Goal: Task Accomplishment & Management: Use online tool/utility

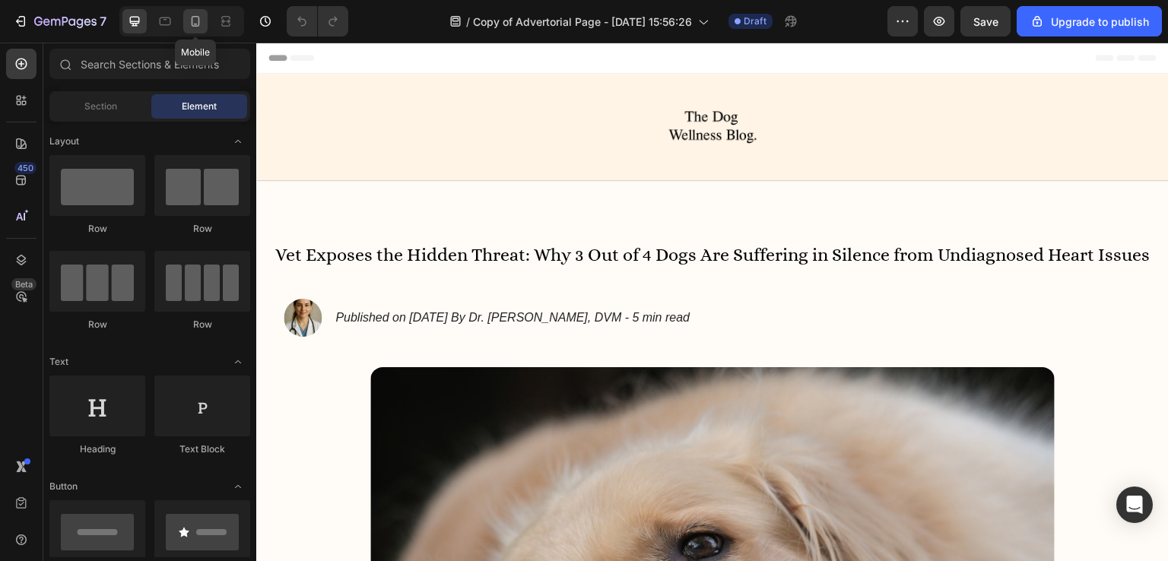
click at [192, 19] on icon at bounding box center [196, 21] width 8 height 11
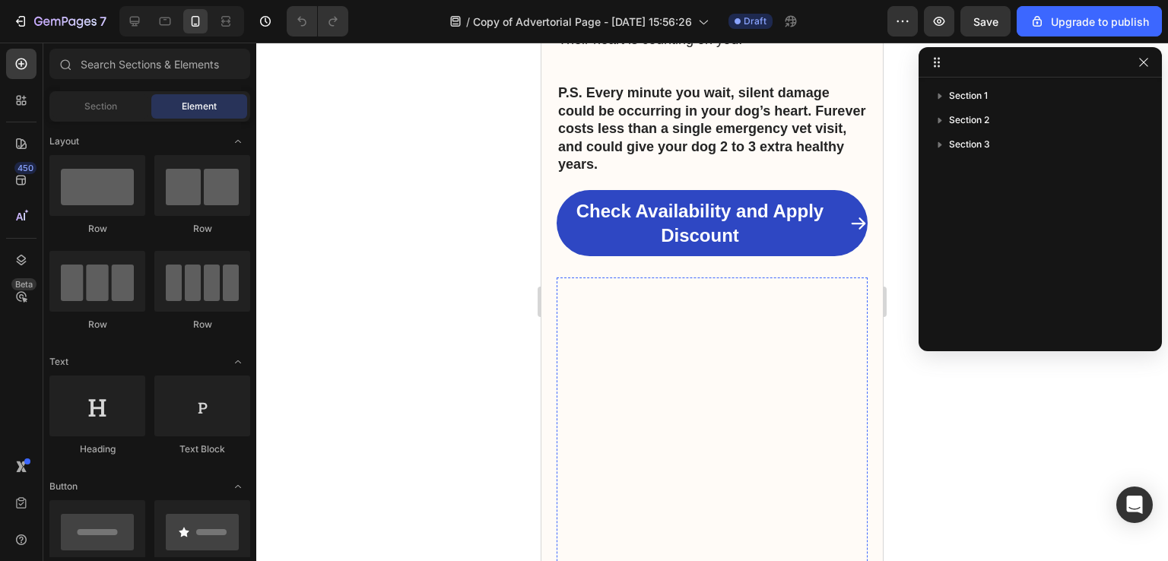
scroll to position [5268, 0]
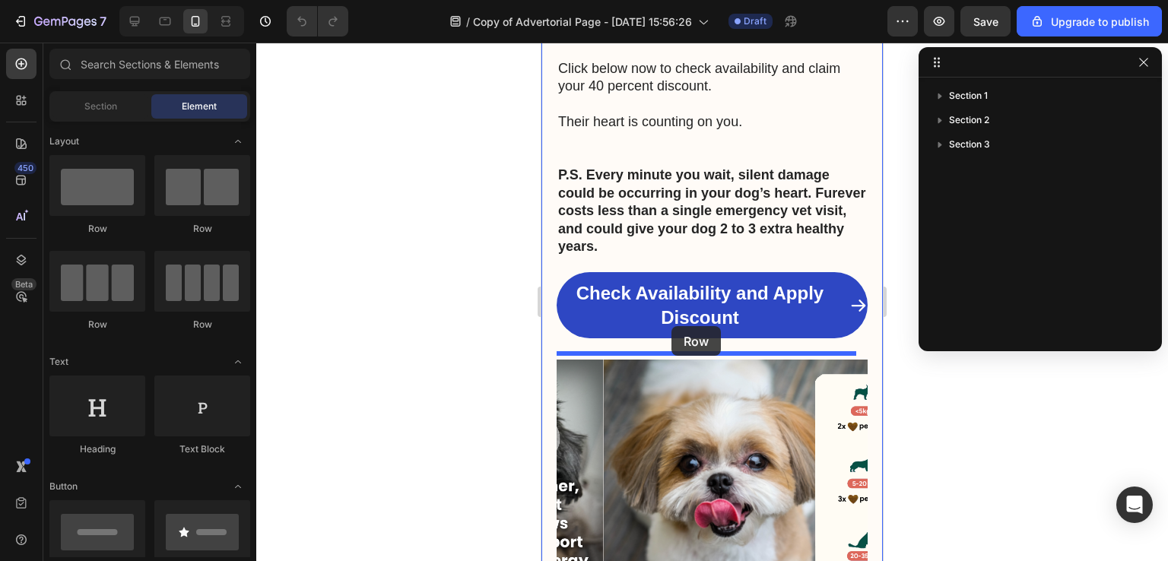
drag, startPoint x: 650, startPoint y: 232, endPoint x: 672, endPoint y: 326, distance: 96.9
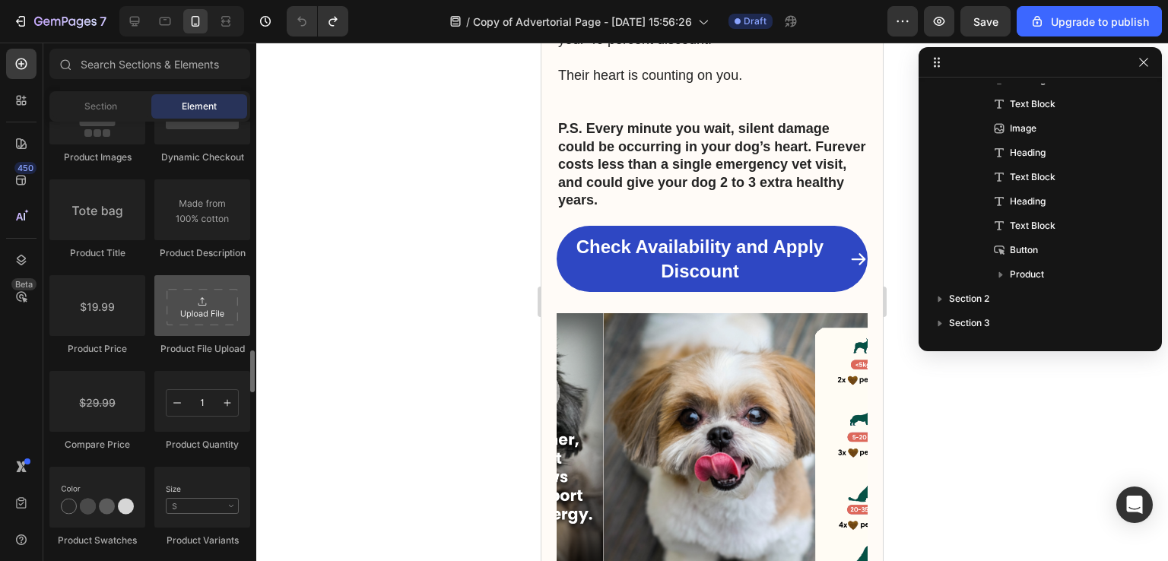
scroll to position [2390, 0]
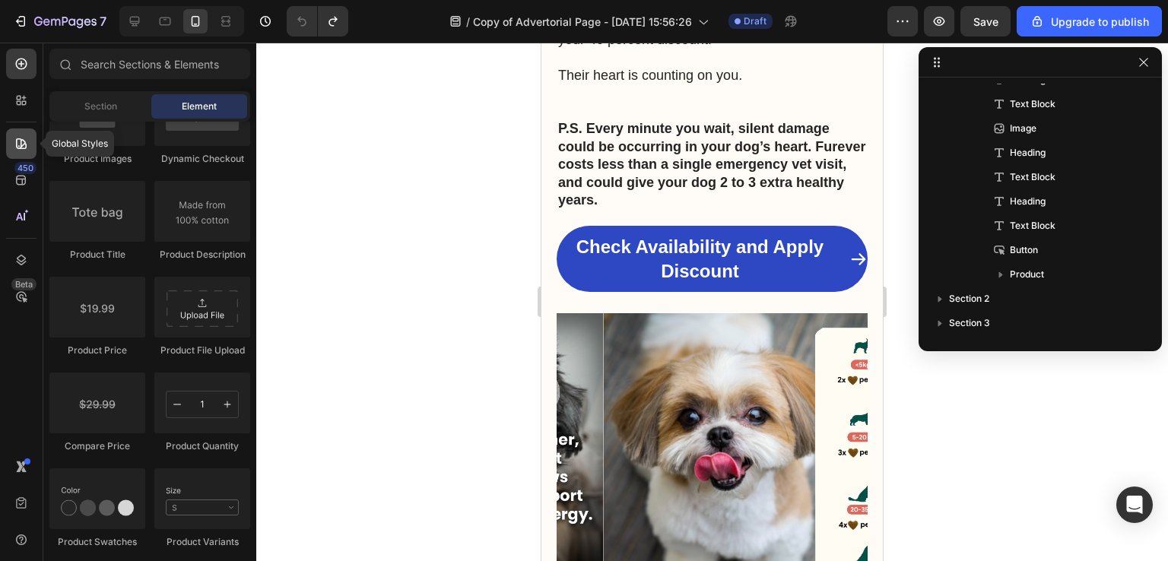
click at [18, 150] on icon at bounding box center [21, 143] width 15 height 15
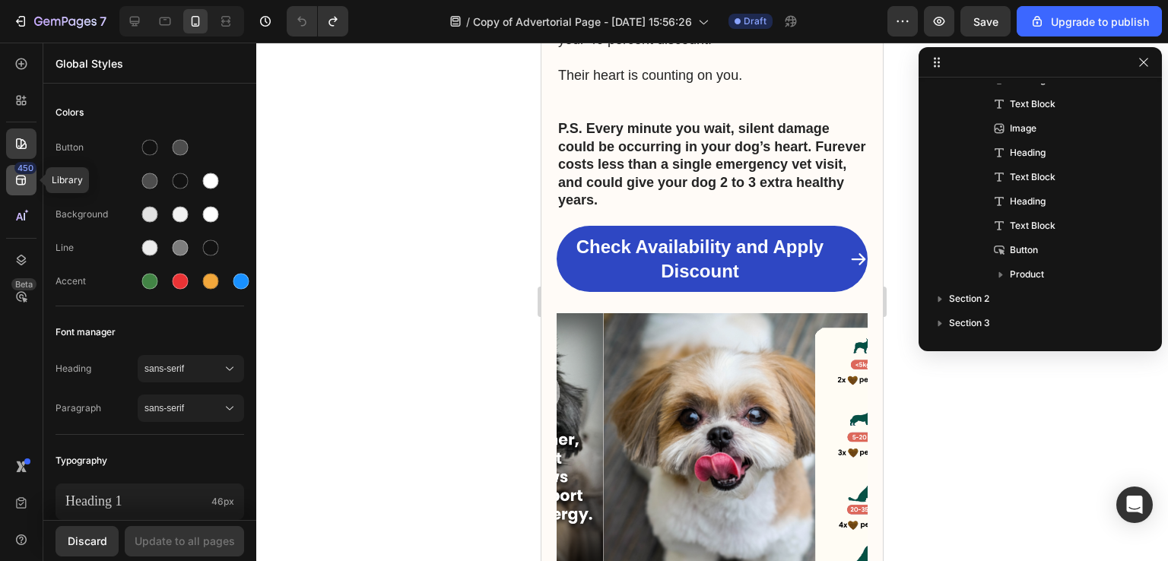
click at [18, 171] on div "450" at bounding box center [25, 168] width 22 height 12
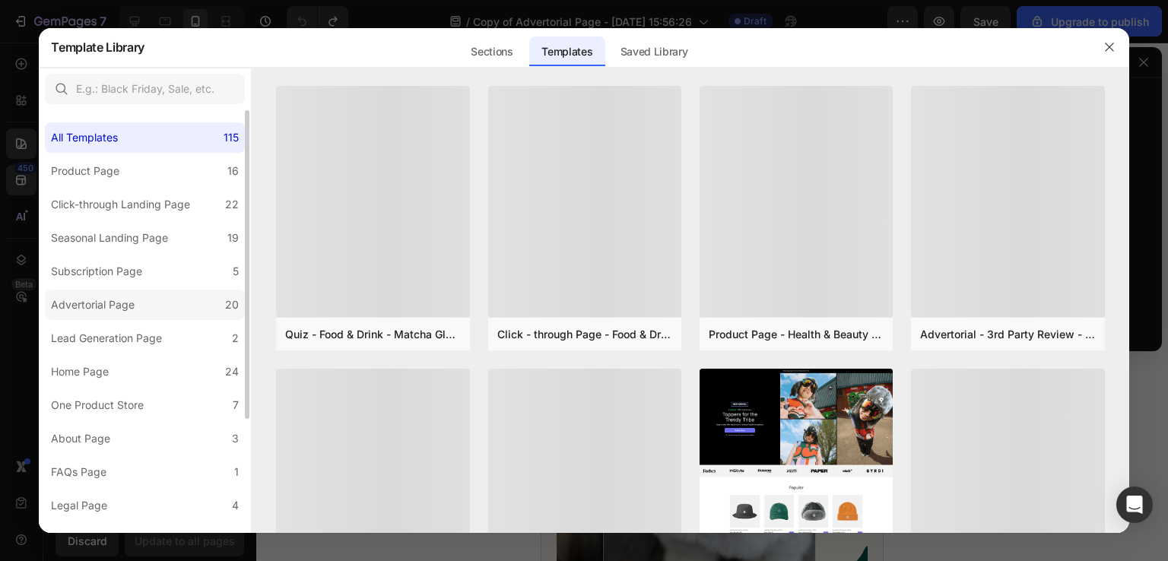
click at [134, 300] on div "Advertorial Page" at bounding box center [93, 305] width 84 height 18
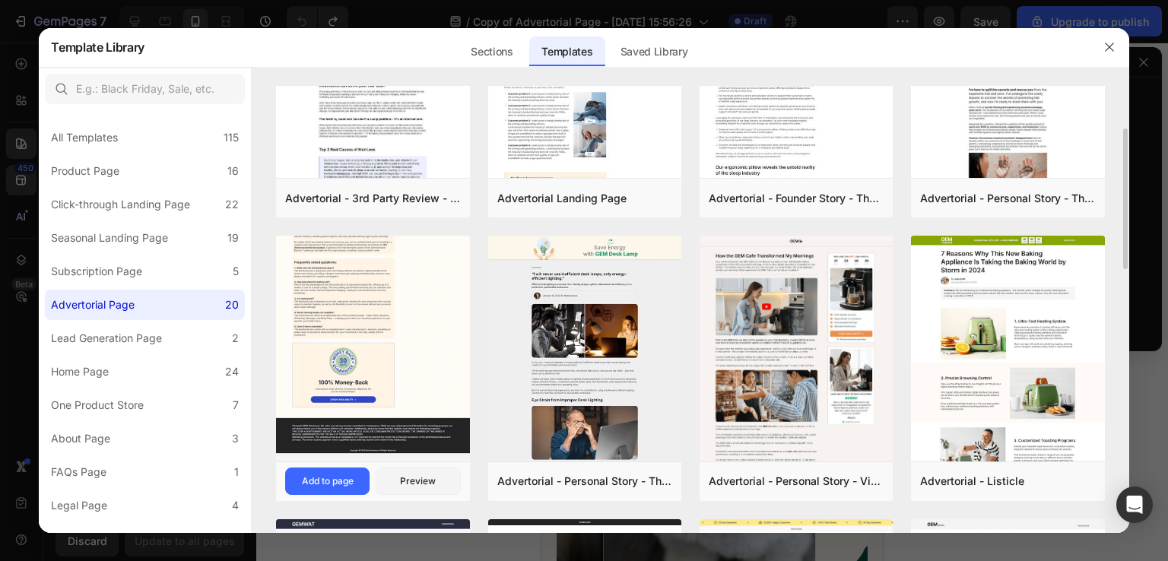
scroll to position [134, 0]
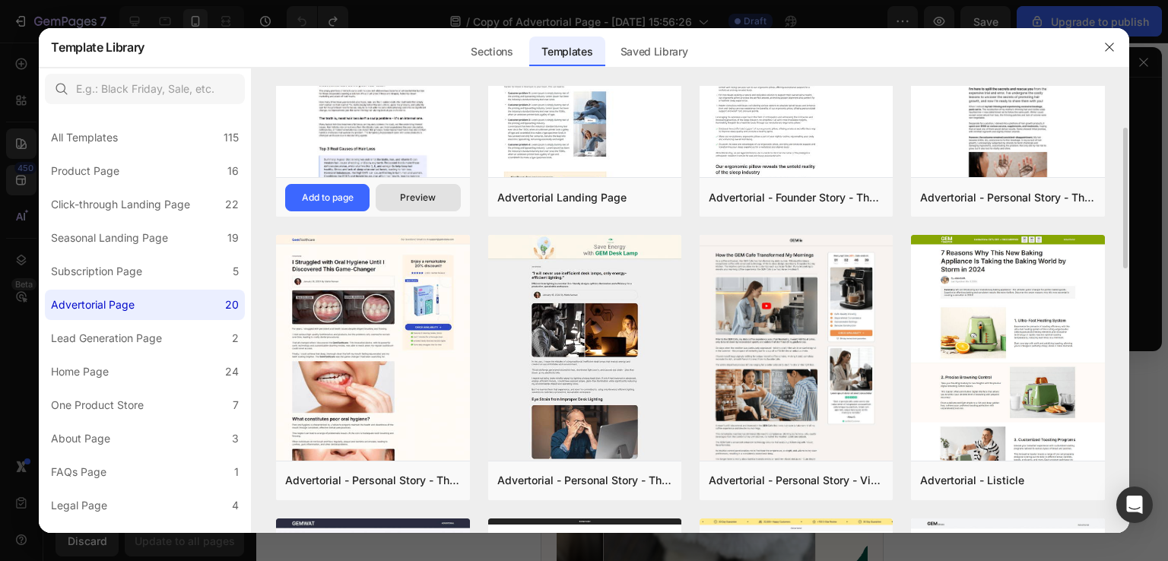
click at [407, 193] on div "Preview" at bounding box center [418, 198] width 36 height 14
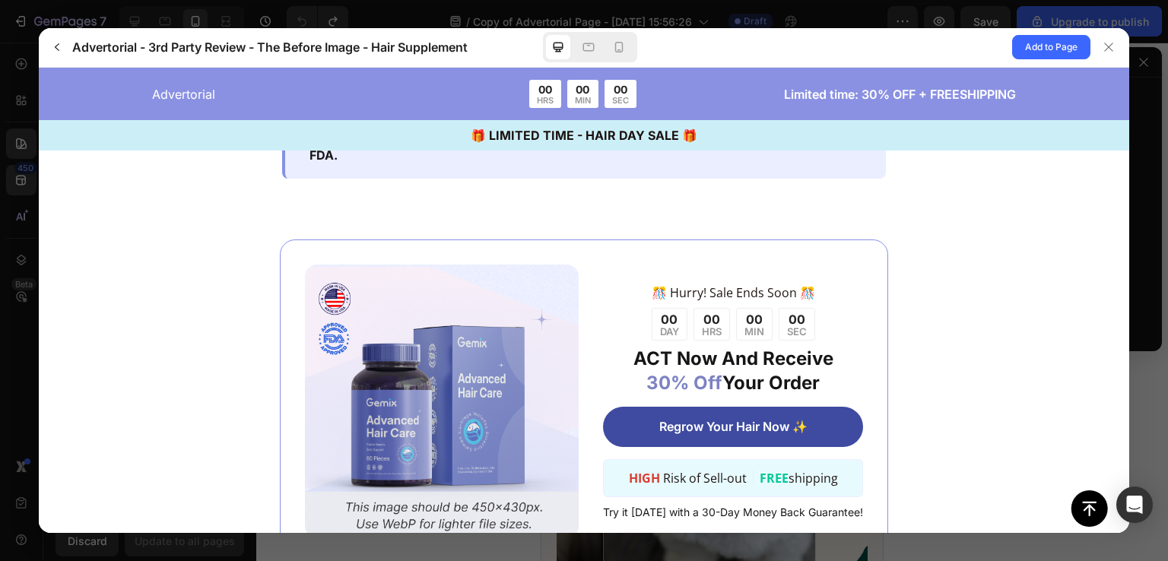
scroll to position [2711, 0]
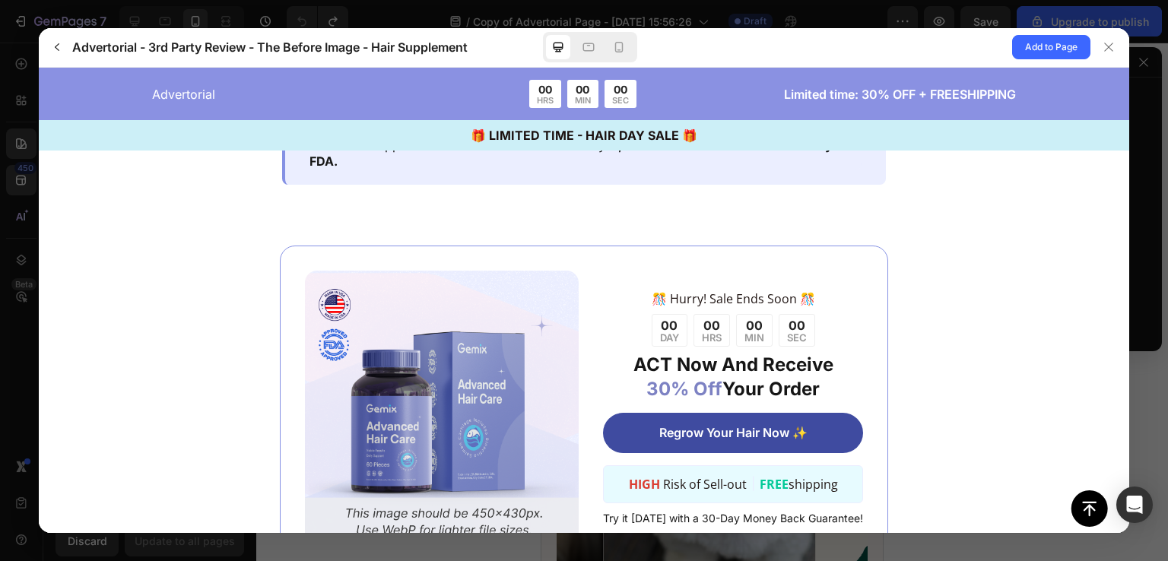
click at [563, 245] on gp-row "️🎊 Hurry! Sale Ends Soon ️🎊 00 DAY 00 HRS 00 MIN 00 SEC" at bounding box center [584, 407] width 608 height 324
click at [562, 245] on gp-row "️🎊 Hurry! Sale Ends Soon ️🎊 00 DAY 00 HRS 00 MIN 00 SEC" at bounding box center [584, 407] width 608 height 324
click at [647, 245] on gp-row "️🎊 Hurry! Sale Ends Soon ️🎊 00 DAY 00 HRS 00 MIN 00 SEC" at bounding box center [584, 407] width 608 height 324
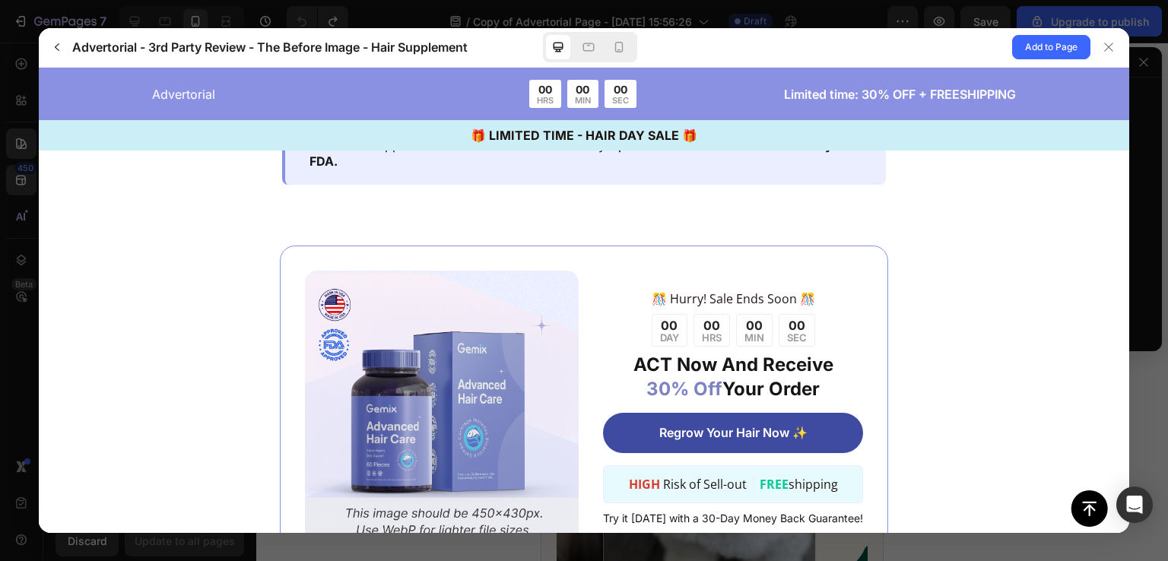
click at [644, 201] on gp-row "️🎊 Hurry! Sale Ends Soon ️🎊 00 DAY 00 HRS 00 MIN 00 SEC HIGH" at bounding box center [584, 407] width 1091 height 446
click at [67, 49] on button "button" at bounding box center [57, 47] width 24 height 24
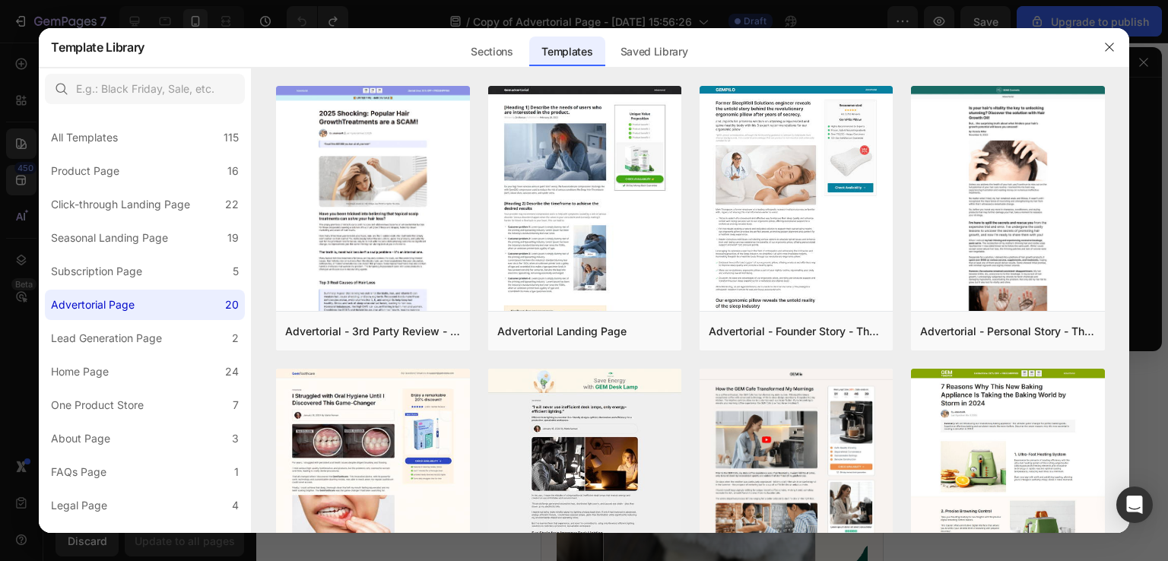
click at [64, 49] on h2 "Template Library" at bounding box center [98, 47] width 94 height 40
click at [523, 42] on div "Sections" at bounding box center [492, 52] width 66 height 30
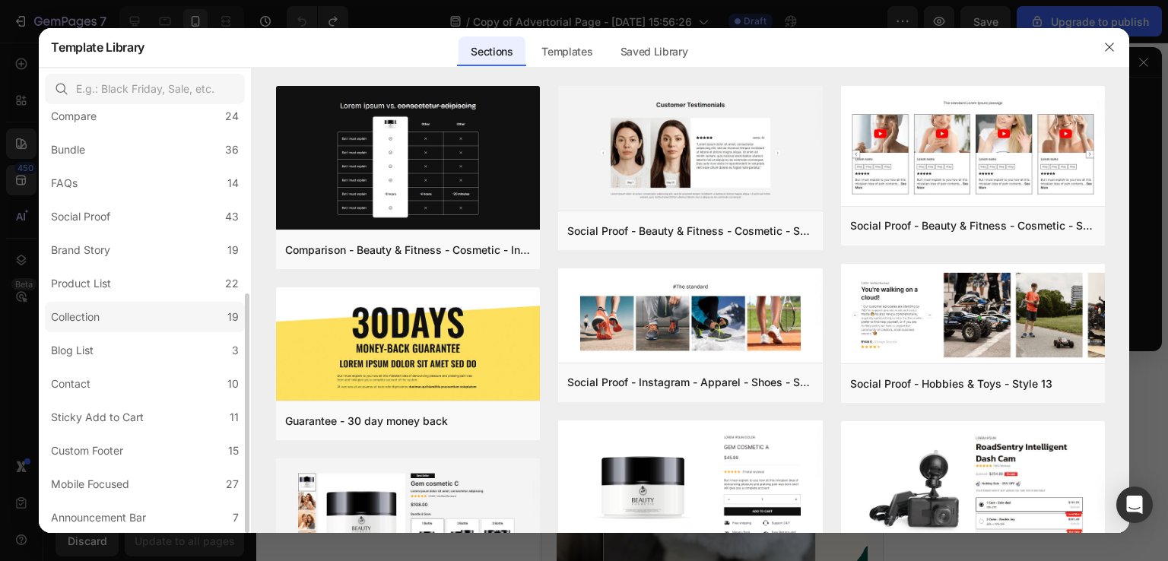
scroll to position [0, 0]
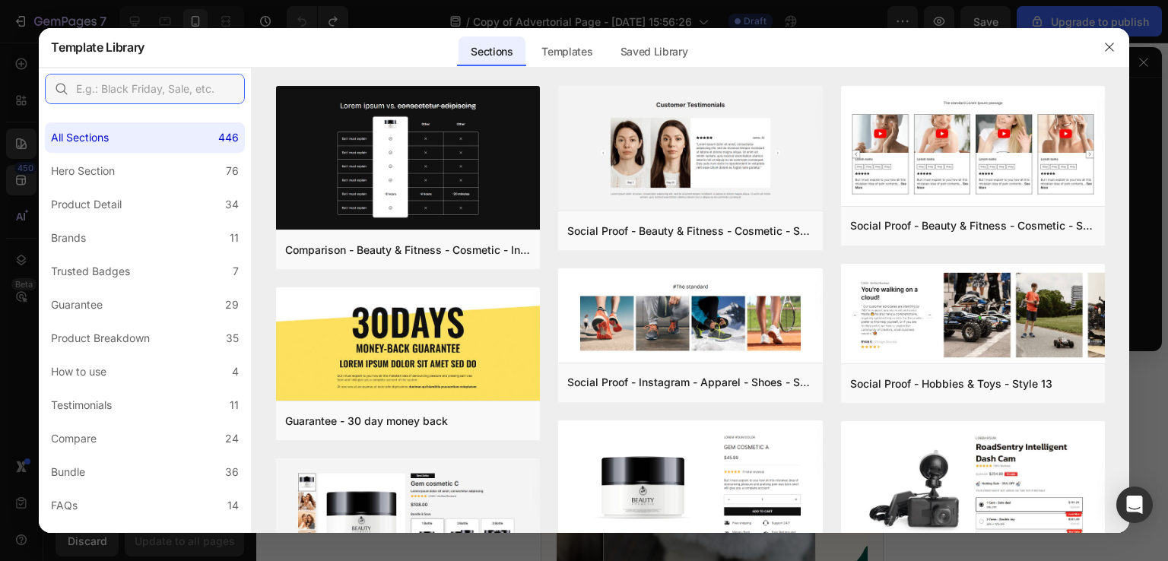
click at [171, 101] on input "text" at bounding box center [145, 89] width 200 height 30
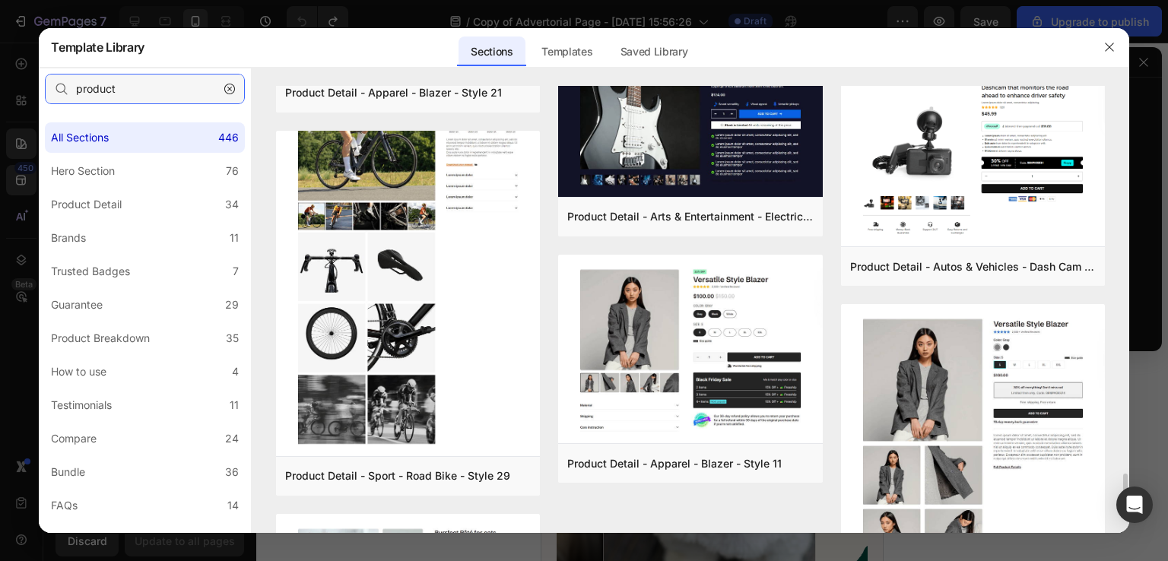
scroll to position [6605, 0]
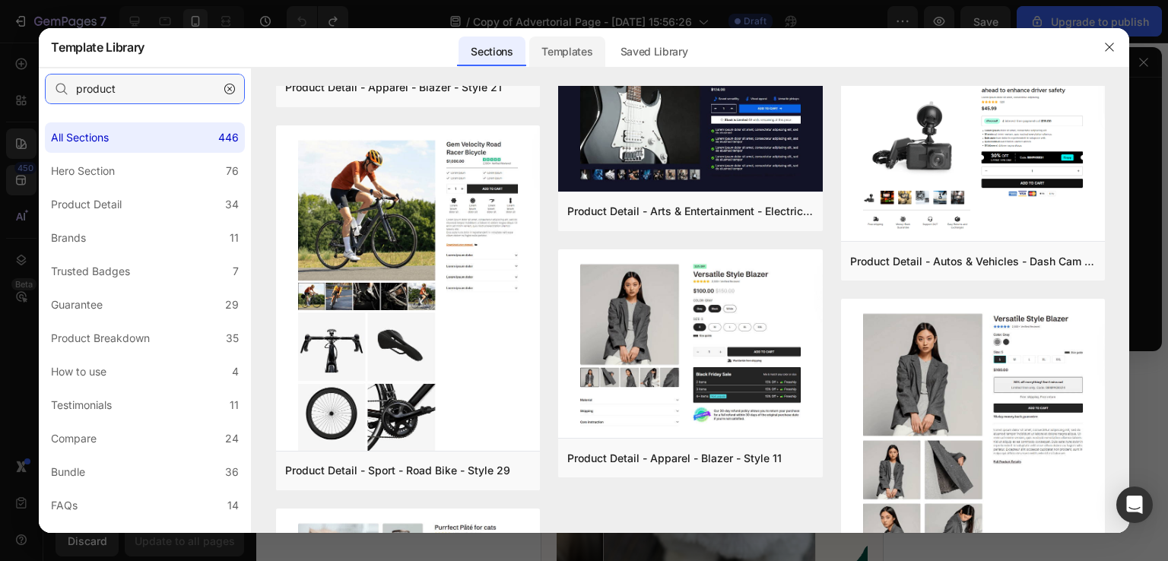
type input "product"
click at [546, 54] on div "Templates" at bounding box center [566, 52] width 75 height 30
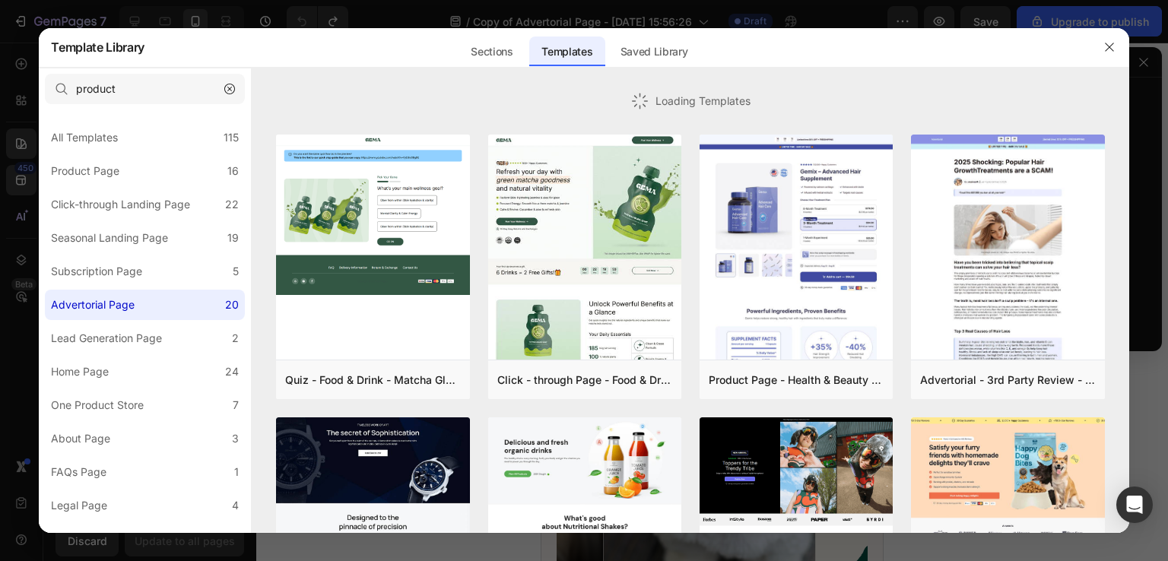
scroll to position [6605, 0]
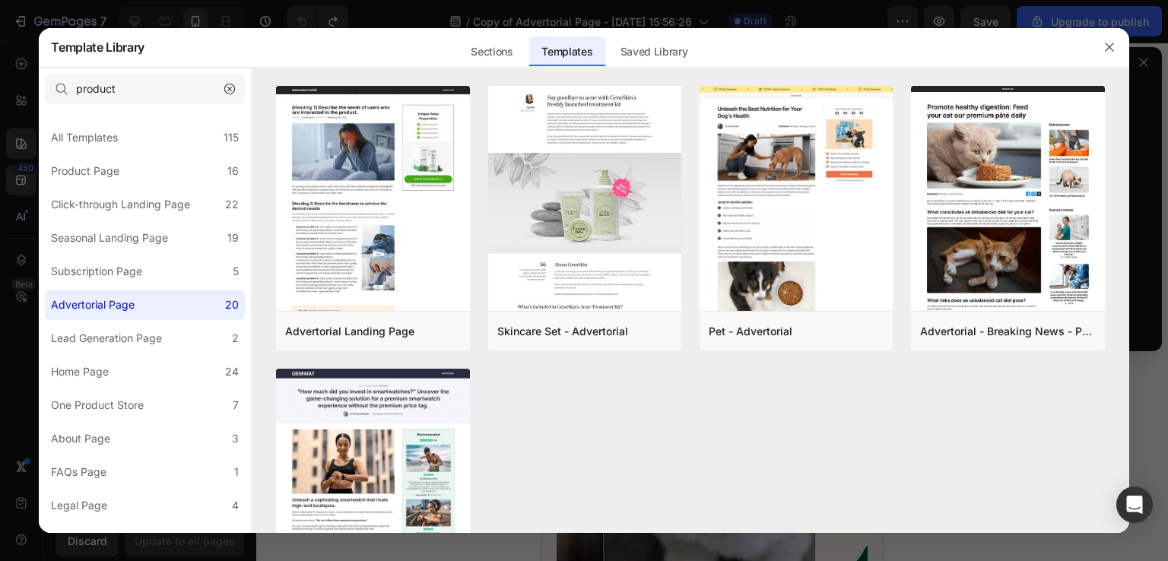
click at [230, 89] on icon "button" at bounding box center [229, 89] width 5 height 5
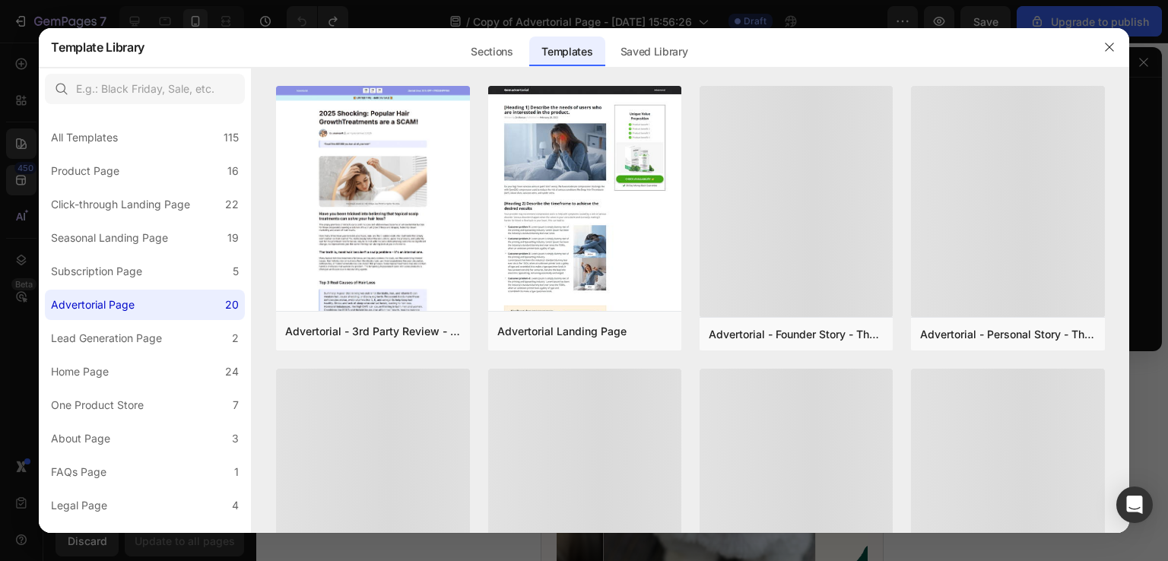
scroll to position [1251, 0]
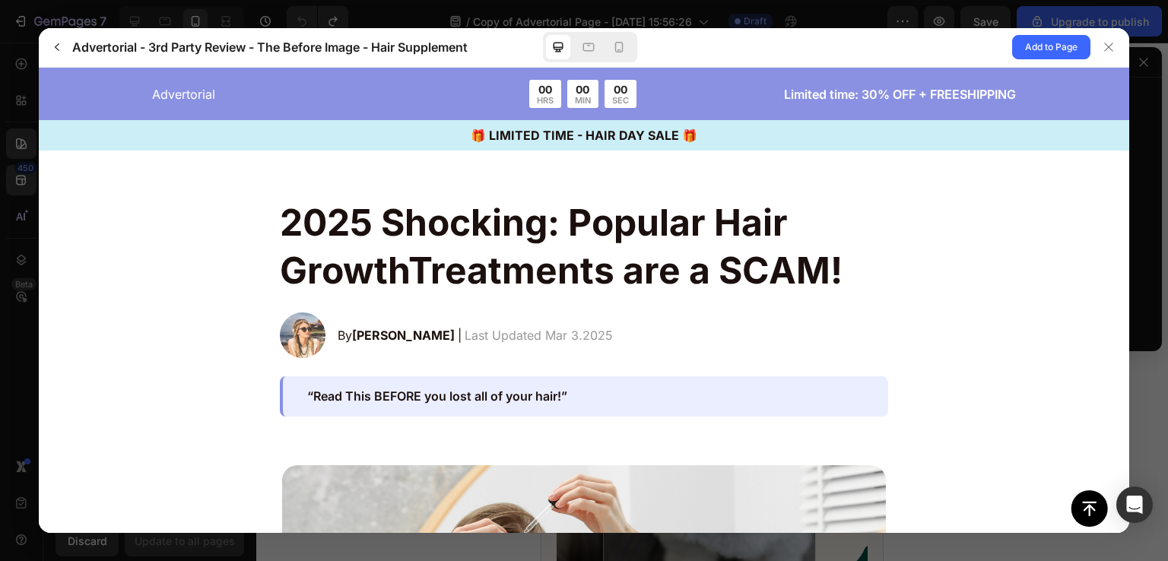
scroll to position [0, 0]
click at [1031, 52] on span "Add to Page" at bounding box center [1051, 47] width 52 height 18
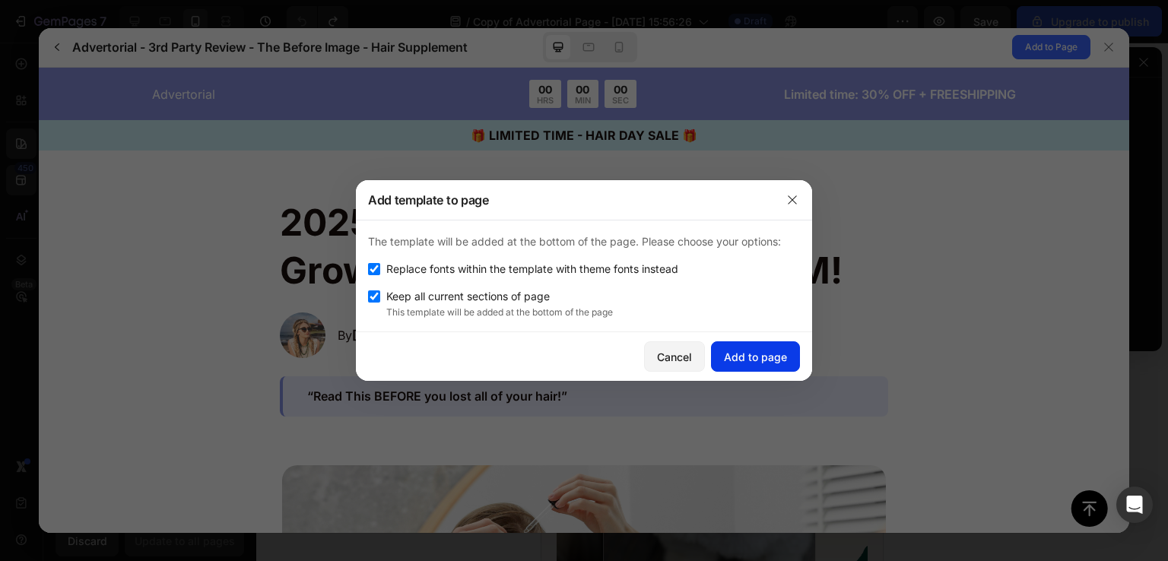
click at [740, 345] on button "Add to page" at bounding box center [755, 356] width 89 height 30
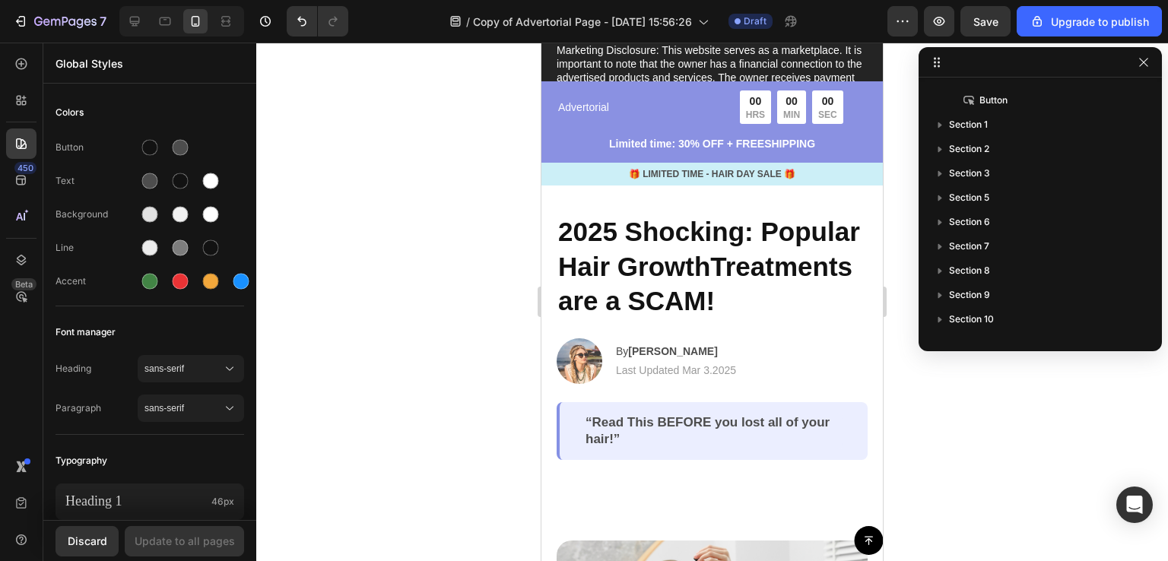
scroll to position [8538, 0]
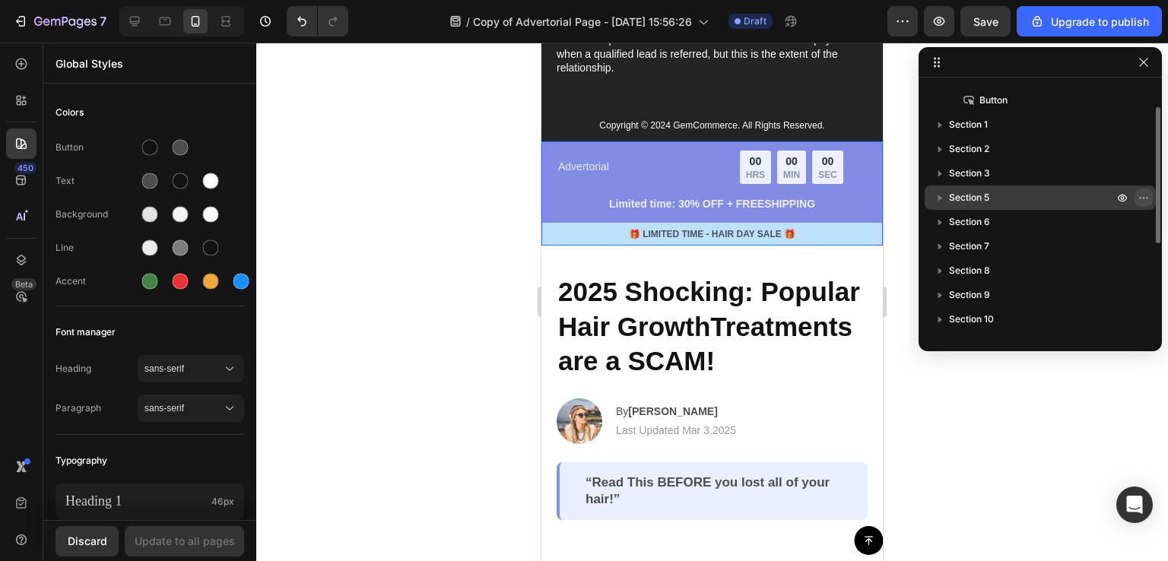
click at [1142, 202] on icon "button" at bounding box center [1144, 198] width 12 height 12
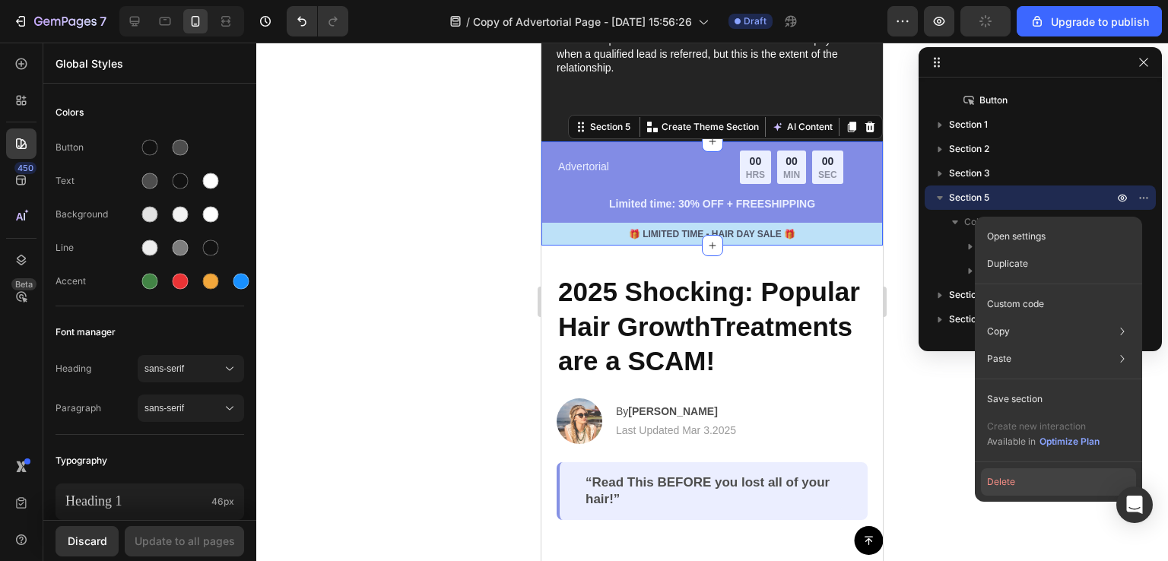
click at [1017, 492] on button "Delete" at bounding box center [1058, 481] width 155 height 27
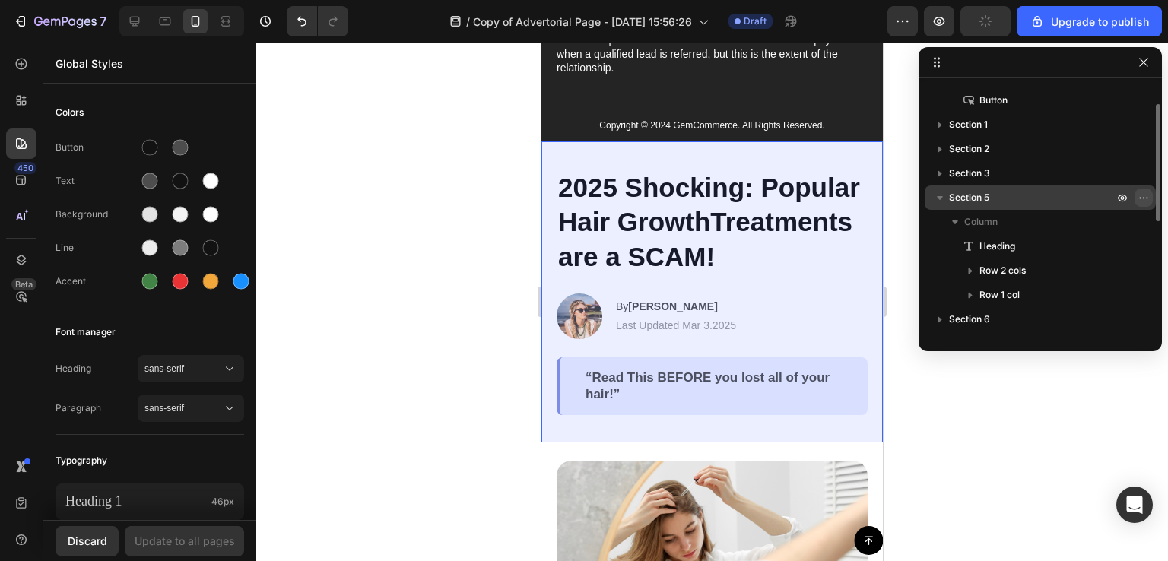
click at [1139, 203] on icon "button" at bounding box center [1144, 198] width 12 height 12
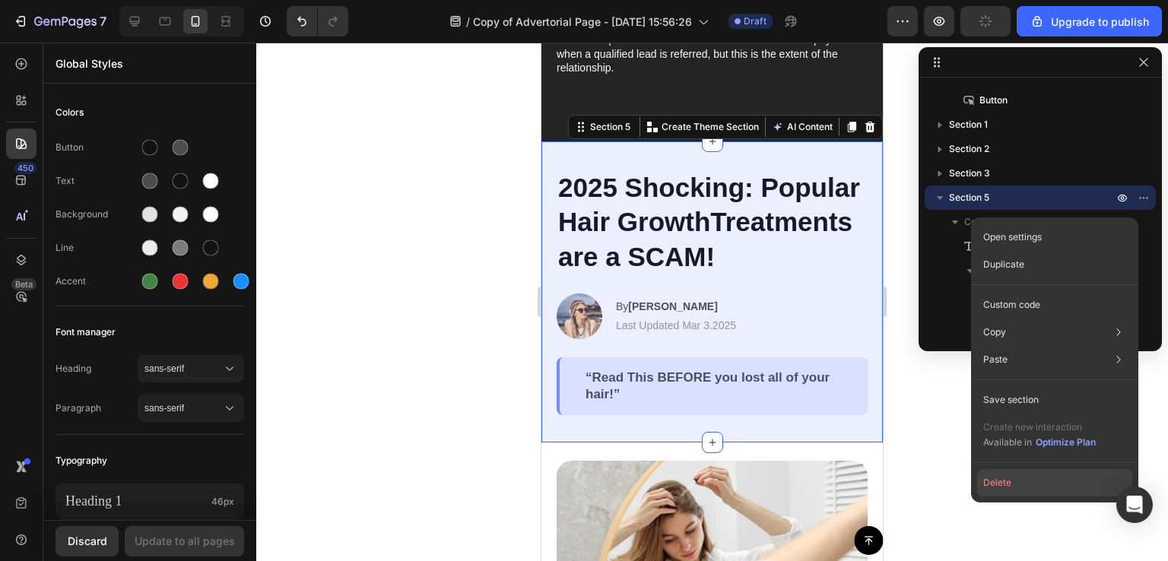
click at [1022, 480] on button "Delete" at bounding box center [1054, 482] width 155 height 27
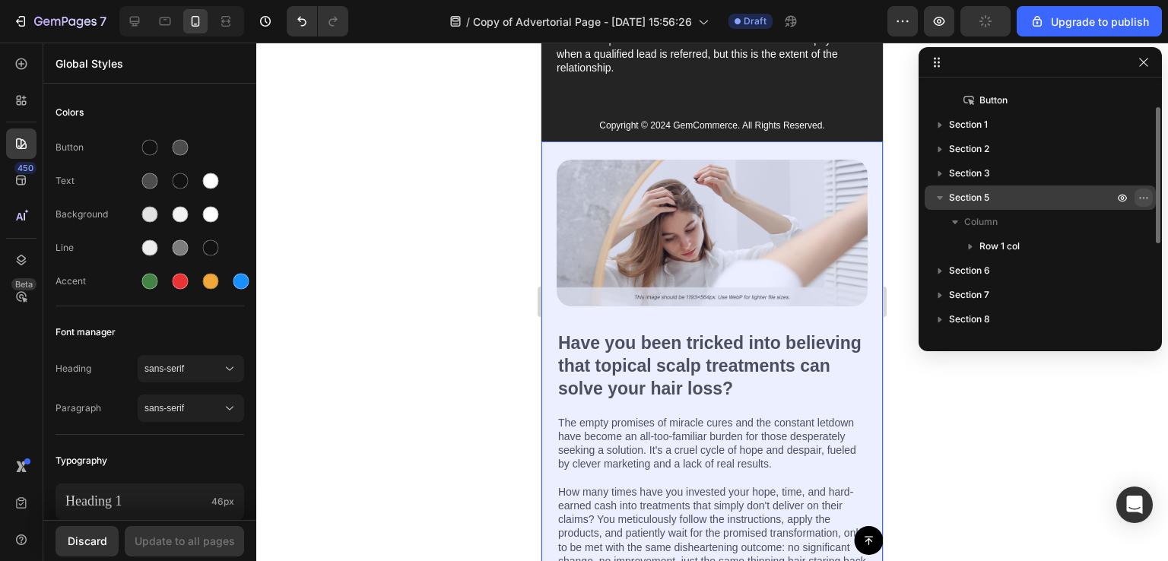
click at [1140, 195] on icon "button" at bounding box center [1144, 198] width 12 height 12
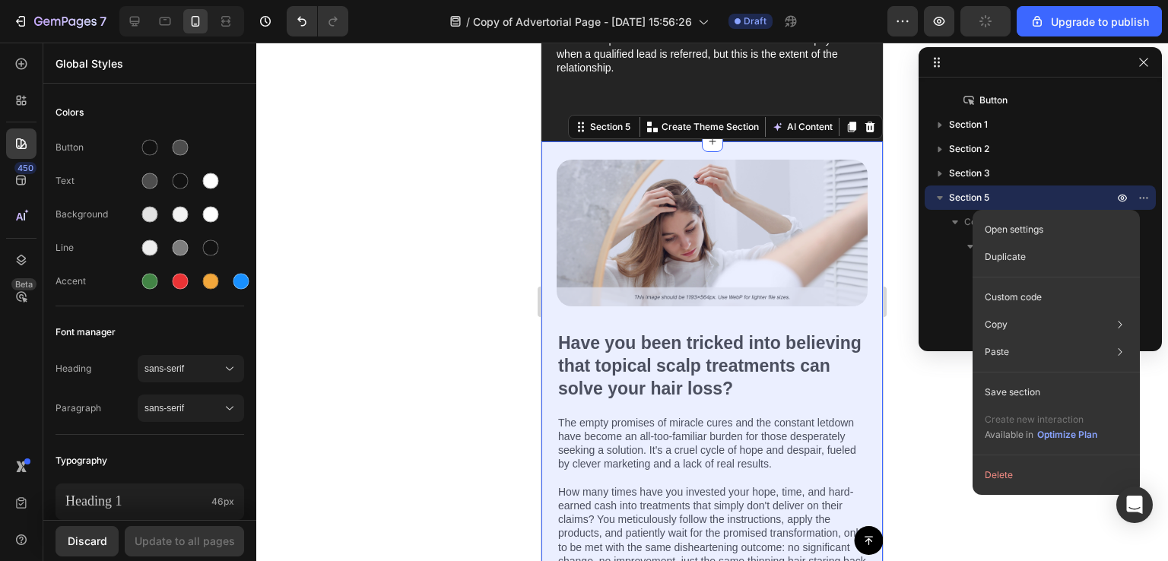
click at [1032, 481] on button "Delete" at bounding box center [1056, 475] width 155 height 27
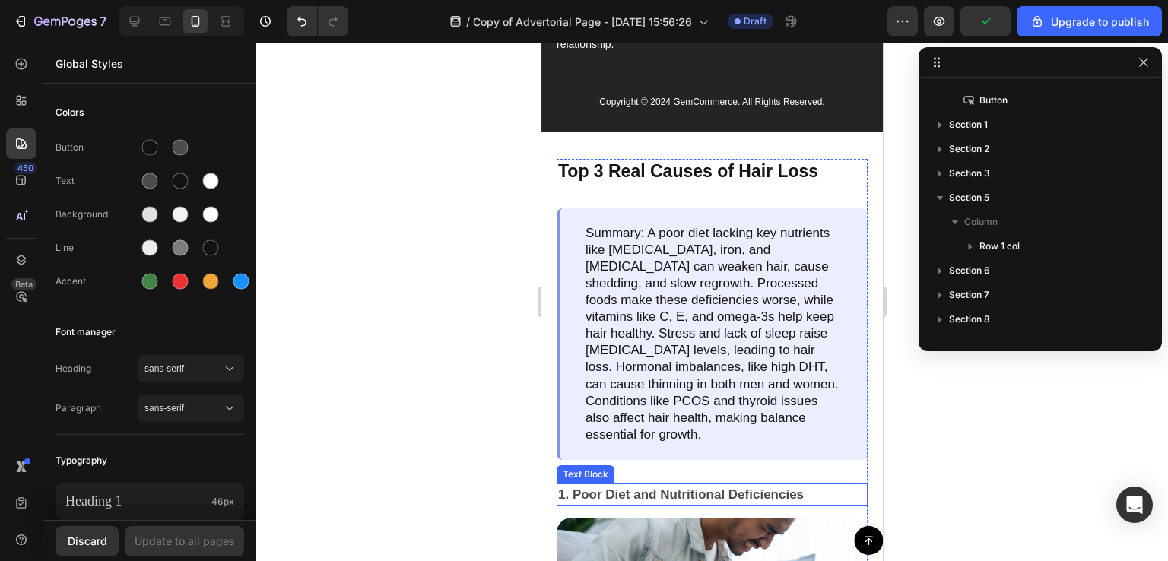
scroll to position [8561, 0]
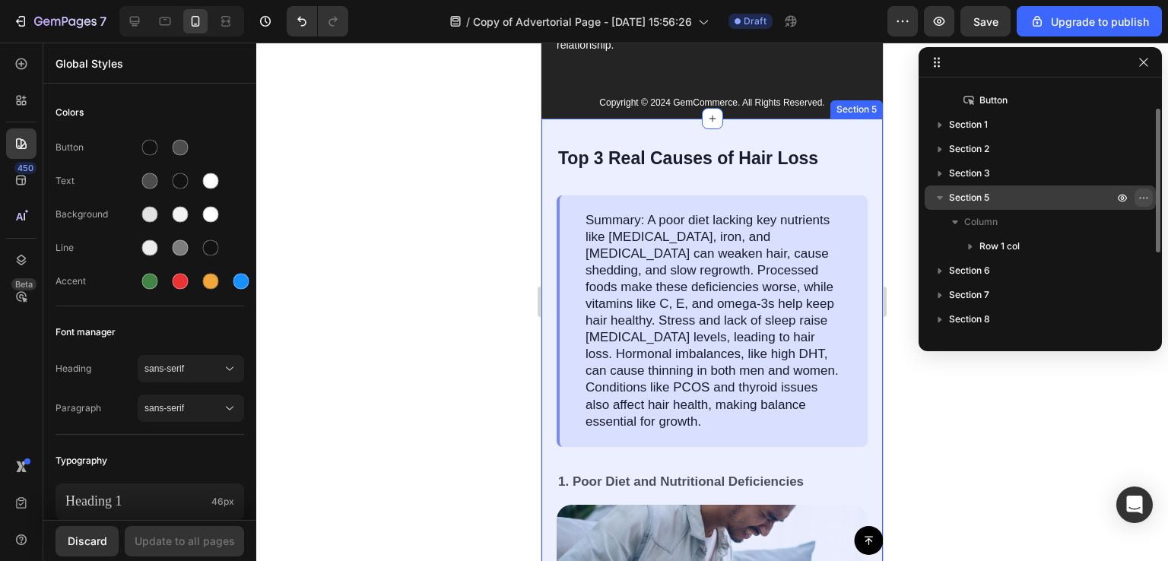
click at [1145, 199] on icon "button" at bounding box center [1144, 198] width 12 height 12
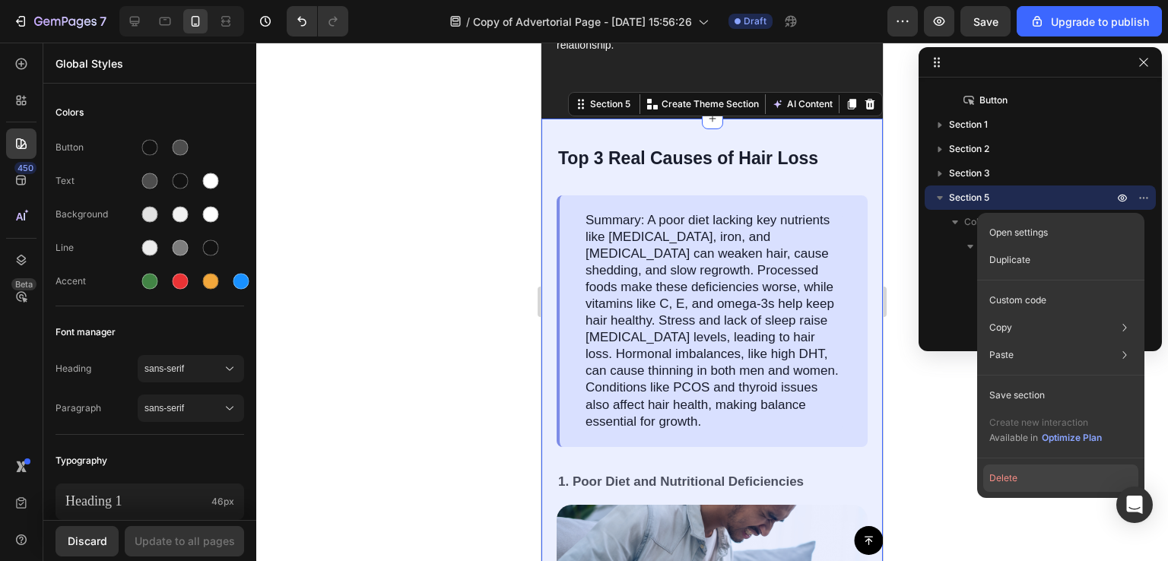
click at [1004, 481] on button "Delete" at bounding box center [1060, 478] width 155 height 27
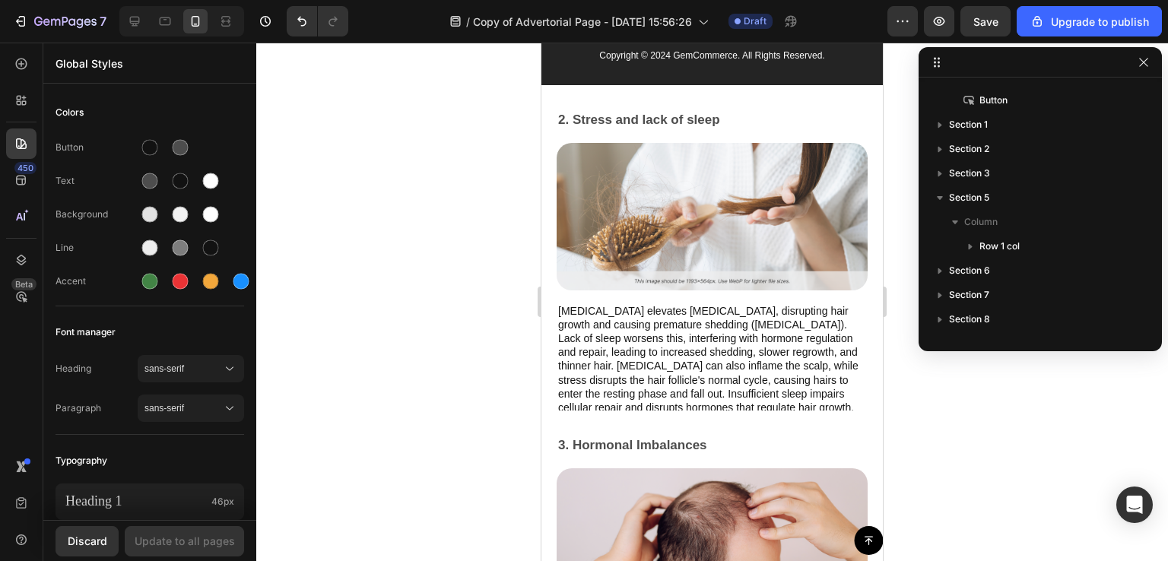
scroll to position [8607, 0]
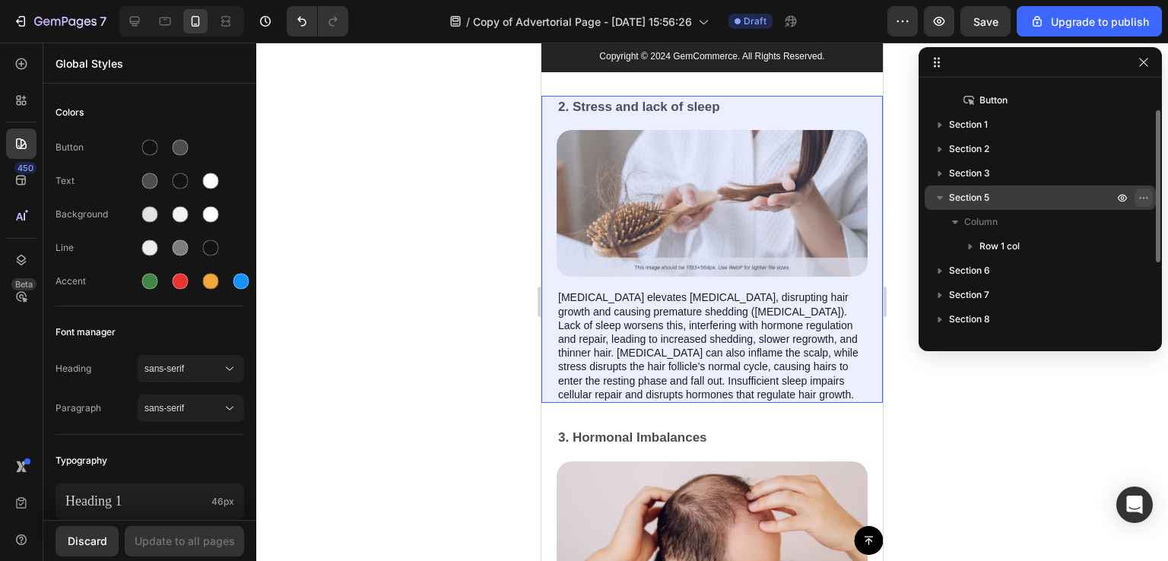
click at [1146, 192] on icon "button" at bounding box center [1144, 198] width 12 height 12
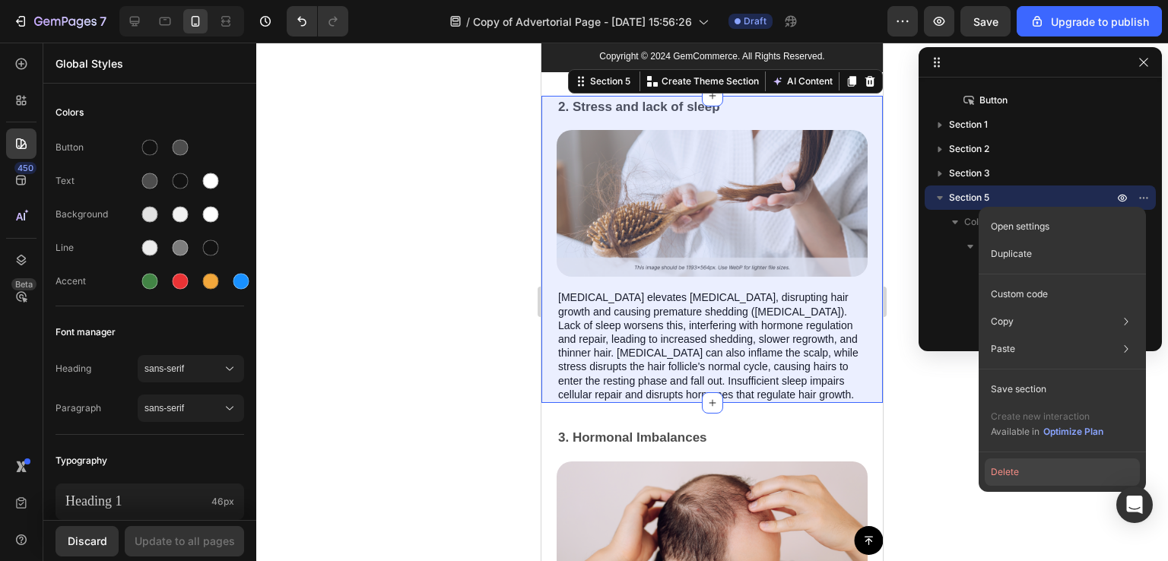
click at [1008, 475] on button "Delete" at bounding box center [1062, 472] width 155 height 27
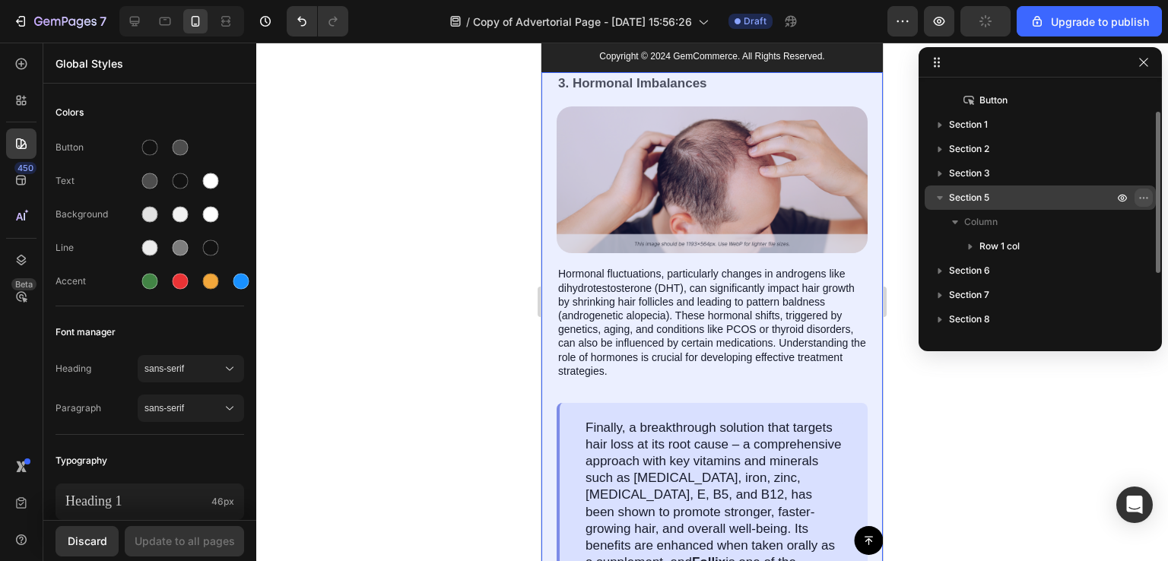
click at [1142, 199] on icon "button" at bounding box center [1144, 198] width 12 height 12
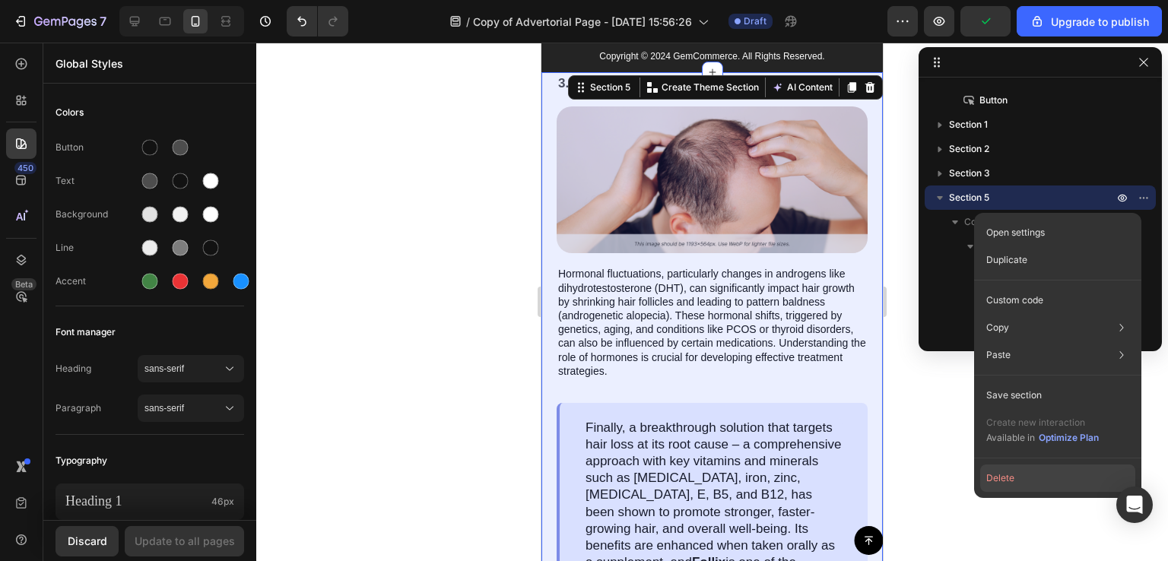
click at [1001, 471] on button "Delete" at bounding box center [1057, 478] width 155 height 27
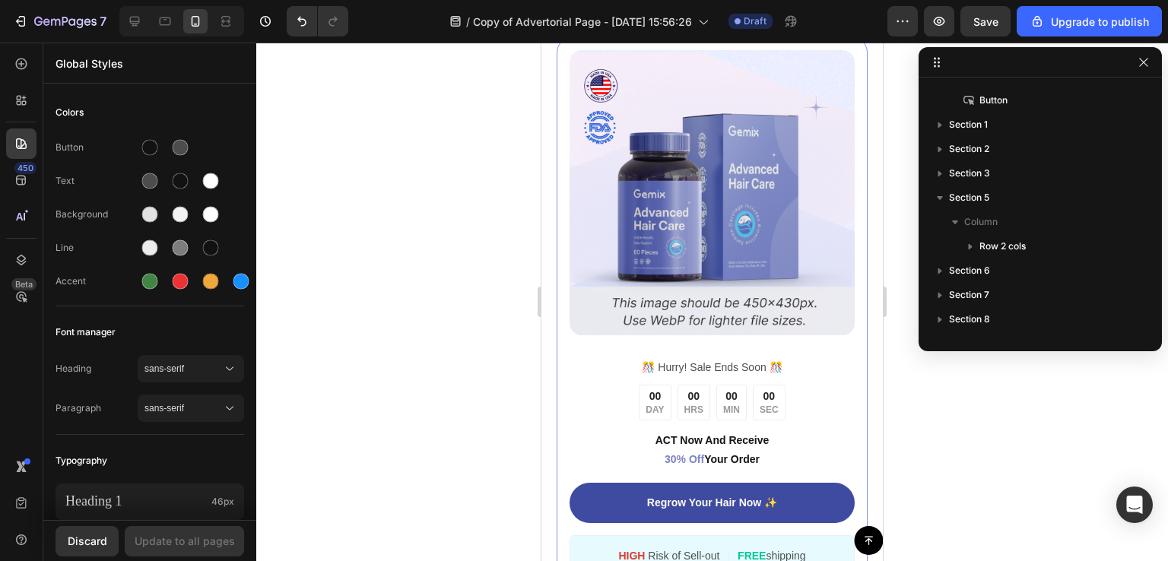
scroll to position [8577, 0]
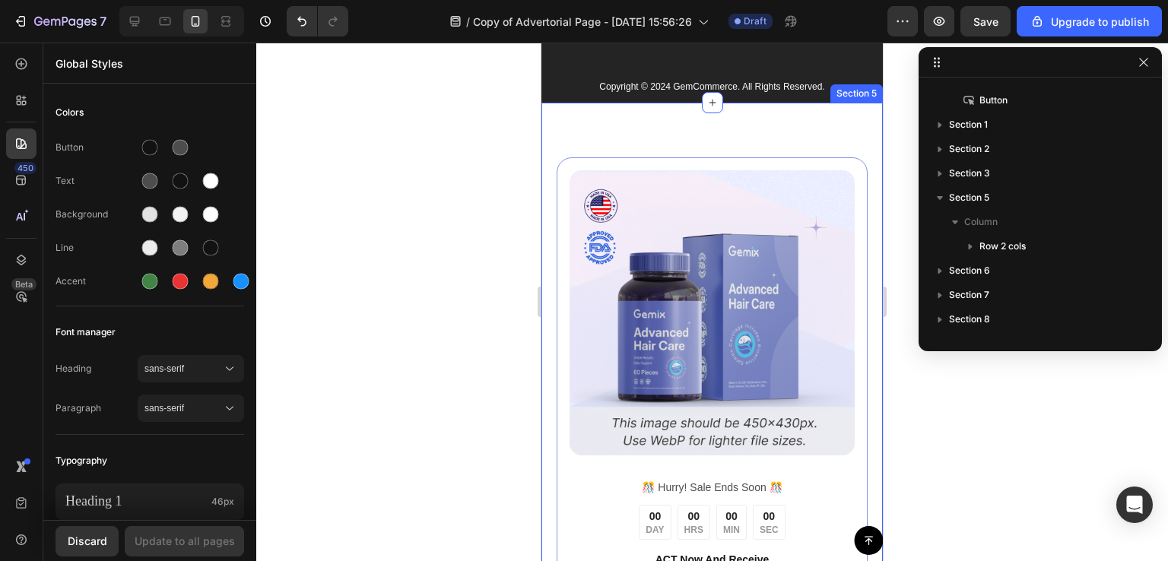
click at [708, 160] on div "Image ️🎊 Hurry! Sale Ends Soon ️🎊 Text Block 00 DAY 00 HRS 00 MIN 00 SEC Countd…" at bounding box center [712, 447] width 341 height 689
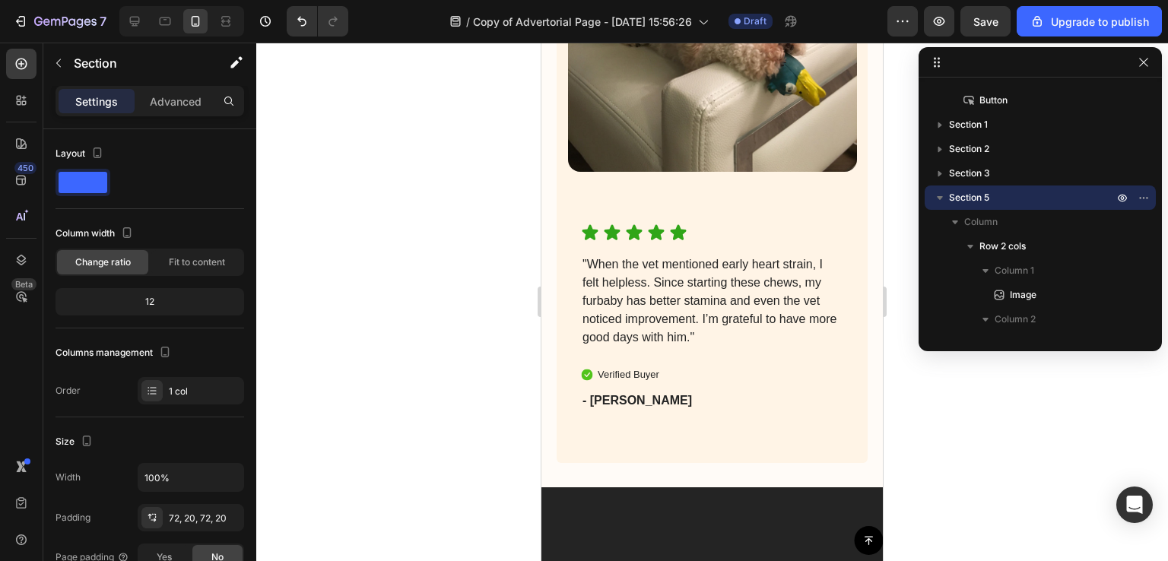
scroll to position [7685, 0]
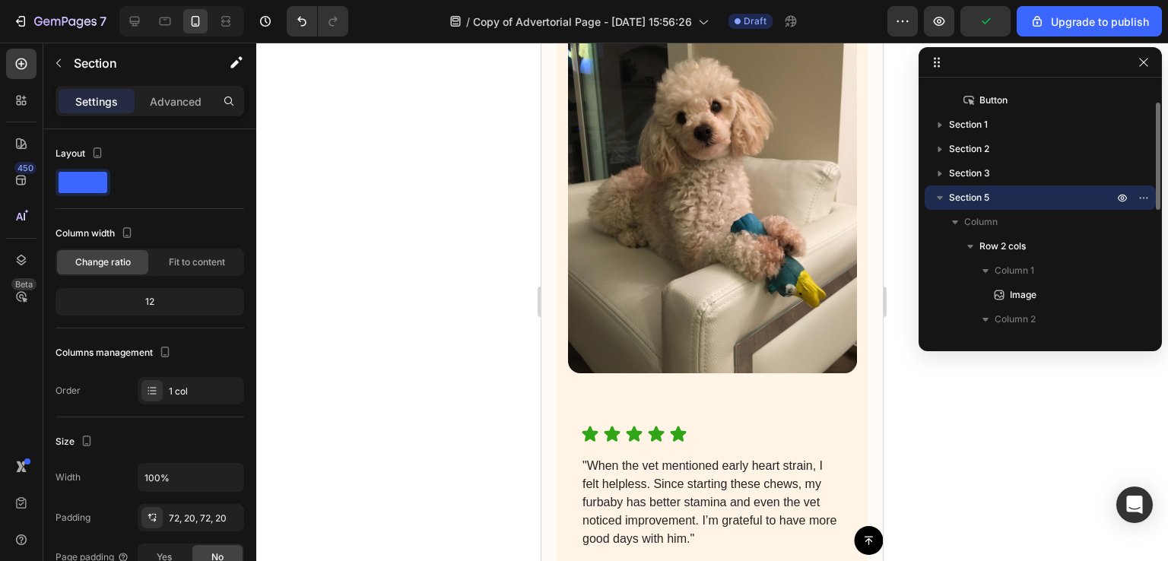
drag, startPoint x: 1031, startPoint y: 192, endPoint x: 1072, endPoint y: 195, distance: 41.9
click at [1069, 195] on p "Section 5" at bounding box center [1032, 197] width 167 height 15
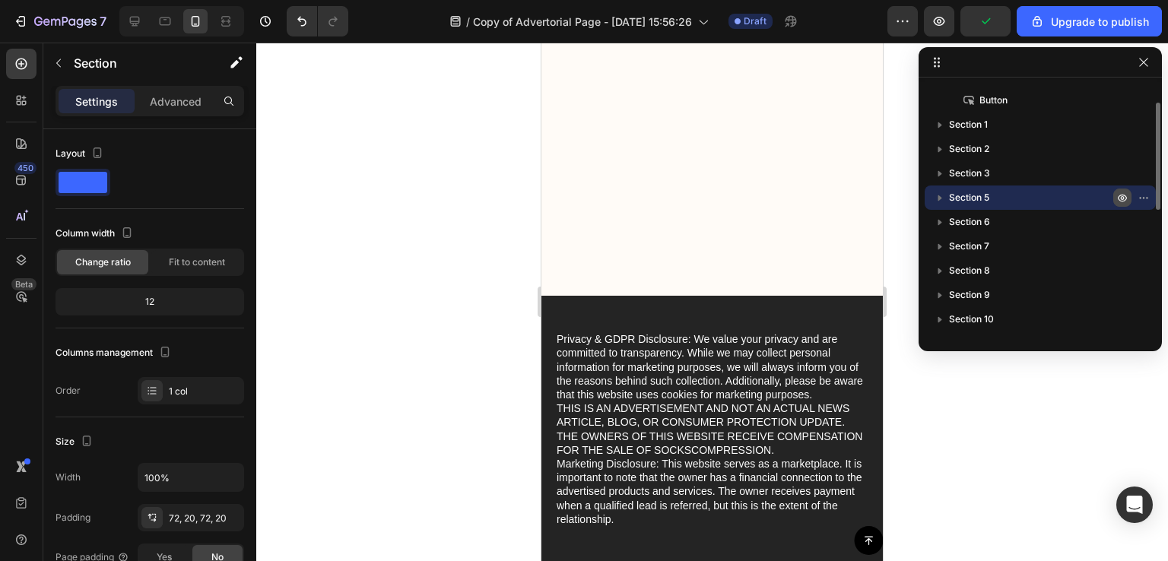
scroll to position [8597, 0]
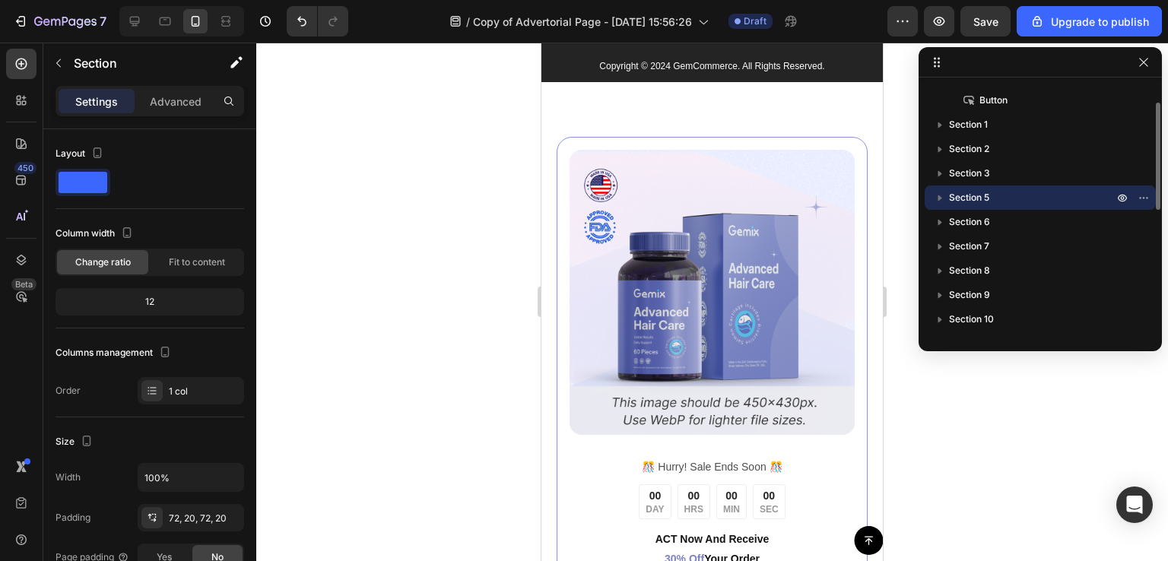
drag, startPoint x: 1145, startPoint y: 202, endPoint x: 1149, endPoint y: 188, distance: 14.4
click at [1149, 188] on div at bounding box center [1133, 198] width 40 height 24
click at [1148, 192] on icon "button" at bounding box center [1144, 198] width 12 height 12
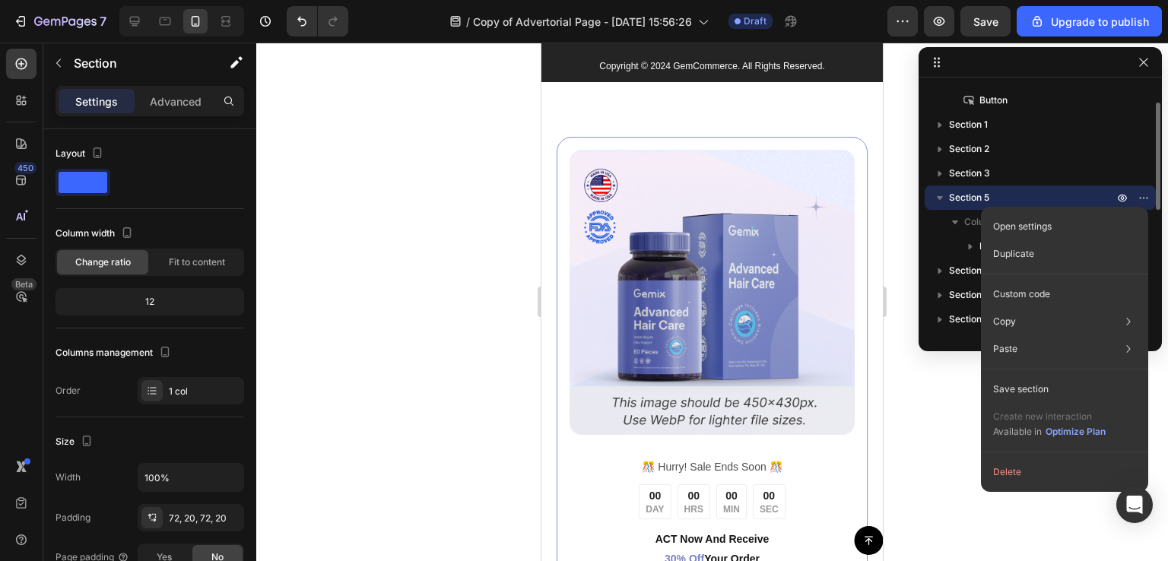
click at [964, 195] on span "Section 5" at bounding box center [969, 197] width 40 height 15
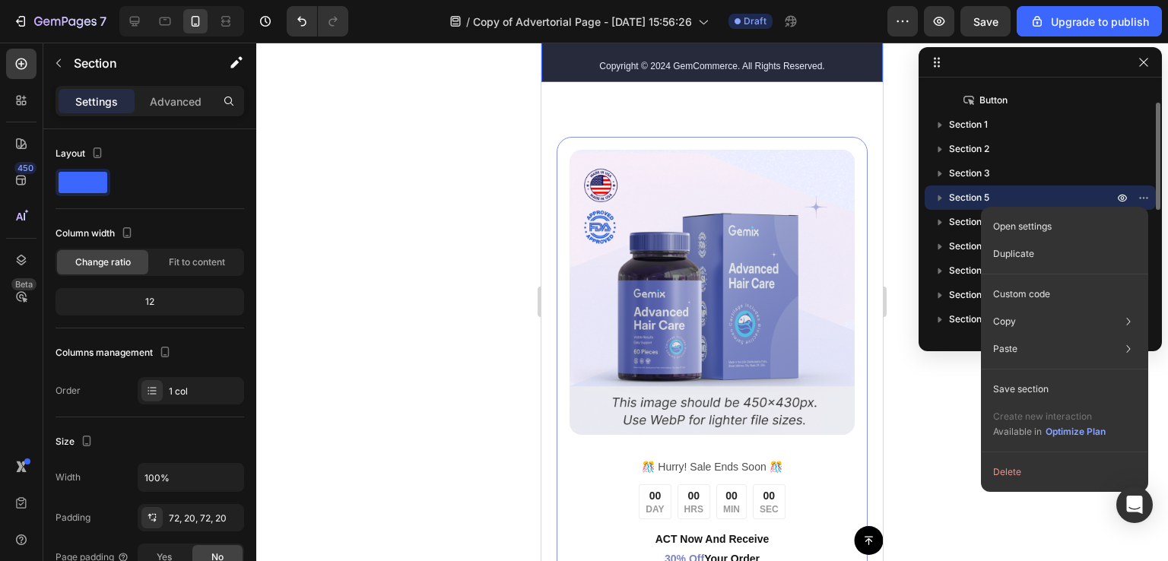
drag, startPoint x: 965, startPoint y: 195, endPoint x: 949, endPoint y: 186, distance: 18.0
click at [951, 183] on div "Sticky Column Button Section 1 Section 2 Section 3 Section 5 Section 6 Section …" at bounding box center [1040, 209] width 243 height 251
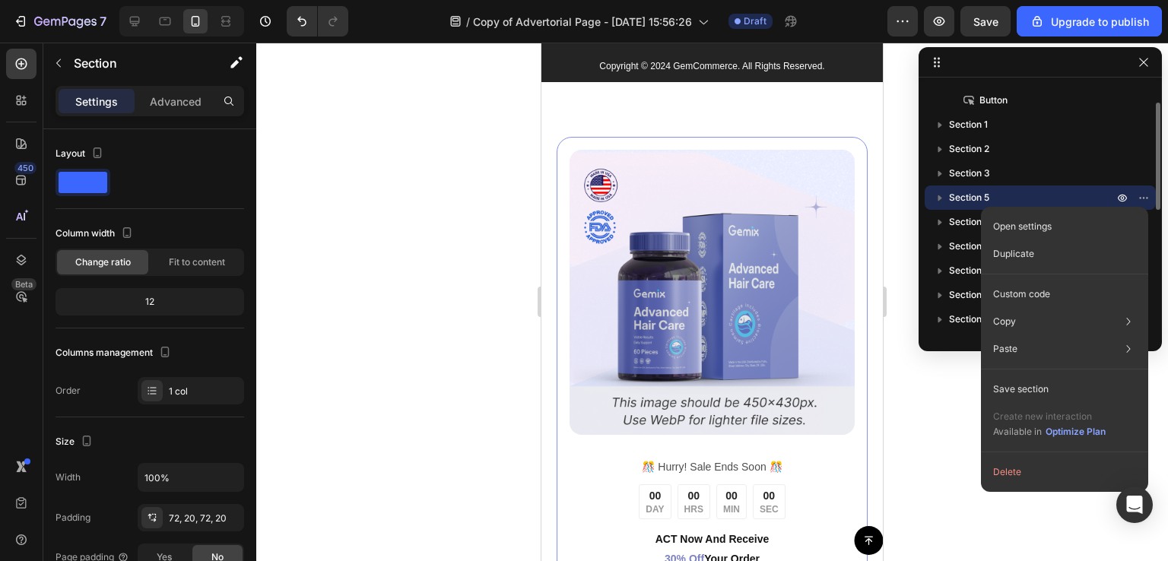
click at [946, 195] on icon "button" at bounding box center [939, 197] width 15 height 15
click at [951, 192] on span "Section 5" at bounding box center [969, 197] width 40 height 15
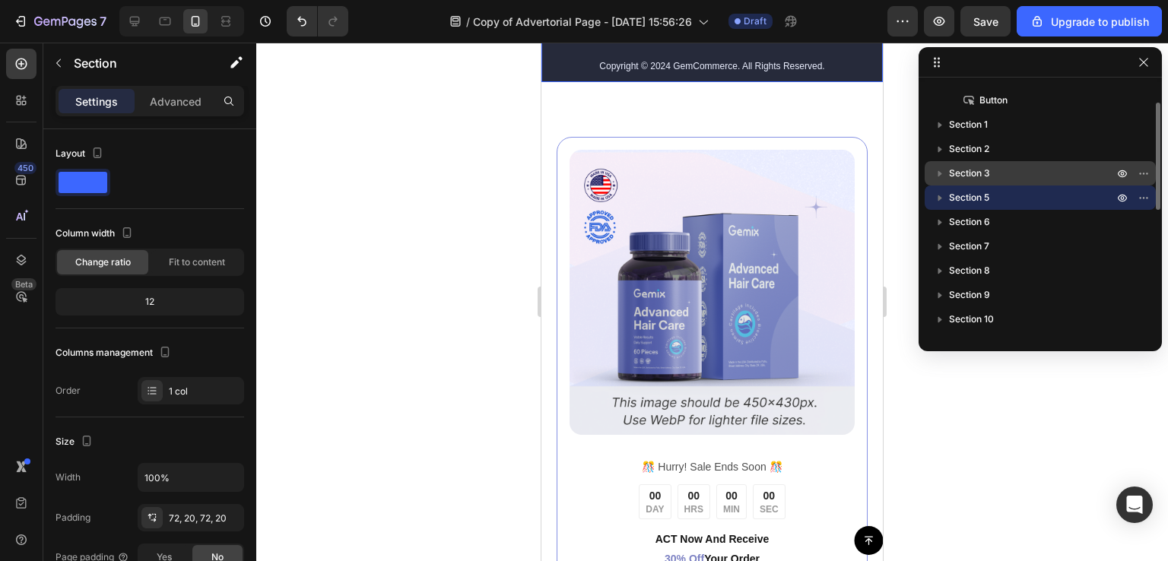
drag, startPoint x: 969, startPoint y: 195, endPoint x: 978, endPoint y: 167, distance: 29.6
click at [978, 167] on div "Sticky Column Button Section 1 Section 2 Section 3 Section 5 Section 6 Section …" at bounding box center [1040, 209] width 243 height 251
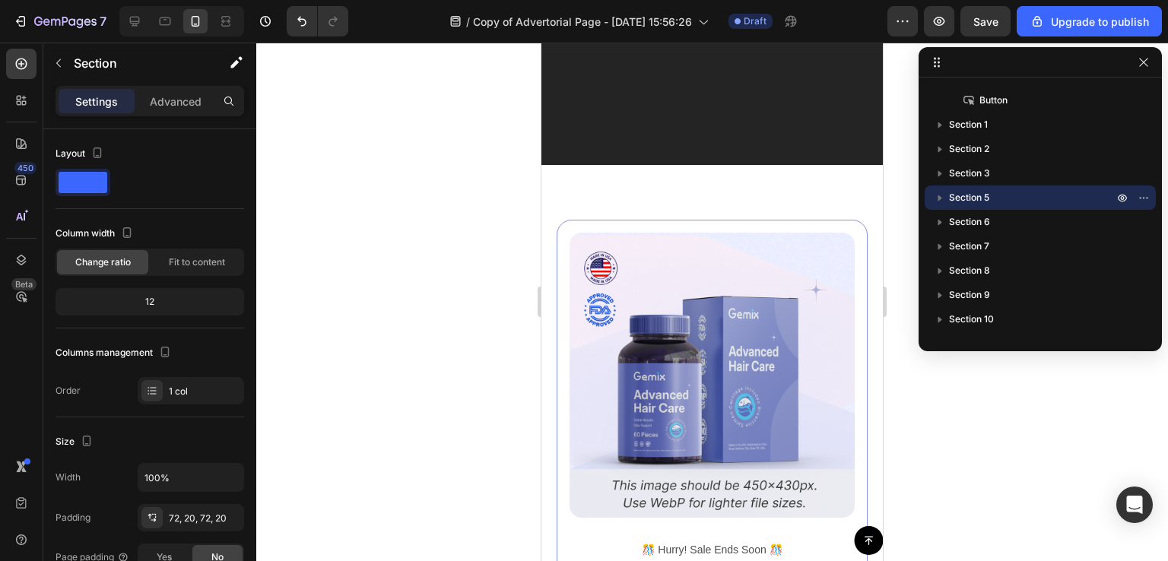
scroll to position [8525, 0]
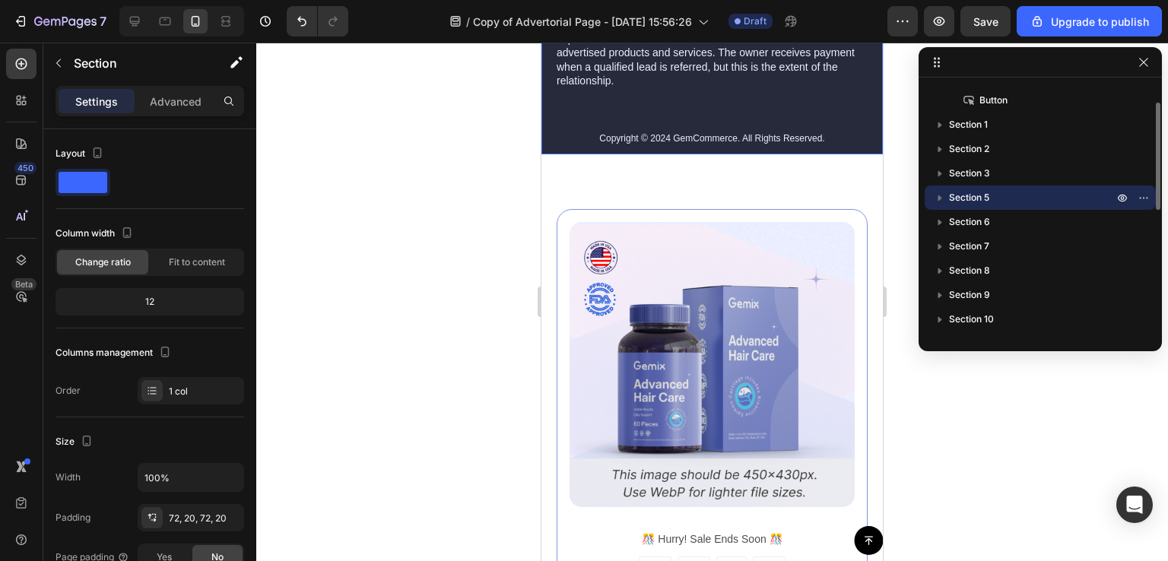
click at [1010, 190] on div "Section 5" at bounding box center [1040, 198] width 219 height 24
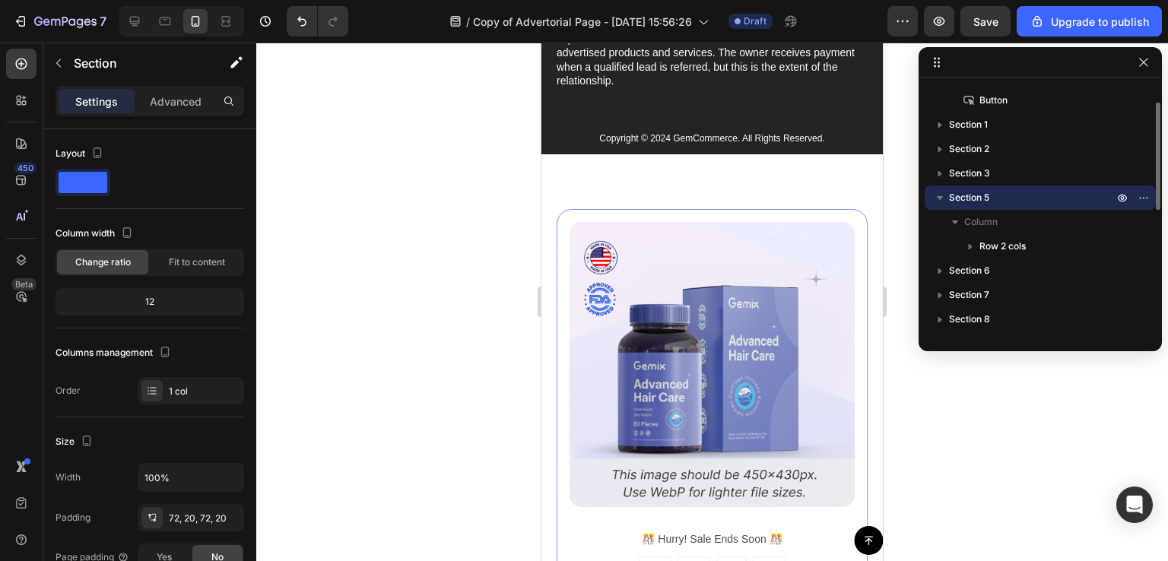
scroll to position [8597, 0]
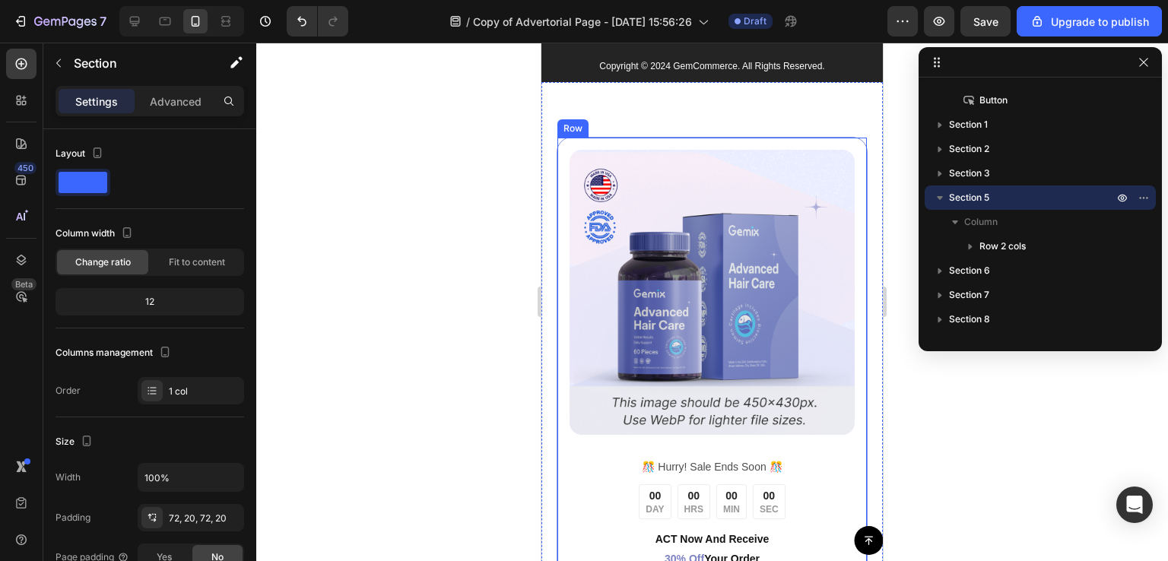
click at [558, 465] on div "Image ️🎊 Hurry! Sale Ends Soon ️🎊 Text Block 00 DAY 00 HRS 00 MIN 00 SEC Countd…" at bounding box center [712, 427] width 311 height 580
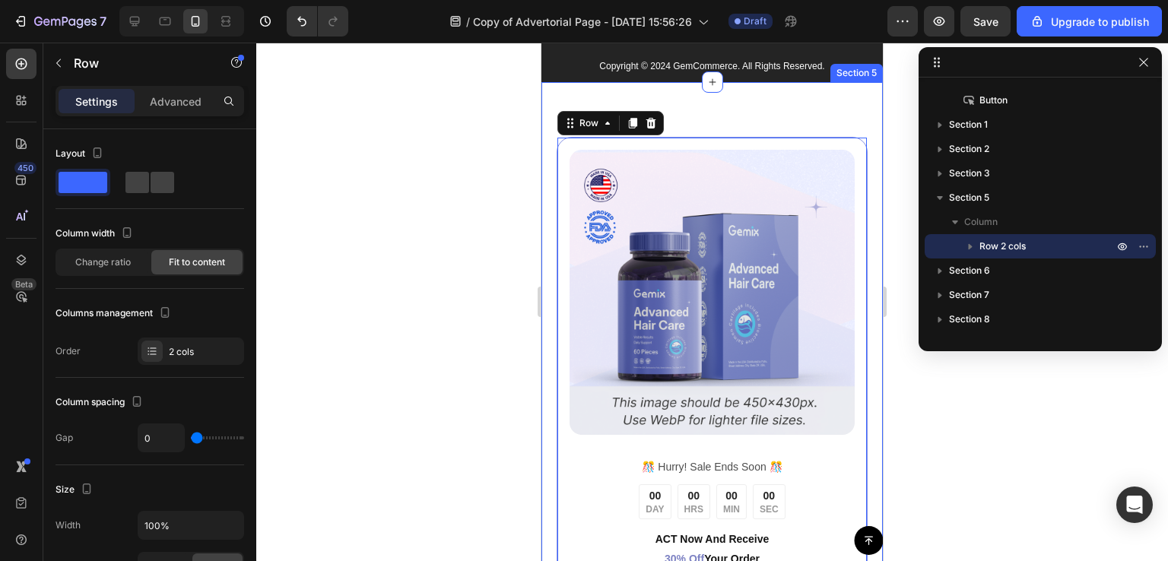
click at [637, 99] on div "Image ️🎊 Hurry! Sale Ends Soon ️🎊 Text Block 00 DAY 00 HRS 00 MIN 00 SEC Countd…" at bounding box center [712, 426] width 341 height 689
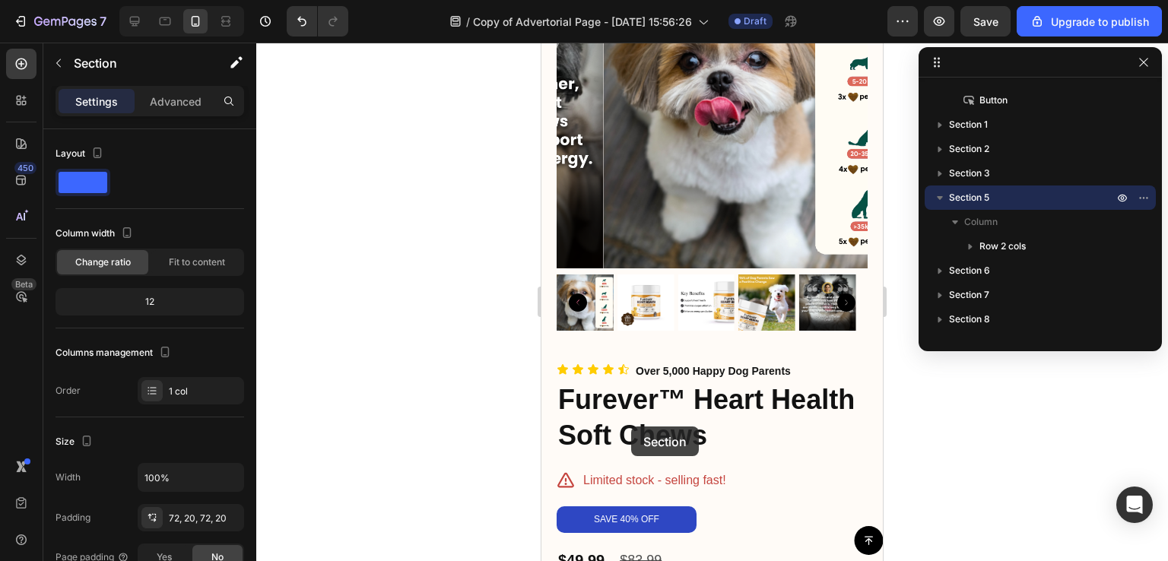
scroll to position [5790, 0]
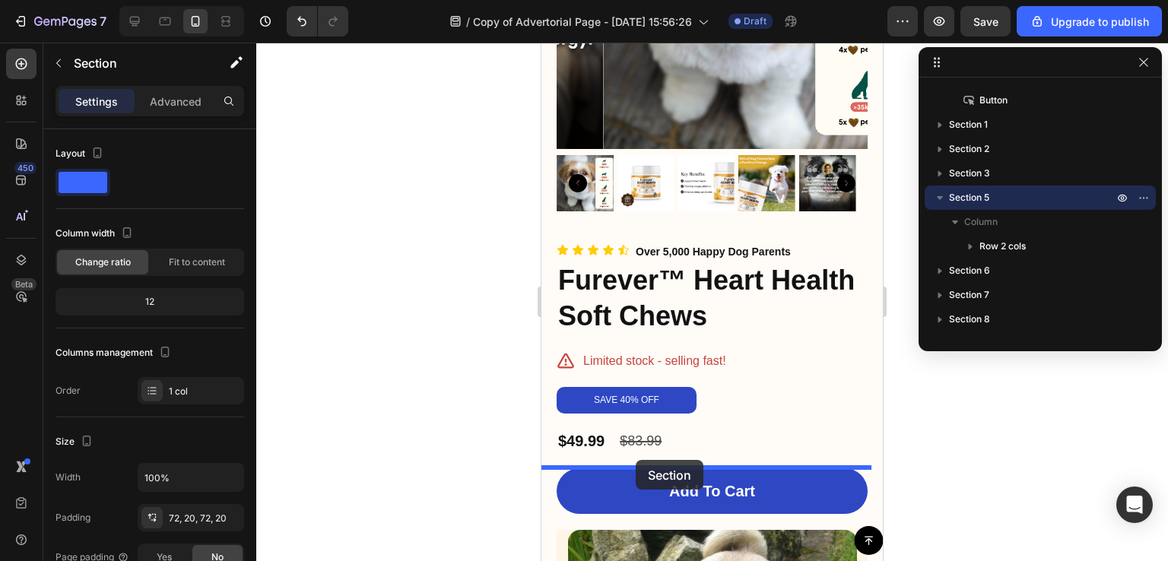
drag, startPoint x: 572, startPoint y: 277, endPoint x: 636, endPoint y: 462, distance: 195.5
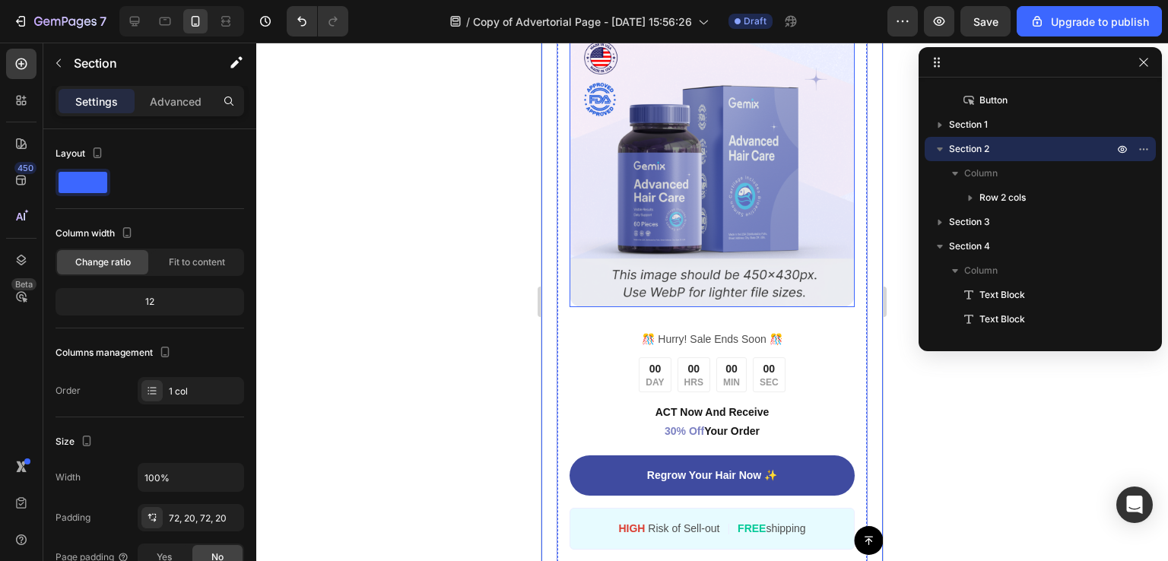
scroll to position [6316, 0]
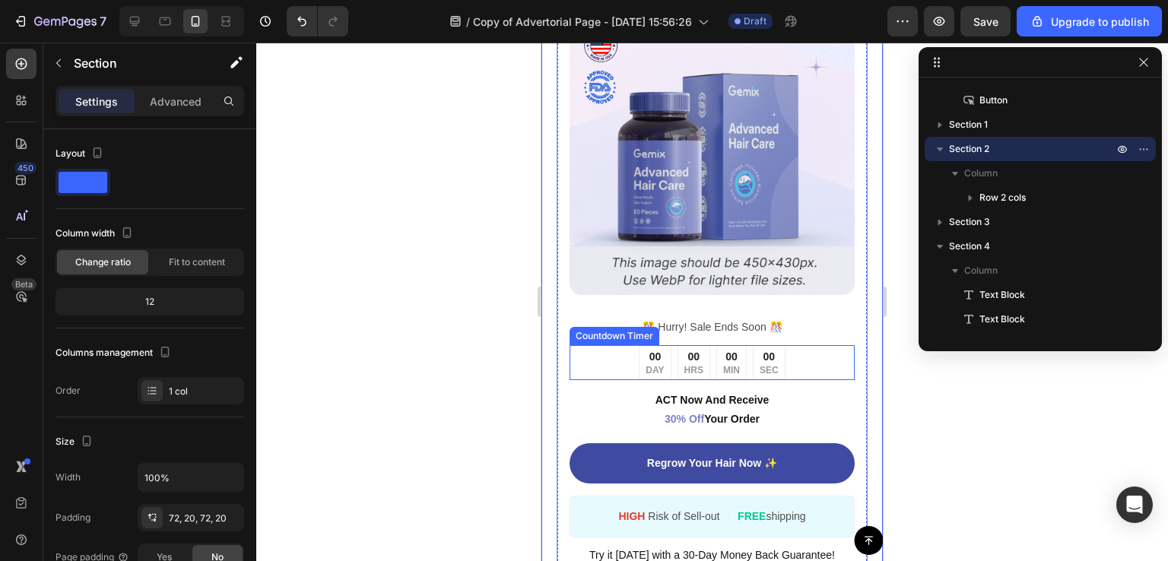
click at [665, 345] on div "00 DAY" at bounding box center [655, 363] width 32 height 36
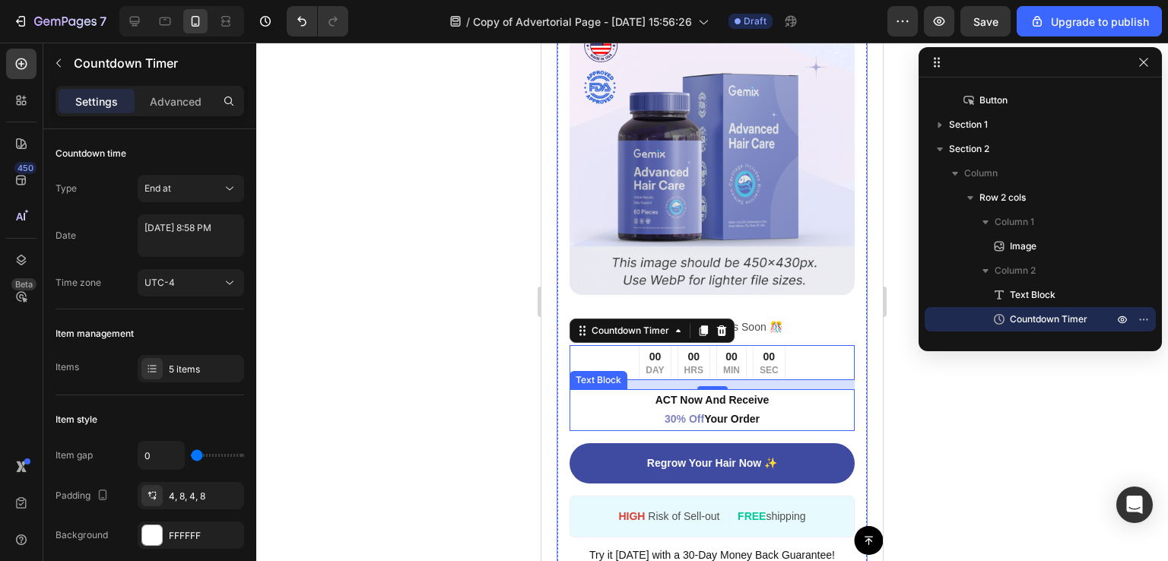
click at [712, 395] on p "ACT Now And Receive 30% Off Your Order" at bounding box center [712, 410] width 282 height 38
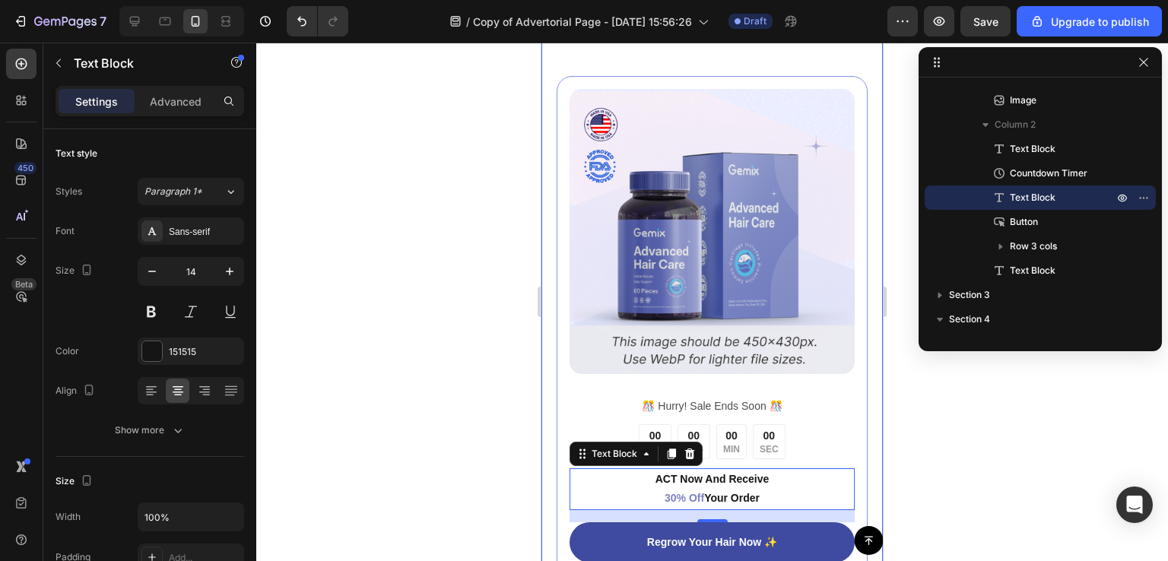
scroll to position [6234, 0]
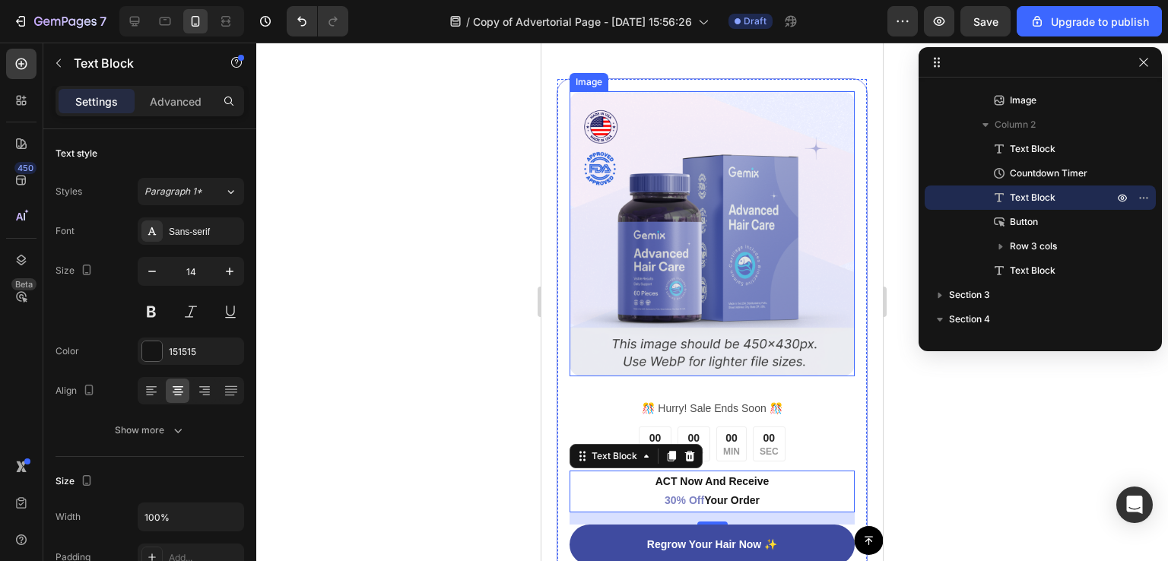
click at [707, 284] on img at bounding box center [712, 233] width 285 height 285
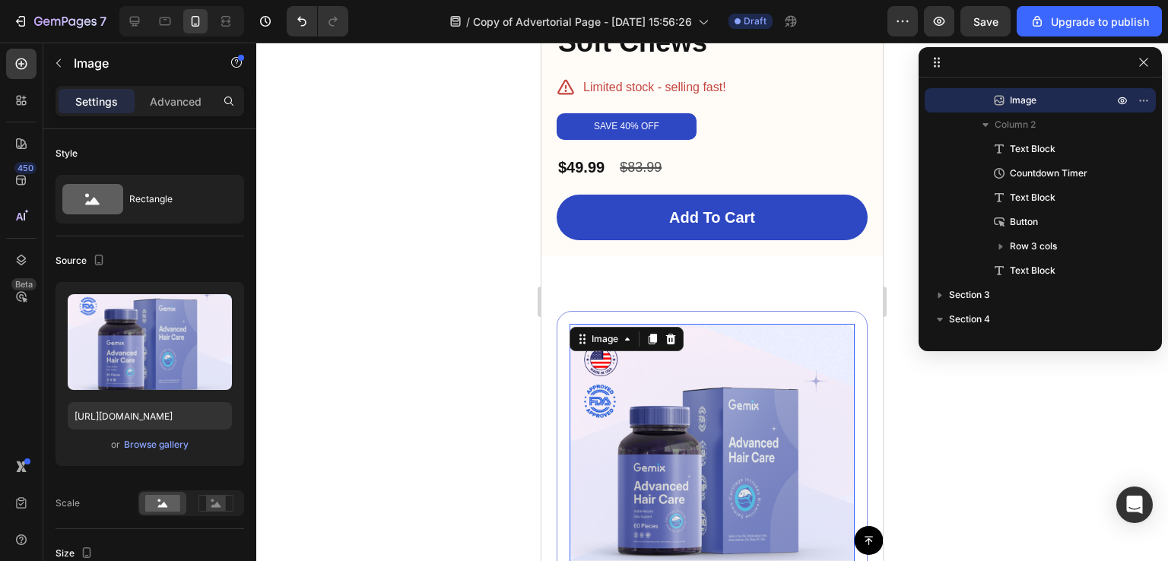
scroll to position [5994, 0]
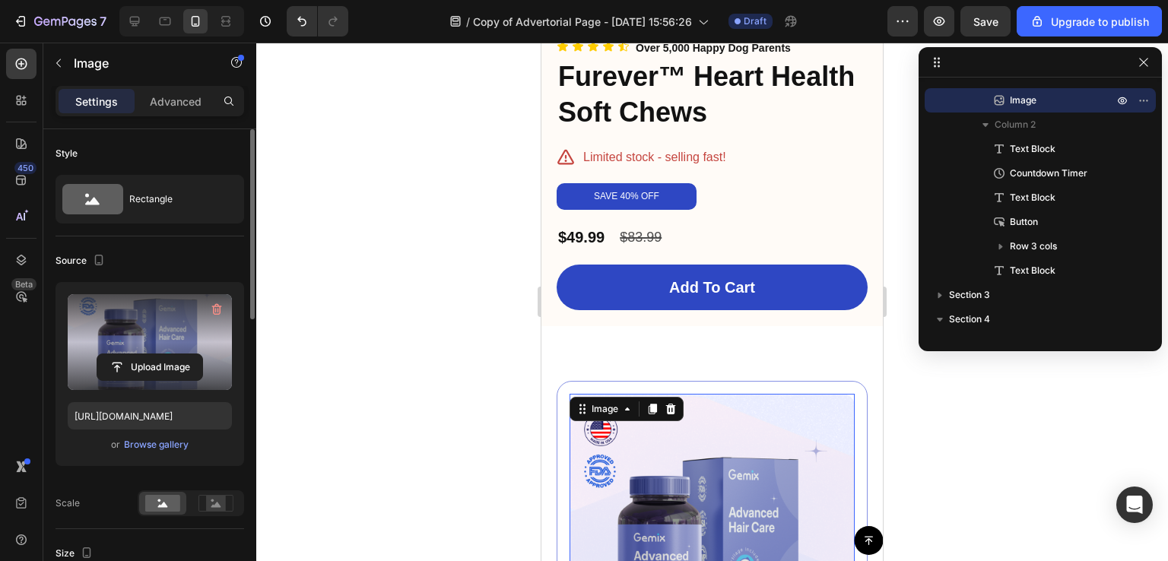
click at [157, 351] on label at bounding box center [150, 342] width 164 height 96
click at [157, 354] on input "file" at bounding box center [149, 367] width 105 height 26
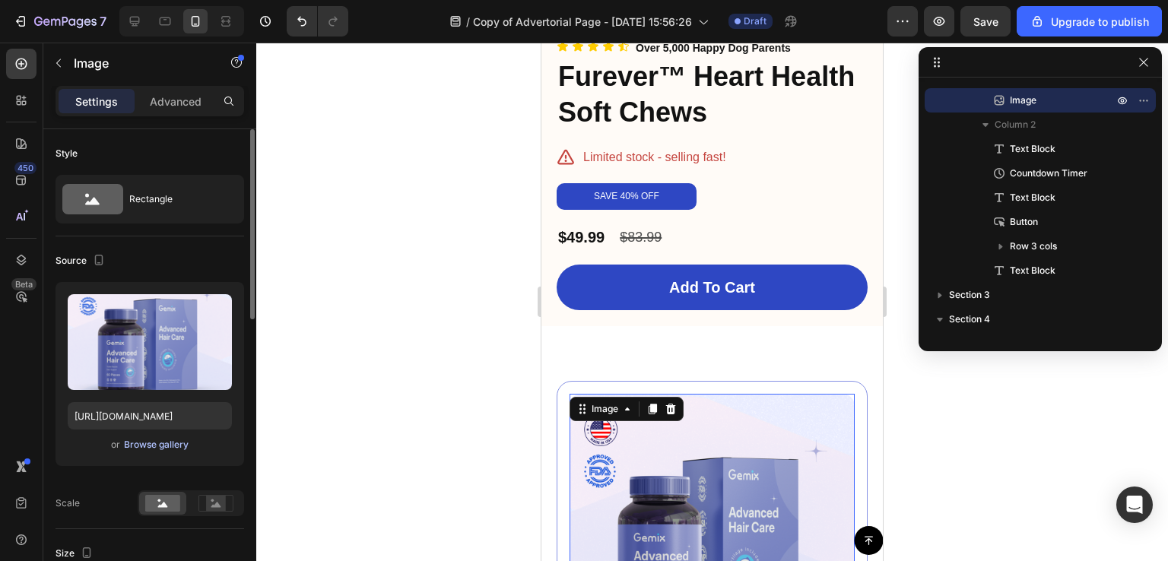
click at [149, 443] on div "Browse gallery" at bounding box center [156, 445] width 65 height 14
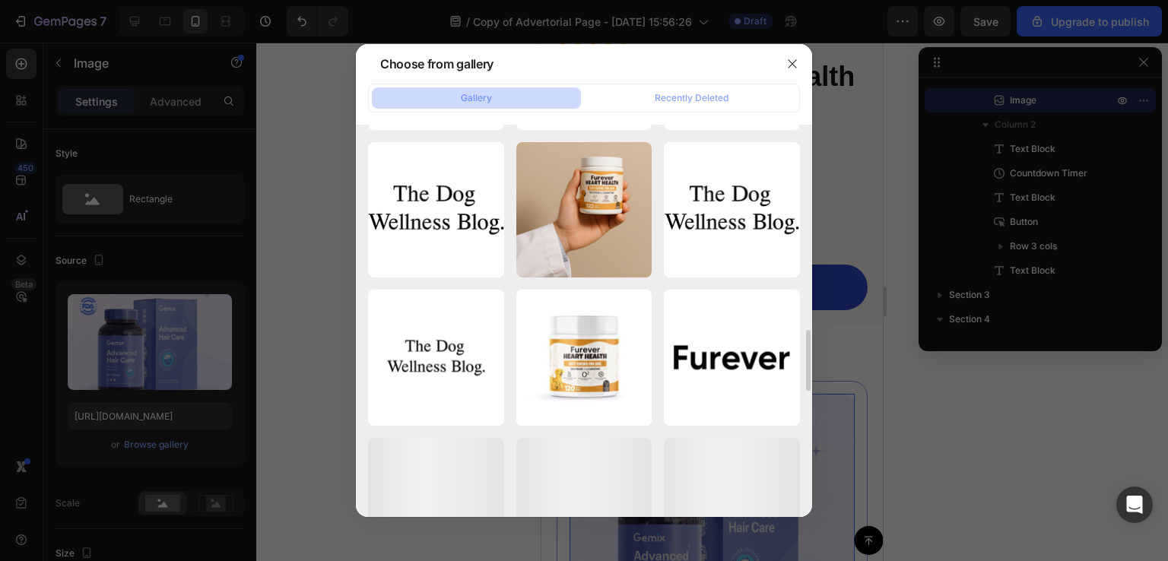
scroll to position [1328, 0]
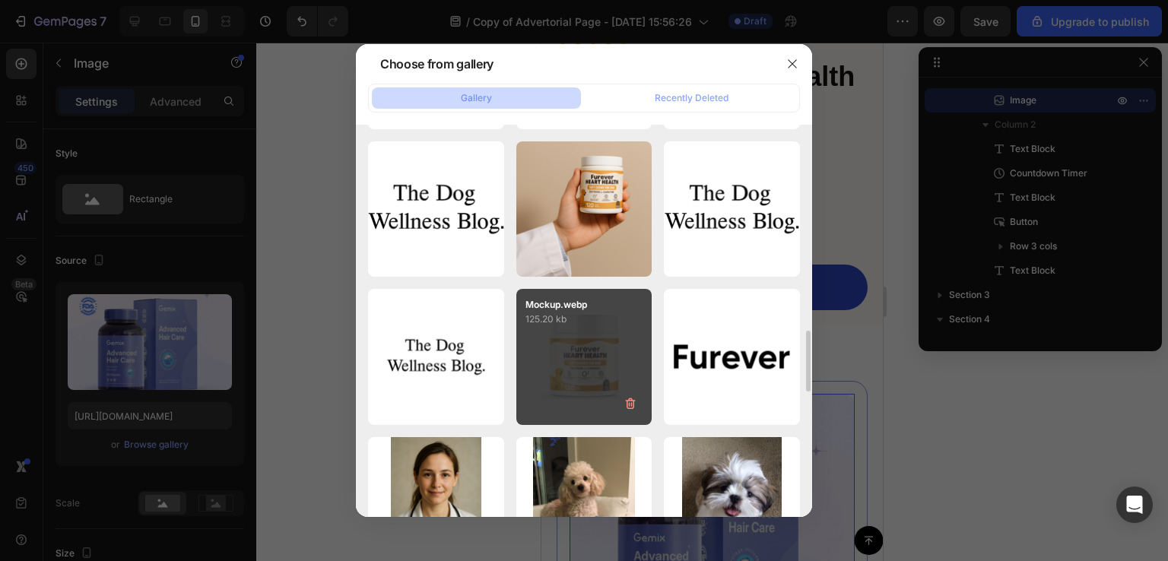
click at [566, 354] on div "Mockup.webp 125.20 kb" at bounding box center [584, 357] width 136 height 136
type input "[URL][DOMAIN_NAME]"
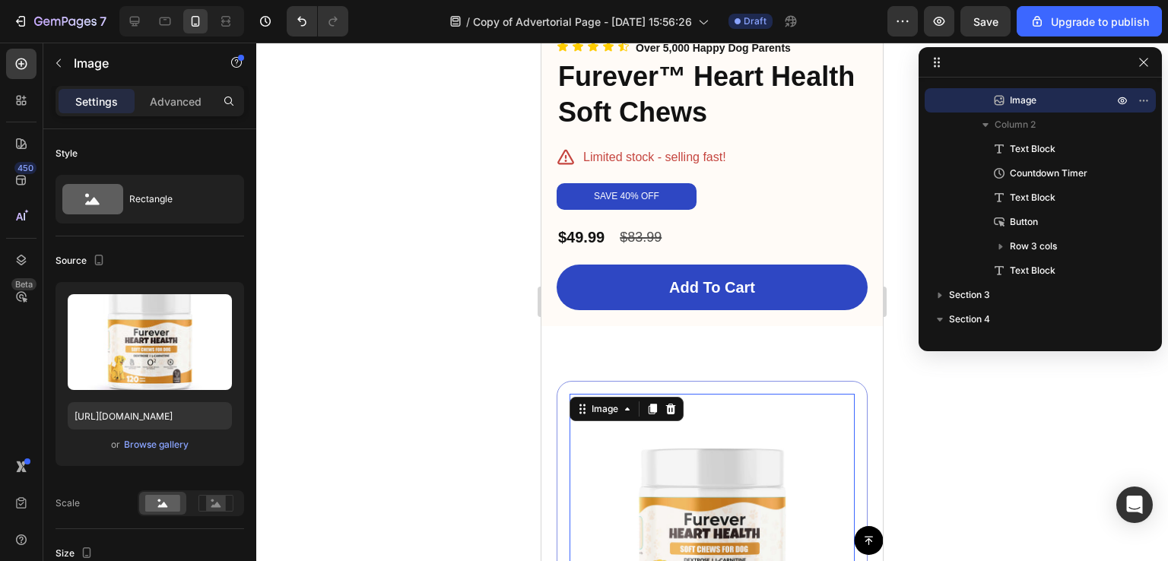
scroll to position [6173, 0]
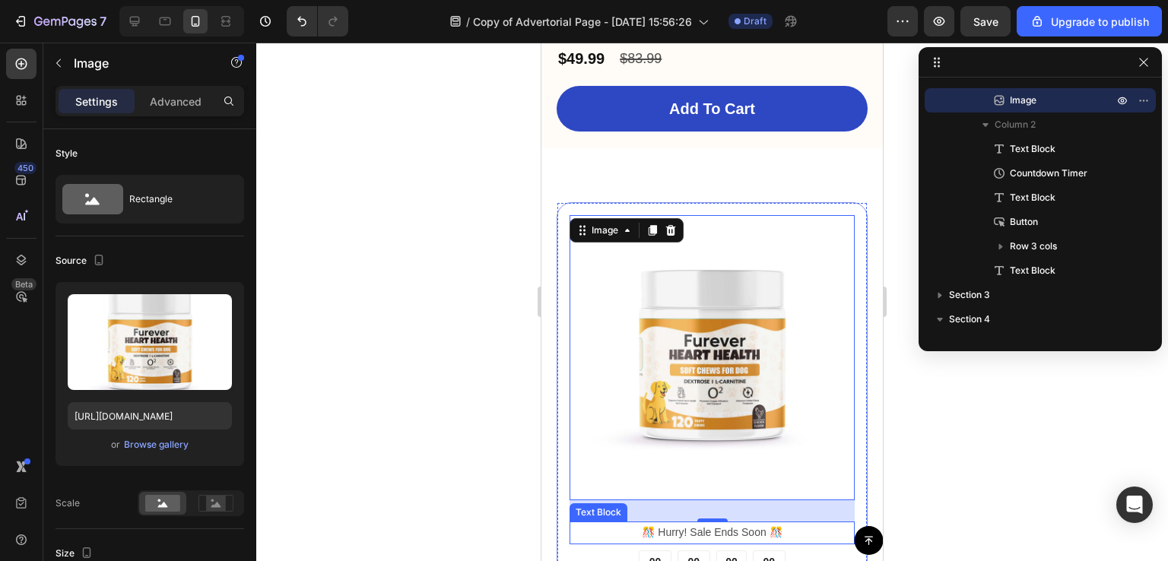
click at [780, 523] on p "️🎊 Hurry! Sale Ends Soon ️🎊" at bounding box center [712, 532] width 282 height 19
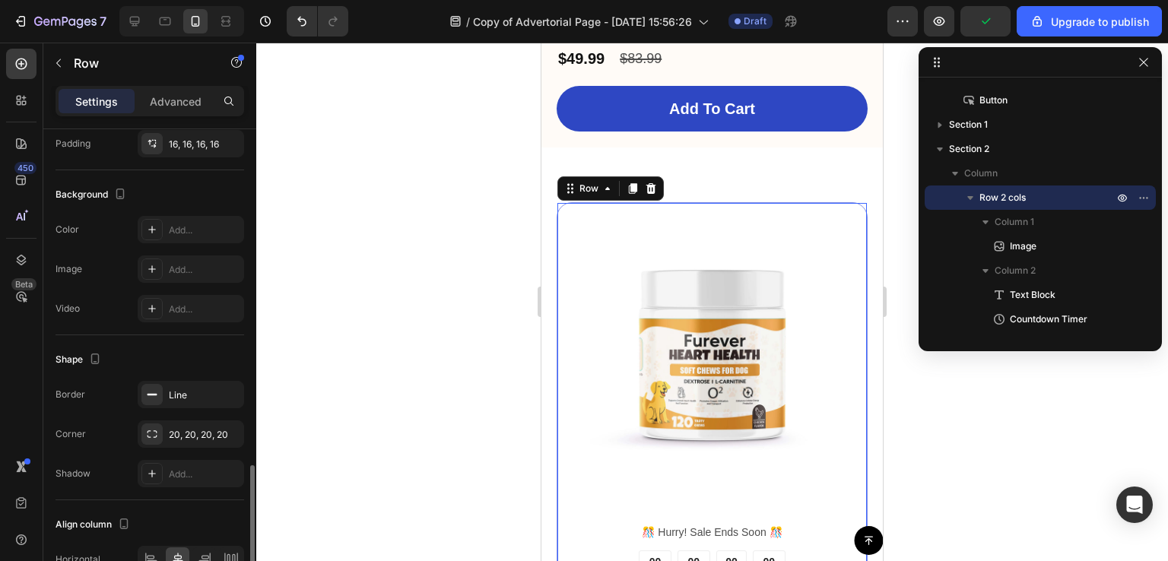
scroll to position [545, 0]
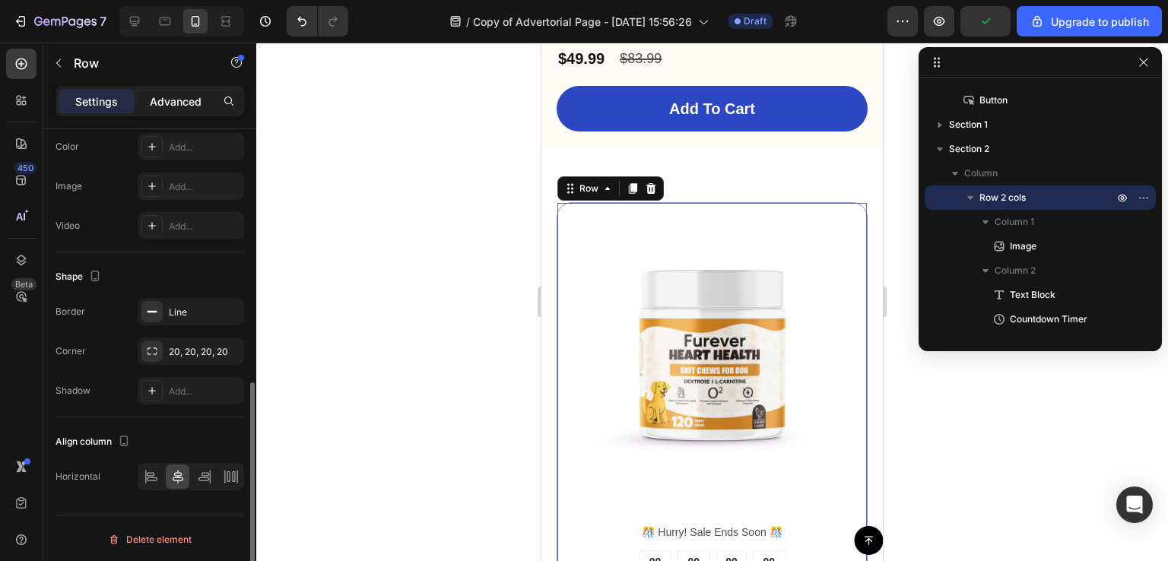
click at [180, 101] on p "Advanced" at bounding box center [176, 102] width 52 height 16
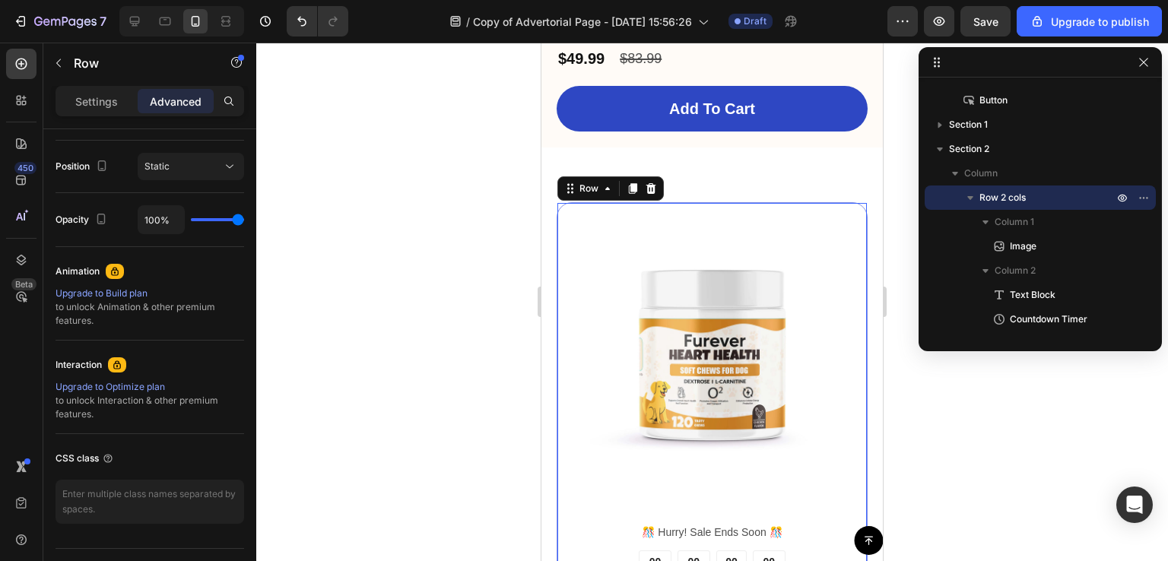
click at [717, 148] on div "Image ️🎊 Hurry! Sale Ends Soon ️🎊 Text Block 00 DAY 00 HRS 00 MIN 00 SEC Countd…" at bounding box center [712, 492] width 341 height 689
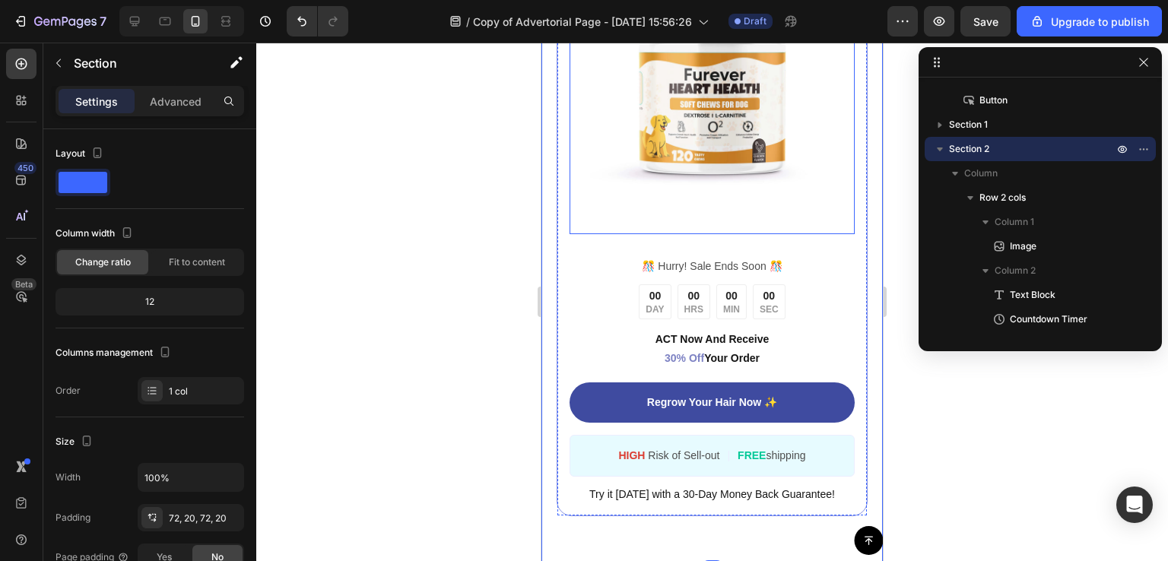
scroll to position [6380, 0]
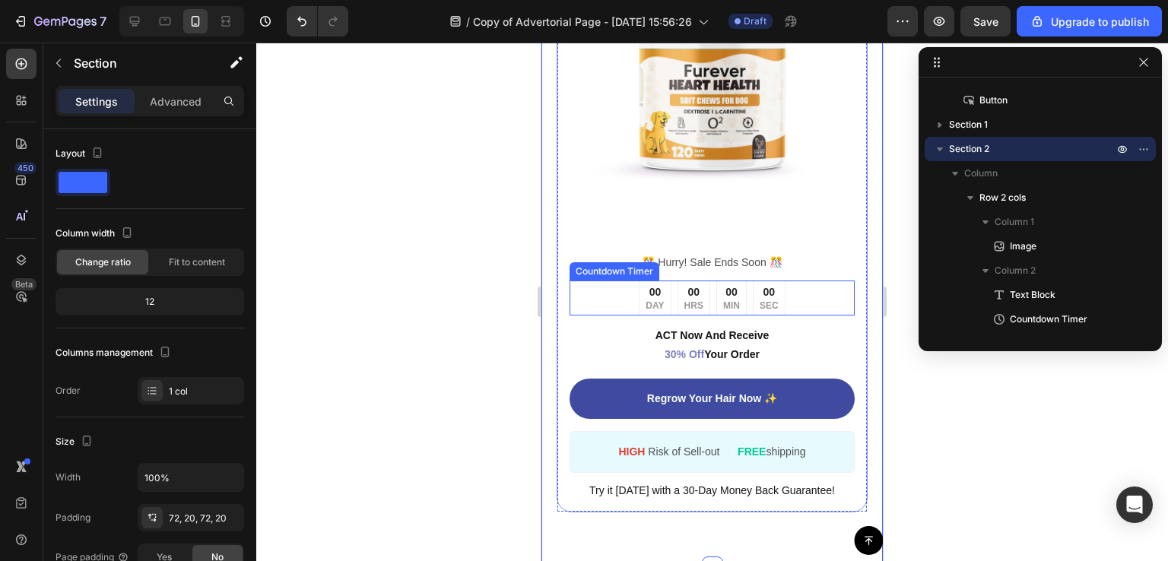
click at [660, 281] on div "00 DAY" at bounding box center [655, 299] width 32 height 36
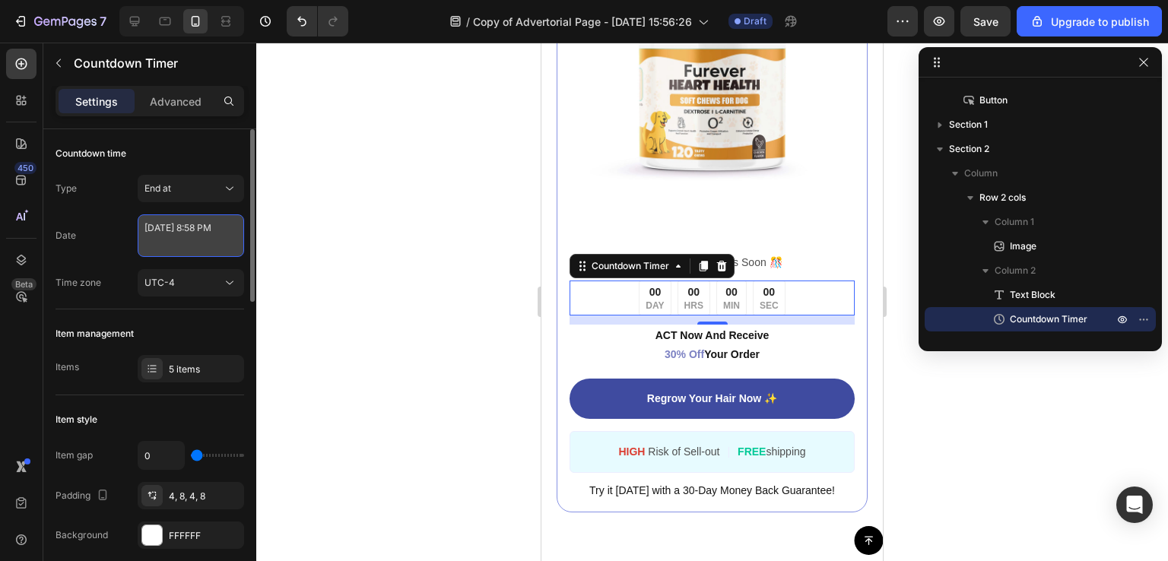
click at [232, 246] on textarea "[DATE] 8:58 PM" at bounding box center [191, 235] width 106 height 43
select select "20"
select select "58"
select select "false"
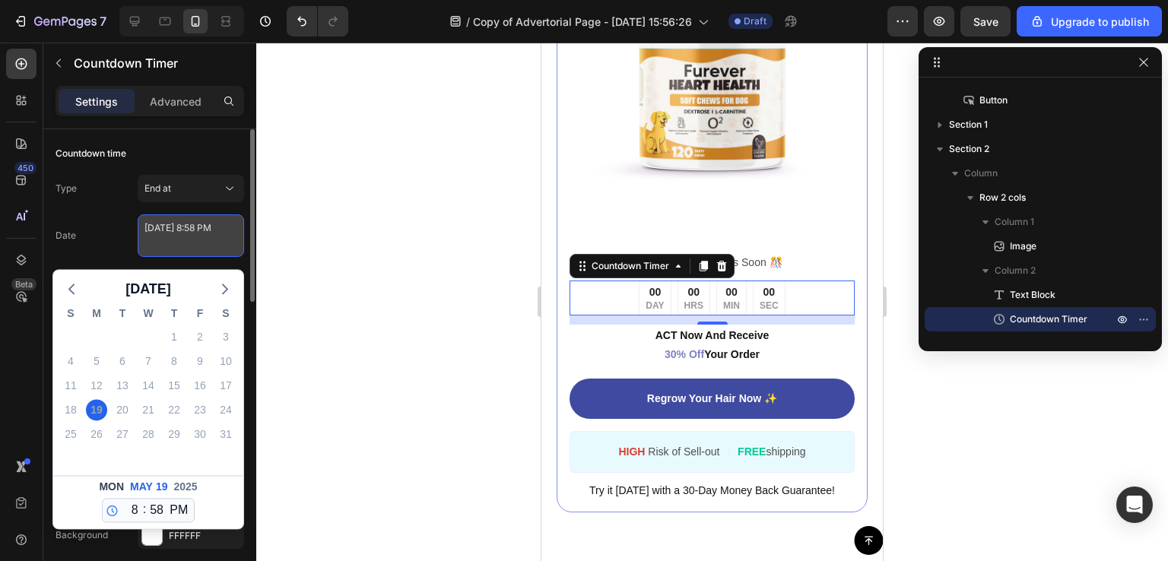
click at [232, 246] on textarea "[DATE] 8:58 PM" at bounding box center [191, 235] width 106 height 43
click at [104, 240] on div "Date [DATE] 8:58 PM [DATE] S M T W T F S 27 28 29 30 1 2 3 4 5 6 7 8 9 10 11 12…" at bounding box center [150, 235] width 189 height 43
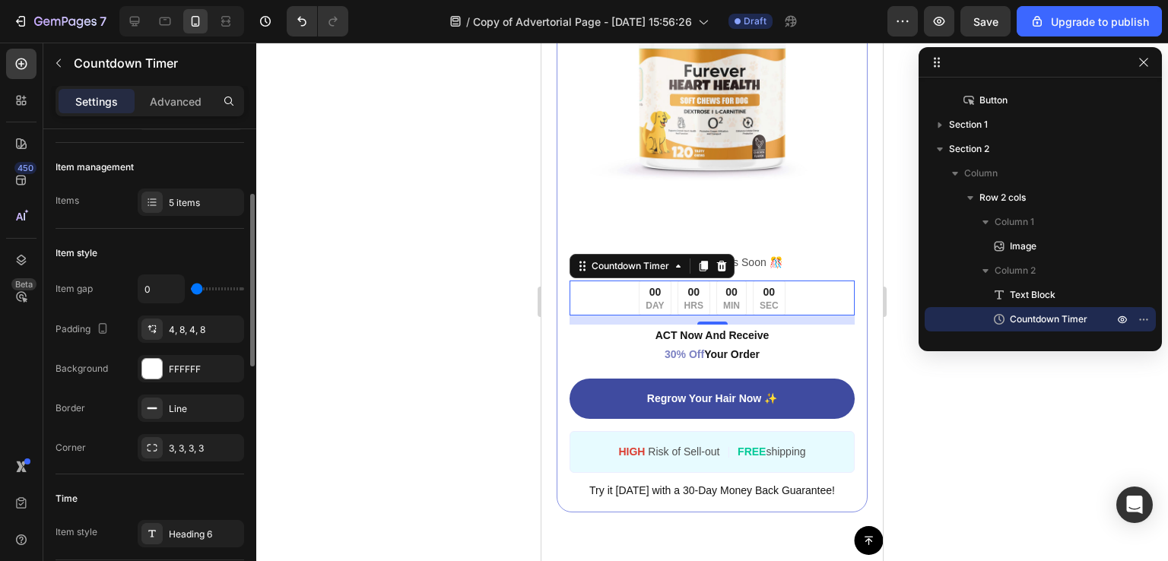
scroll to position [170, 0]
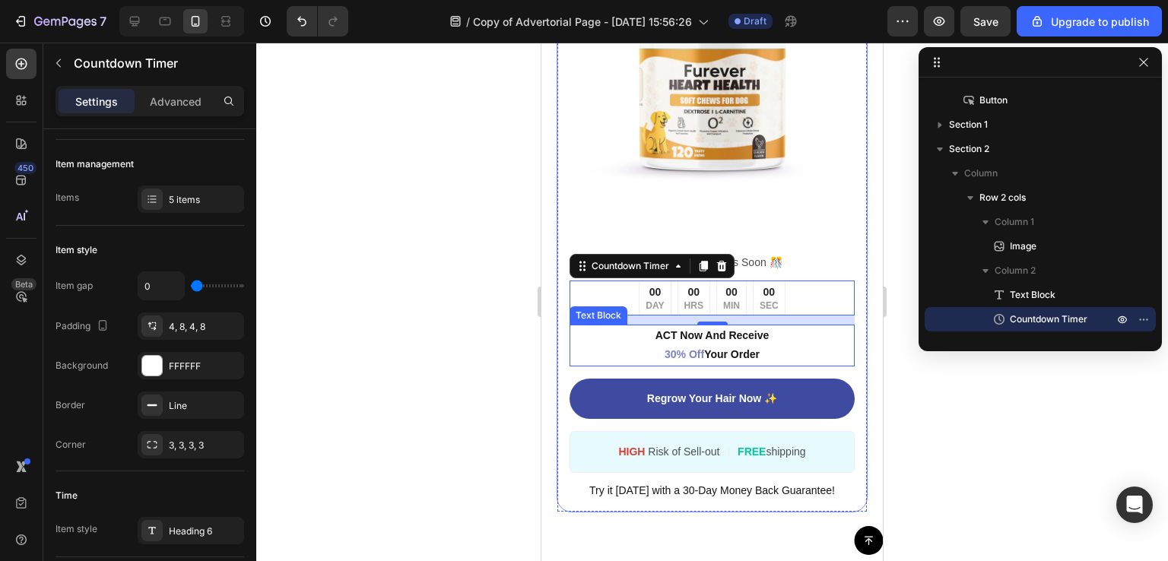
click at [675, 326] on p "ACT Now And Receive 30% Off Your Order" at bounding box center [712, 345] width 282 height 38
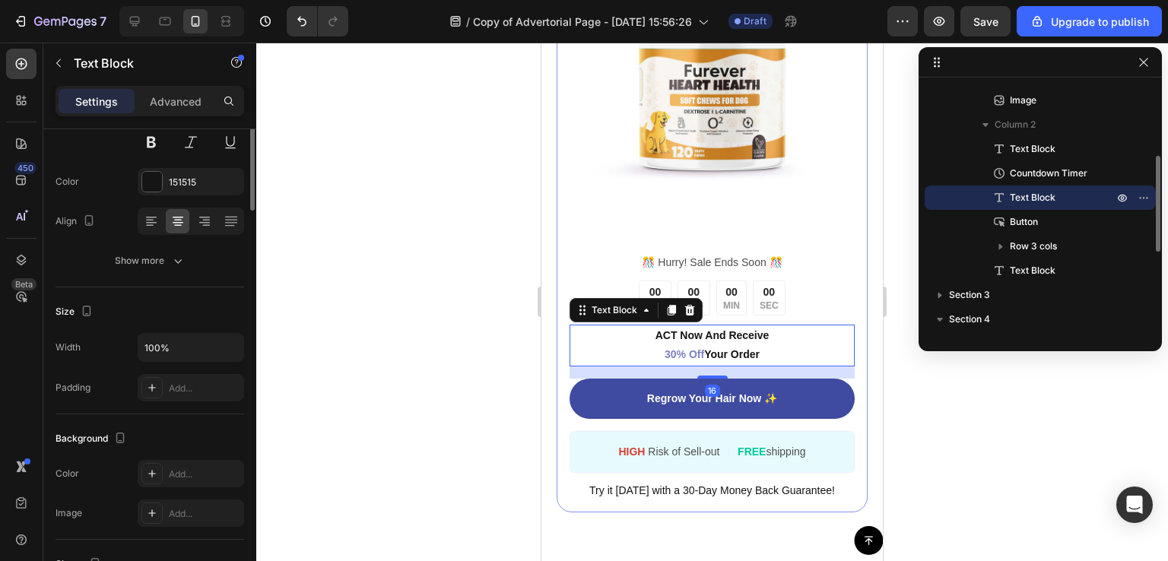
scroll to position [0, 0]
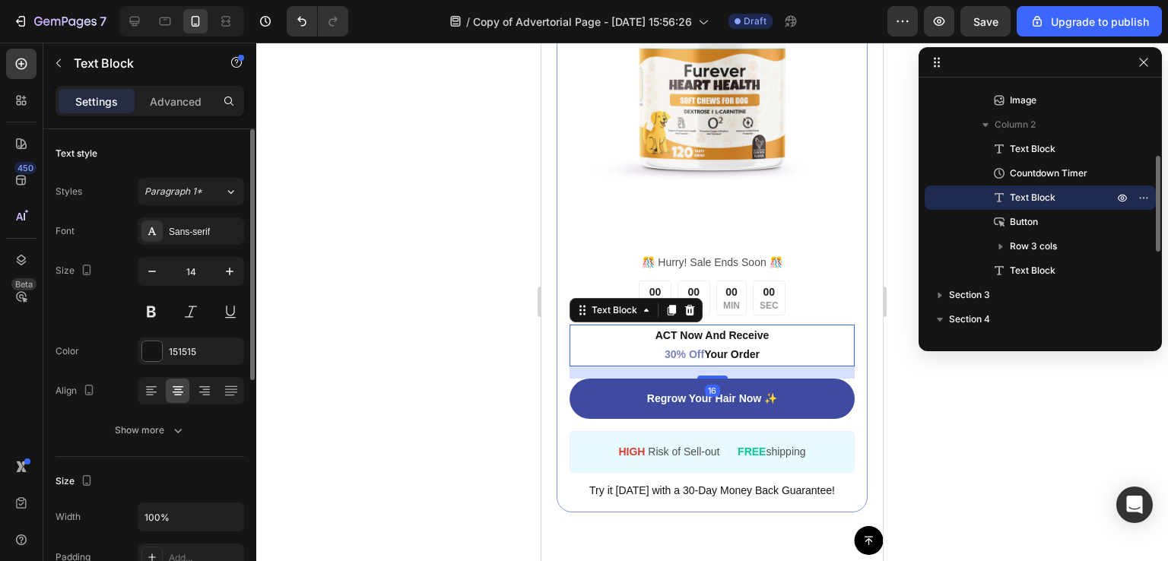
click at [666, 348] on span "30% Off" at bounding box center [685, 354] width 40 height 12
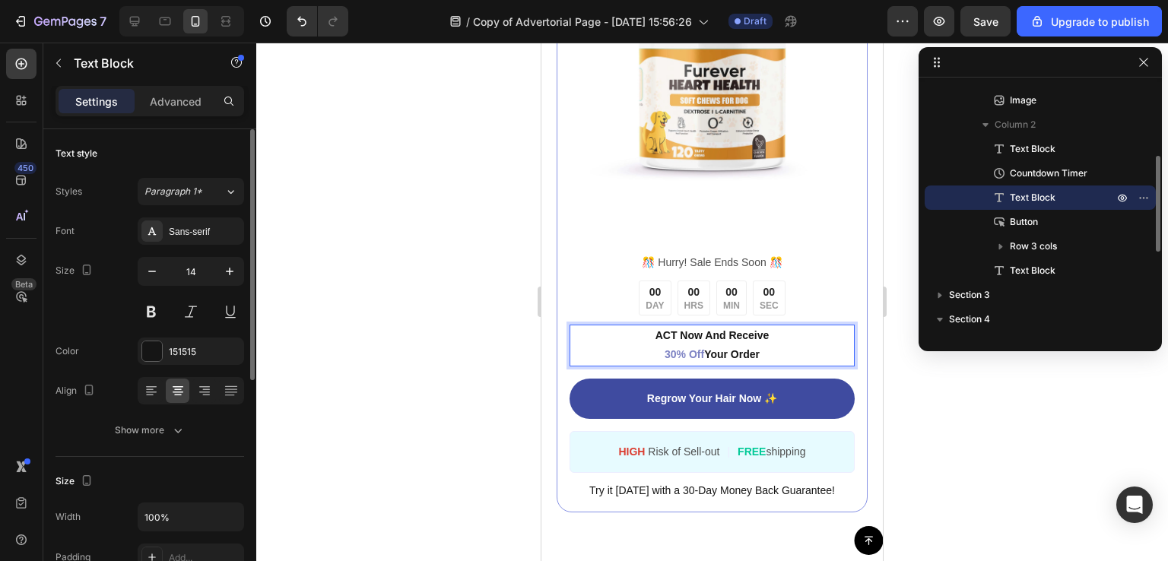
click at [666, 348] on span "30% Off" at bounding box center [685, 354] width 40 height 12
click at [695, 348] on span "40% Off" at bounding box center [685, 354] width 40 height 12
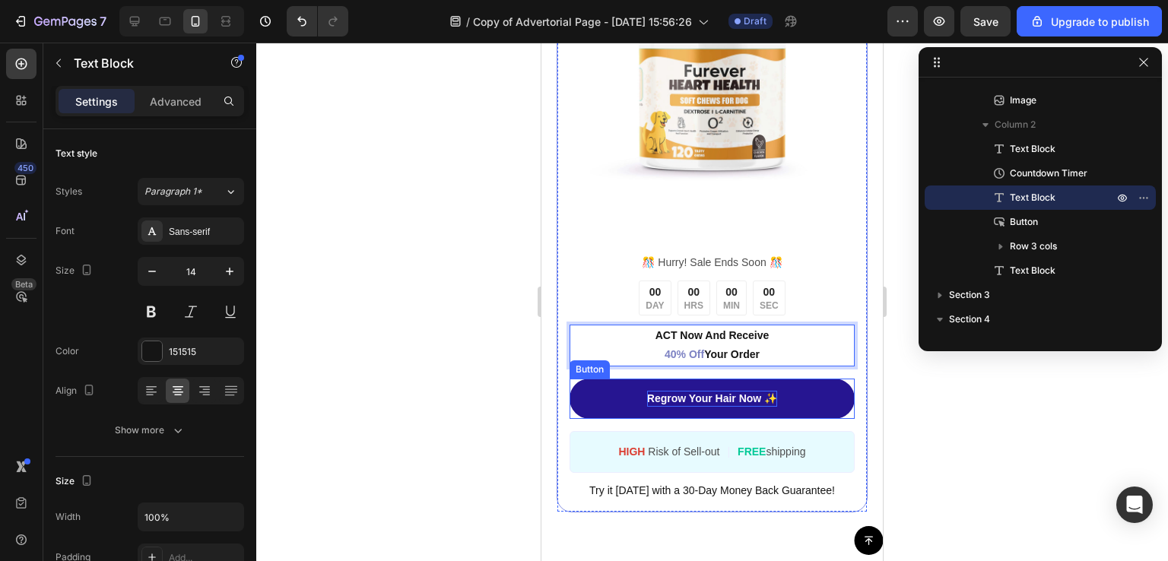
click at [654, 391] on p "Regrow Your Hair Now ✨" at bounding box center [712, 399] width 130 height 16
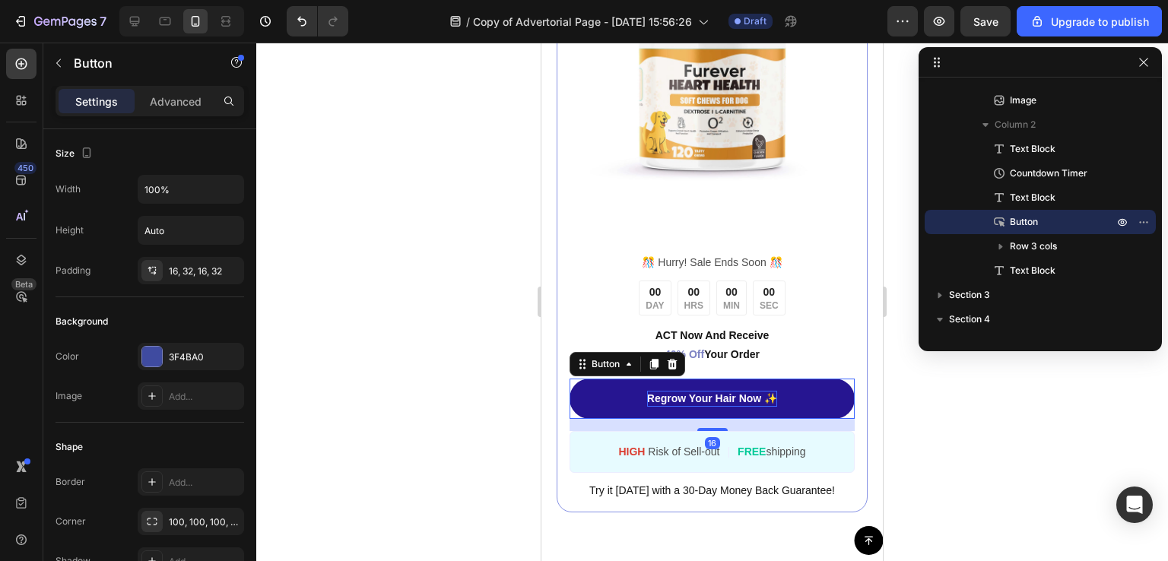
click at [654, 391] on p "Regrow Your Hair Now ✨" at bounding box center [712, 399] width 130 height 16
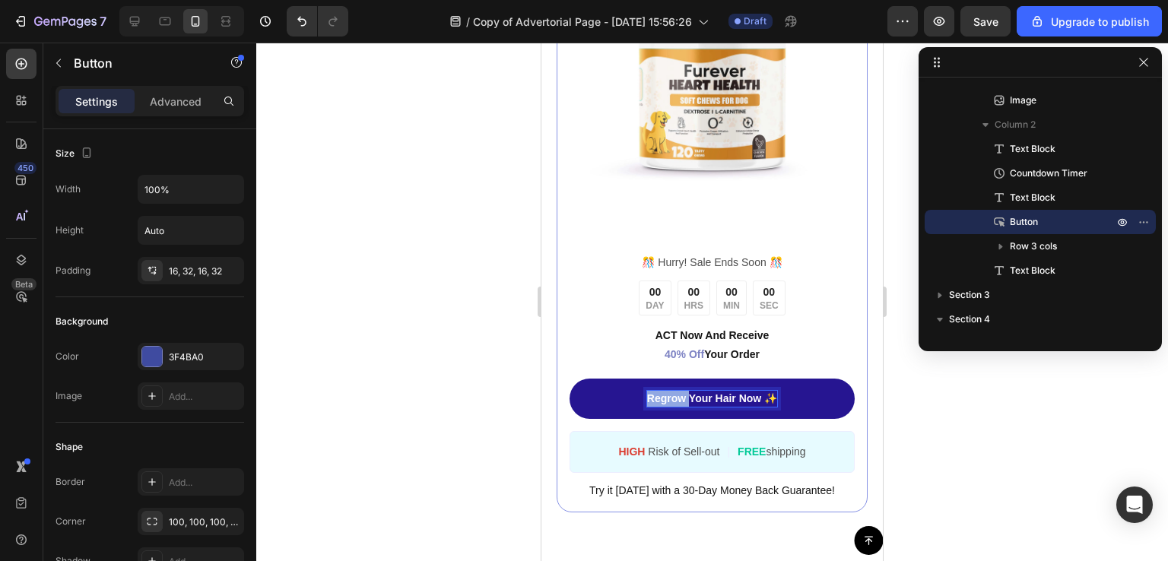
click at [654, 391] on p "Regrow Your Hair Now ✨" at bounding box center [712, 399] width 130 height 16
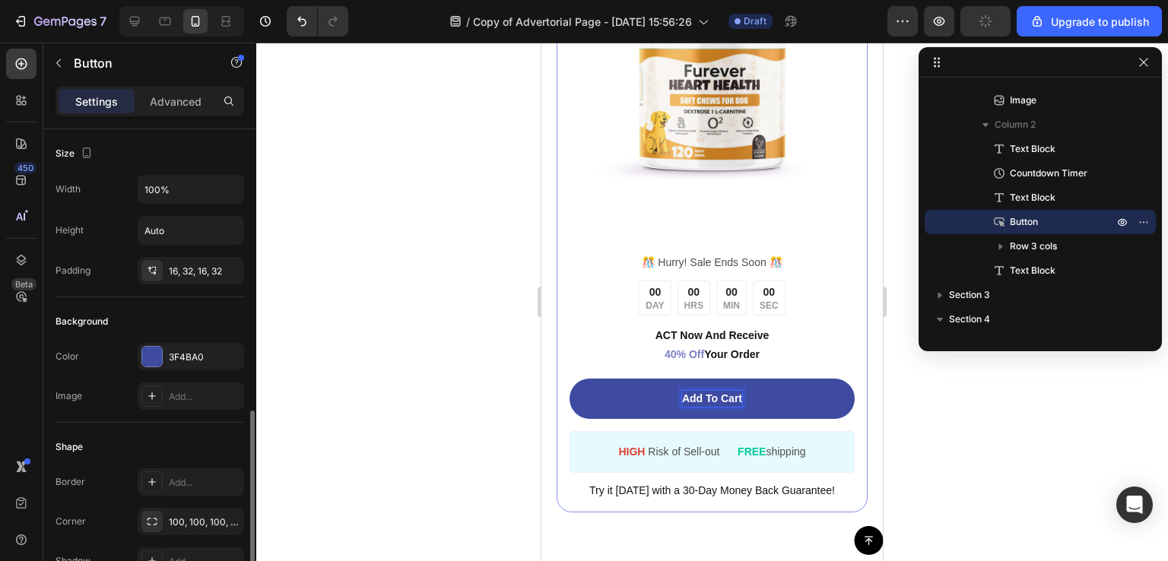
scroll to position [331, 0]
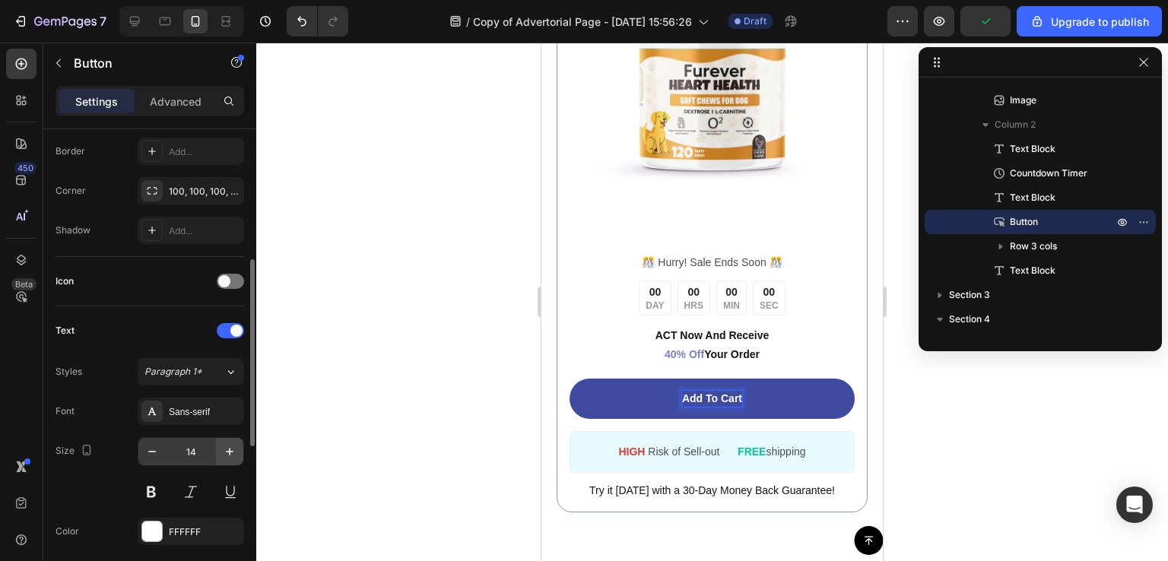
click at [217, 446] on button "button" at bounding box center [229, 451] width 27 height 27
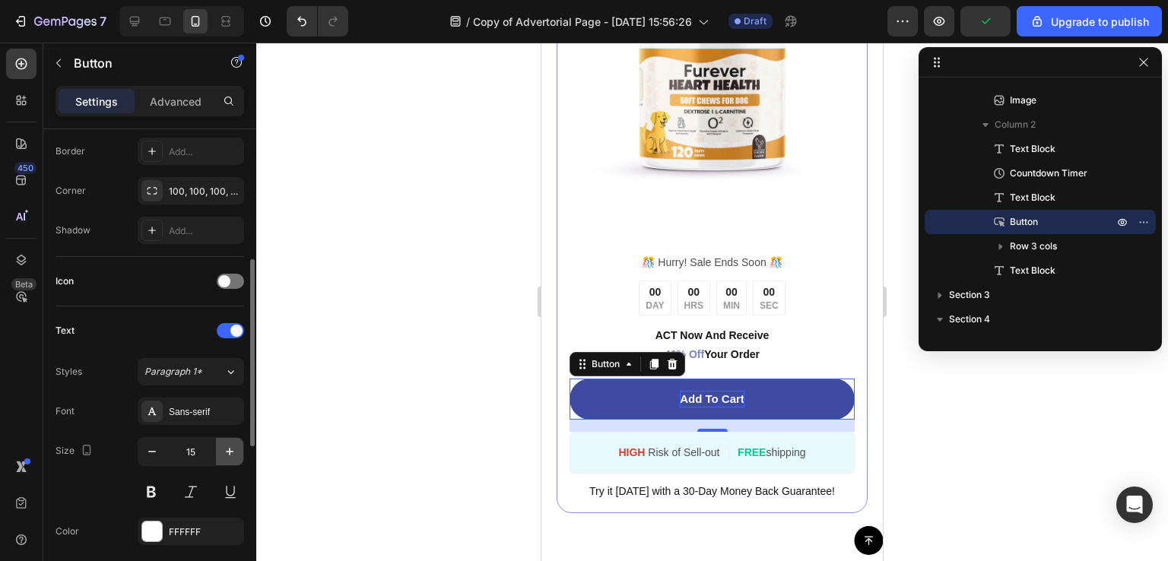
click at [218, 446] on button "button" at bounding box center [229, 451] width 27 height 27
type input "17"
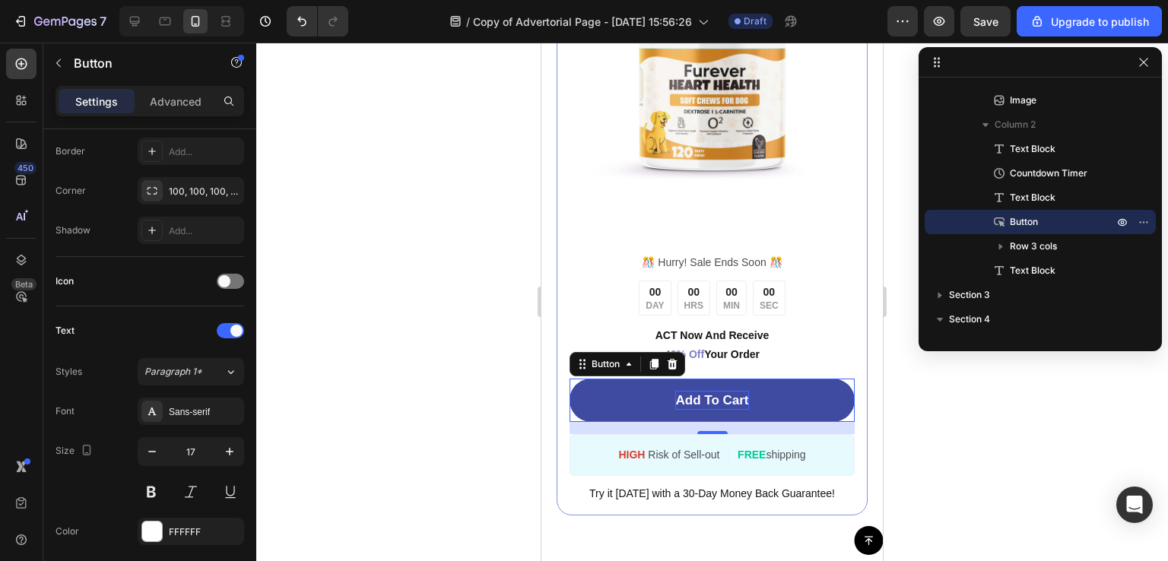
click at [943, 427] on div at bounding box center [712, 302] width 912 height 519
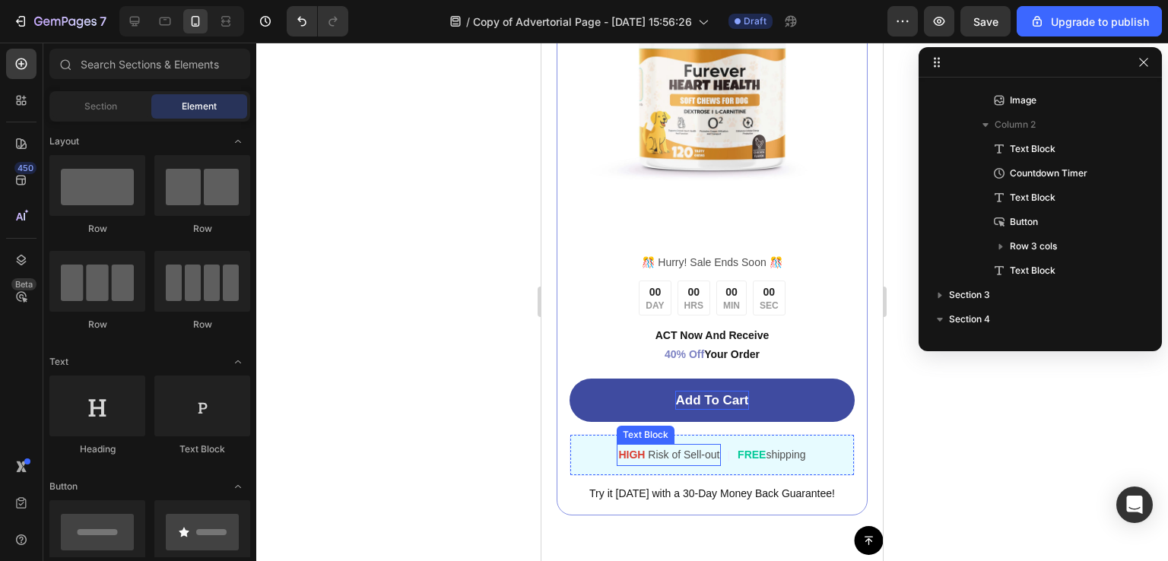
click at [682, 446] on p "HIGH Risk of Sell-out" at bounding box center [668, 455] width 101 height 19
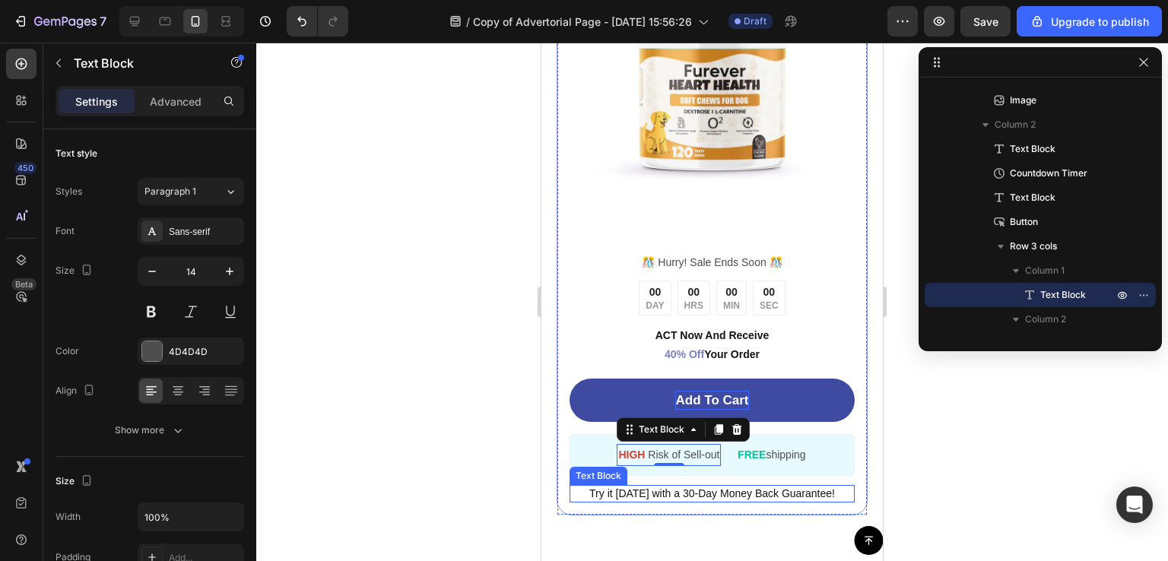
click at [672, 488] on span "Try it [DATE] with a 30-Day Money Back Guarantee!" at bounding box center [712, 494] width 246 height 12
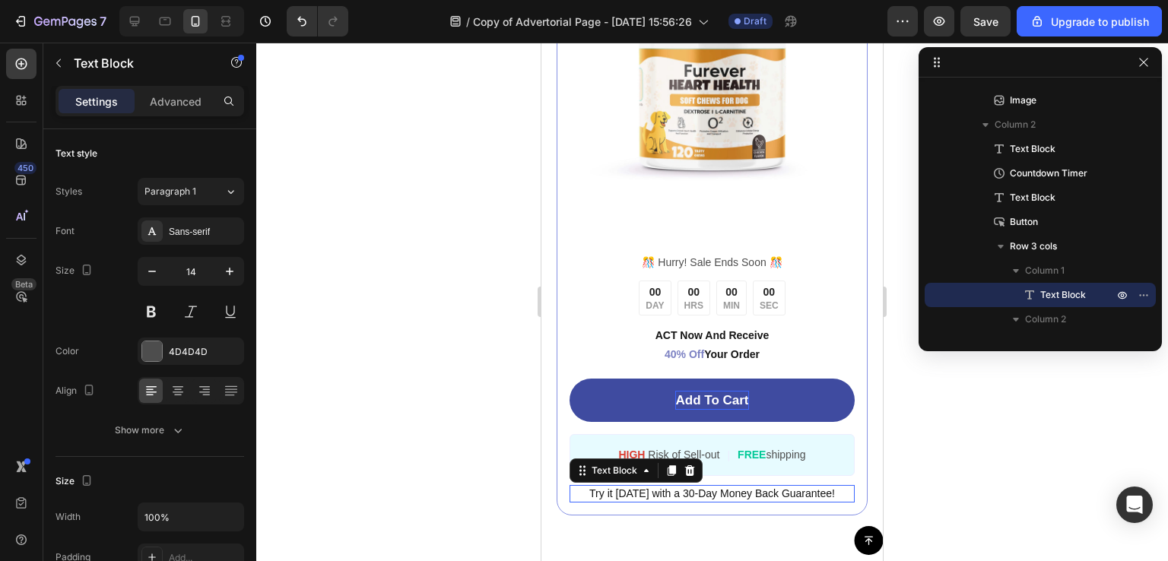
scroll to position [409, 0]
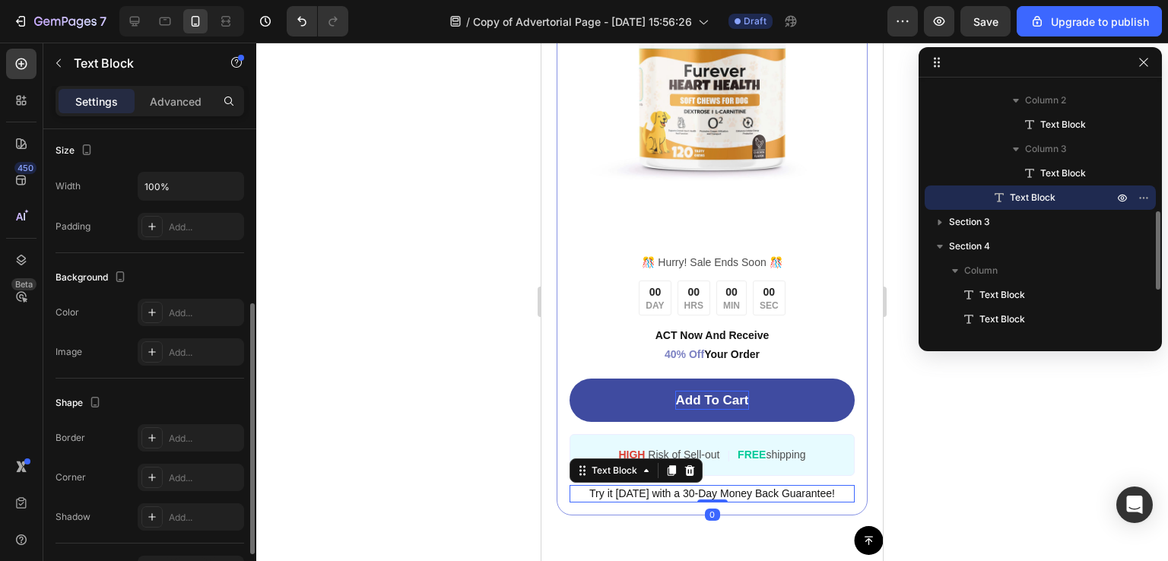
click at [685, 488] on span "Try it [DATE] with a 30-Day Money Back Guarantee!" at bounding box center [712, 494] width 246 height 12
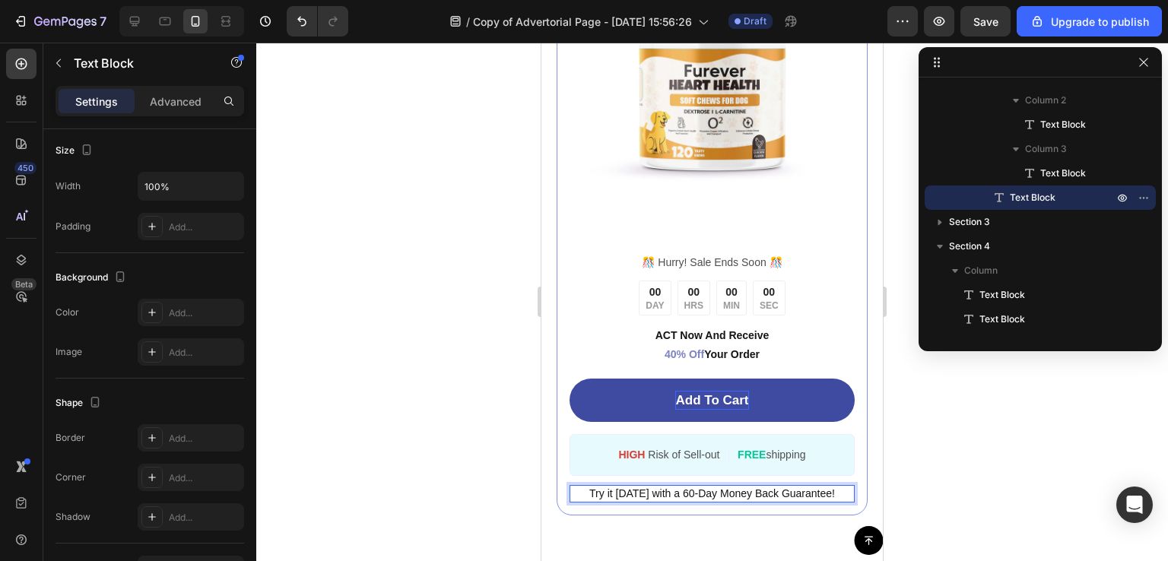
click at [923, 473] on div at bounding box center [712, 302] width 912 height 519
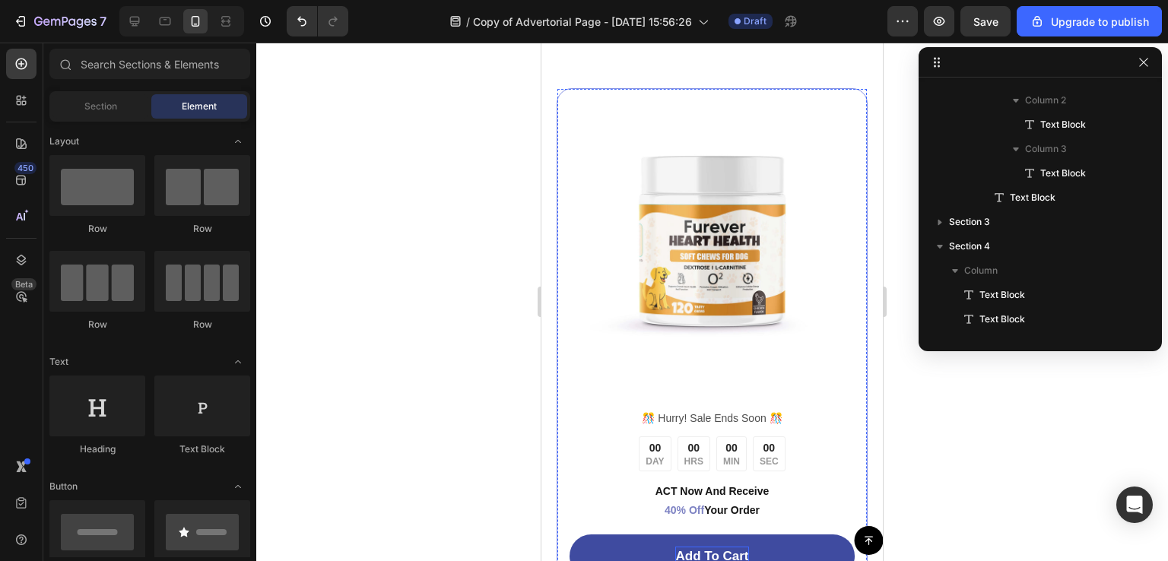
scroll to position [6005, 0]
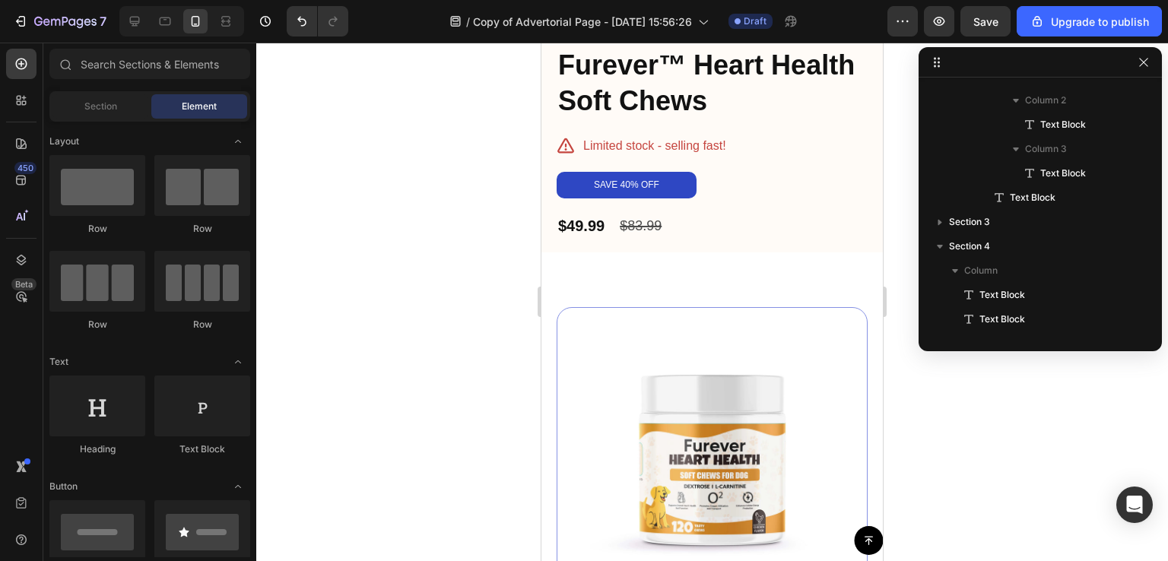
click at [939, 436] on div at bounding box center [712, 302] width 912 height 519
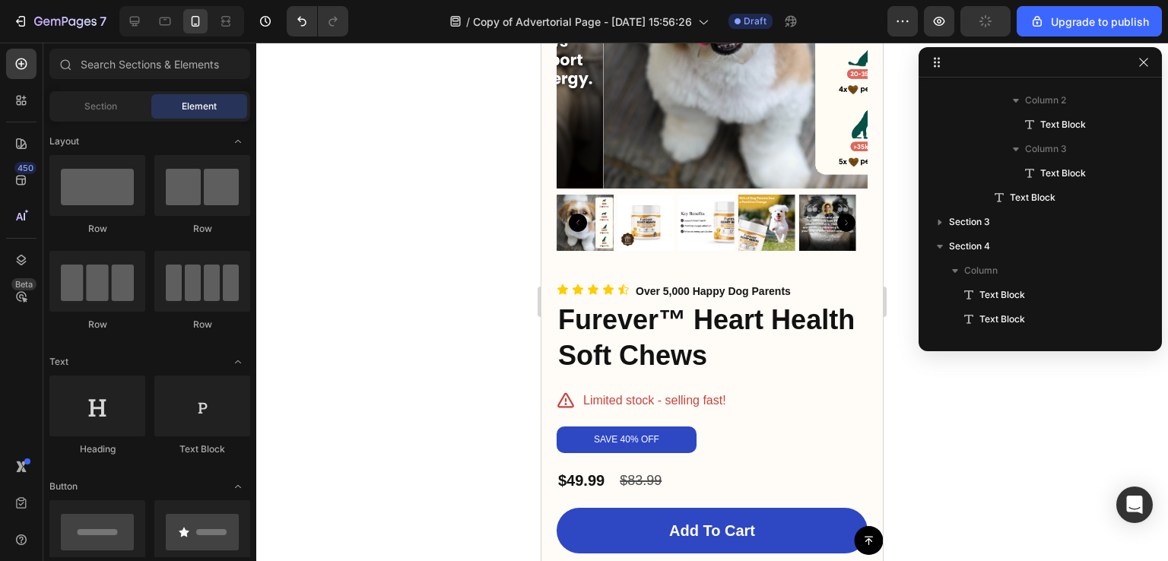
scroll to position [5912, 0]
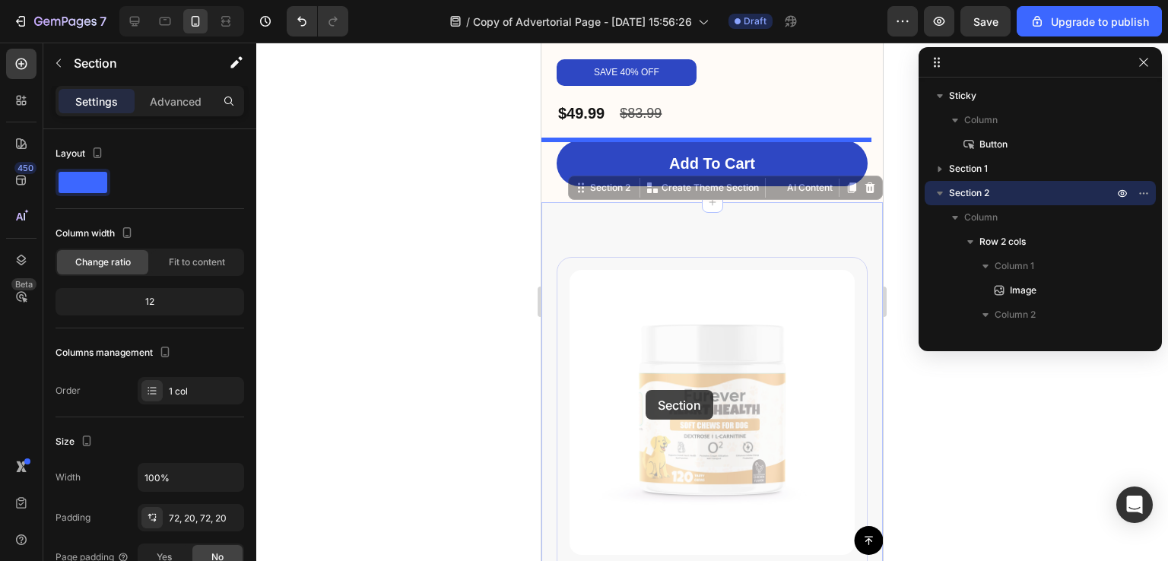
scroll to position [6160, 0]
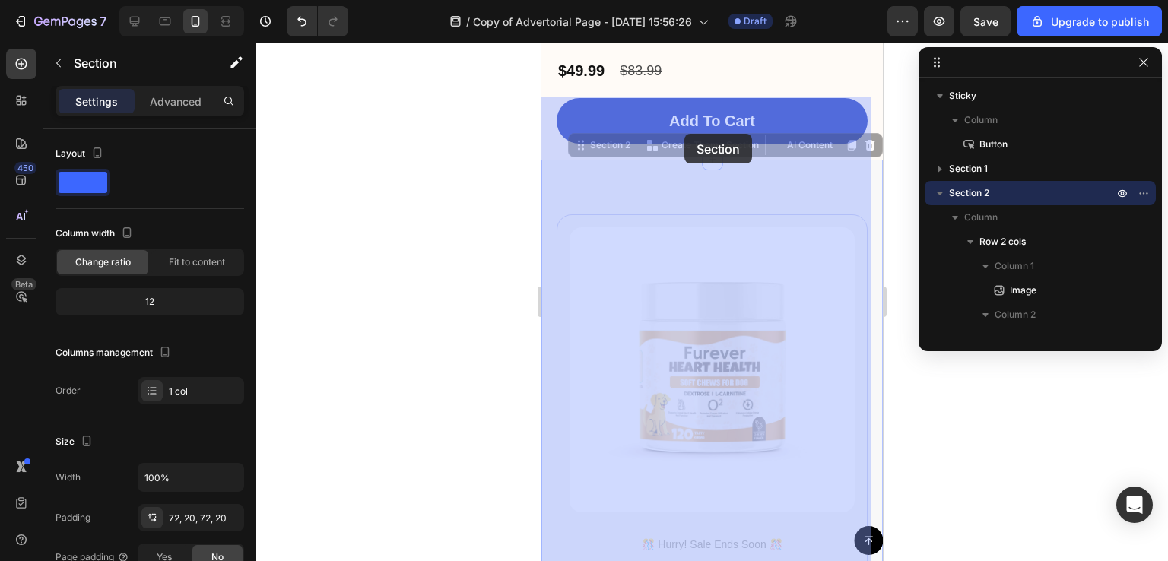
drag, startPoint x: 572, startPoint y: 334, endPoint x: 684, endPoint y: 134, distance: 229.5
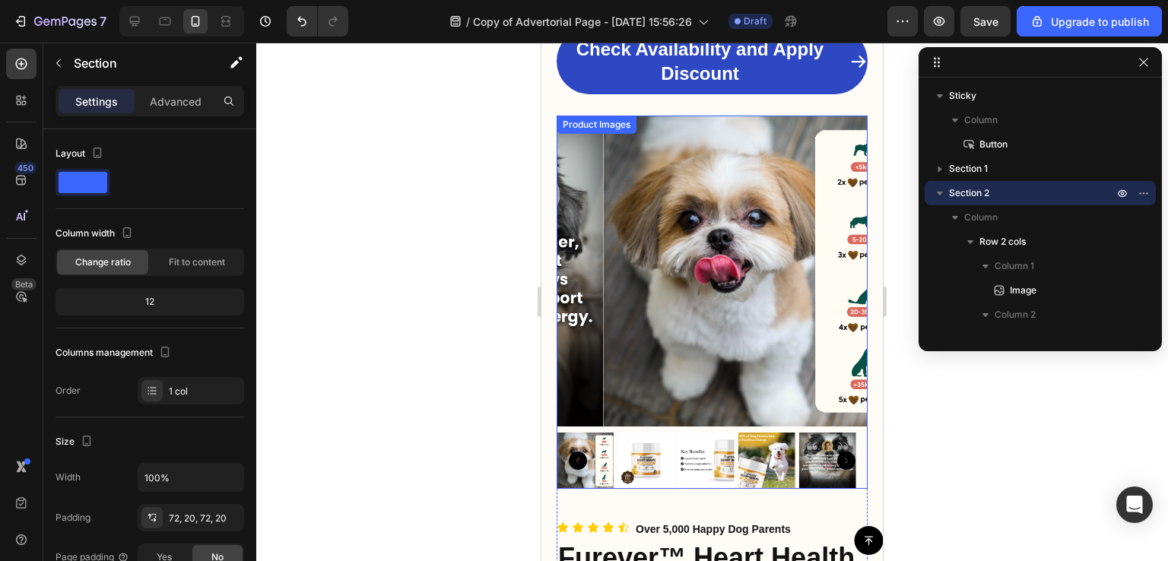
scroll to position [5379, 0]
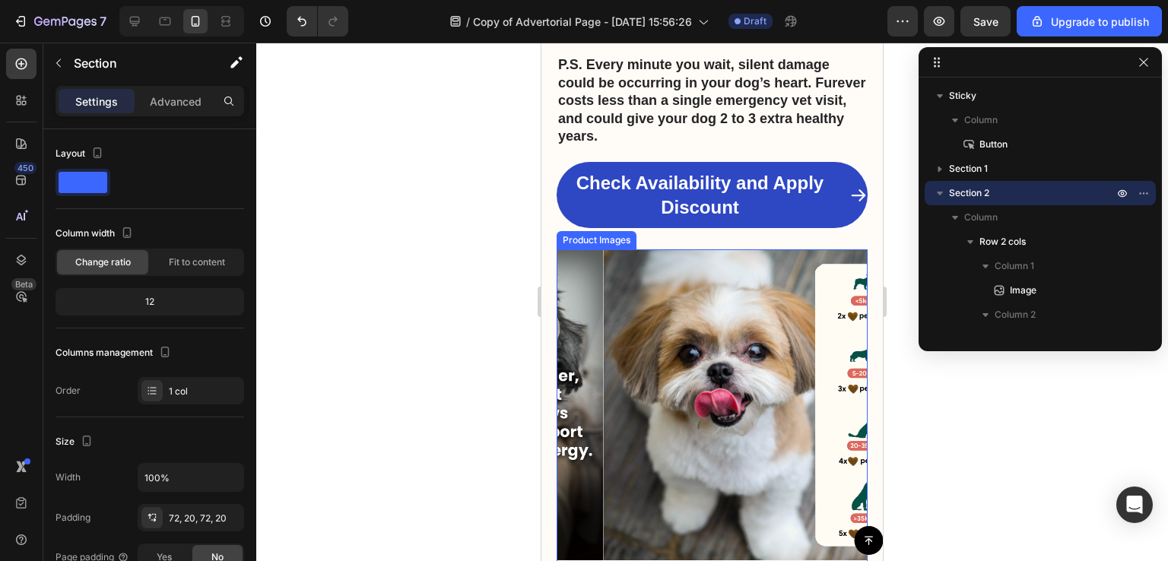
click at [709, 249] on img at bounding box center [759, 404] width 311 height 311
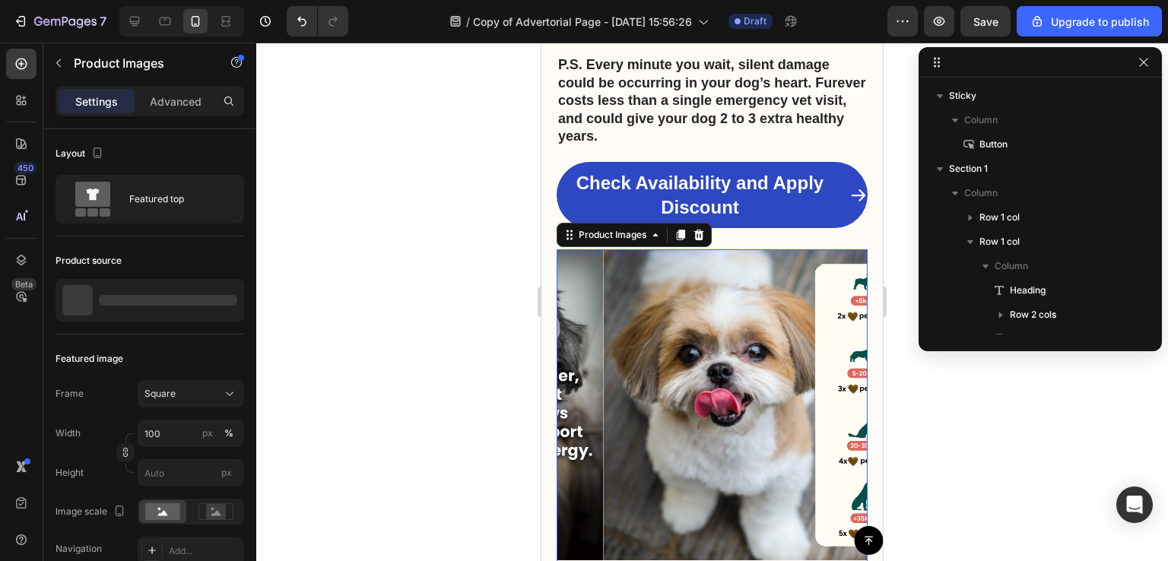
scroll to position [774, 0]
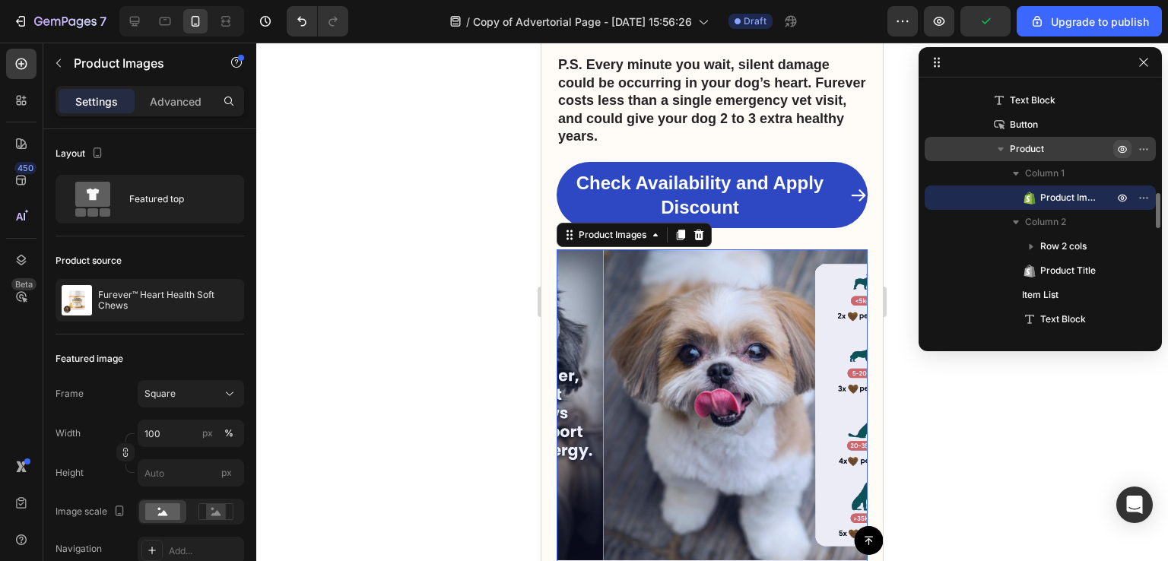
click at [1116, 150] on button "button" at bounding box center [1122, 149] width 18 height 18
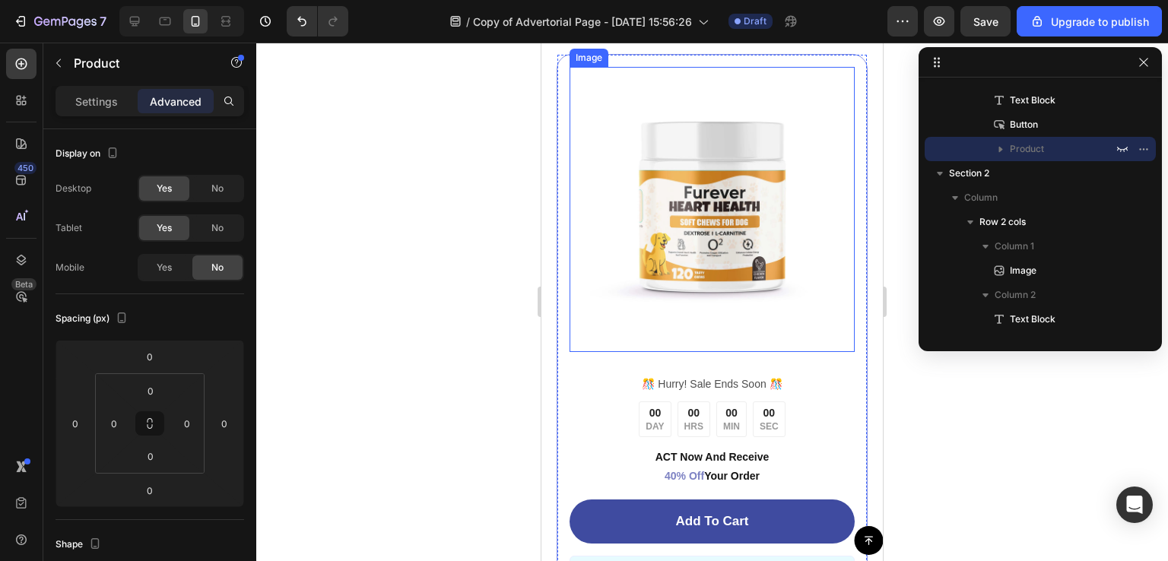
scroll to position [5427, 0]
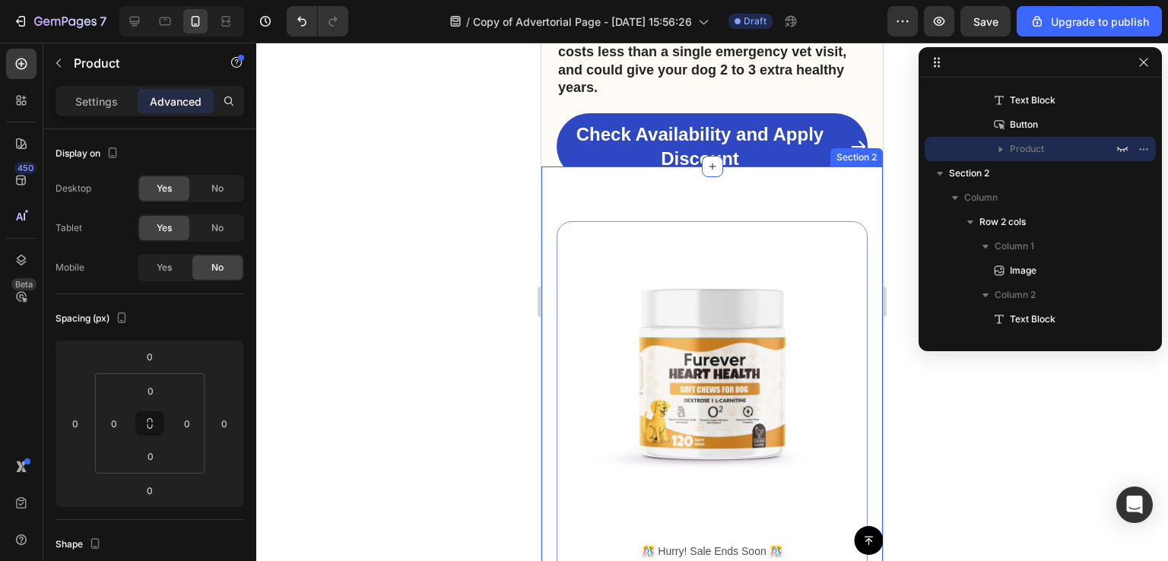
click at [805, 203] on div "Image ️🎊 Hurry! Sale Ends Soon ️🎊 Text Block 00 DAY 00 HRS 00 MIN 00 SEC Countd…" at bounding box center [712, 513] width 341 height 693
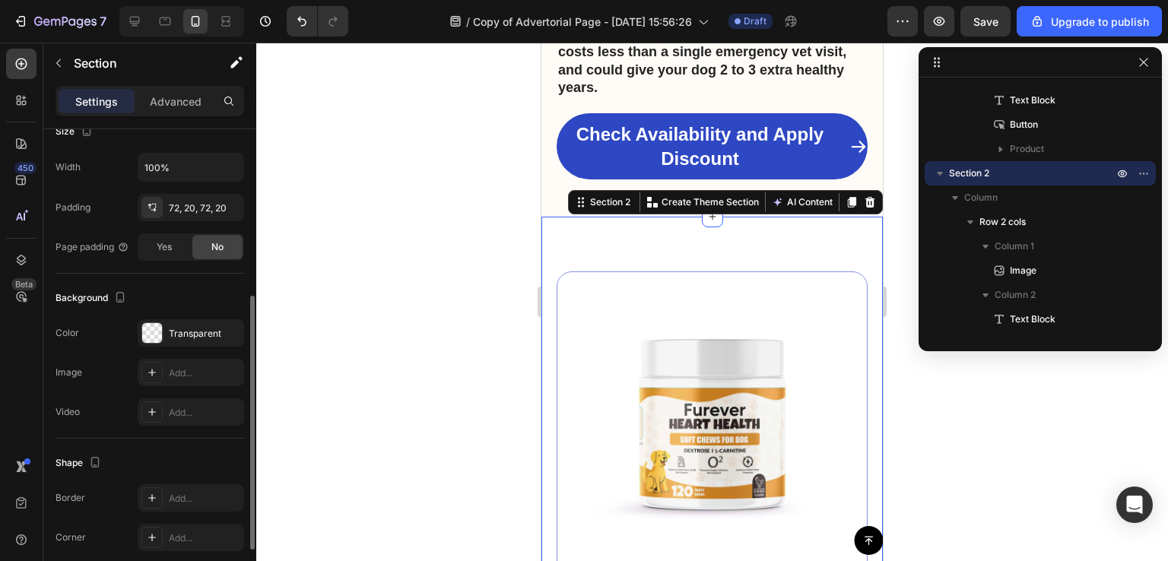
scroll to position [311, 0]
click at [178, 327] on div "Transparent" at bounding box center [191, 333] width 44 height 14
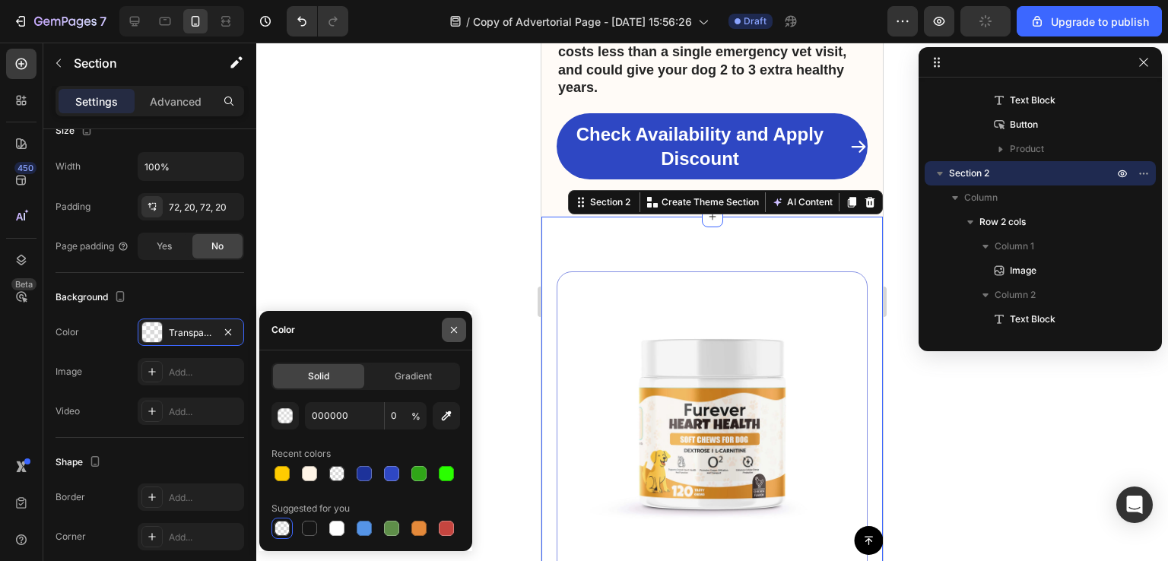
click at [450, 330] on icon "button" at bounding box center [454, 330] width 12 height 12
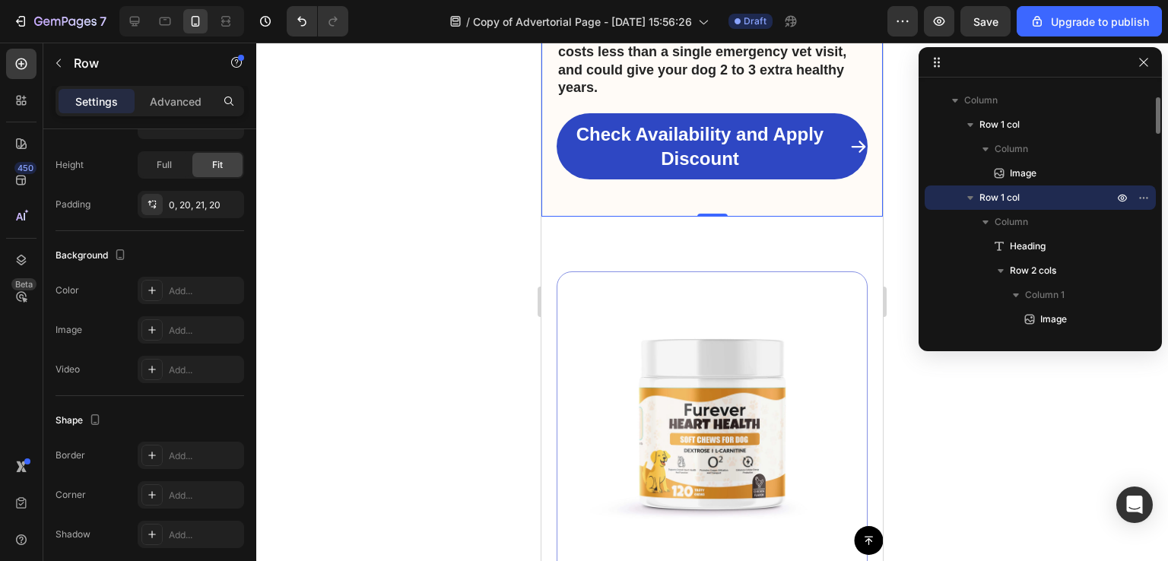
scroll to position [0, 0]
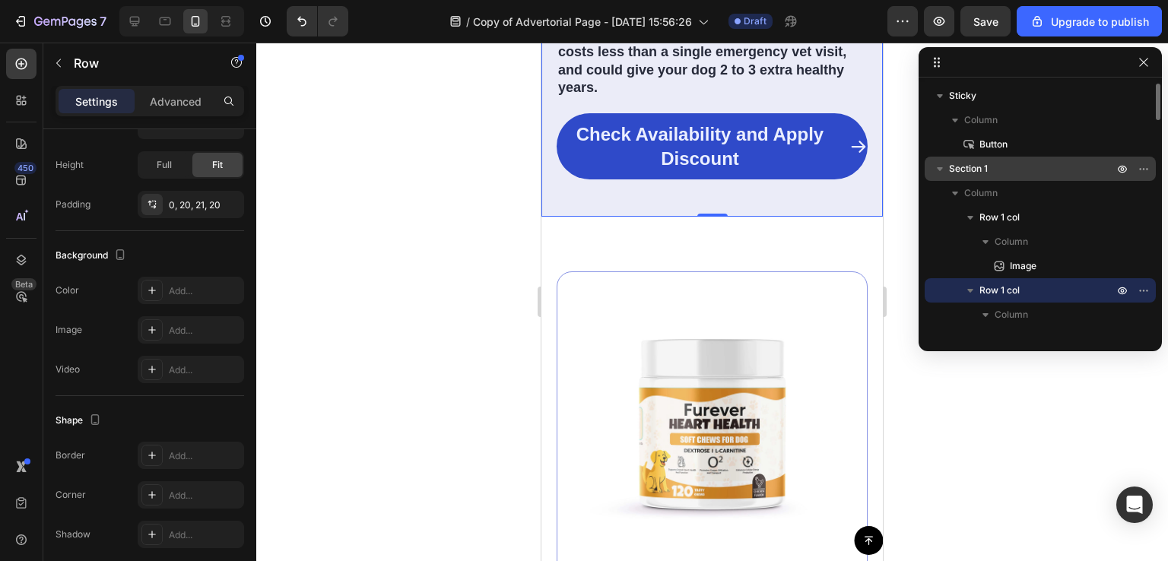
click at [993, 157] on div "Section 1" at bounding box center [1040, 169] width 219 height 24
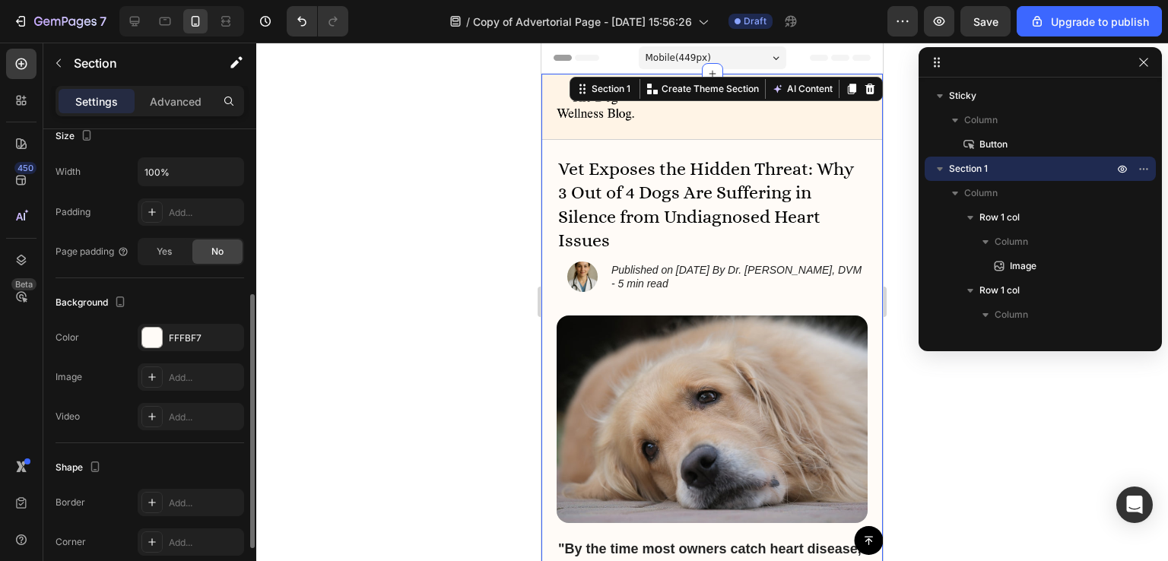
scroll to position [306, 0]
click at [176, 335] on div "FFFBF7" at bounding box center [191, 338] width 44 height 14
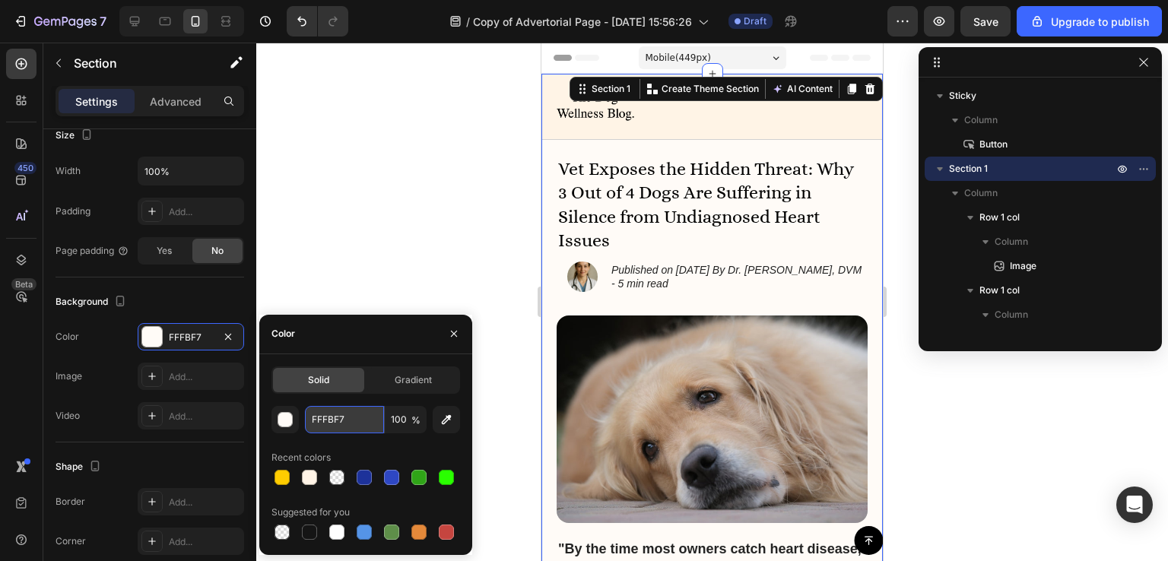
click at [329, 424] on input "FFFBF7" at bounding box center [344, 419] width 79 height 27
click at [452, 330] on icon "button" at bounding box center [454, 334] width 12 height 12
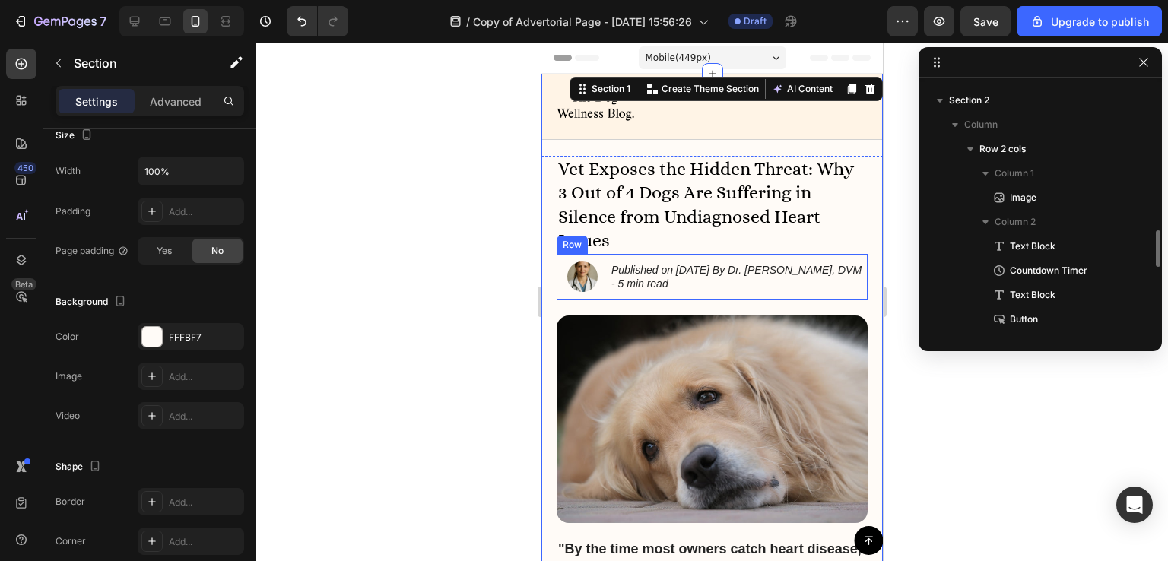
scroll to position [992, 0]
click at [991, 94] on p "Section 2" at bounding box center [1032, 101] width 167 height 15
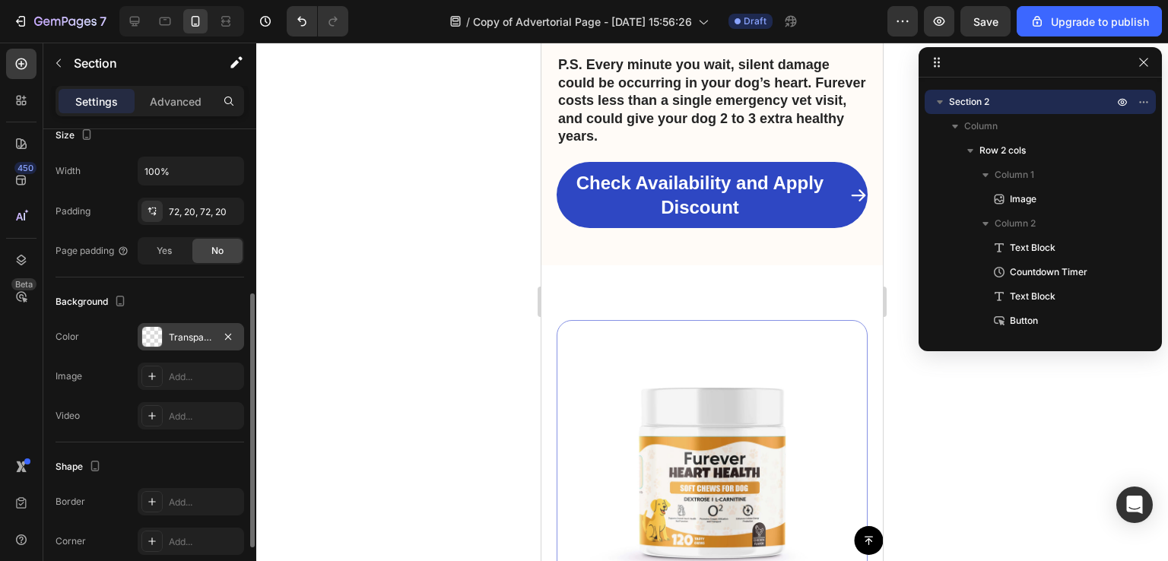
click at [177, 332] on div "Transparent" at bounding box center [191, 338] width 44 height 14
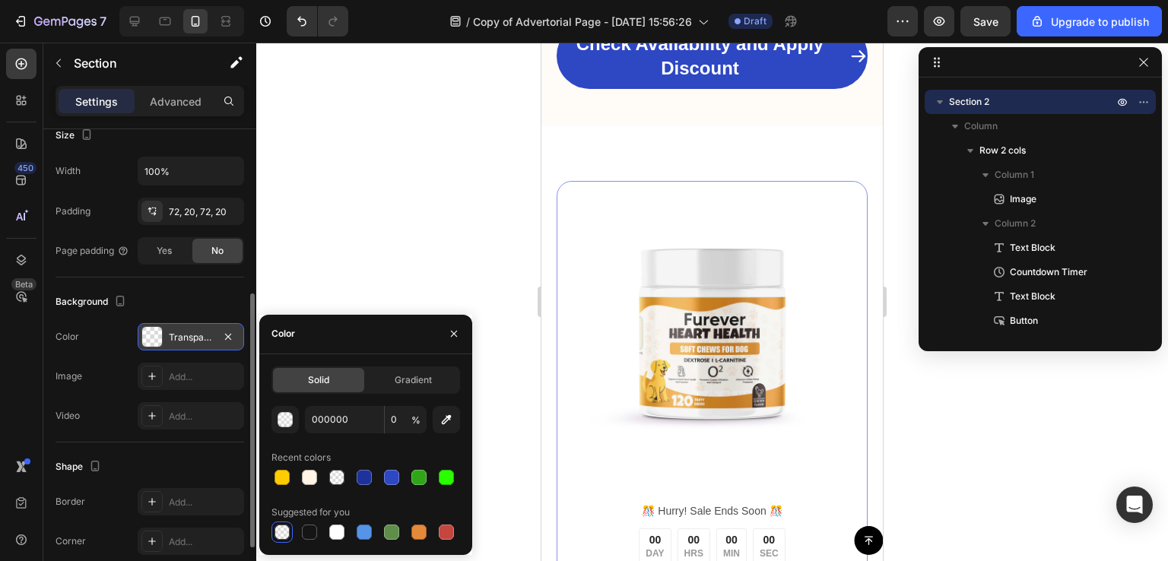
scroll to position [5542, 0]
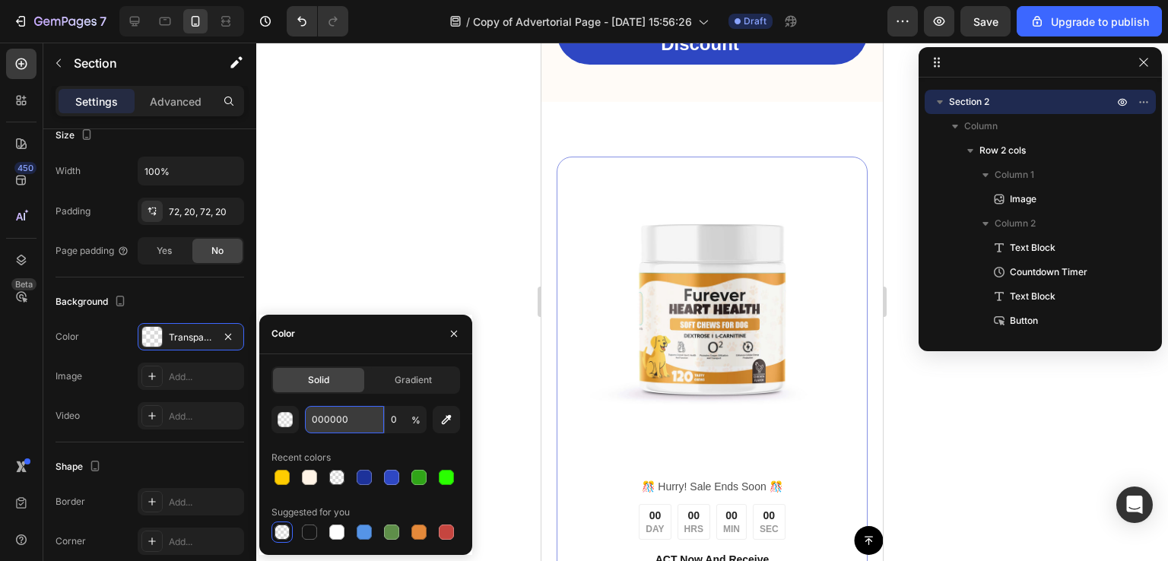
click at [340, 427] on input "000000" at bounding box center [344, 419] width 79 height 27
paste input "FFFBF7"
type input "FFFBF7"
click at [395, 335] on div "Color" at bounding box center [365, 335] width 213 height 40
click at [455, 330] on icon "button" at bounding box center [454, 334] width 12 height 12
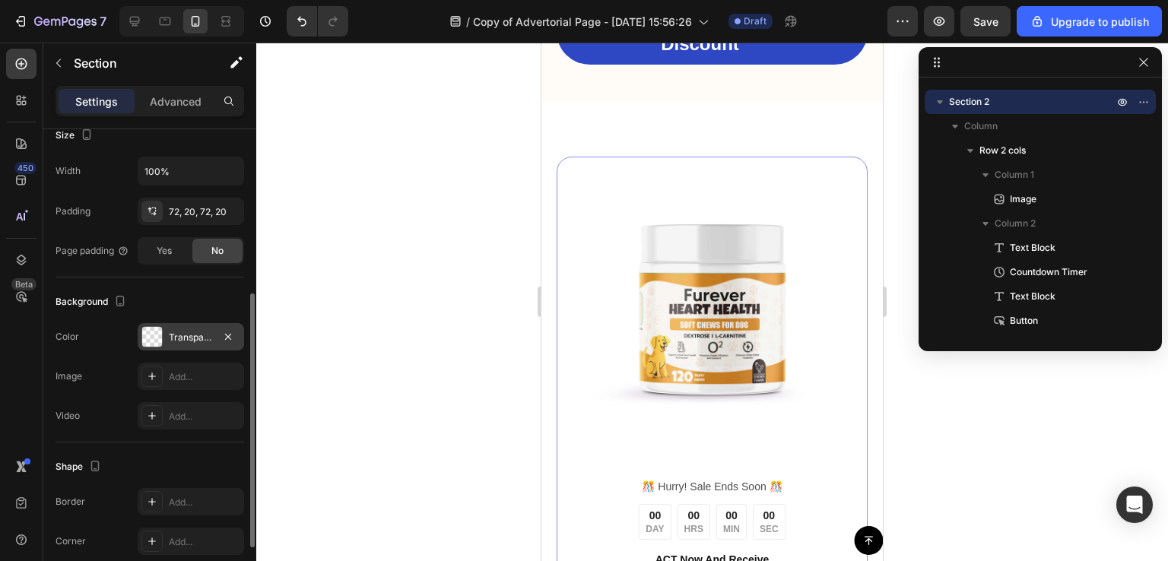
click at [199, 335] on div "Transparent" at bounding box center [191, 338] width 44 height 14
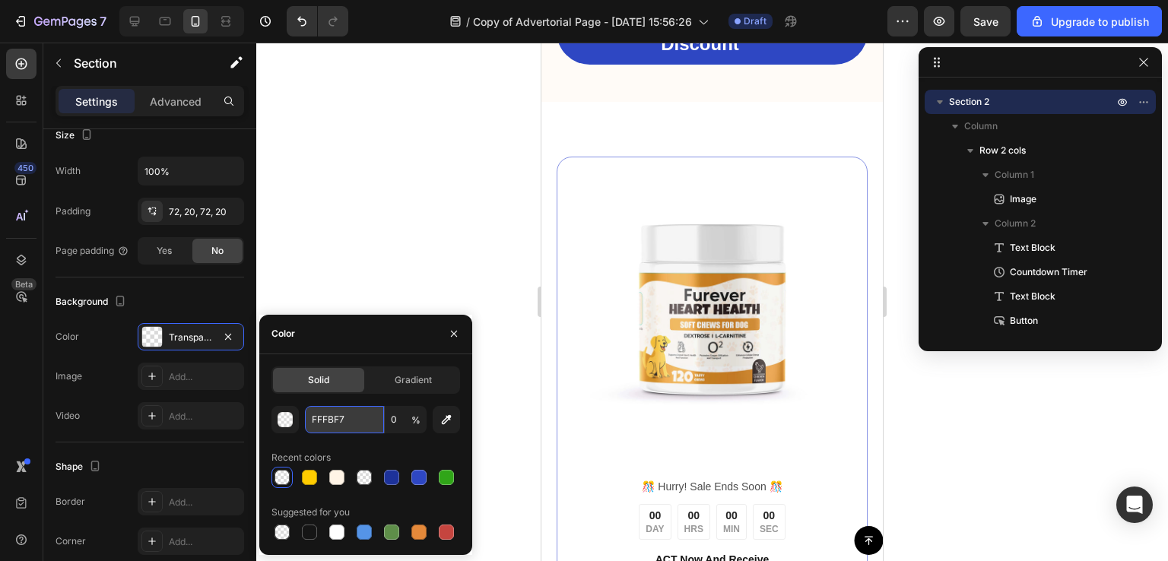
click at [347, 414] on input "FFFBF7" at bounding box center [344, 419] width 79 height 27
click at [400, 411] on input "0" at bounding box center [406, 419] width 42 height 27
type input "100"
click at [456, 334] on icon "button" at bounding box center [454, 334] width 12 height 12
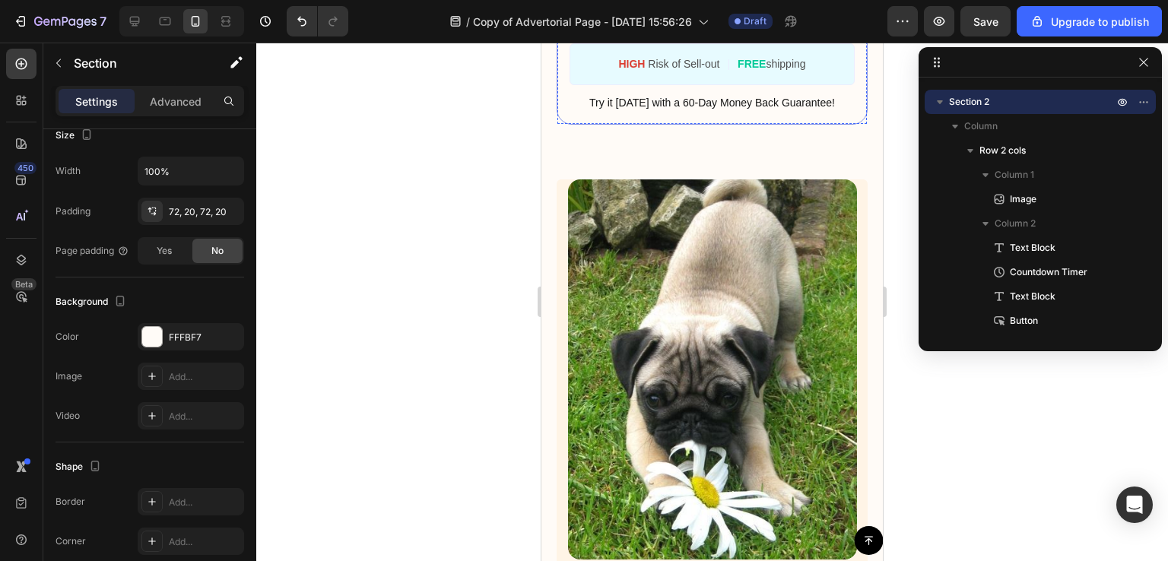
scroll to position [6077, 0]
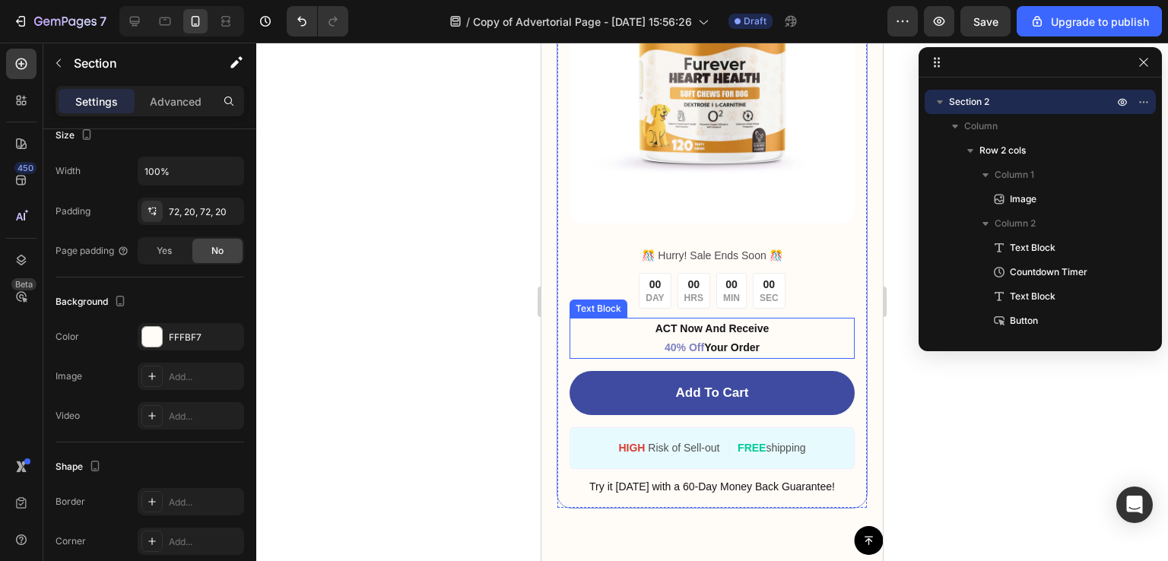
scroll to position [5699, 0]
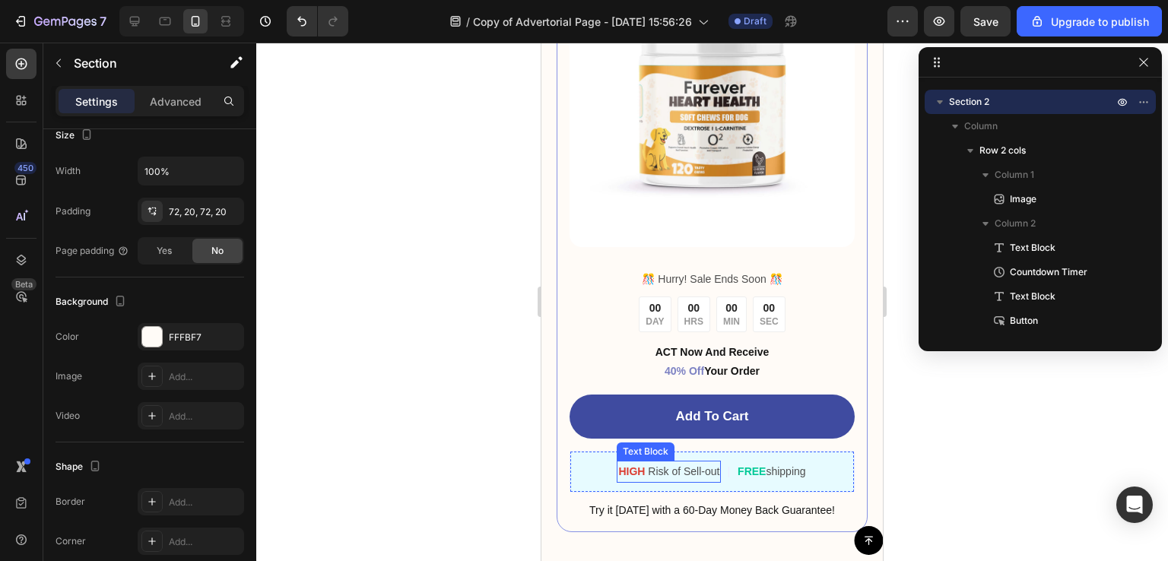
click at [652, 462] on p "HIGH Risk of Sell-out" at bounding box center [668, 471] width 101 height 19
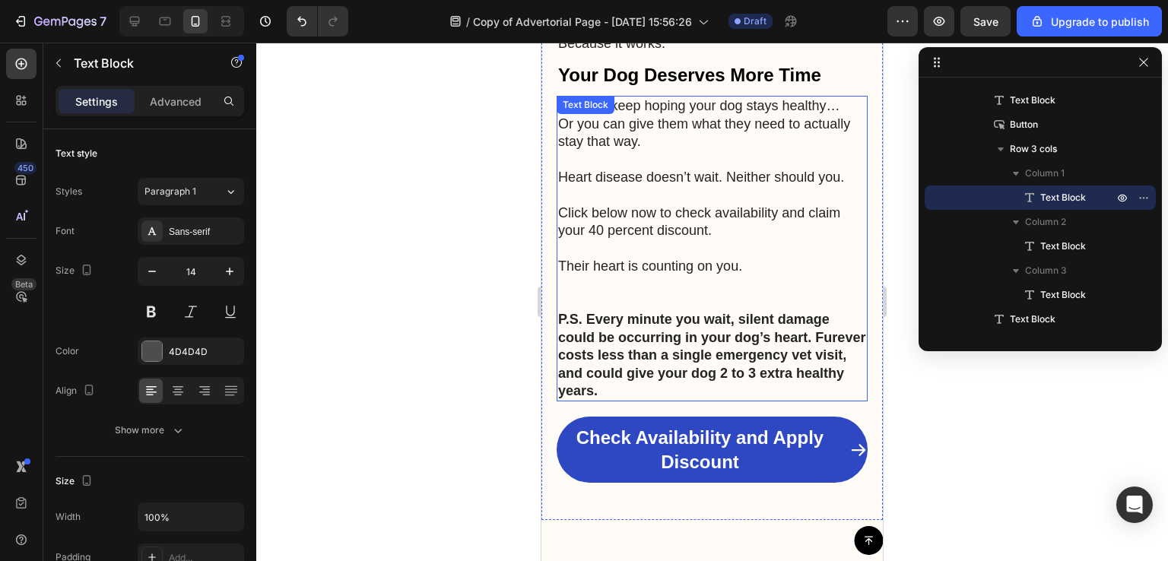
scroll to position [5125, 0]
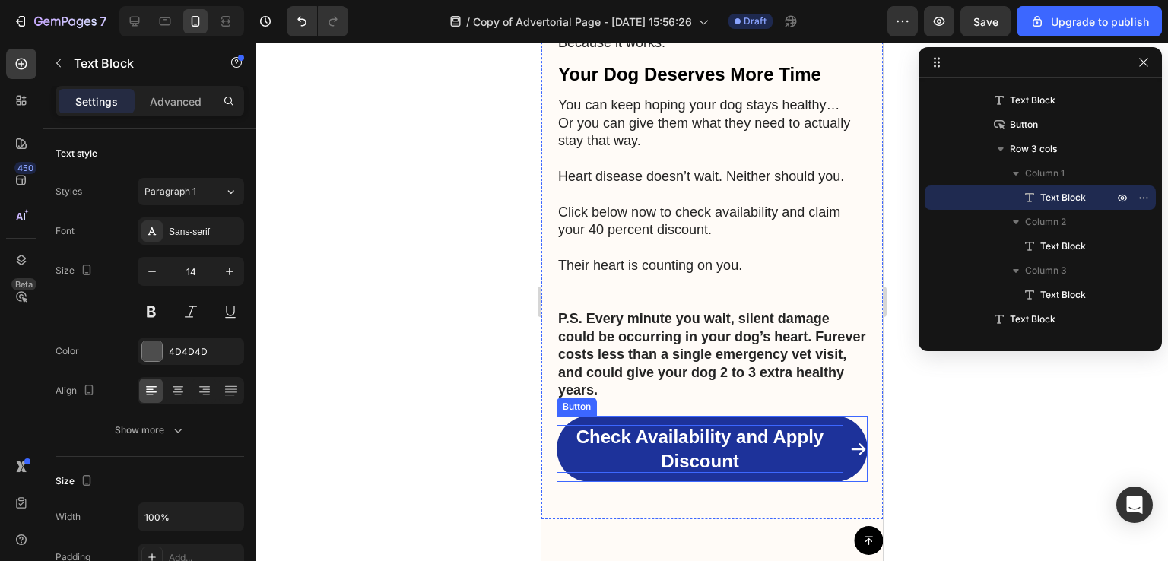
click at [705, 425] on p "Check Availability and Apply Discount" at bounding box center [700, 448] width 287 height 47
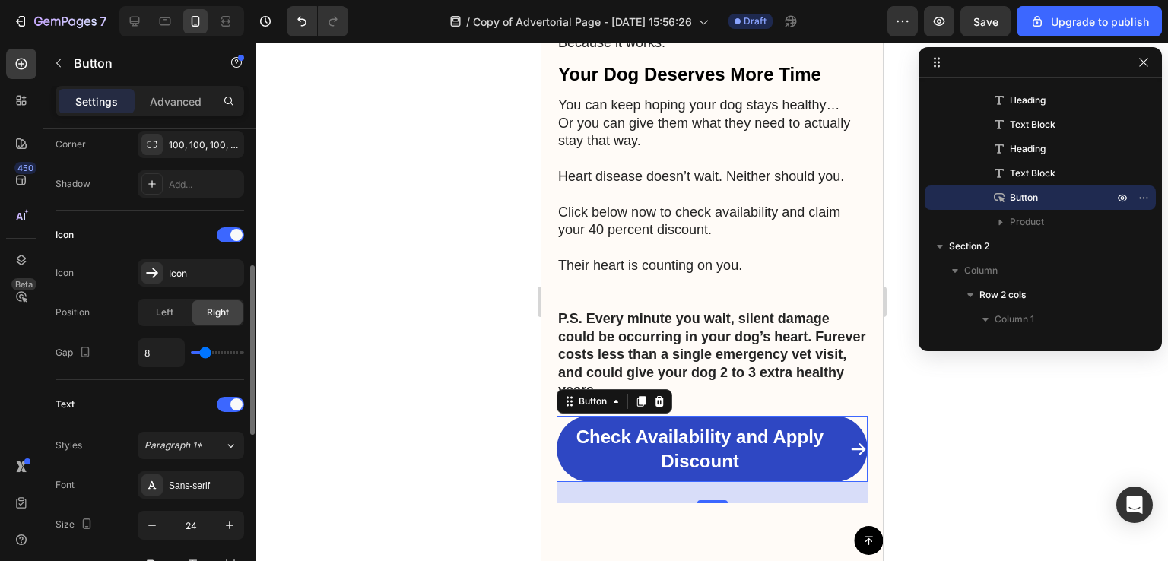
scroll to position [378, 0]
click at [146, 519] on icon "button" at bounding box center [152, 524] width 15 height 15
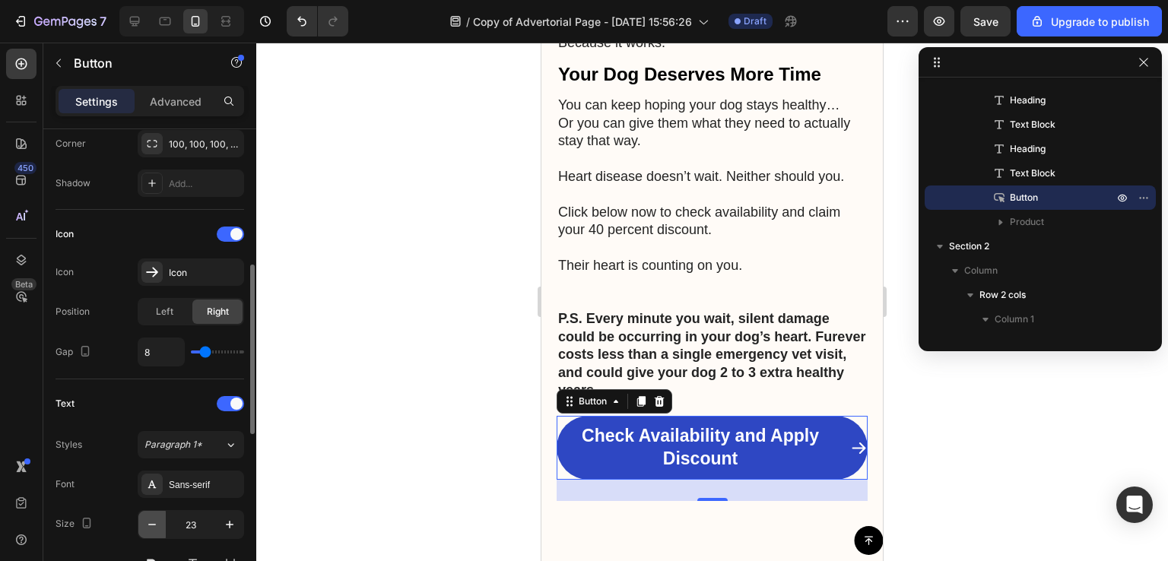
type input "22"
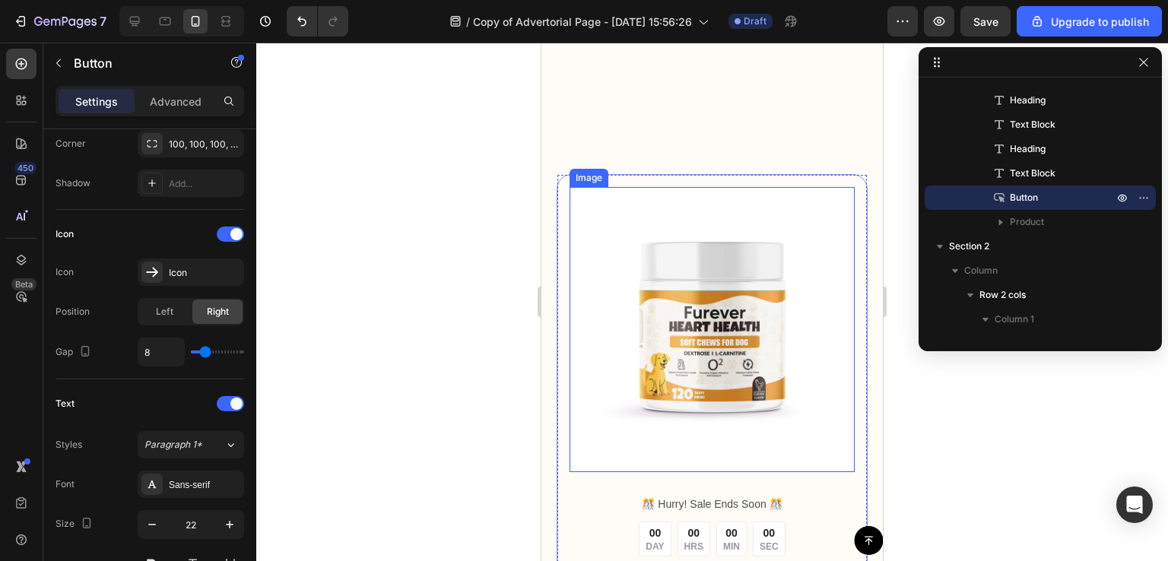
scroll to position [5585, 0]
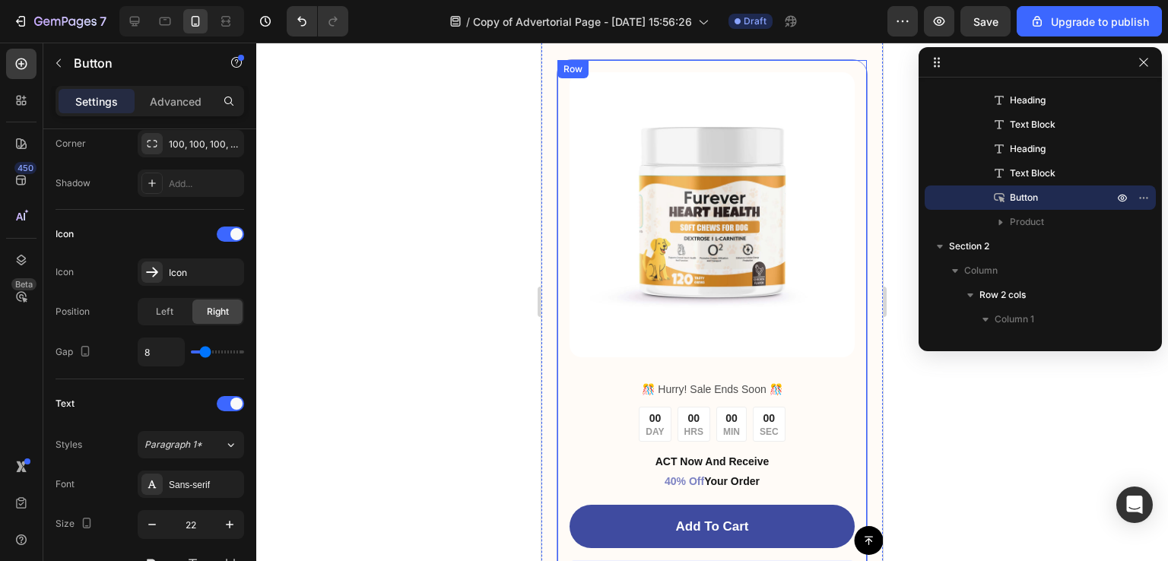
click at [799, 364] on div "Image" at bounding box center [712, 225] width 285 height 306
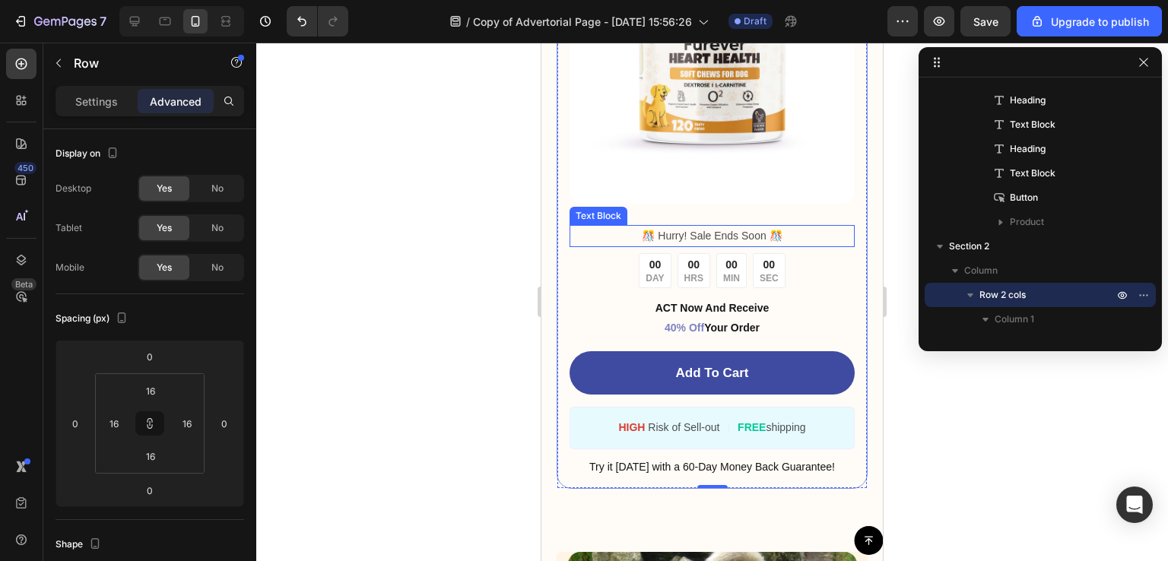
scroll to position [5738, 0]
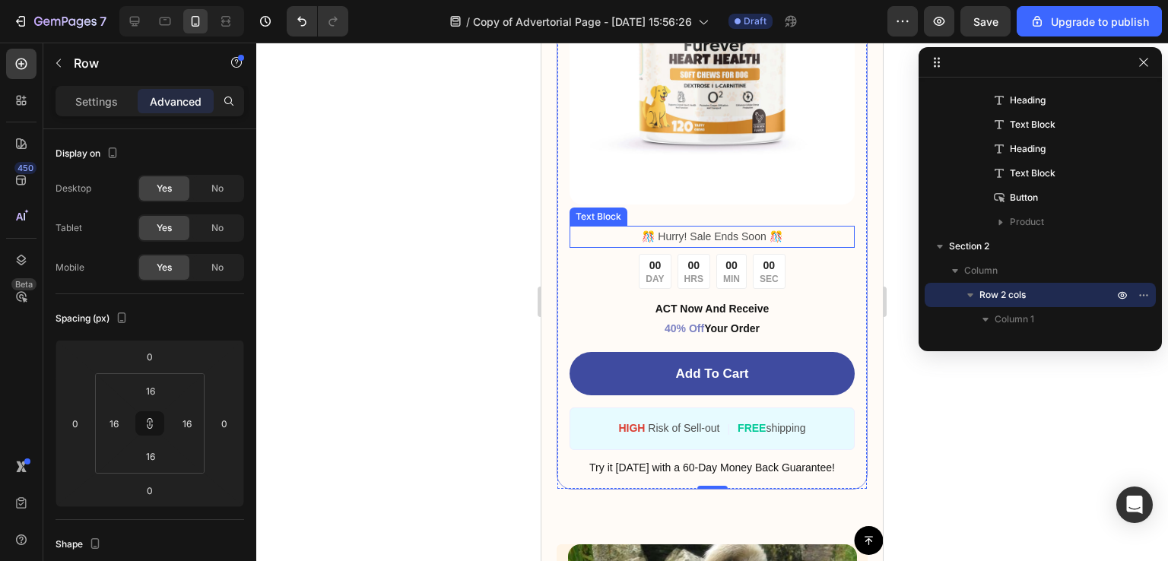
click at [728, 229] on p "️🎊 Hurry! Sale Ends Soon ️🎊" at bounding box center [712, 236] width 282 height 19
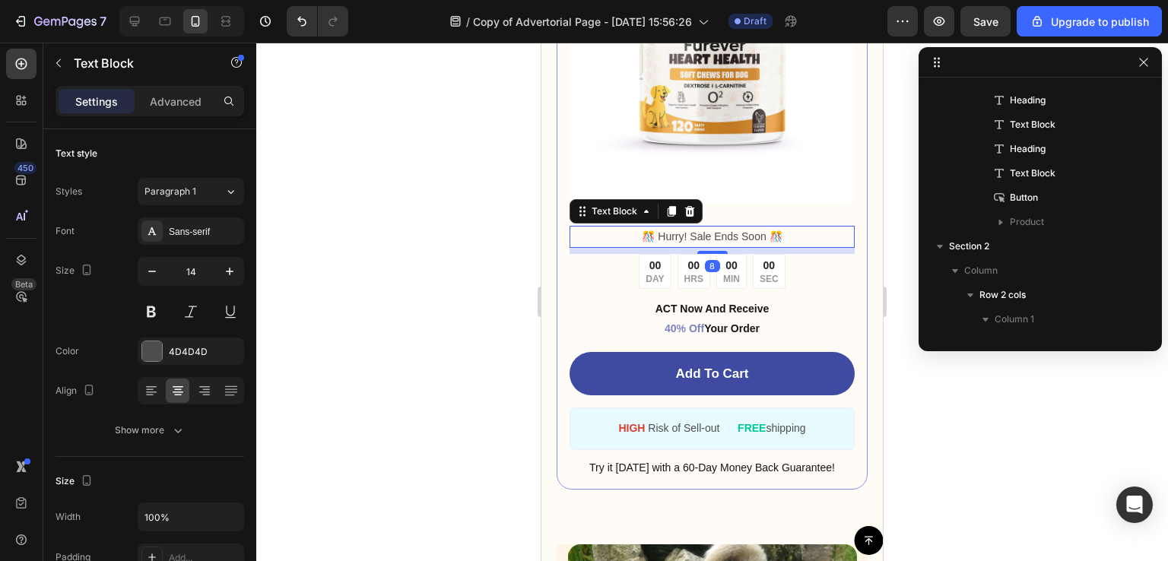
click at [728, 229] on p "️🎊 Hurry! Sale Ends Soon ️🎊" at bounding box center [712, 236] width 282 height 19
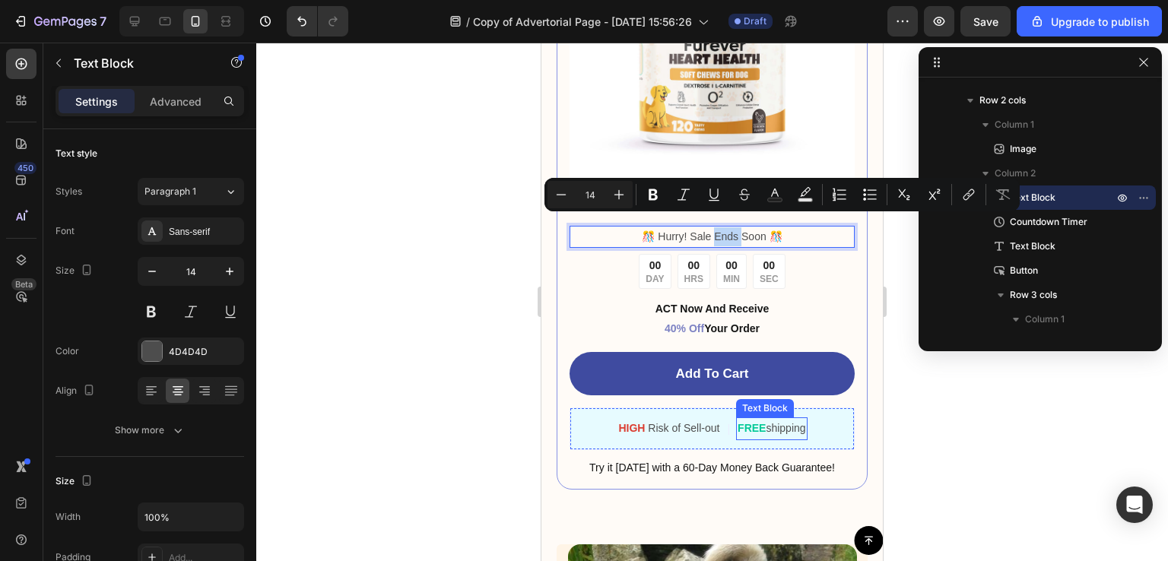
click at [748, 422] on strong "FREE" at bounding box center [752, 428] width 28 height 12
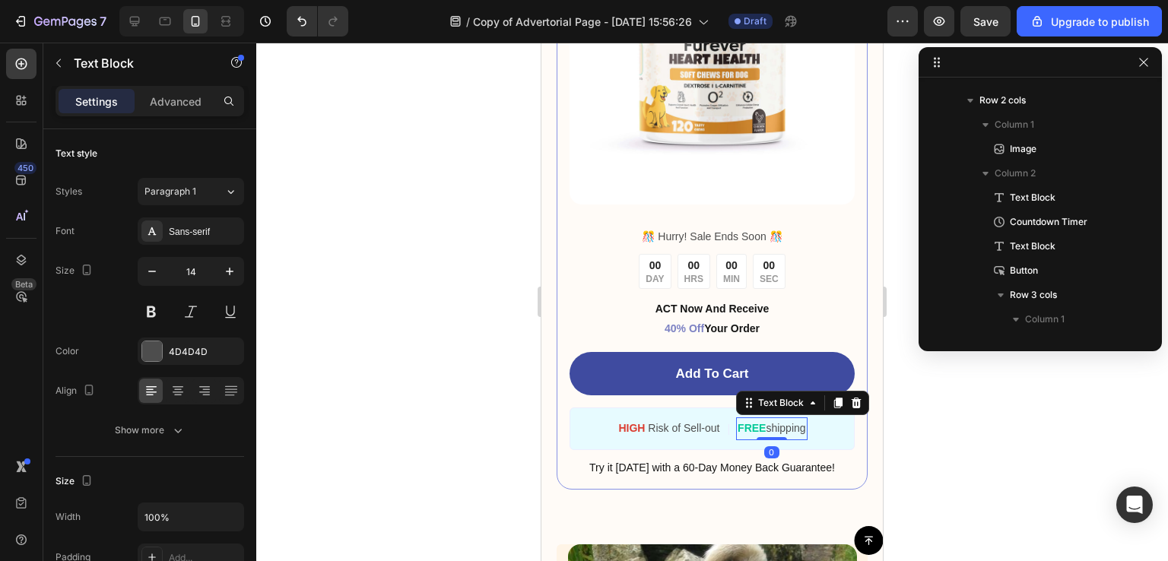
scroll to position [1285, 0]
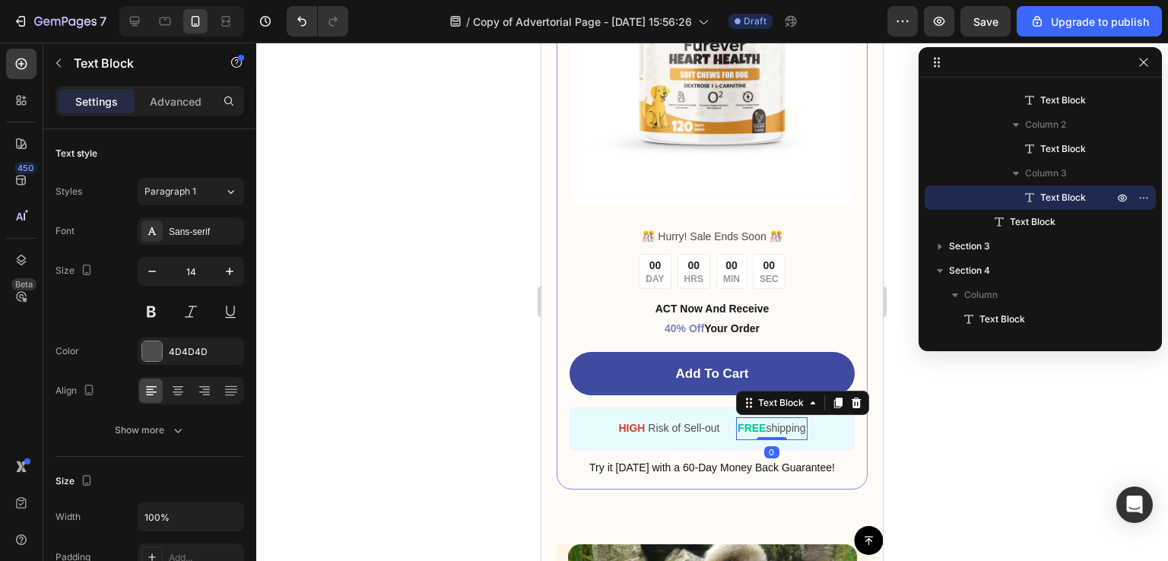
click at [750, 422] on strong "FREE" at bounding box center [752, 428] width 28 height 12
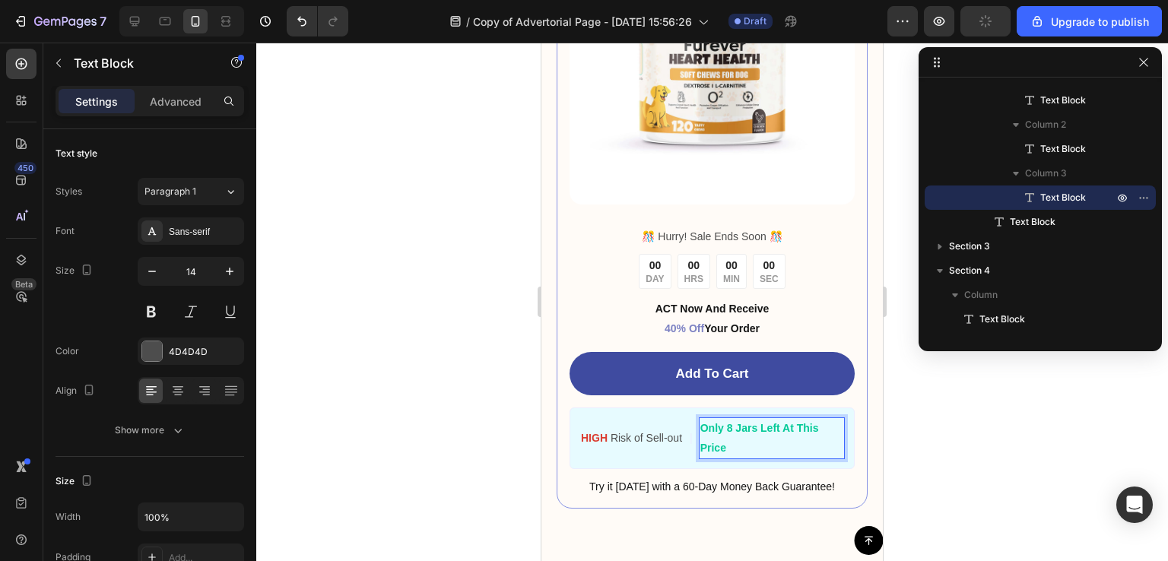
click at [944, 423] on div at bounding box center [712, 302] width 912 height 519
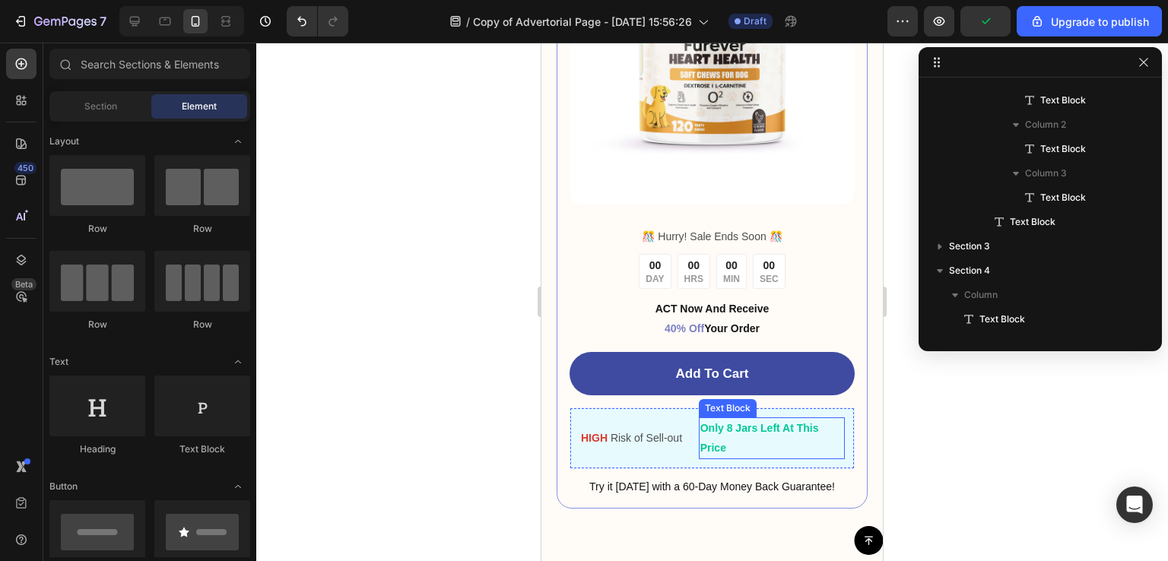
click at [767, 428] on p "Only 8 Jars Left At This Price" at bounding box center [771, 438] width 143 height 38
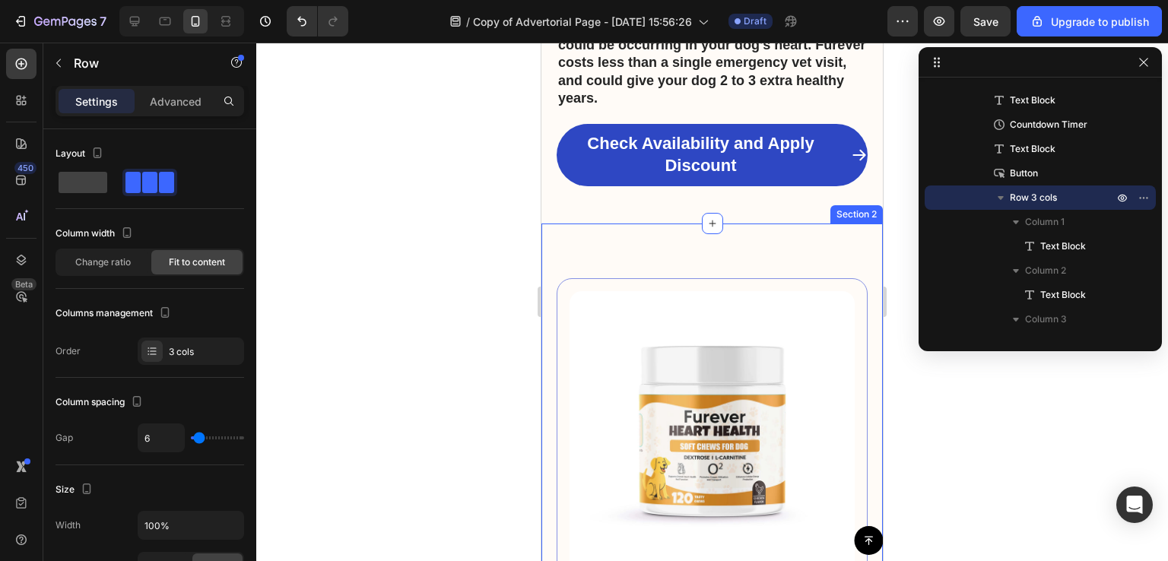
scroll to position [5396, 0]
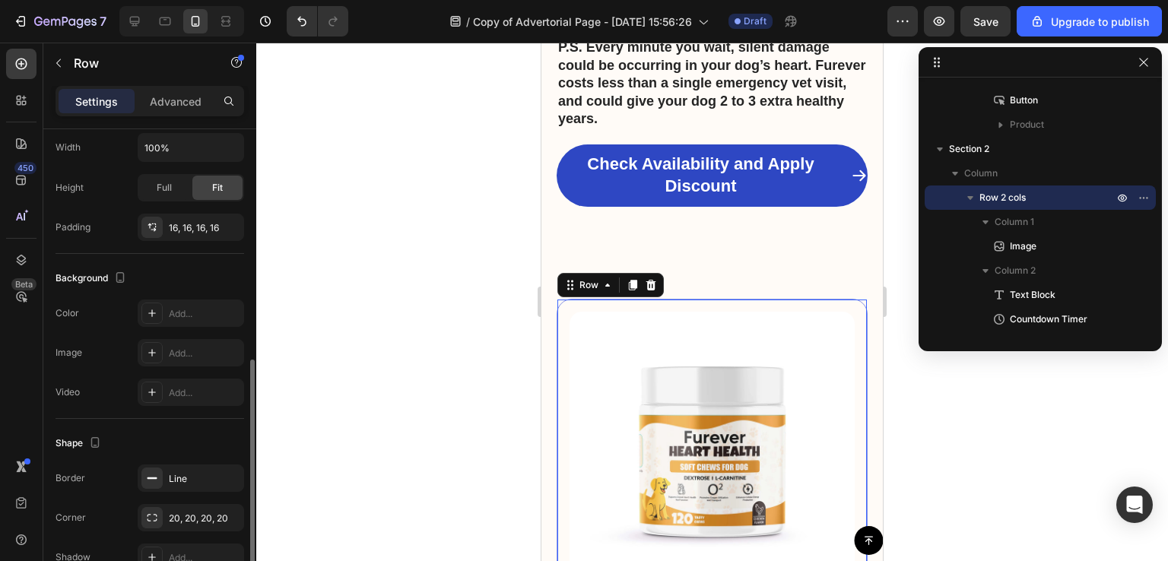
scroll to position [369, 0]
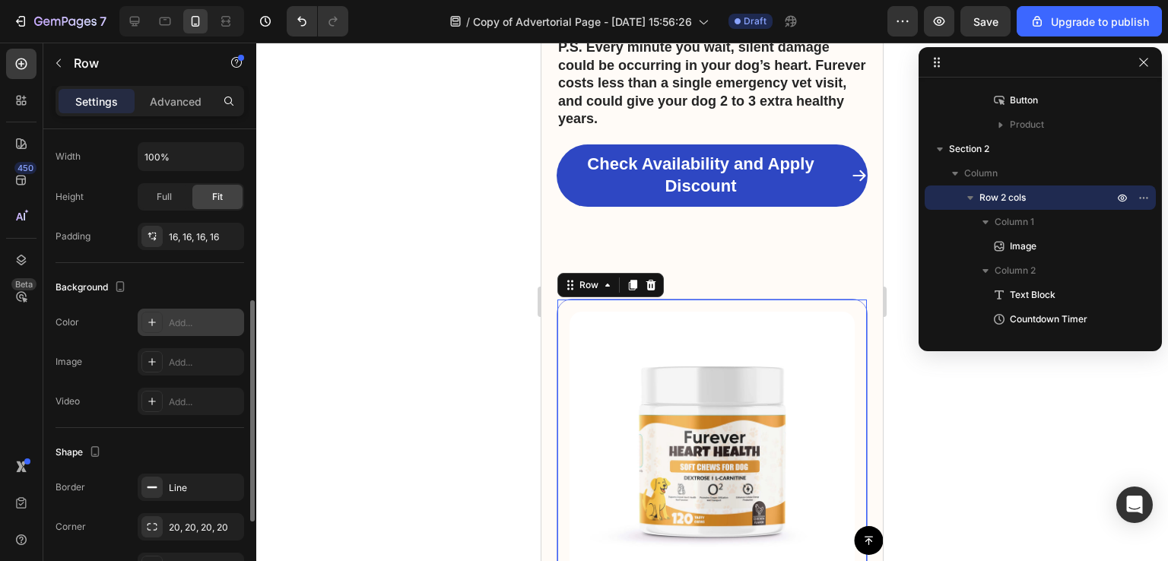
click at [144, 317] on div at bounding box center [151, 322] width 21 height 21
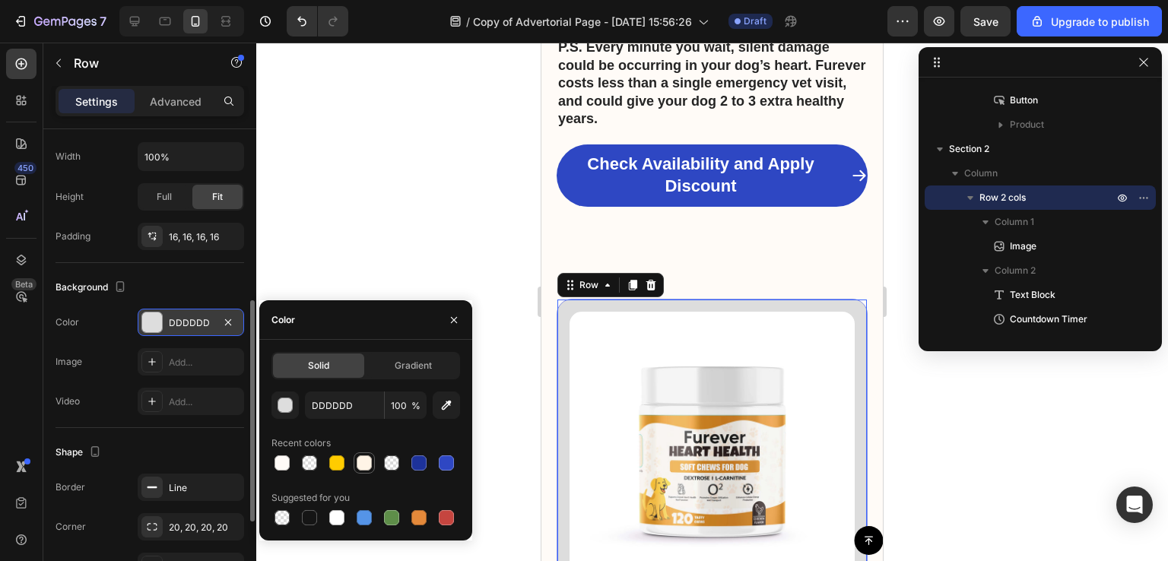
click at [359, 456] on div at bounding box center [364, 463] width 15 height 15
type input "FFF4E6"
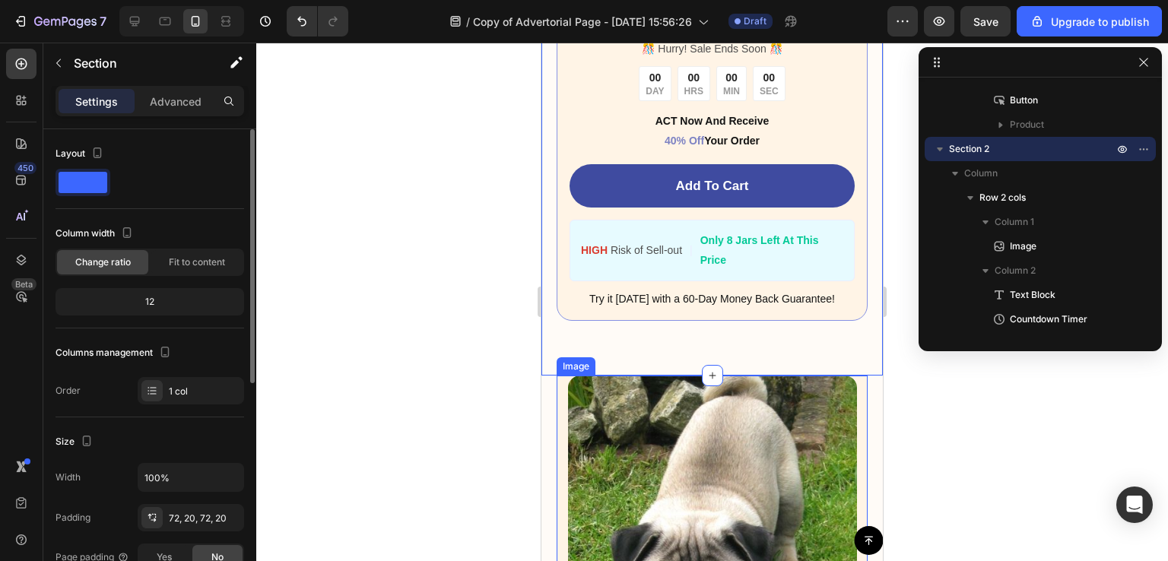
scroll to position [5827, 0]
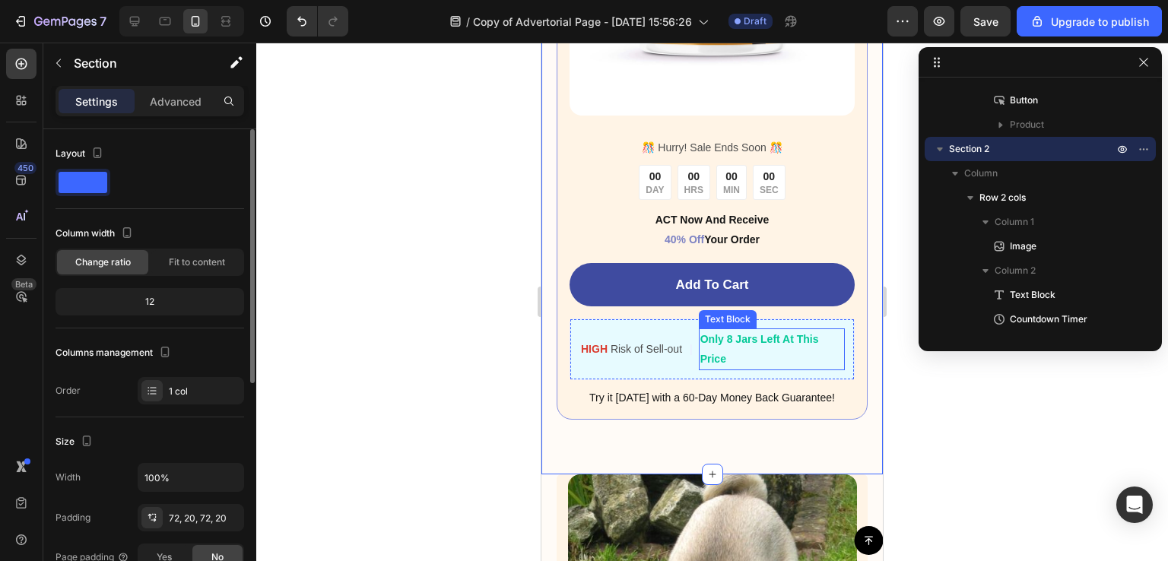
click at [729, 338] on p "Only 8 Jars Left At This Price" at bounding box center [771, 349] width 143 height 38
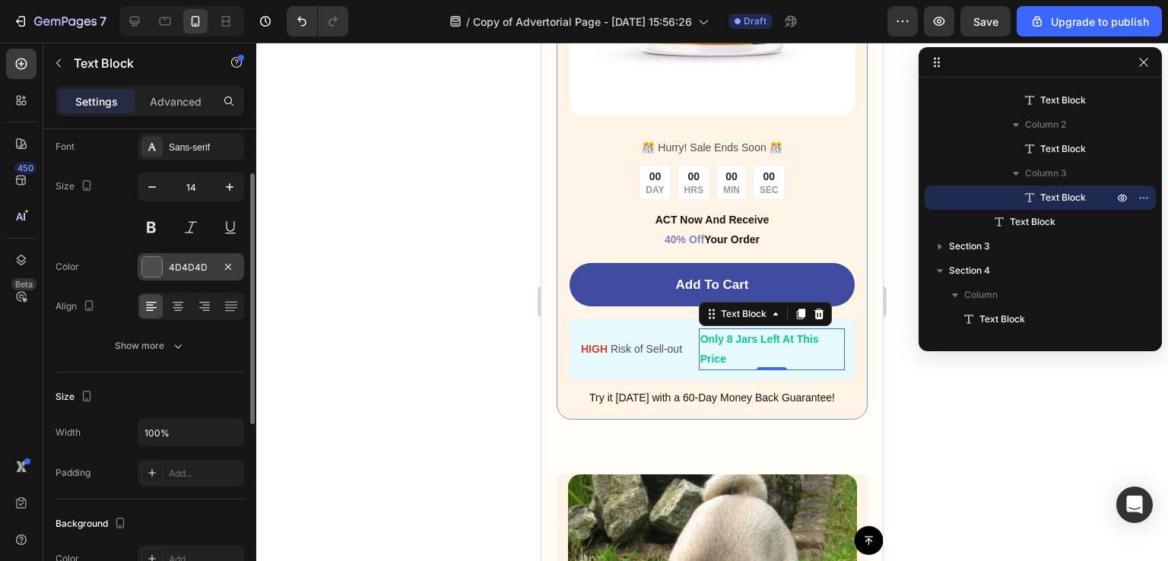
scroll to position [0, 0]
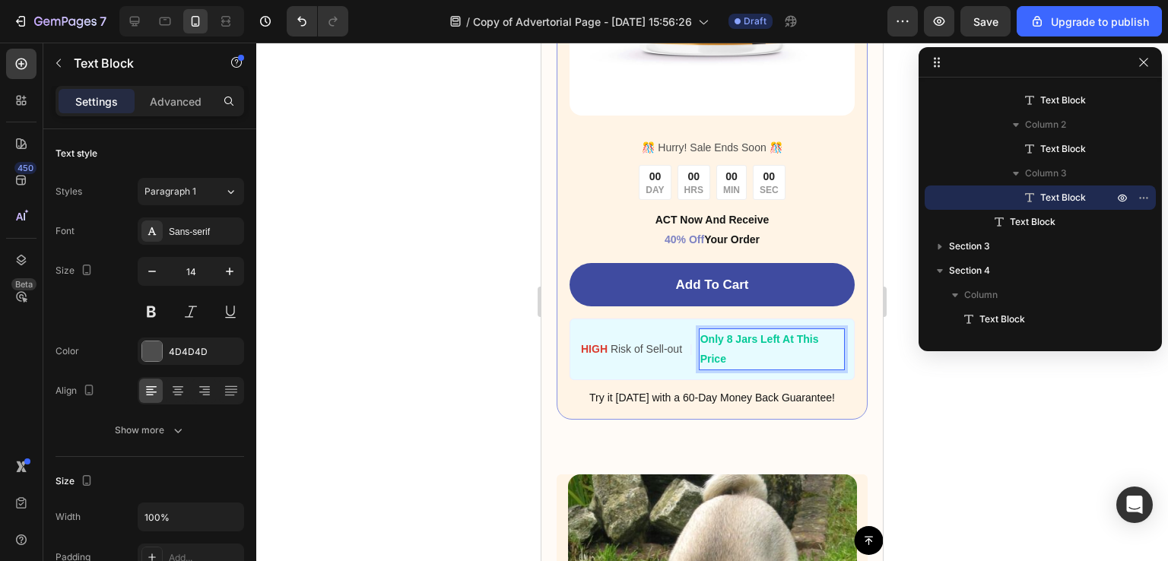
click at [715, 333] on strong "Only 8 Jars Left At This Price" at bounding box center [759, 348] width 119 height 31
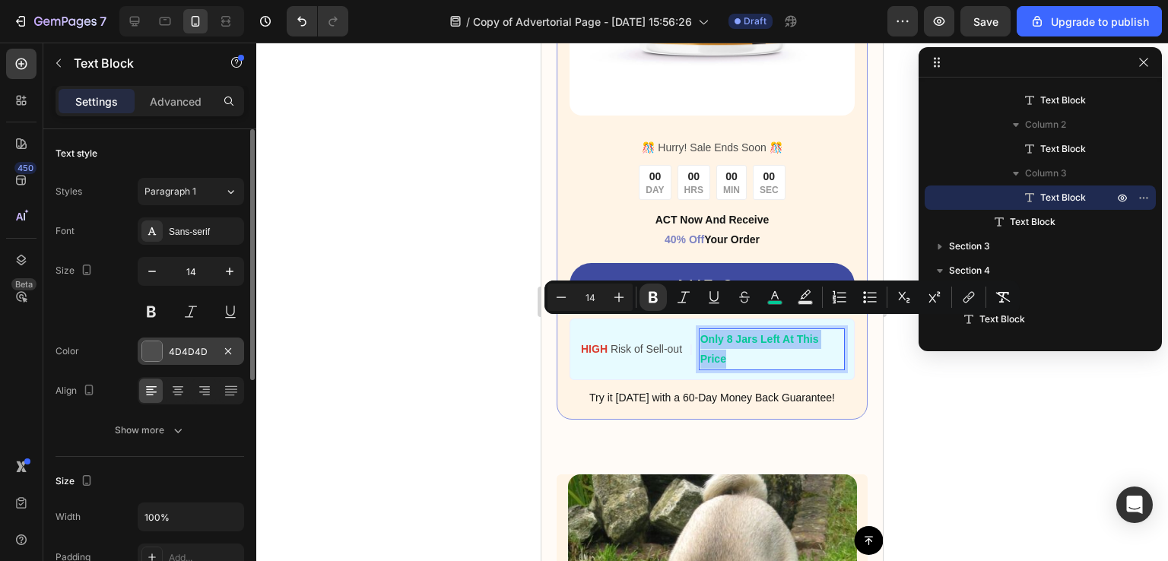
click at [203, 347] on div "4D4D4D" at bounding box center [191, 352] width 44 height 14
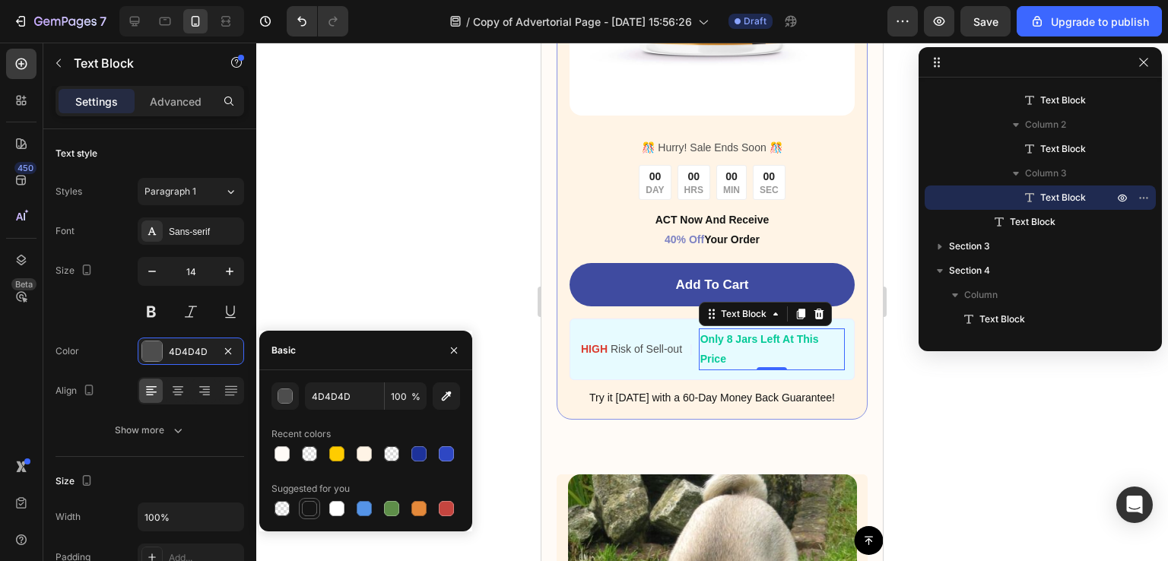
click at [310, 511] on div at bounding box center [309, 508] width 15 height 15
type input "151515"
click at [443, 351] on button "button" at bounding box center [454, 350] width 24 height 24
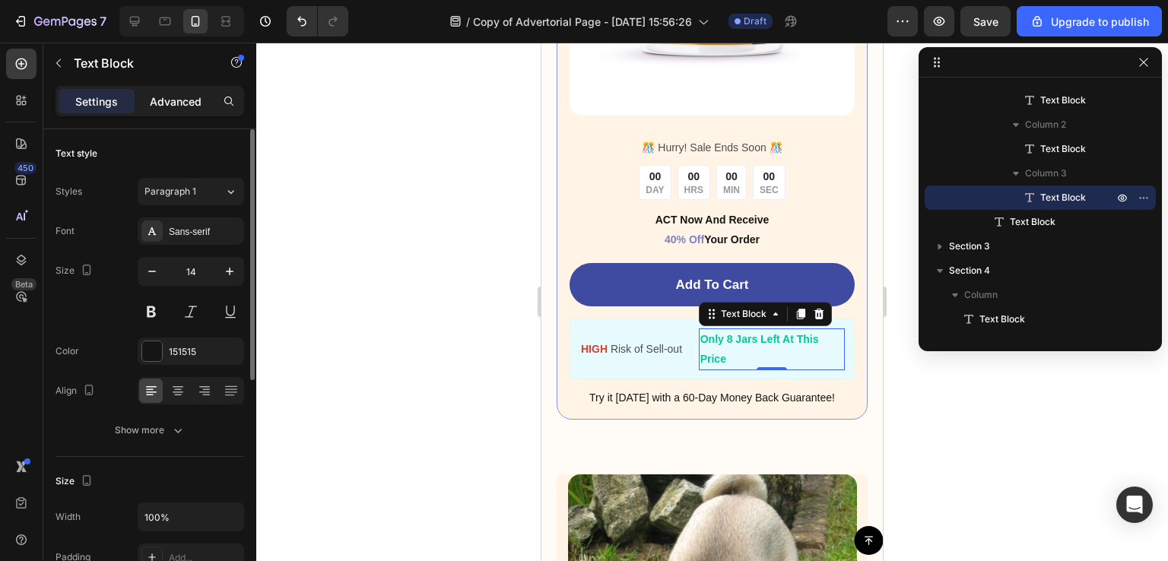
click at [184, 103] on p "Advanced" at bounding box center [176, 102] width 52 height 16
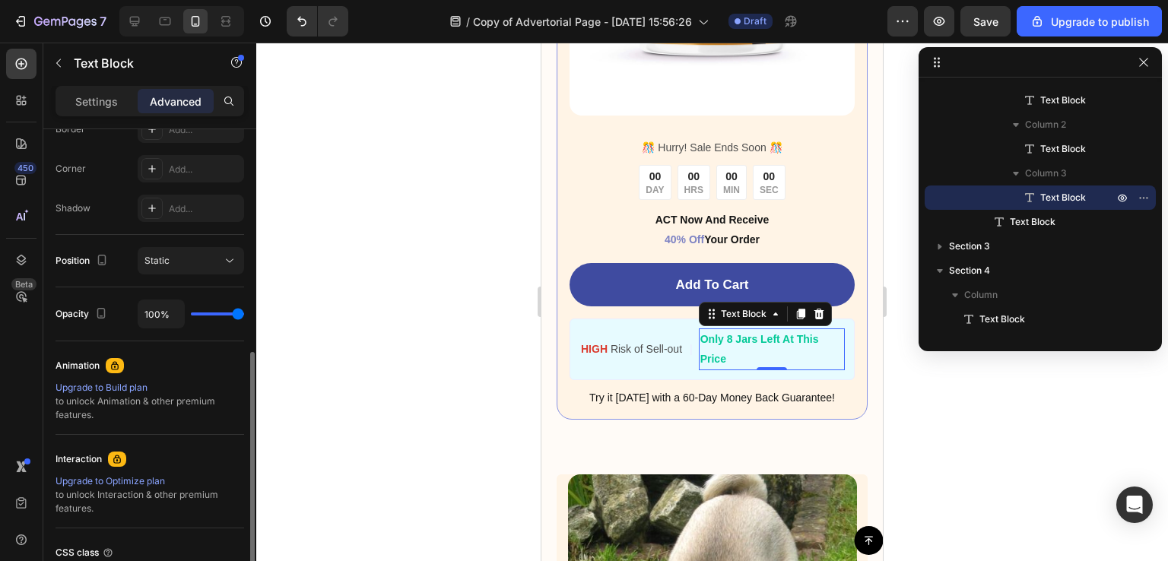
scroll to position [464, 0]
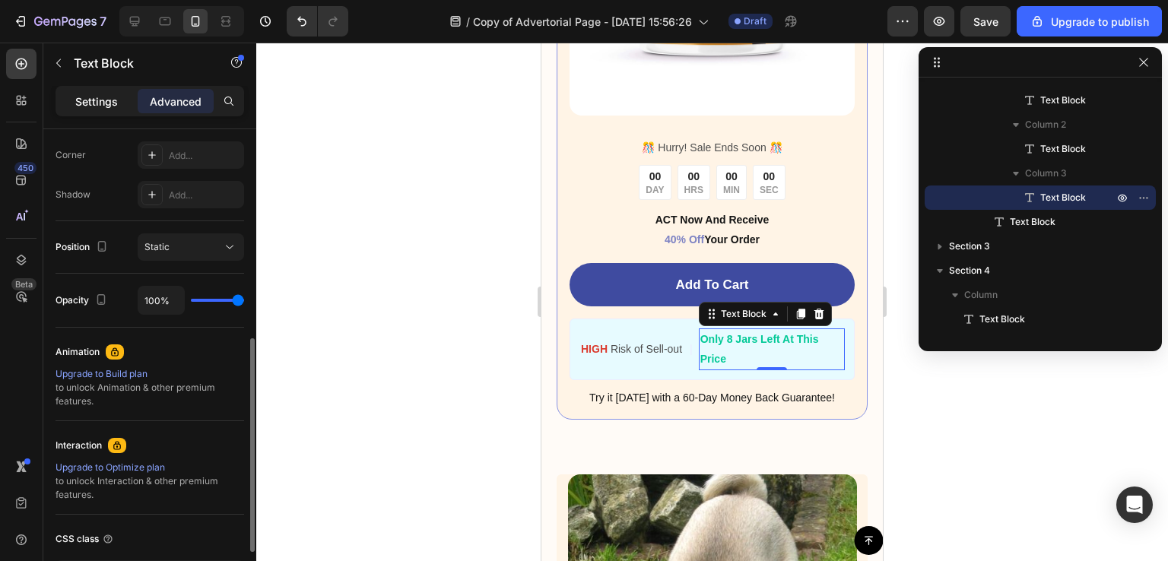
click at [103, 103] on p "Settings" at bounding box center [96, 102] width 43 height 16
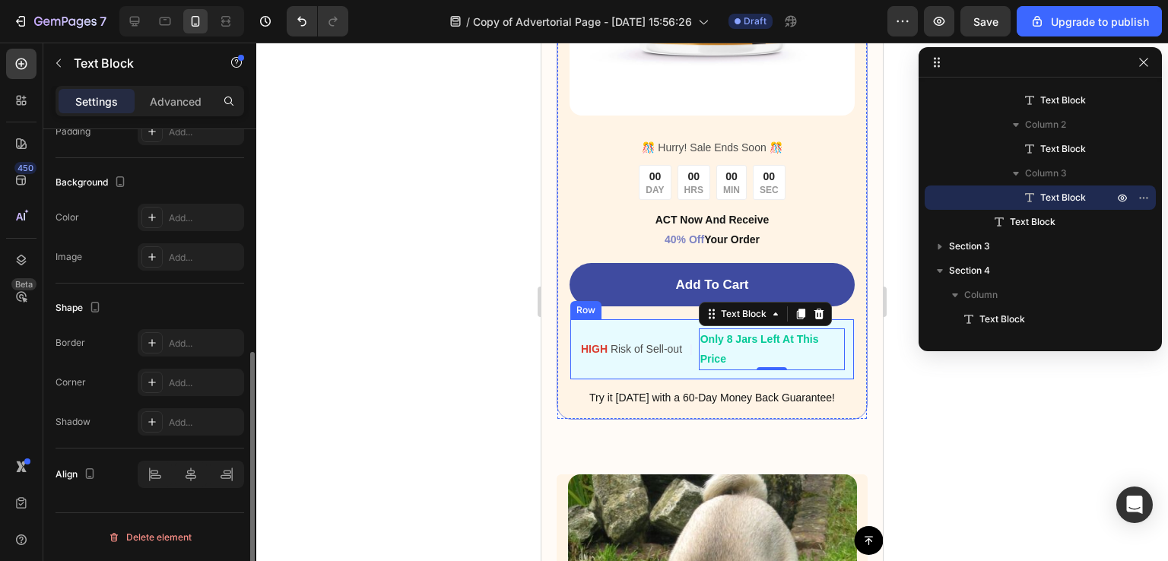
scroll to position [424, 0]
click at [716, 333] on strong "Only 8 Jars Left At This Price" at bounding box center [759, 348] width 119 height 31
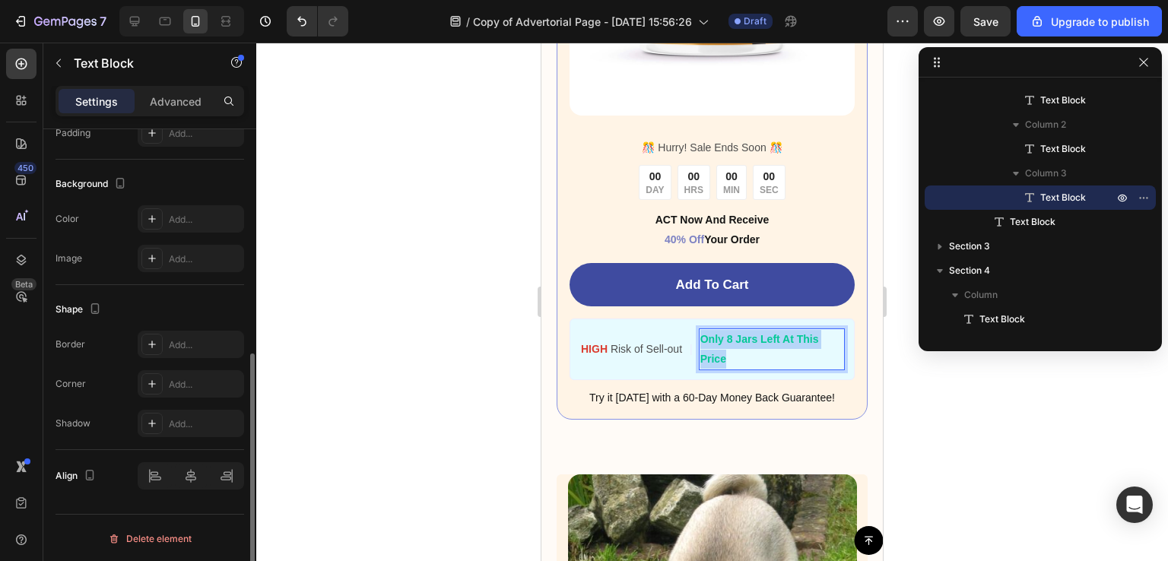
click at [716, 333] on strong "Only 8 Jars Left At This Price" at bounding box center [759, 348] width 119 height 31
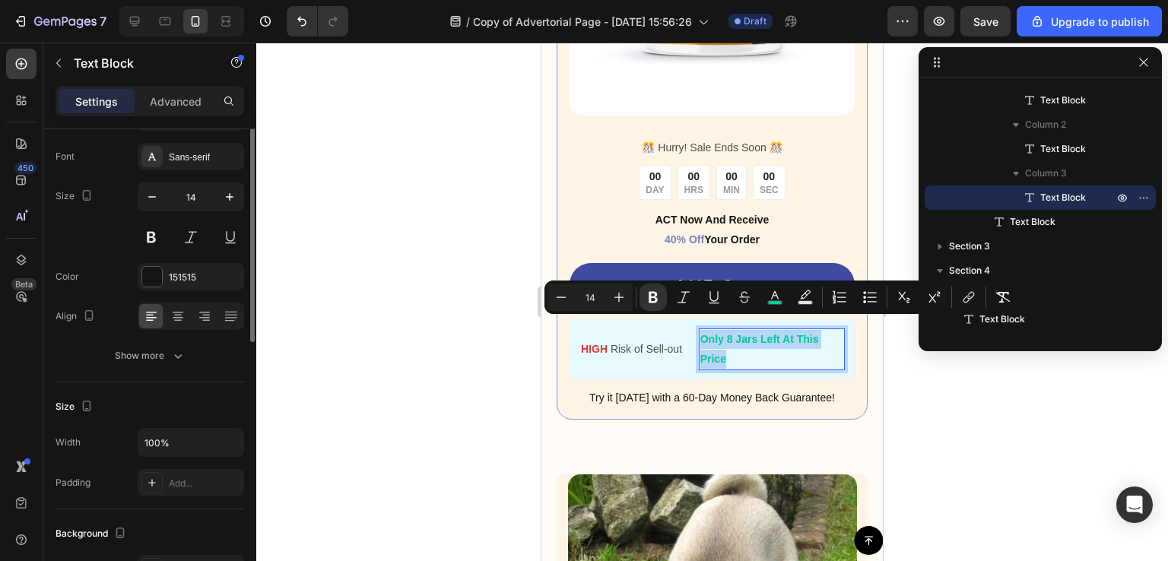
scroll to position [0, 0]
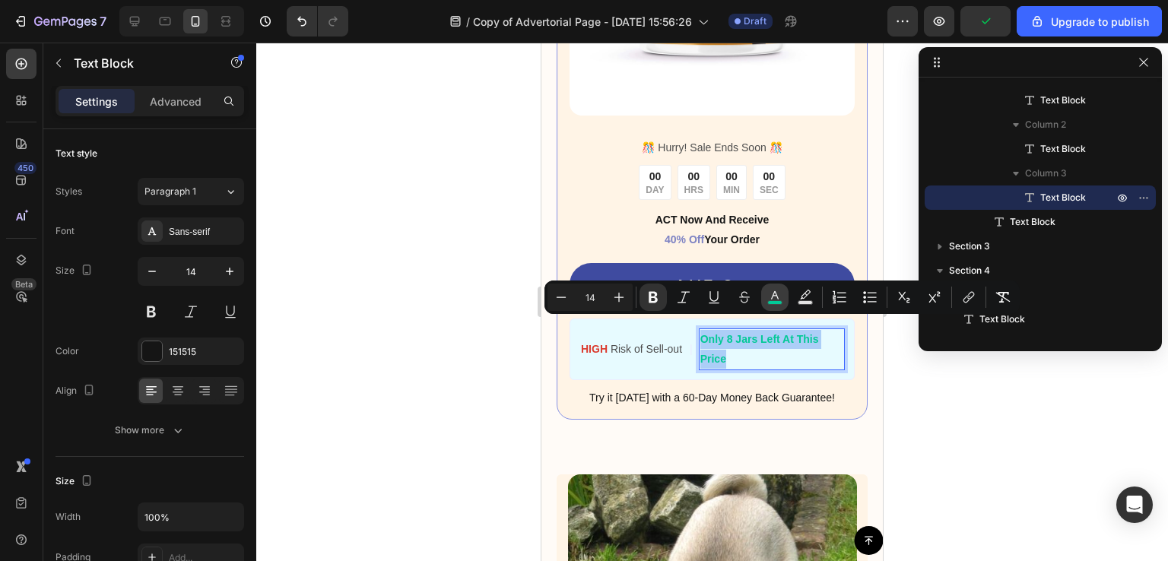
click at [770, 298] on icon "Editor contextual toolbar" at bounding box center [774, 297] width 15 height 15
type input "02C997"
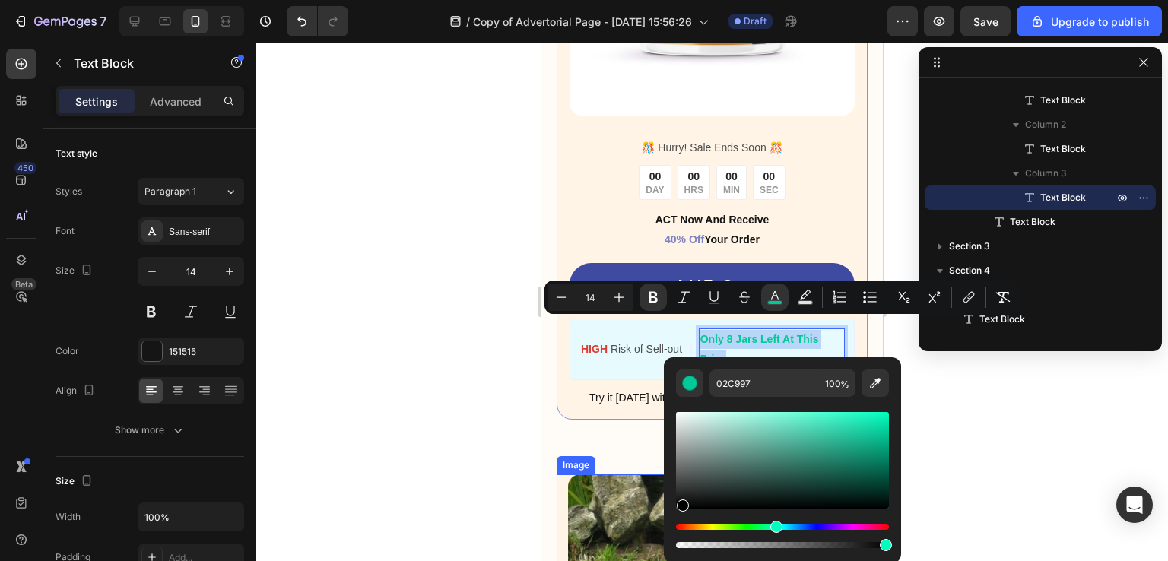
drag, startPoint x: 1222, startPoint y: 553, endPoint x: 643, endPoint y: 531, distance: 580.0
type input "000000"
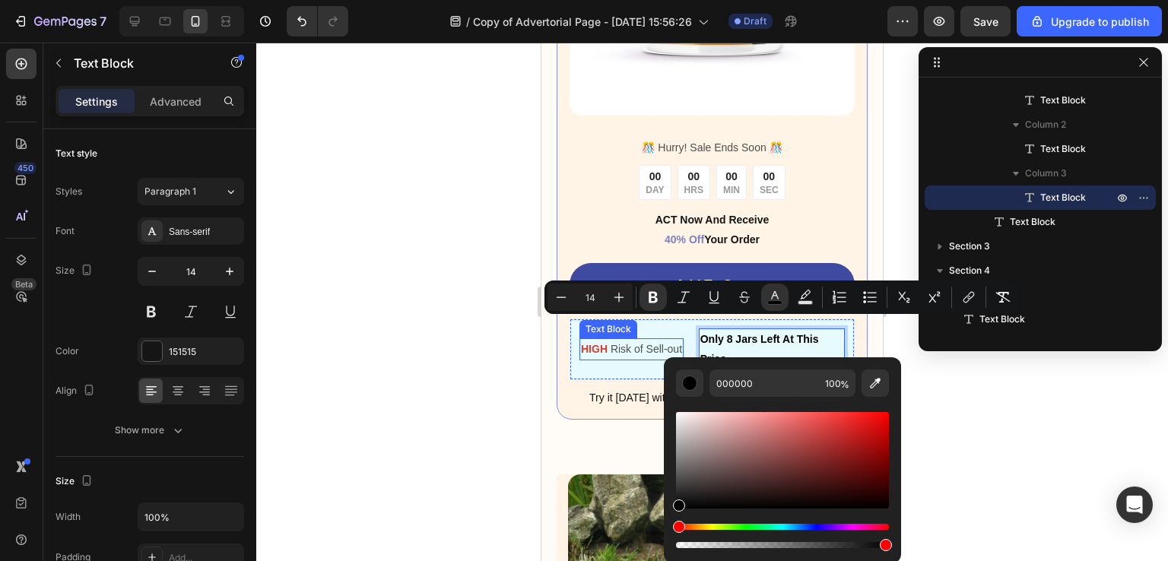
click at [641, 344] on p "HIGH Risk of Sell-out" at bounding box center [631, 349] width 101 height 19
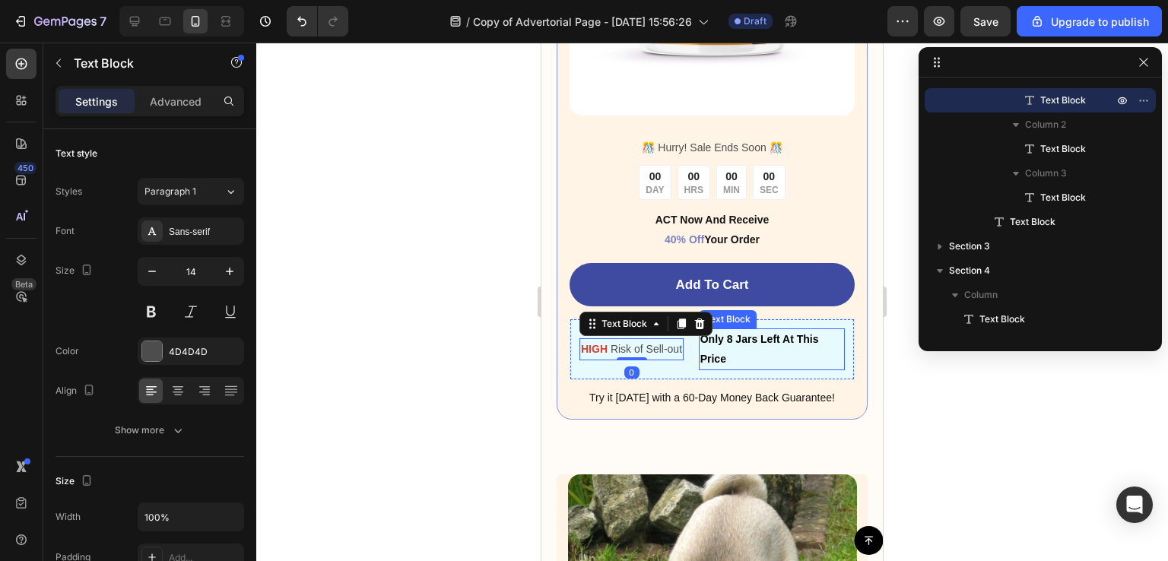
click at [707, 345] on strong "Only 8 Jars Left At This Price" at bounding box center [759, 348] width 119 height 31
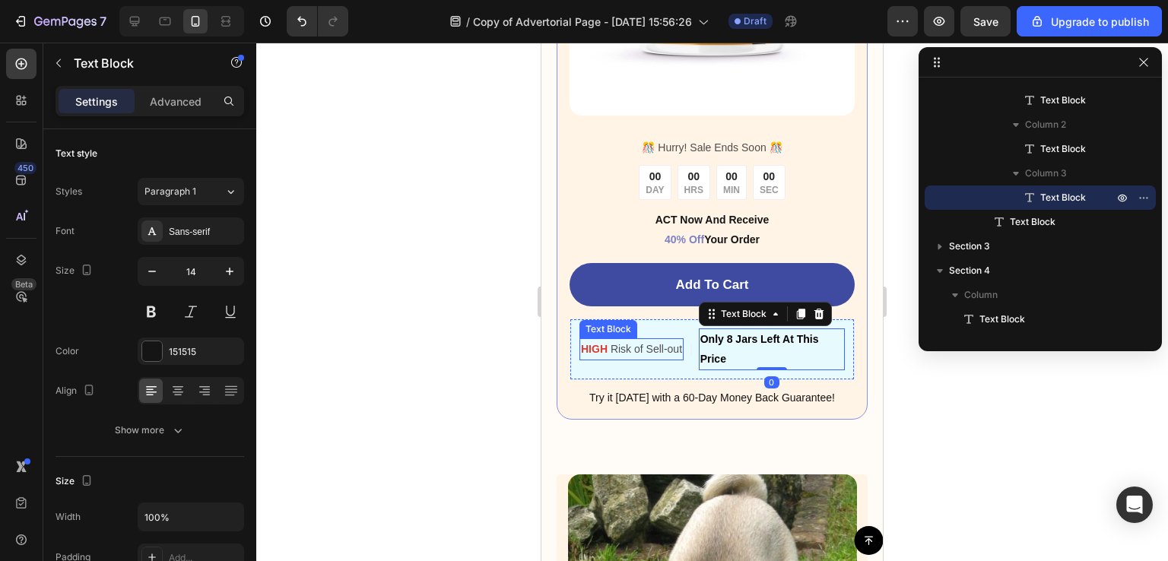
click at [650, 340] on p "HIGH Risk of Sell-out" at bounding box center [631, 349] width 101 height 19
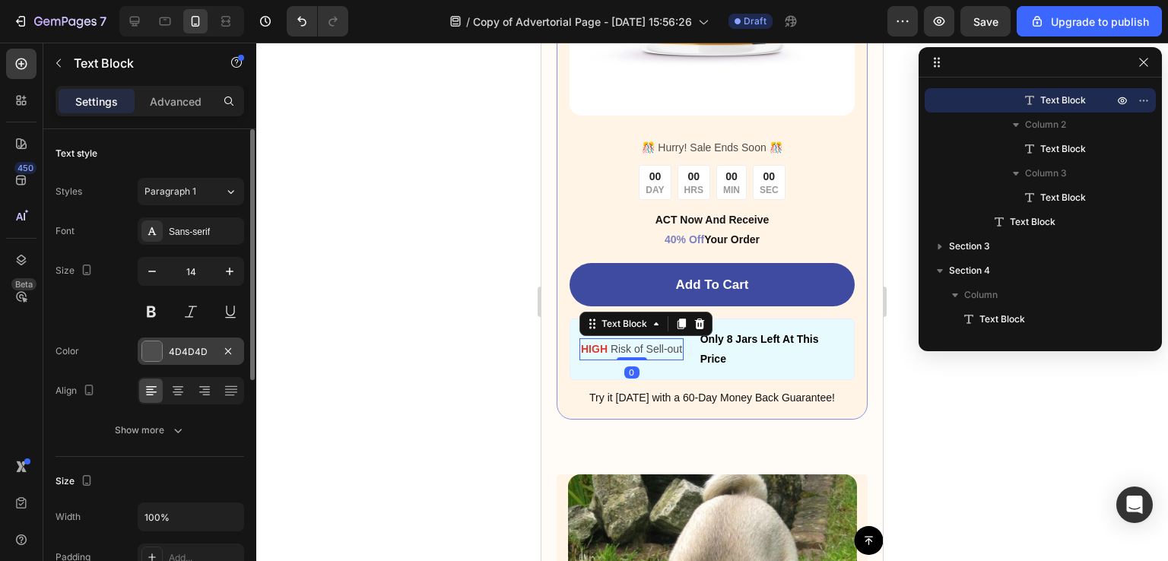
click at [182, 352] on div "4D4D4D" at bounding box center [191, 352] width 44 height 14
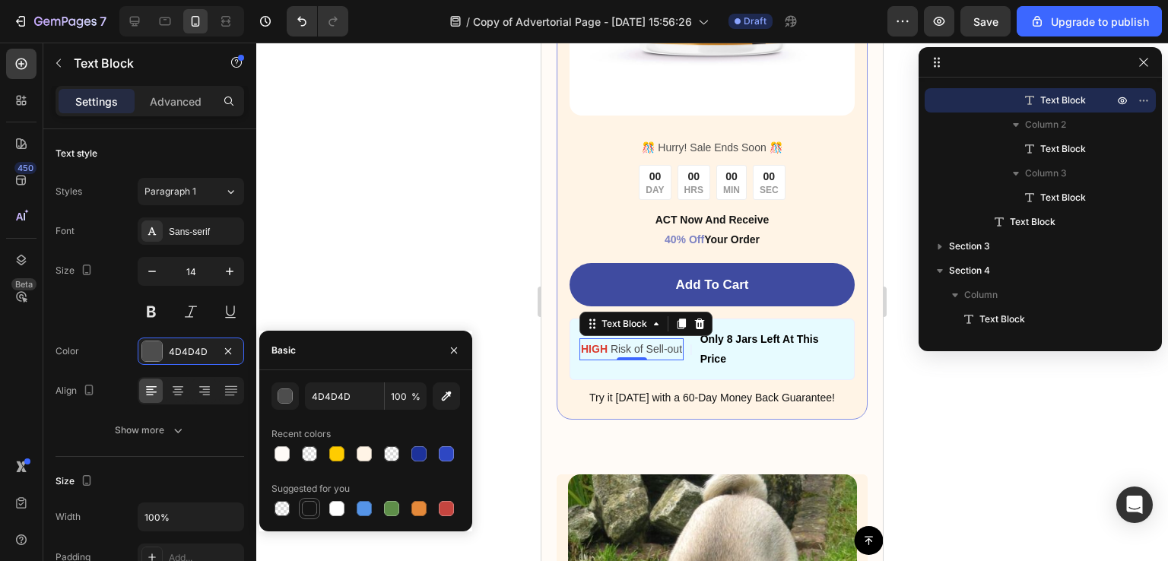
click at [301, 510] on div at bounding box center [309, 509] width 18 height 18
type input "151515"
click at [446, 351] on button "button" at bounding box center [454, 350] width 24 height 24
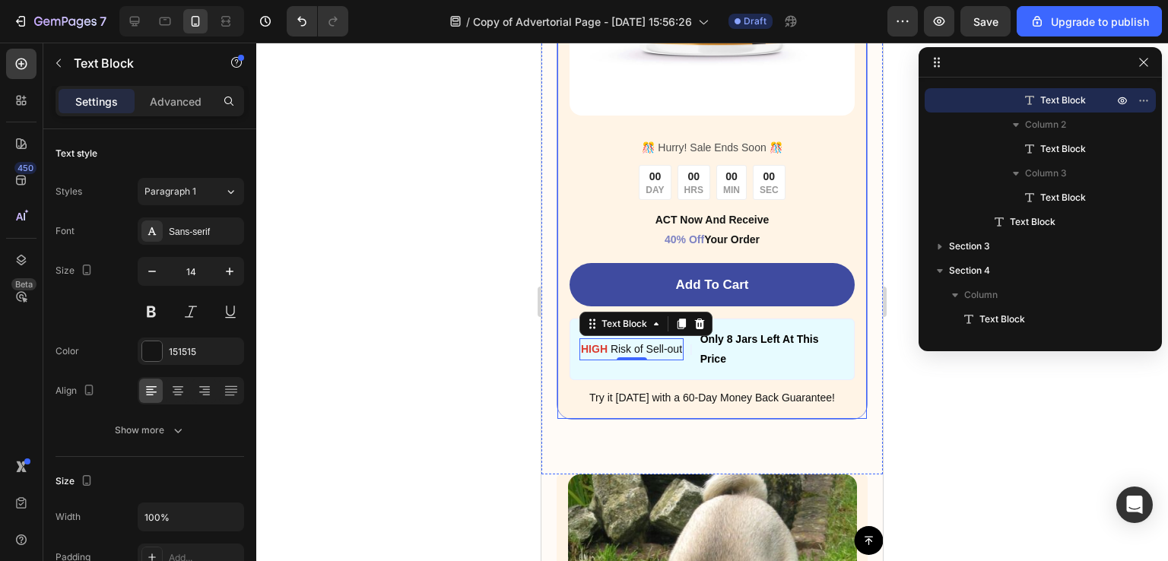
click at [713, 419] on div "Image ️🎊 Hurry! Sale Ends Soon ️🎊 Text Block 00 DAY 00 HRS 00 MIN 00 SEC Countd…" at bounding box center [712, 119] width 341 height 712
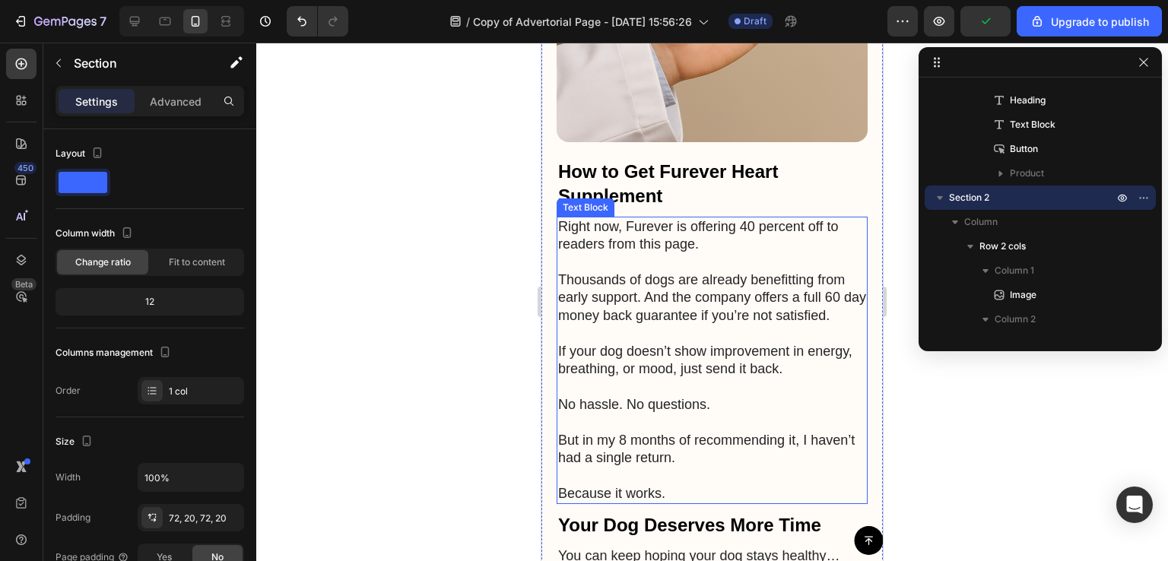
scroll to position [4490, 0]
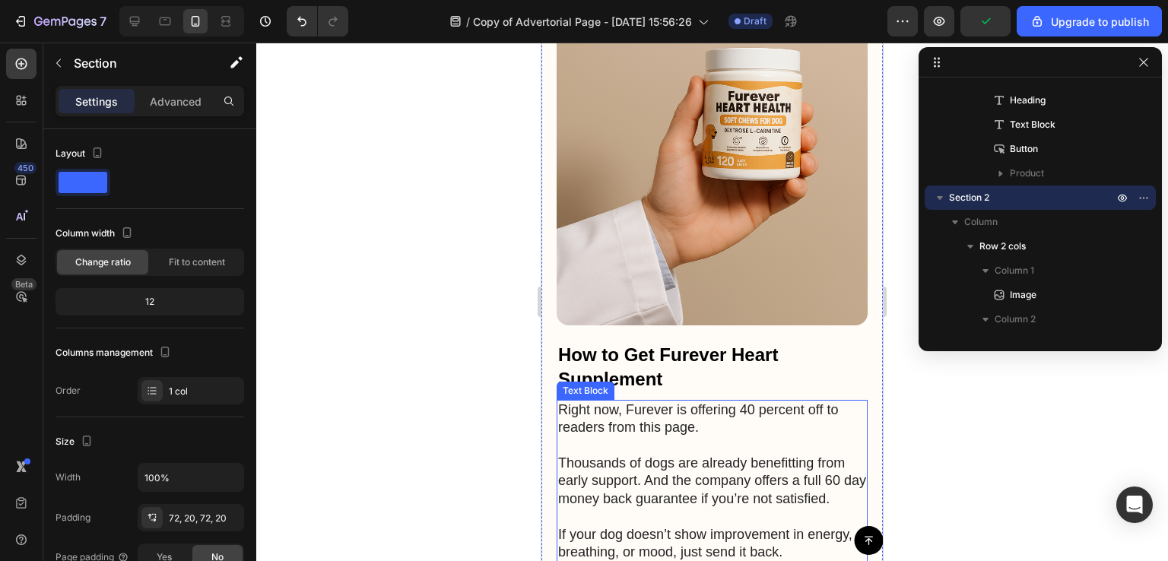
click at [637, 402] on p "Right now, Furever is offering 40 percent off to readers from this page." at bounding box center [712, 420] width 308 height 36
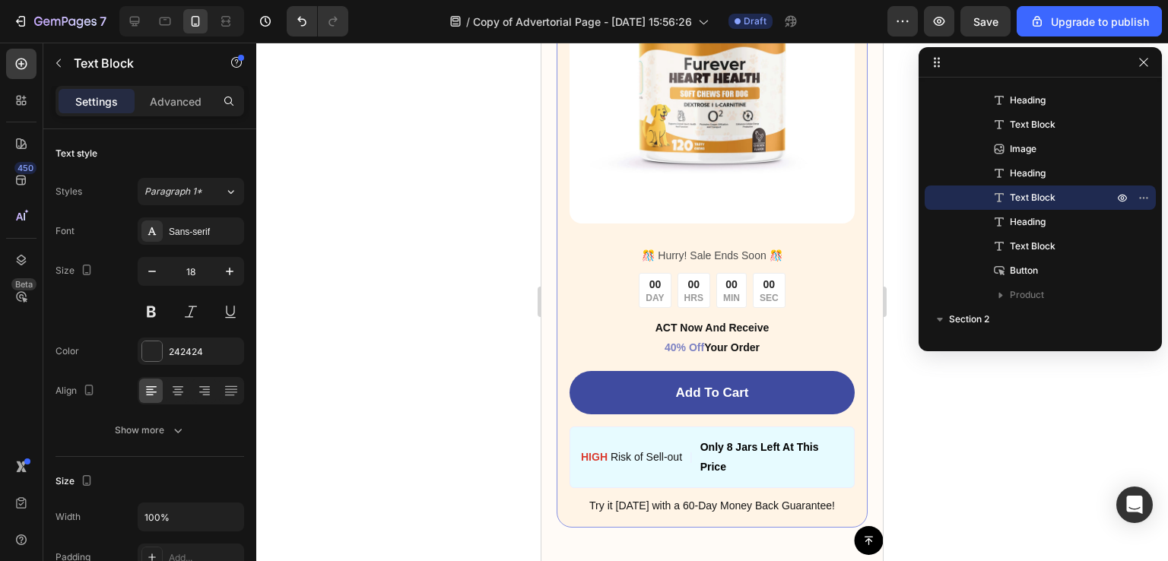
scroll to position [5823, 0]
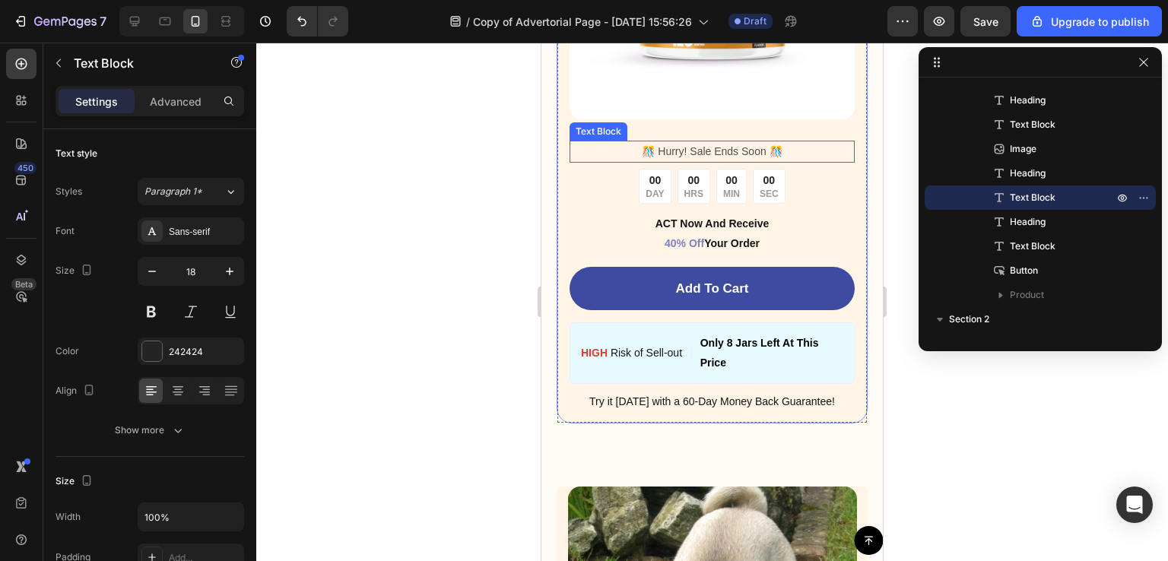
click at [700, 142] on p "️🎊 Hurry! Sale Ends Soon ️🎊" at bounding box center [712, 151] width 282 height 19
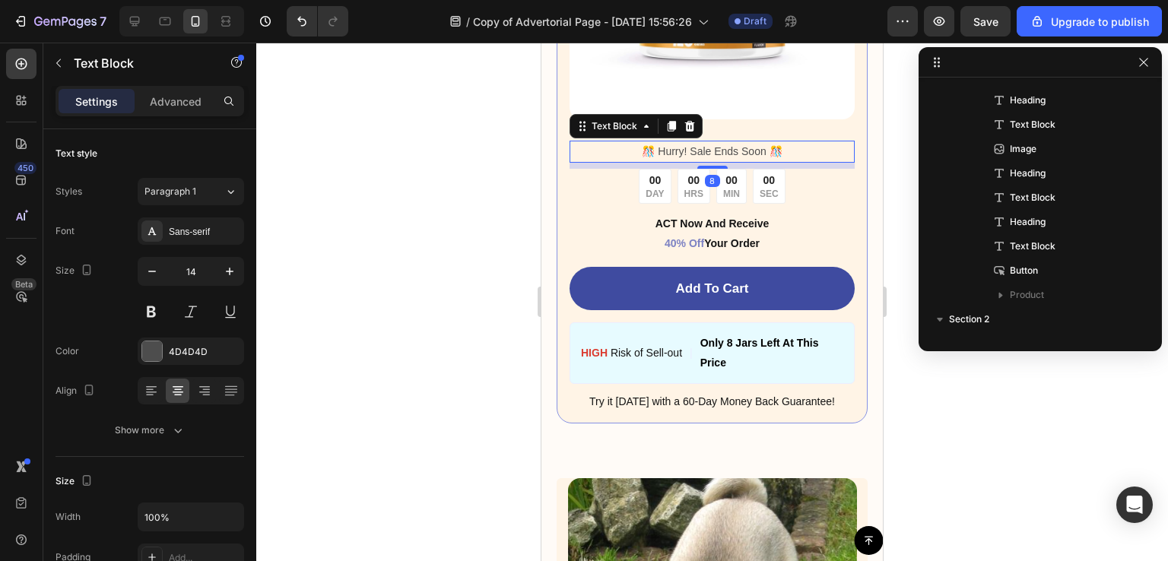
scroll to position [1042, 0]
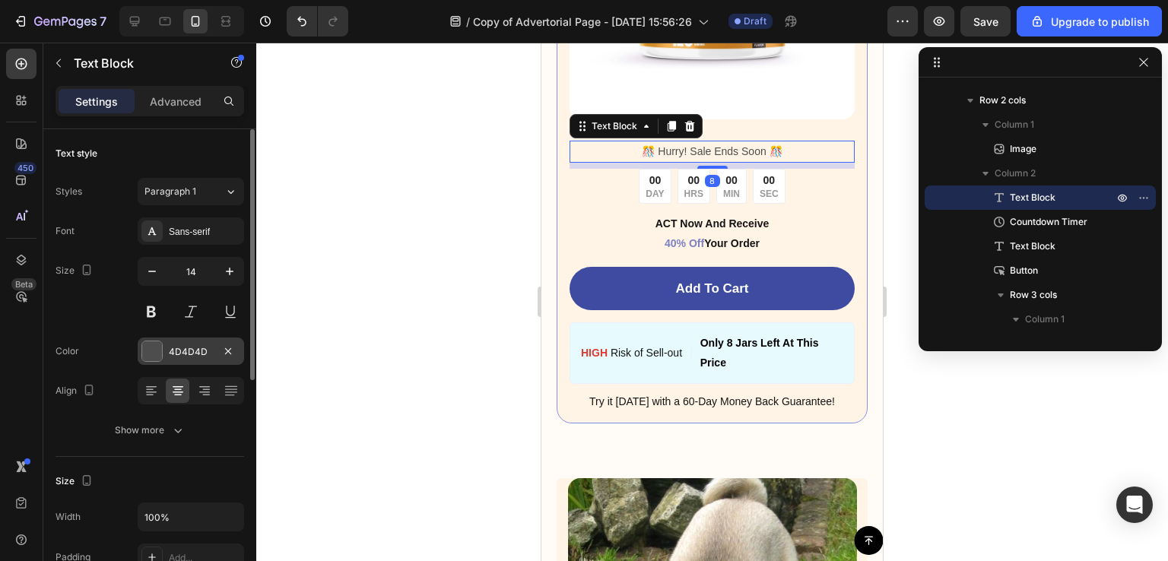
click at [199, 350] on div "4D4D4D" at bounding box center [191, 352] width 44 height 14
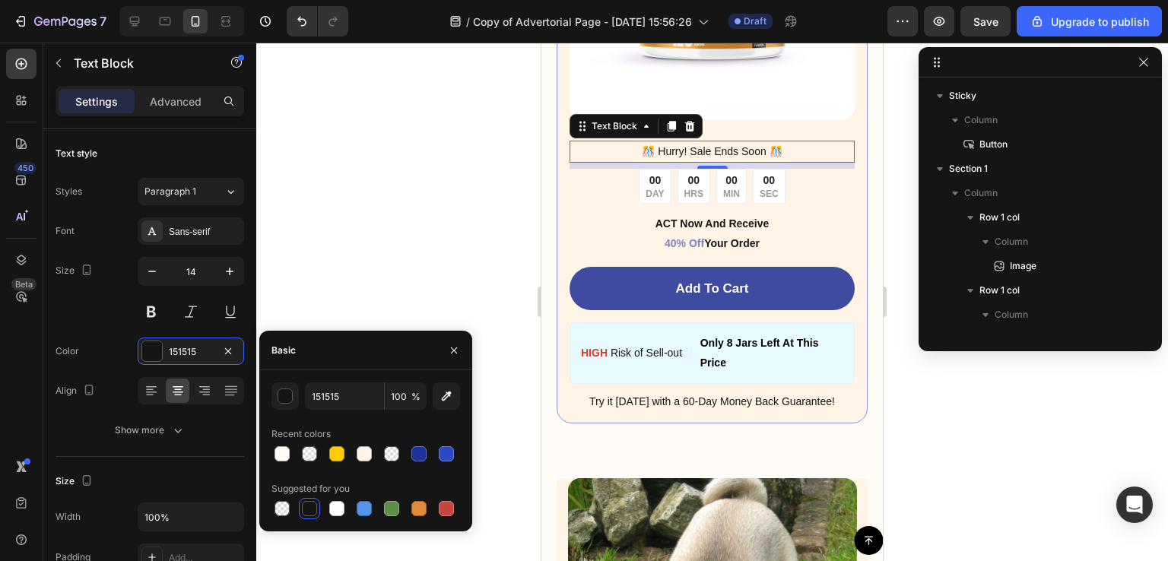
scroll to position [1042, 0]
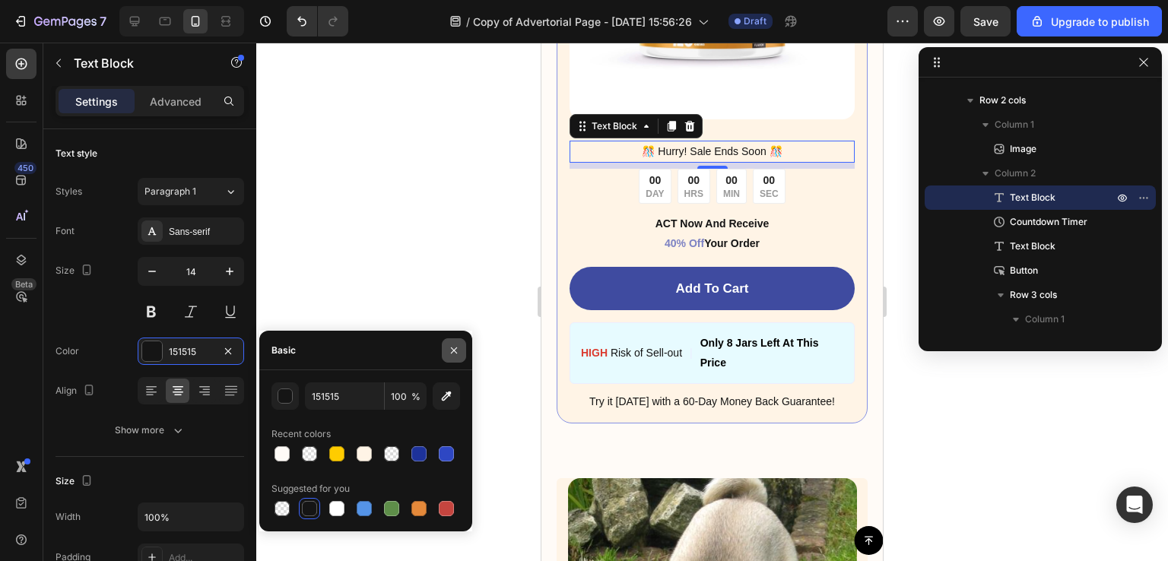
click at [452, 355] on icon "button" at bounding box center [454, 351] width 12 height 12
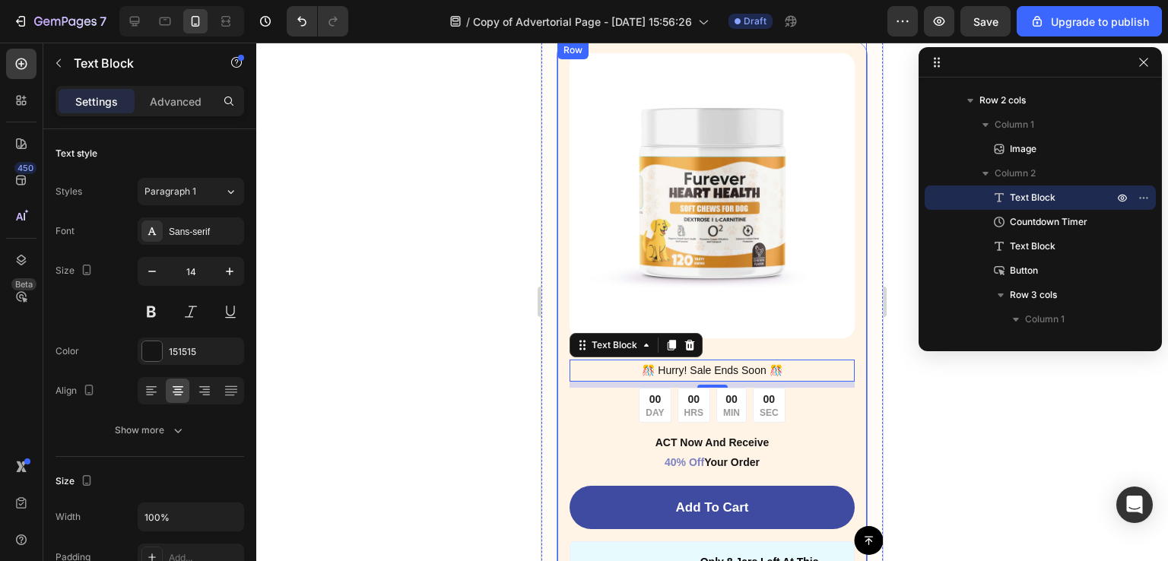
scroll to position [5605, 0]
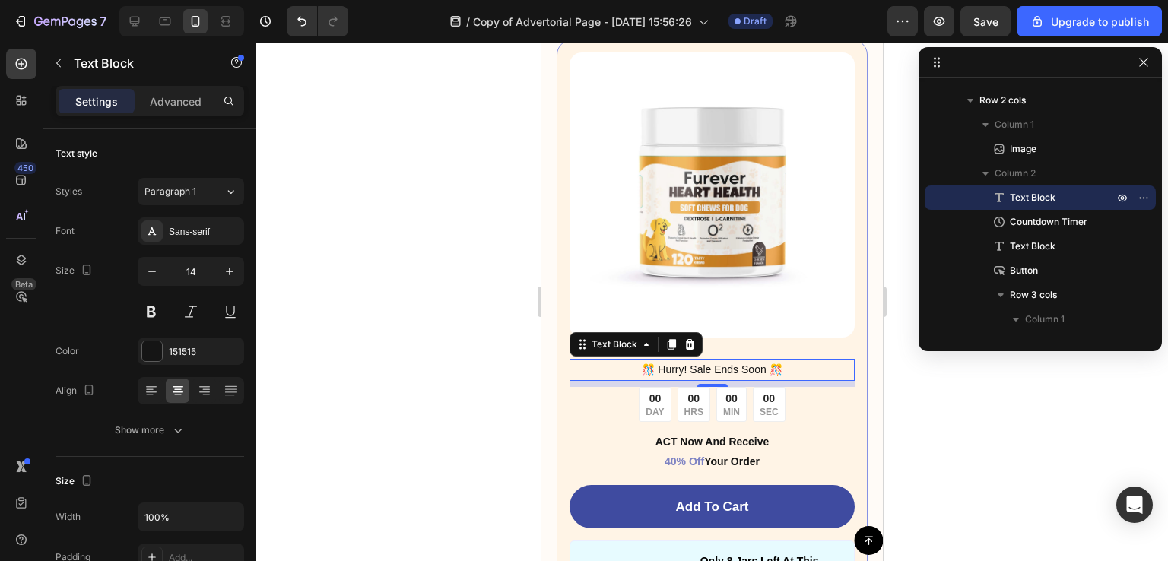
click at [977, 432] on div at bounding box center [712, 302] width 912 height 519
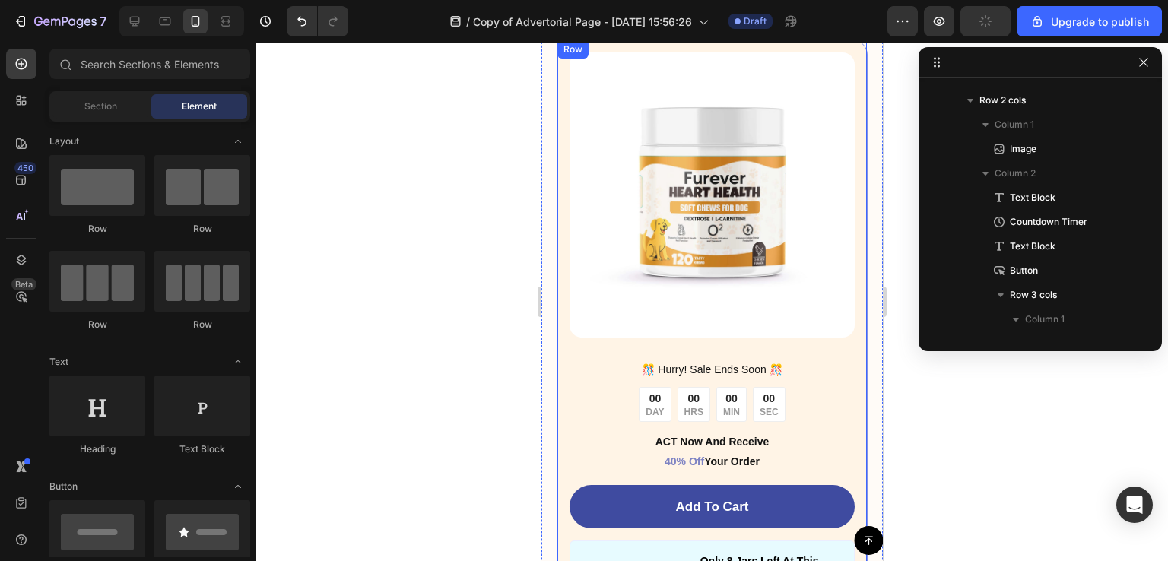
scroll to position [5751, 0]
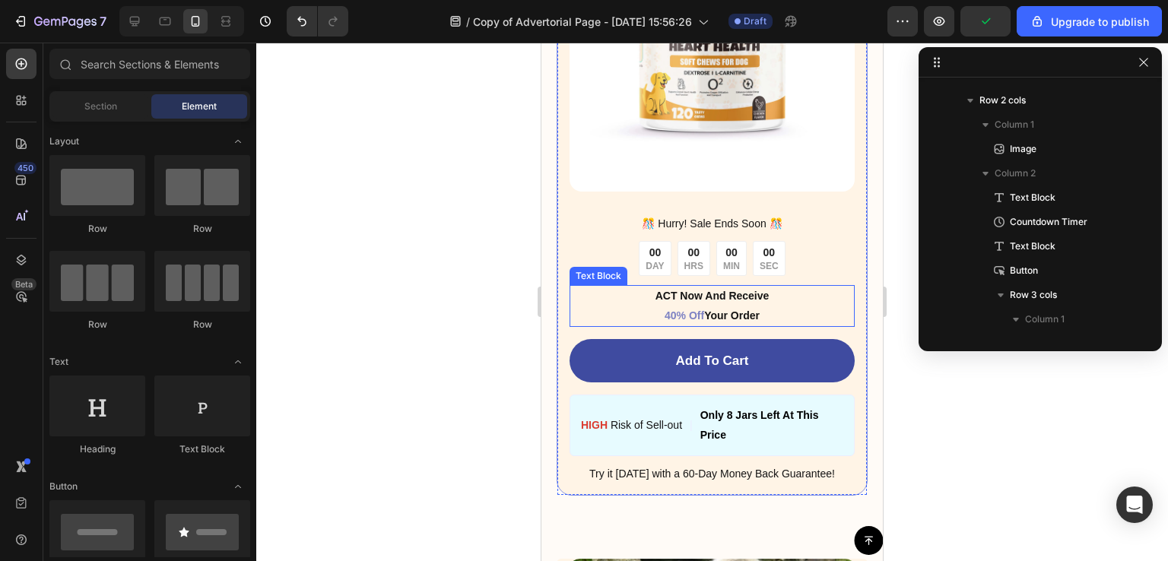
click at [681, 310] on span "40% Off" at bounding box center [685, 316] width 40 height 12
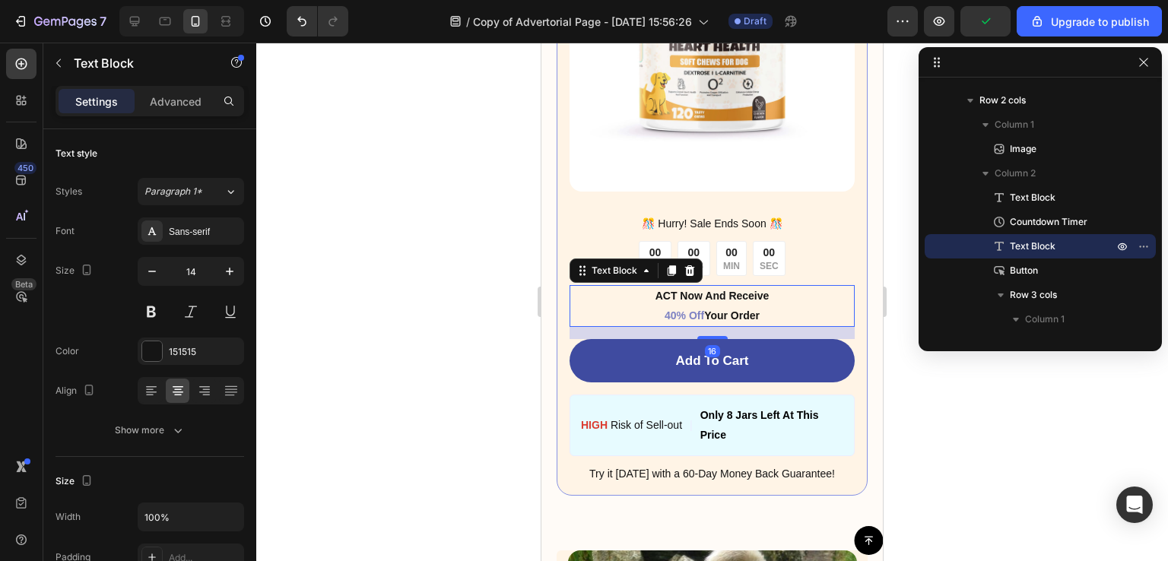
click at [681, 310] on span "40% Off" at bounding box center [685, 316] width 40 height 12
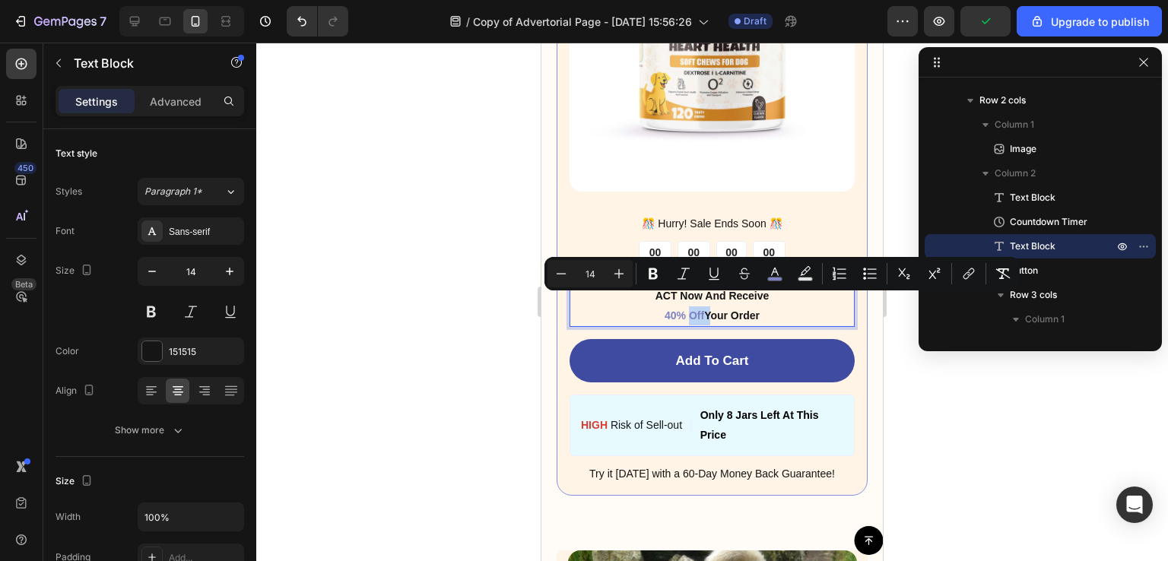
click at [694, 310] on span "40% Off" at bounding box center [685, 316] width 40 height 12
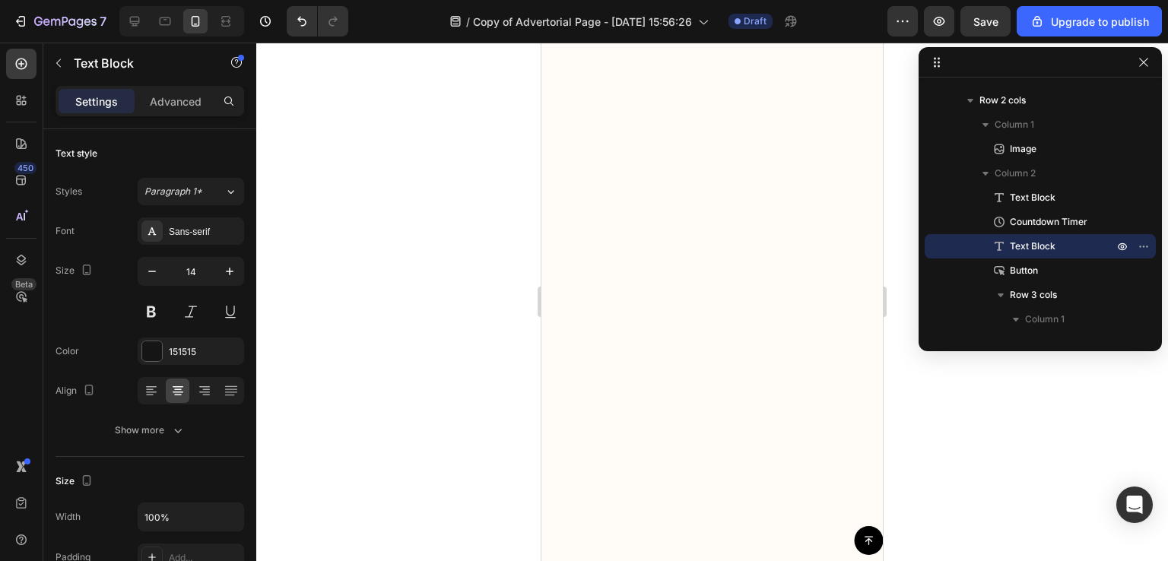
scroll to position [5004, 0]
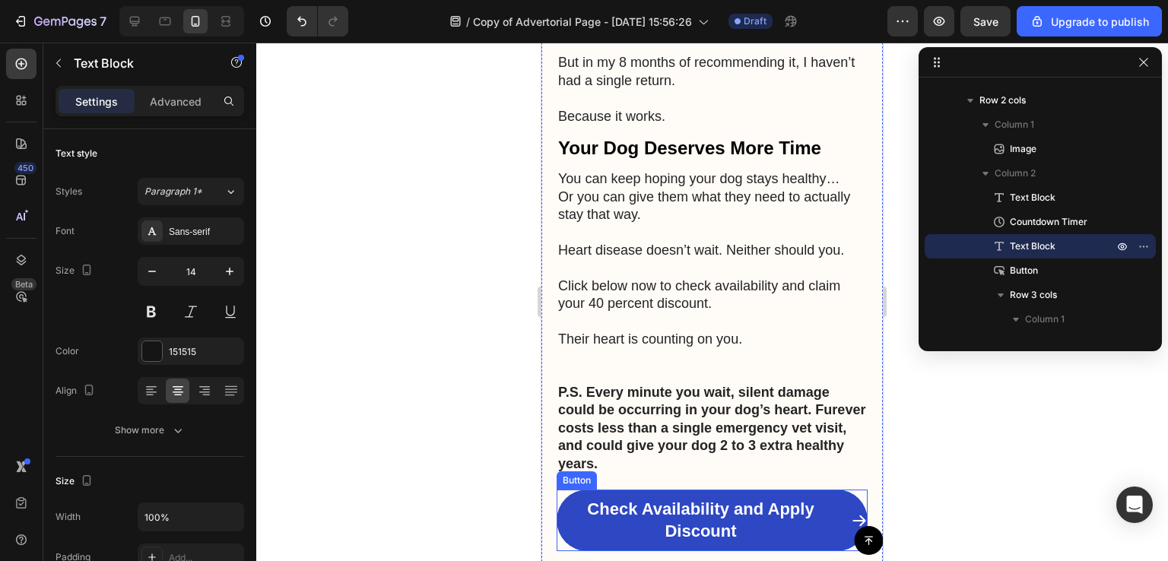
click at [592, 530] on div "Button" at bounding box center [712, 540] width 341 height 29
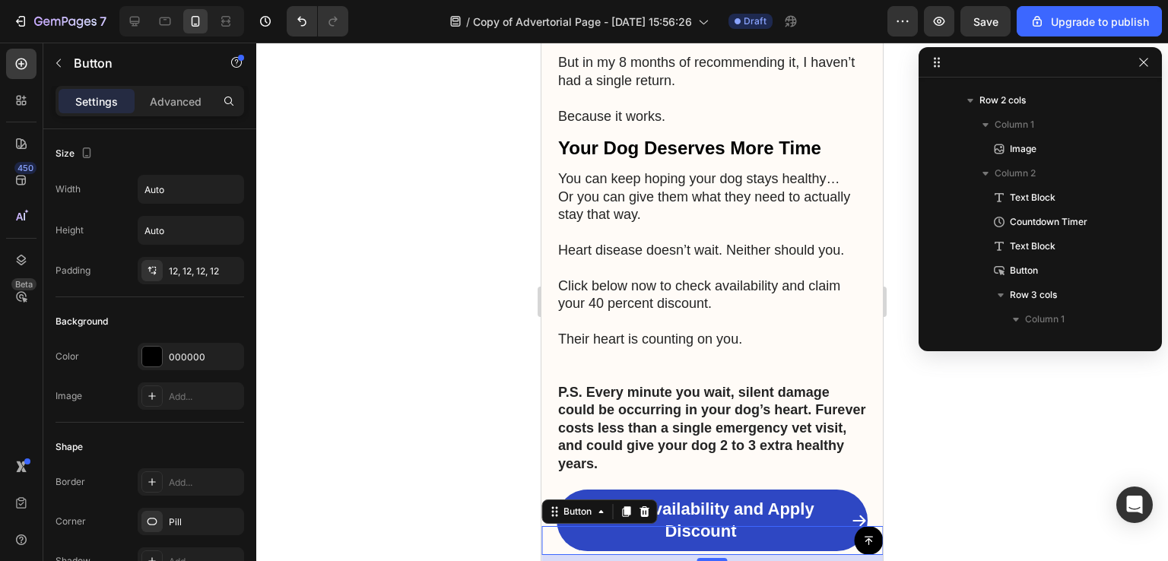
scroll to position [0, 0]
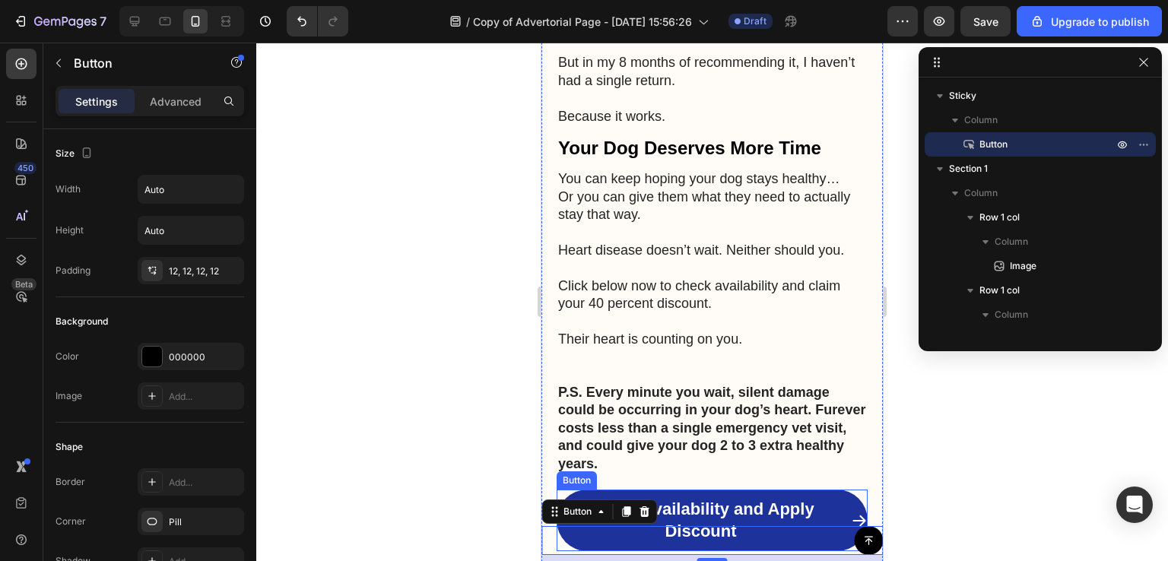
click at [683, 491] on link "Check Availability and Apply Discount" at bounding box center [712, 521] width 311 height 62
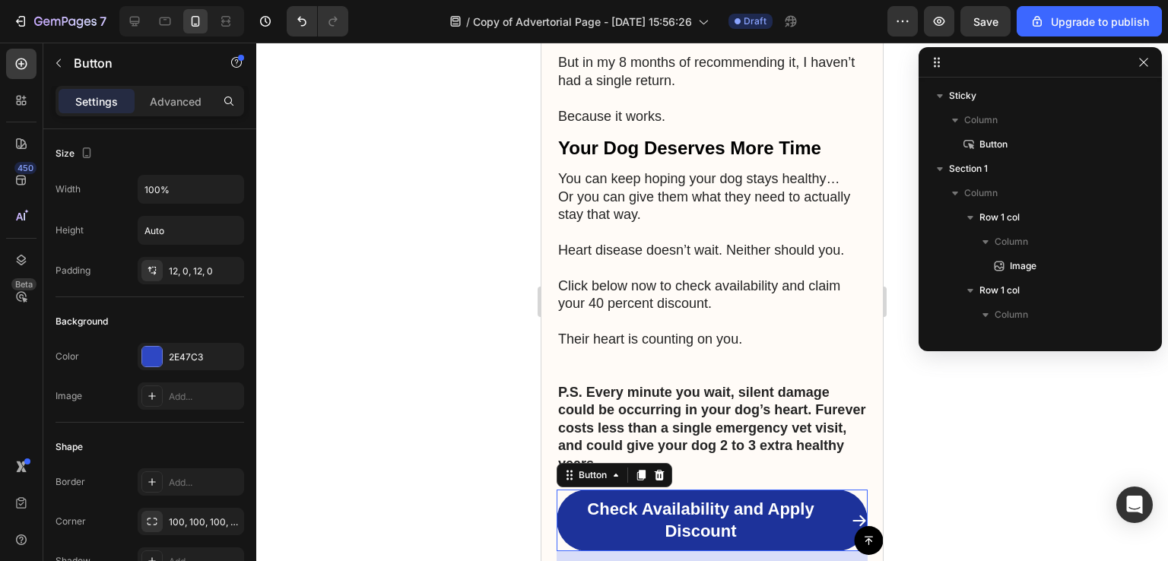
scroll to position [847, 0]
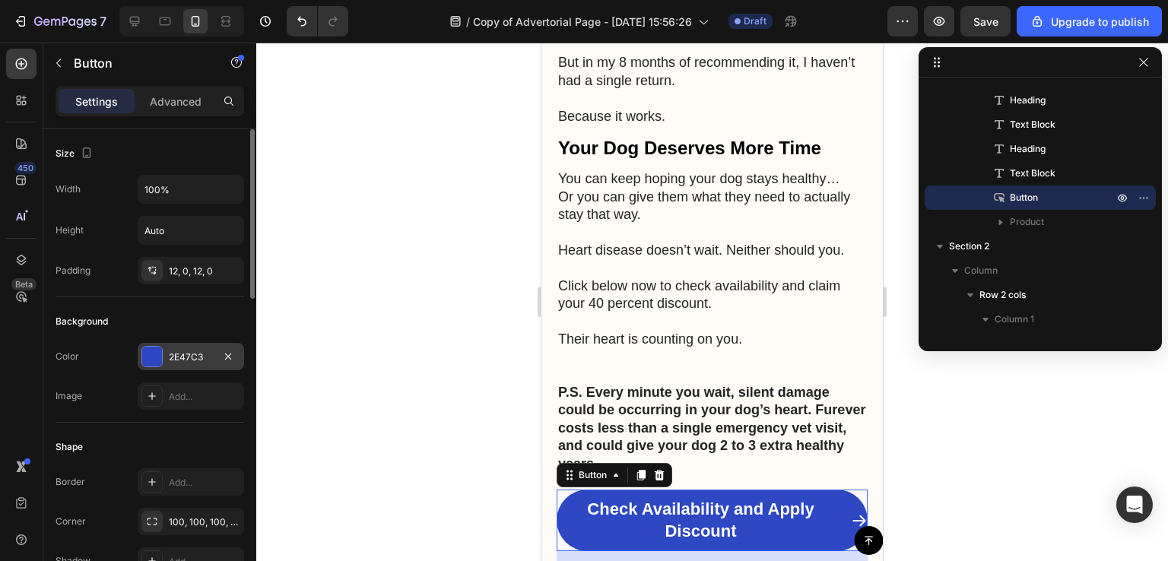
click at [189, 351] on div "2E47C3" at bounding box center [191, 358] width 44 height 14
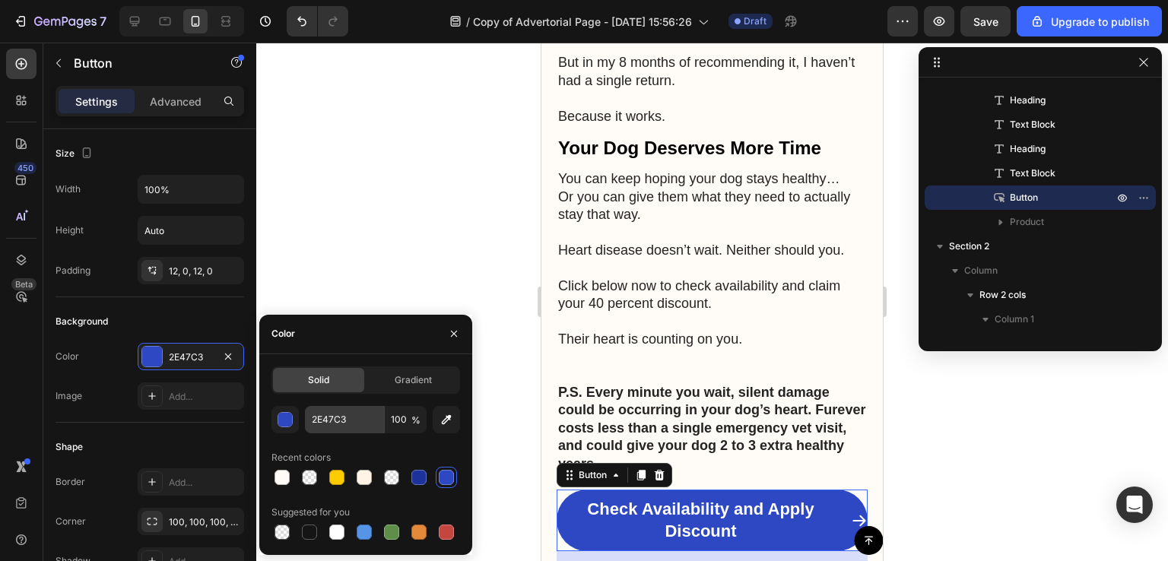
click at [335, 405] on div "Solid Gradient 2E47C3 100 % Recent colors Suggested for you" at bounding box center [366, 455] width 189 height 176
click at [336, 408] on input "2E47C3" at bounding box center [344, 419] width 79 height 27
click at [454, 329] on icon "button" at bounding box center [454, 334] width 12 height 12
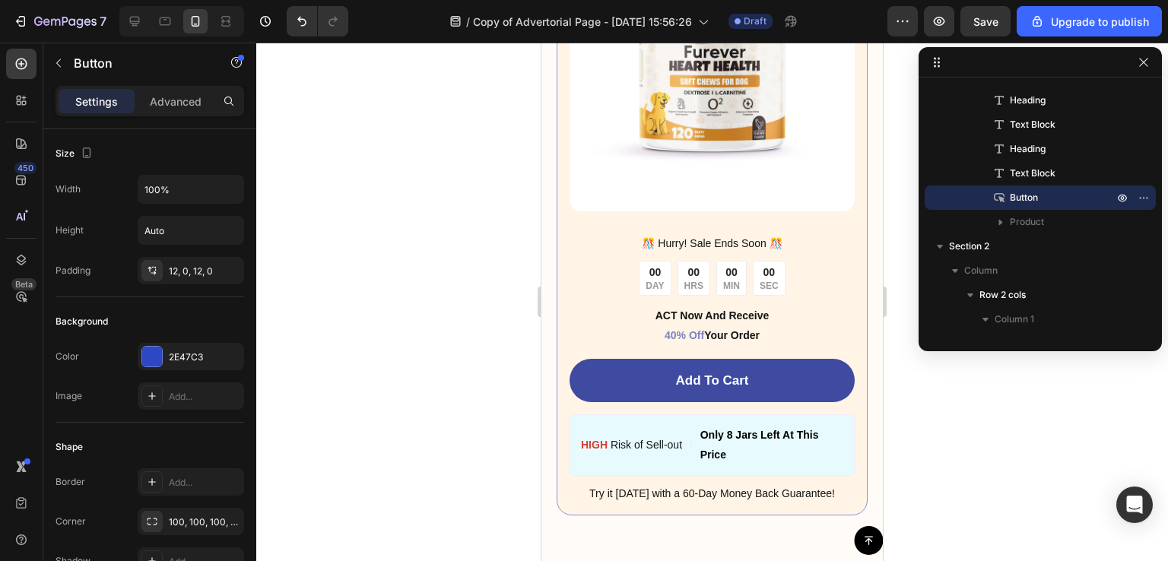
scroll to position [5861, 0]
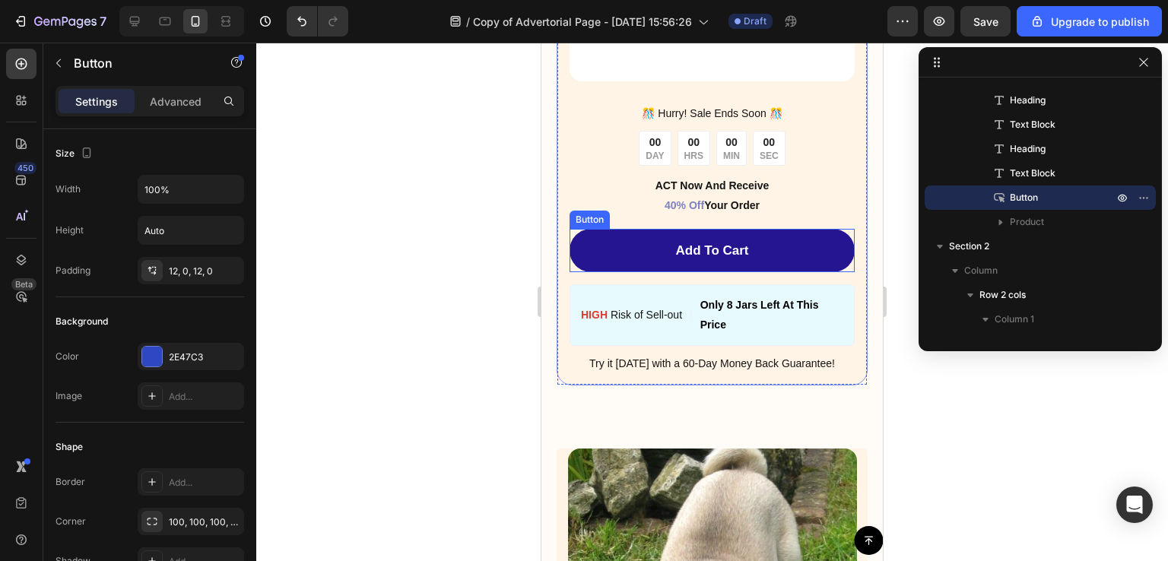
click at [599, 249] on link "Add To Cart" at bounding box center [712, 251] width 285 height 44
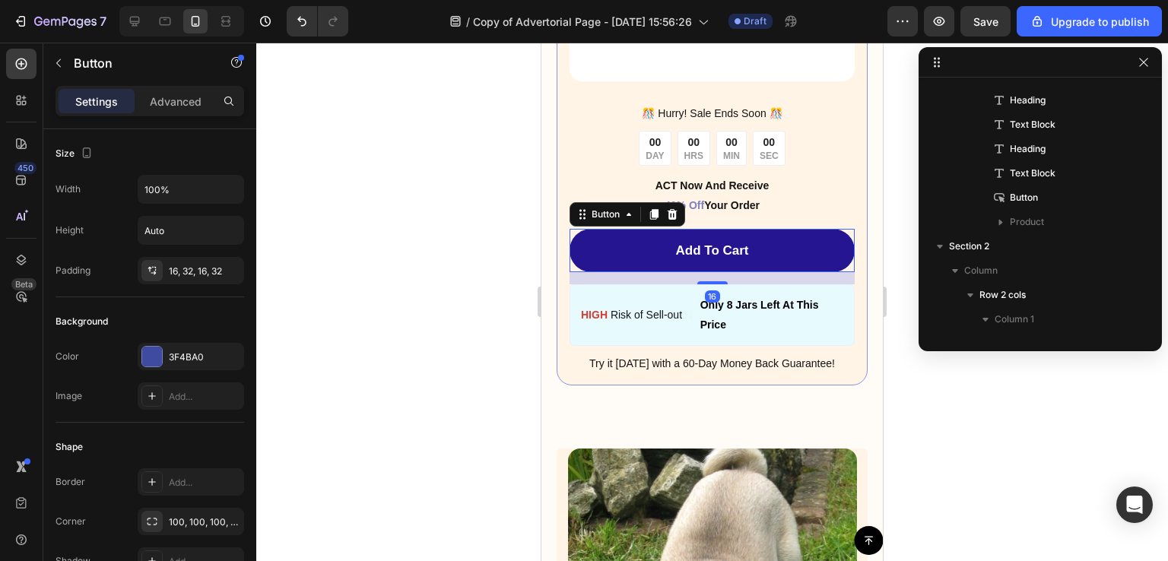
scroll to position [1115, 0]
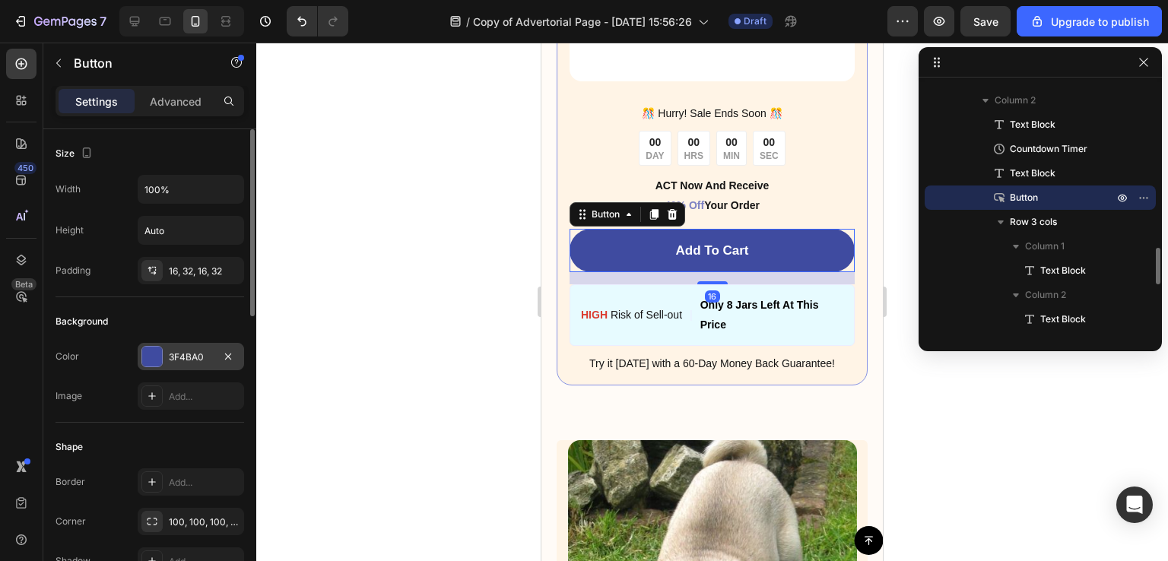
click at [187, 358] on div "3F4BA0" at bounding box center [191, 358] width 44 height 14
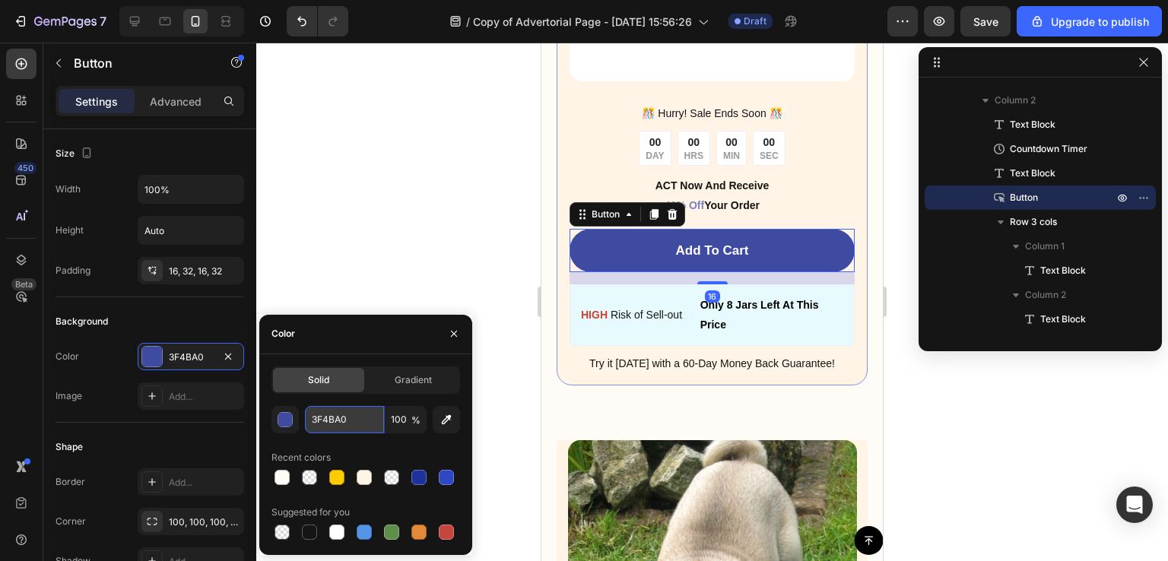
click at [361, 415] on input "3F4BA0" at bounding box center [344, 419] width 79 height 27
paste input "2E47C3"
type input "2E47C3"
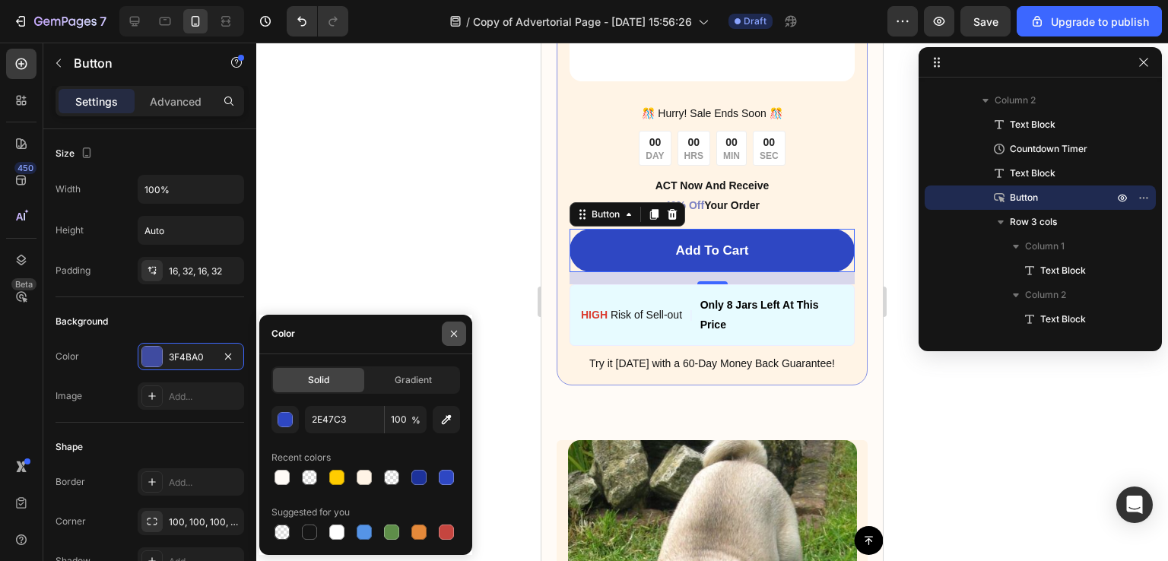
click at [446, 334] on button "button" at bounding box center [454, 334] width 24 height 24
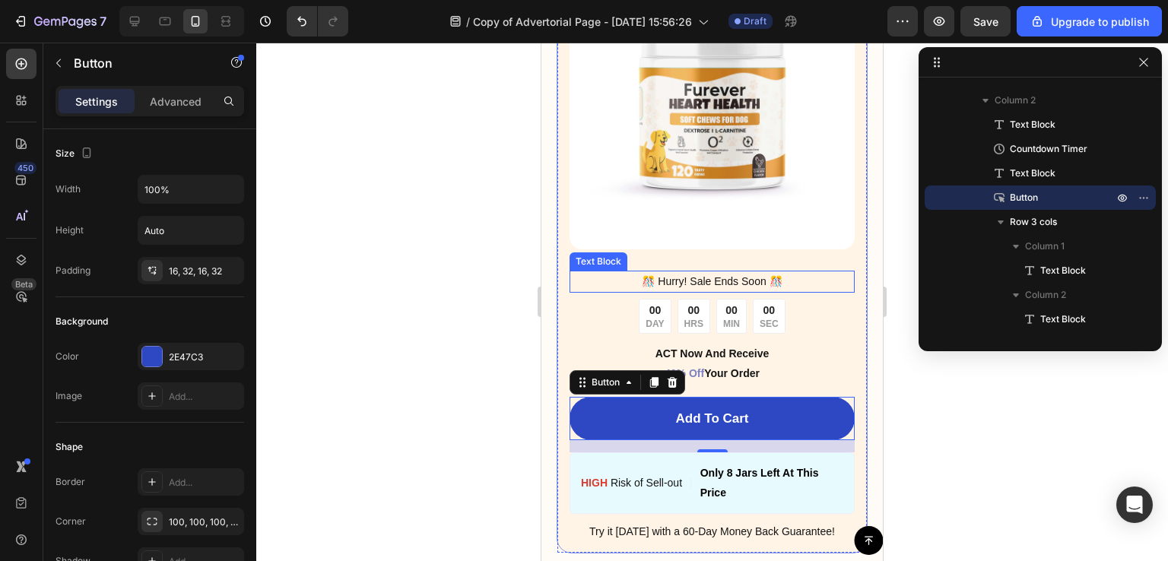
scroll to position [5694, 0]
click at [618, 473] on p "HIGH Risk of Sell-out" at bounding box center [631, 482] width 101 height 19
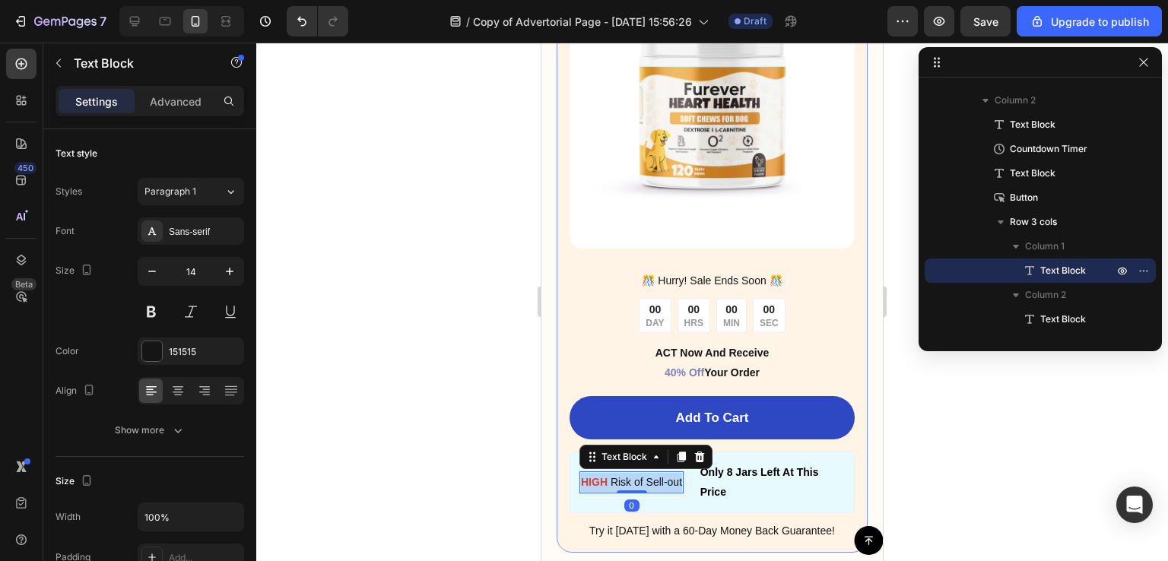
click at [618, 473] on p "HIGH Risk of Sell-out" at bounding box center [631, 482] width 101 height 19
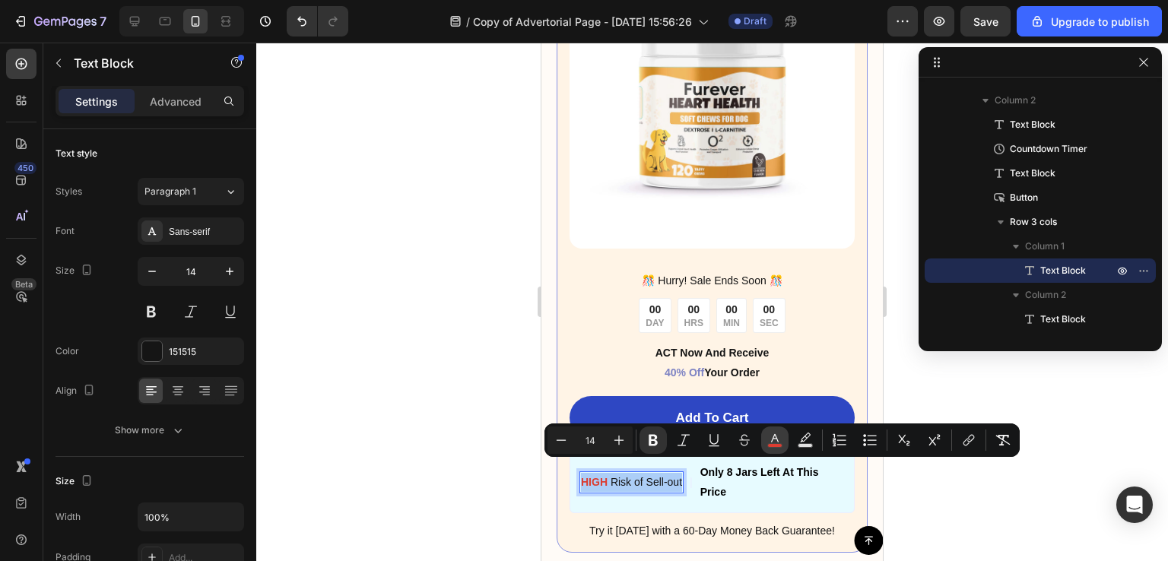
click at [772, 437] on icon "Editor contextual toolbar" at bounding box center [774, 440] width 15 height 15
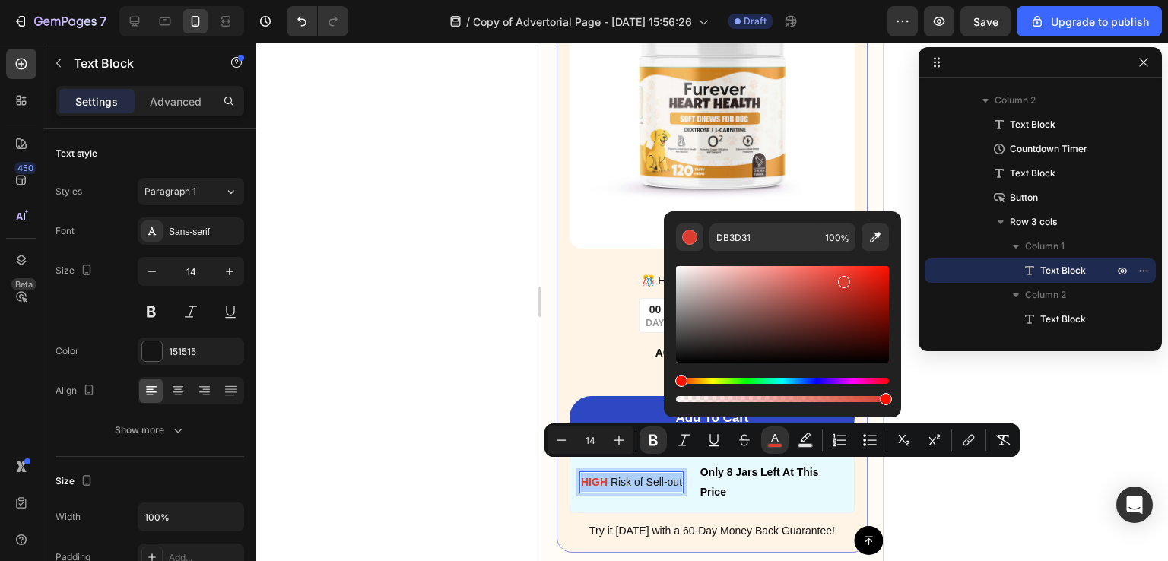
click at [754, 221] on div "DB3D31 100 %" at bounding box center [782, 308] width 237 height 194
click at [757, 233] on input "DB3D31" at bounding box center [765, 237] width 110 height 27
click at [315, 321] on div at bounding box center [712, 302] width 912 height 519
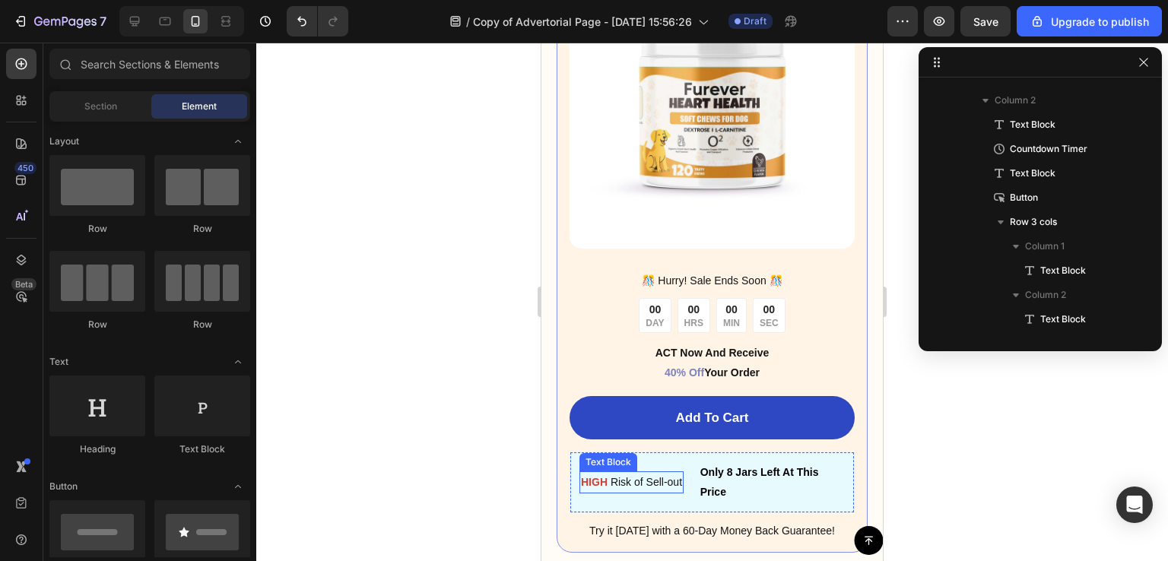
click at [636, 473] on p "HIGH Risk of Sell-out" at bounding box center [631, 482] width 101 height 19
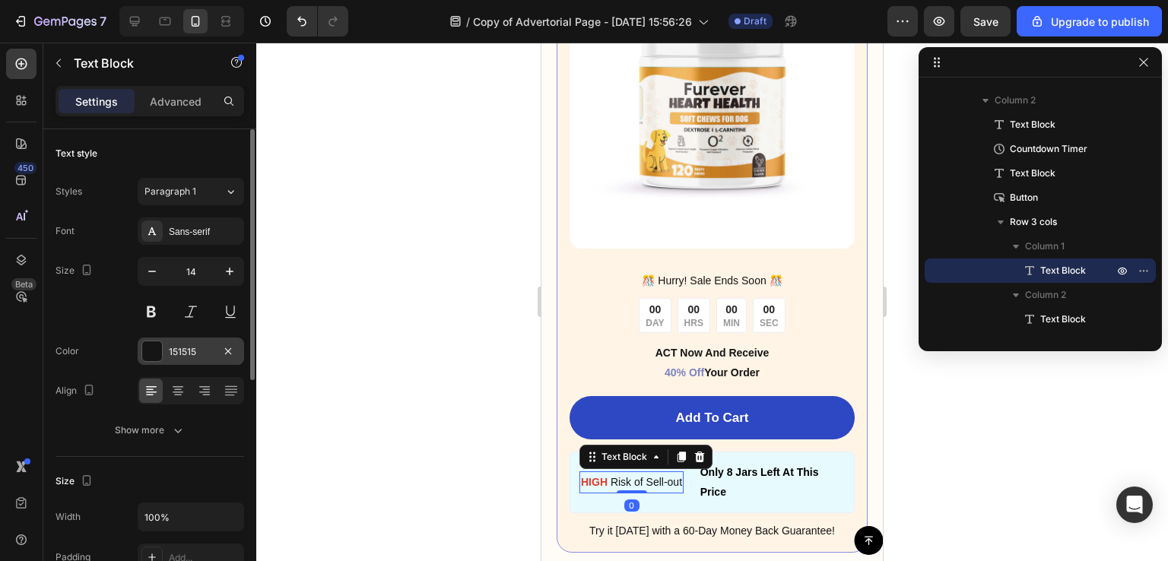
click at [192, 348] on div "151515" at bounding box center [191, 352] width 44 height 14
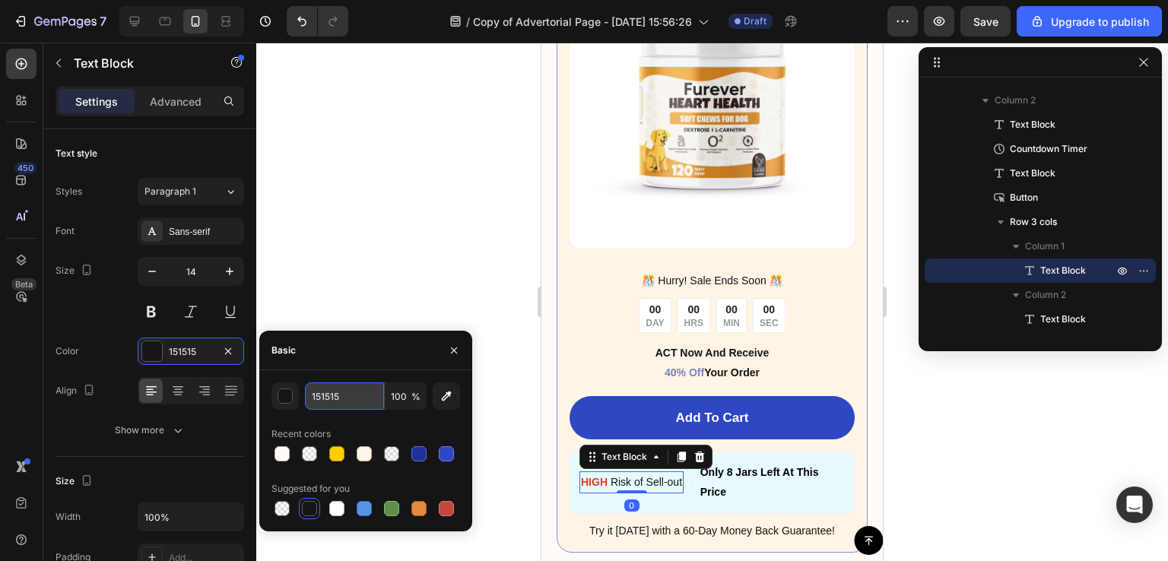
click at [359, 402] on input "151515" at bounding box center [344, 396] width 79 height 27
paste input "DB3D31"
type input "DB3D31"
click at [456, 348] on icon "button" at bounding box center [454, 351] width 6 height 6
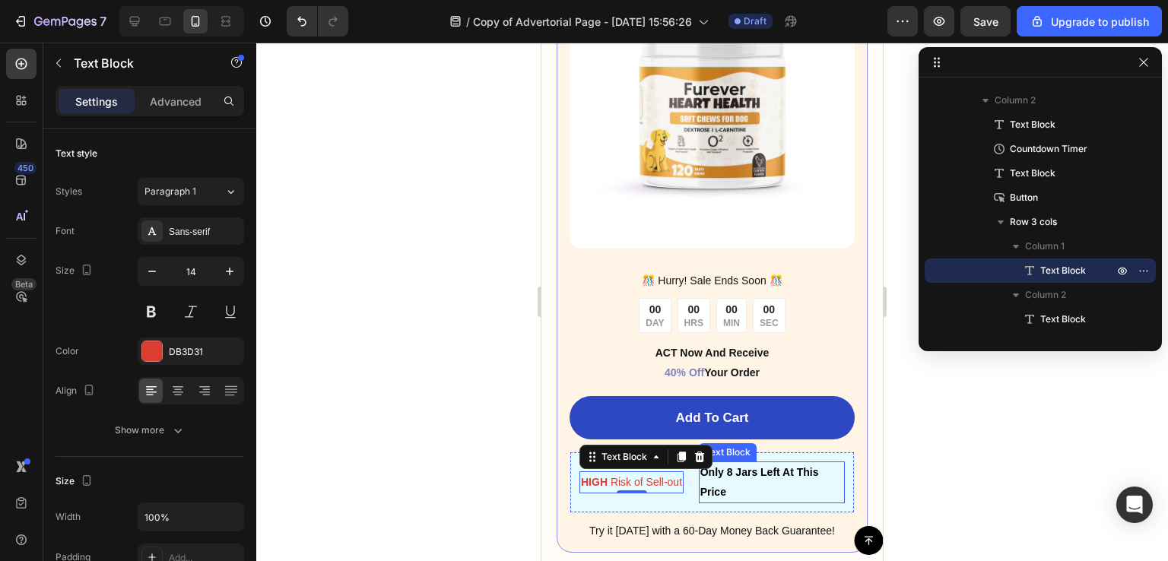
click at [714, 477] on strong "Only 8 Jars Left At This Price" at bounding box center [759, 481] width 119 height 31
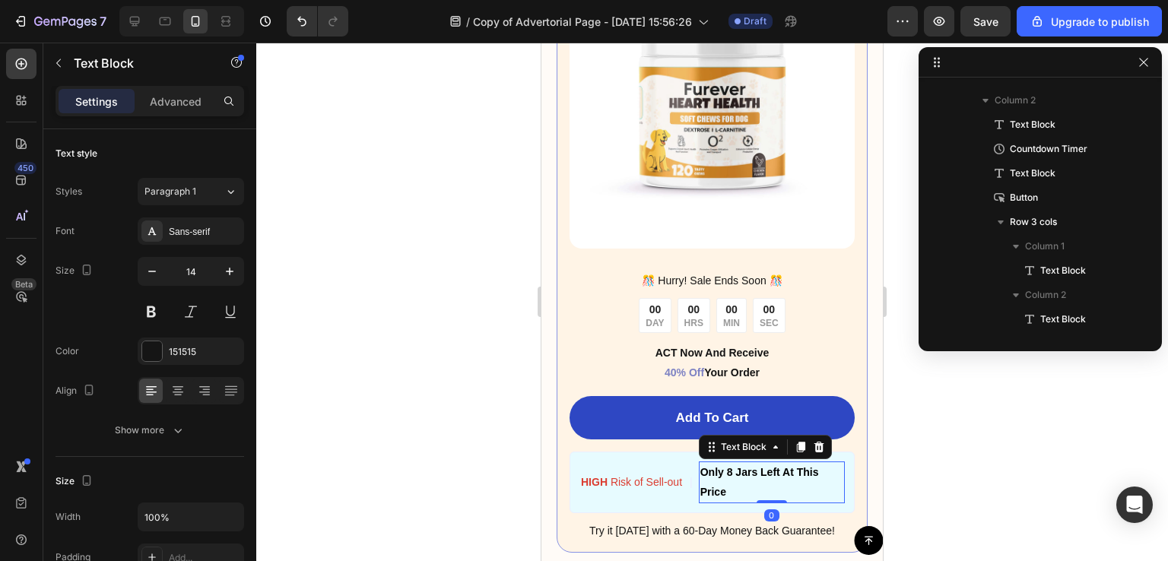
scroll to position [1285, 0]
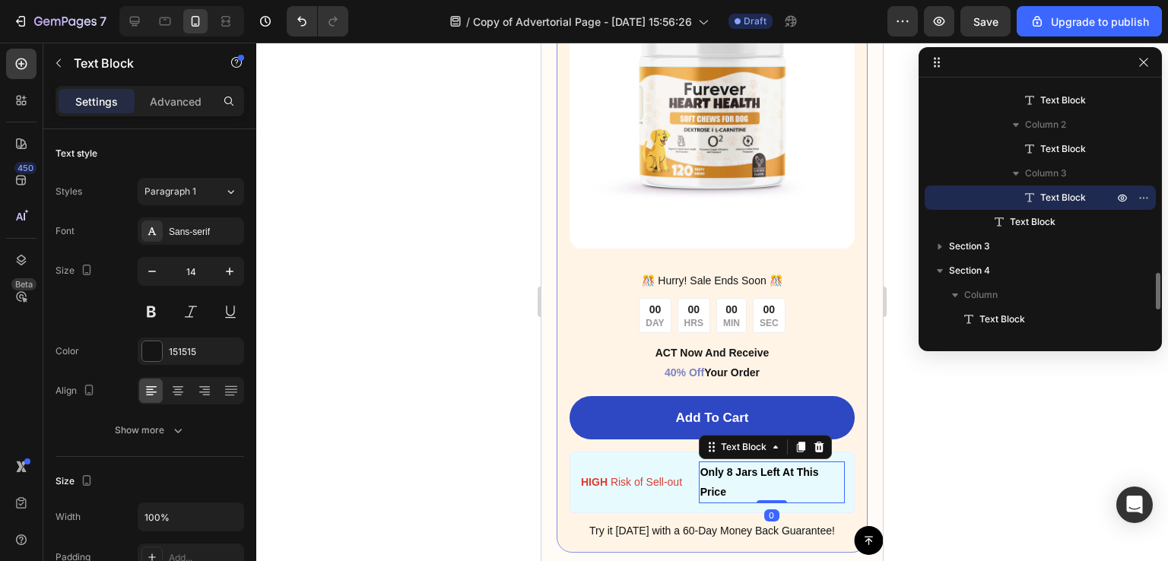
click at [714, 477] on strong "Only 8 Jars Left At This Price" at bounding box center [759, 481] width 119 height 31
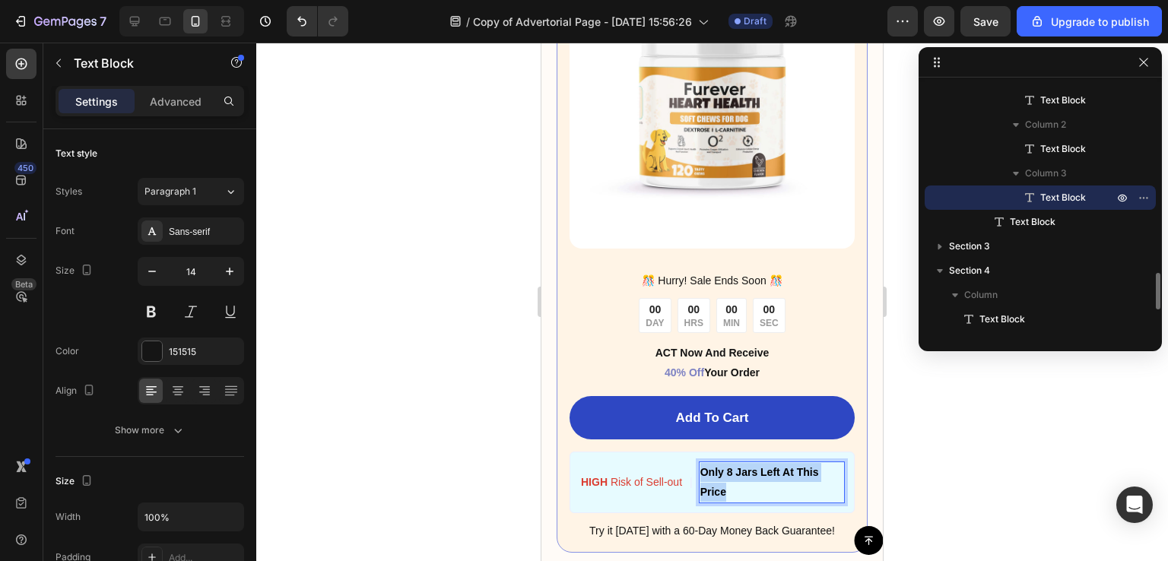
click at [714, 477] on strong "Only 8 Jars Left At This Price" at bounding box center [759, 481] width 119 height 31
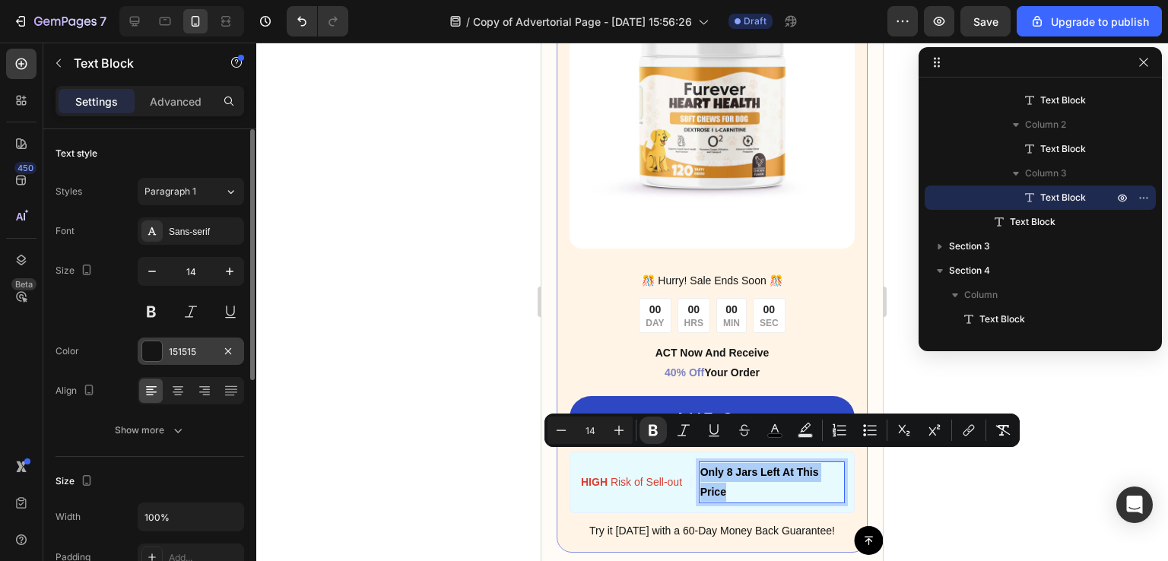
click at [208, 351] on div "151515" at bounding box center [191, 352] width 44 height 14
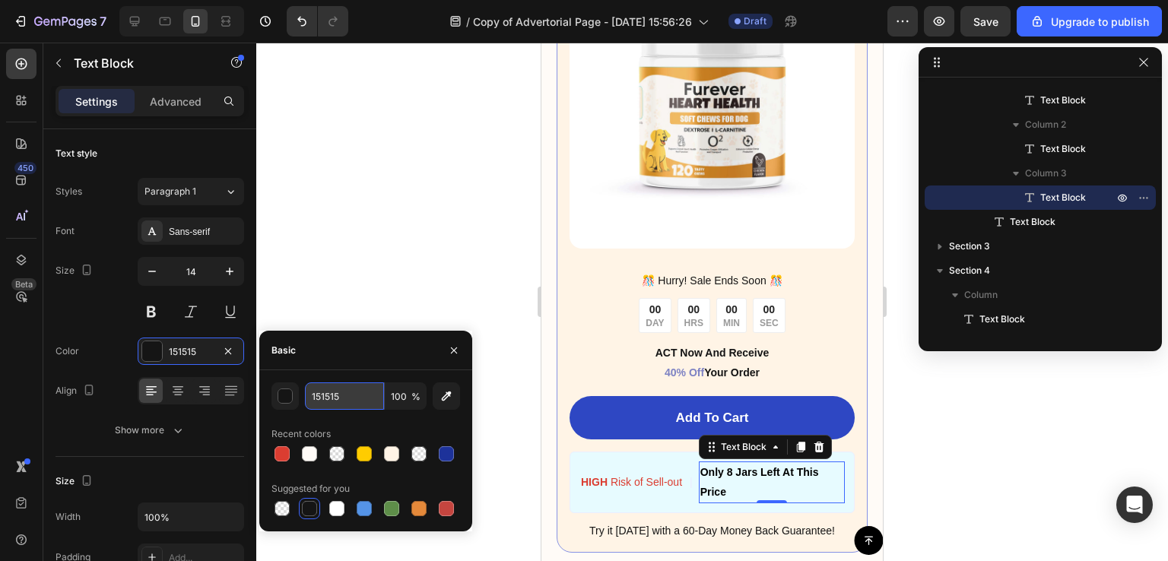
click at [344, 405] on input "151515" at bounding box center [344, 396] width 79 height 27
paste input "DB3D31"
type input "DB3D31"
click at [454, 351] on icon "button" at bounding box center [454, 351] width 12 height 12
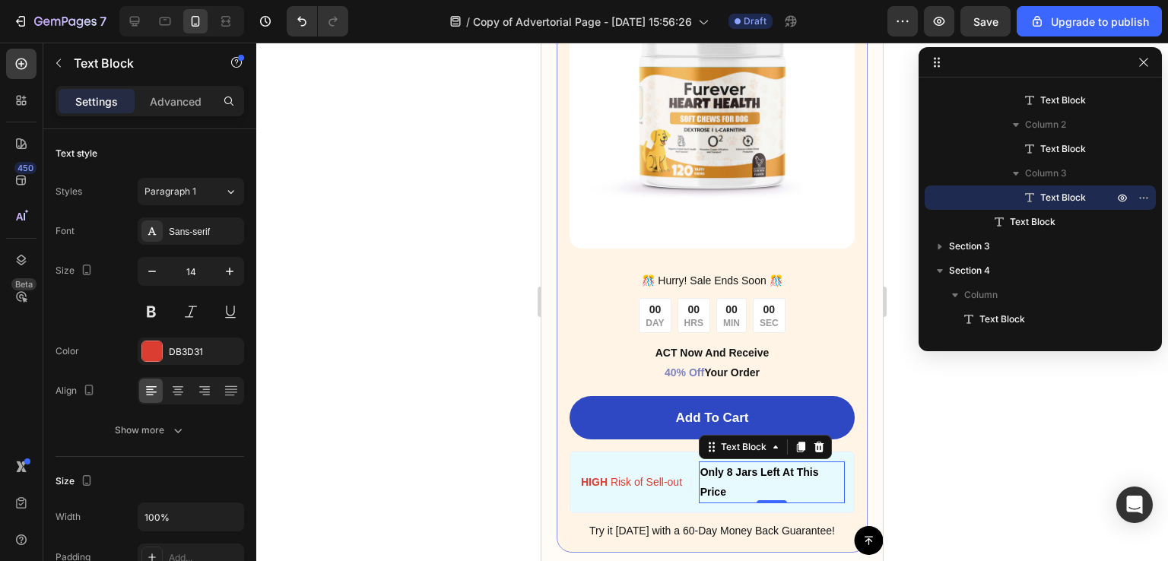
click at [764, 462] on div "Only 8 Jars Left At This Price" at bounding box center [772, 482] width 146 height 41
click at [738, 466] on strong "Only 8 Jars Left At This Price" at bounding box center [759, 481] width 119 height 31
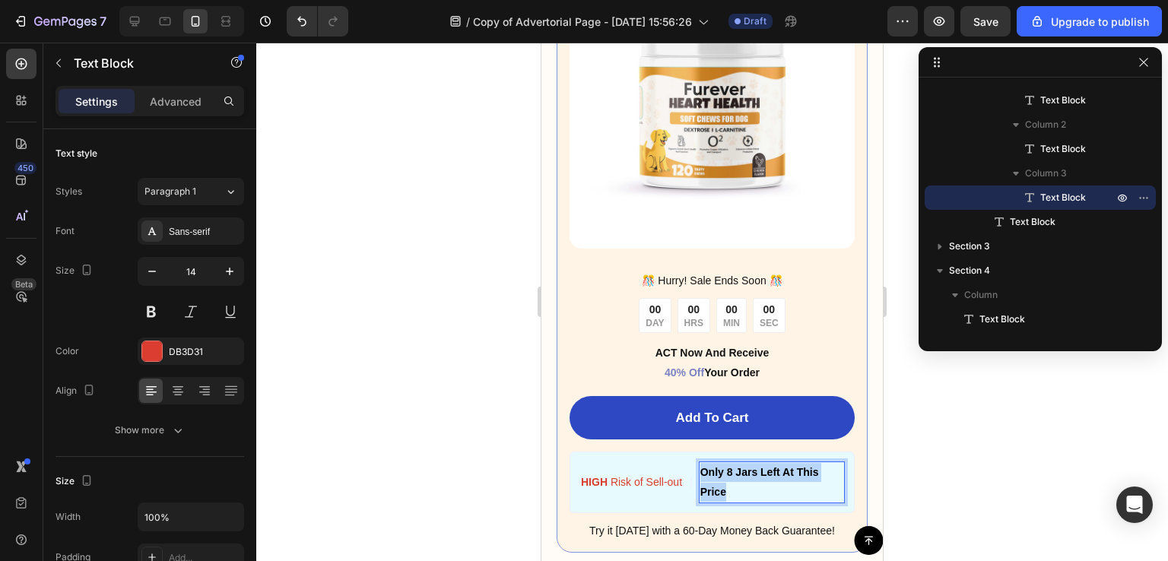
click at [738, 466] on strong "Only 8 Jars Left At This Price" at bounding box center [759, 481] width 119 height 31
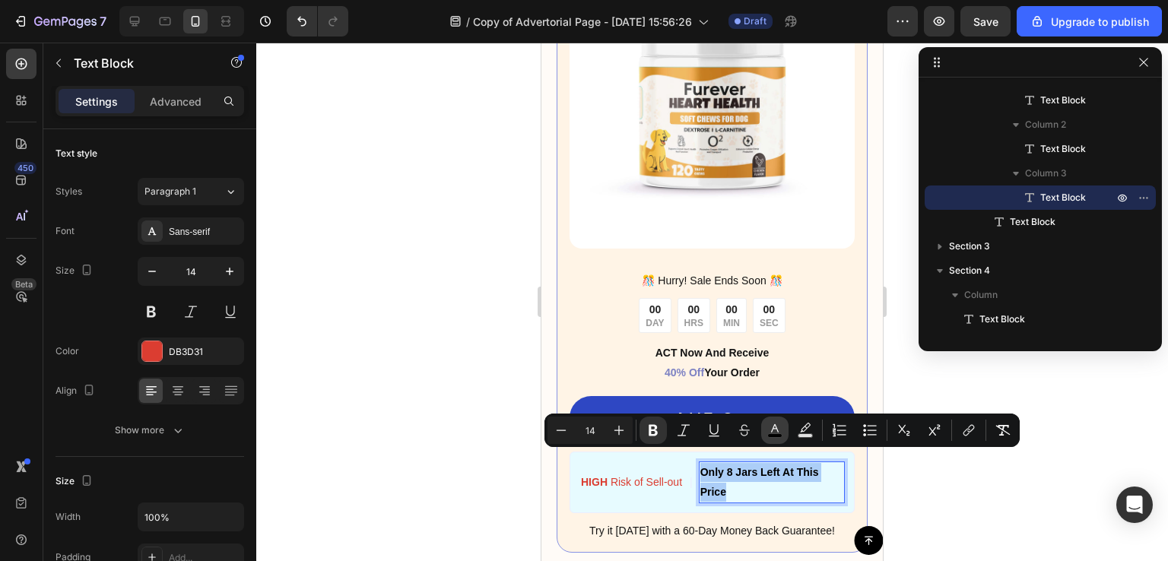
click at [783, 437] on button "color" at bounding box center [774, 430] width 27 height 27
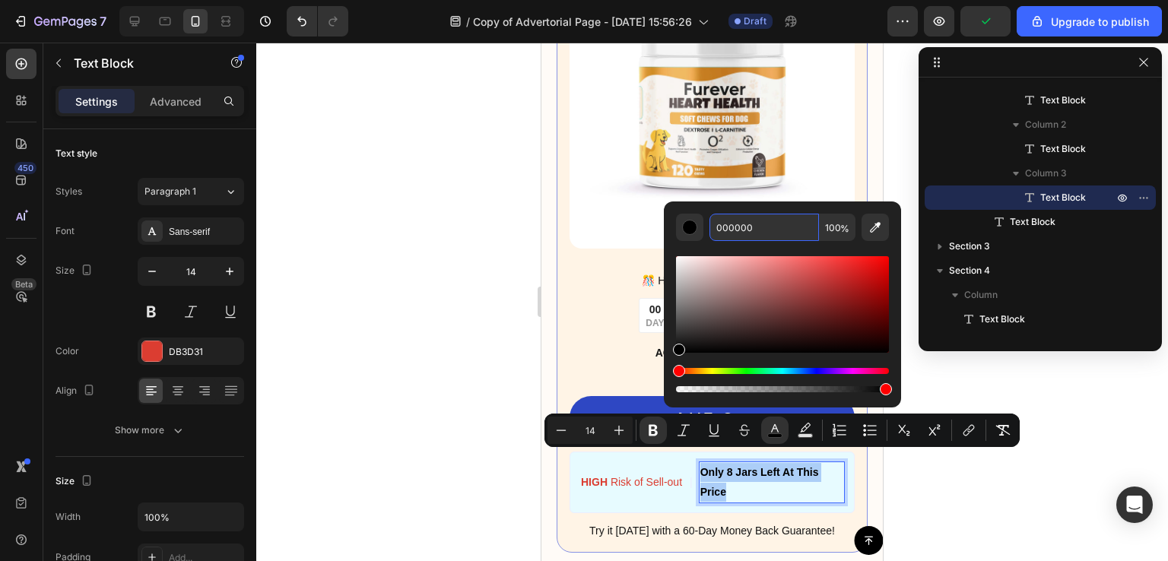
click at [759, 230] on input "000000" at bounding box center [765, 227] width 110 height 27
paste input "DB3D31"
type input "DB3D31"
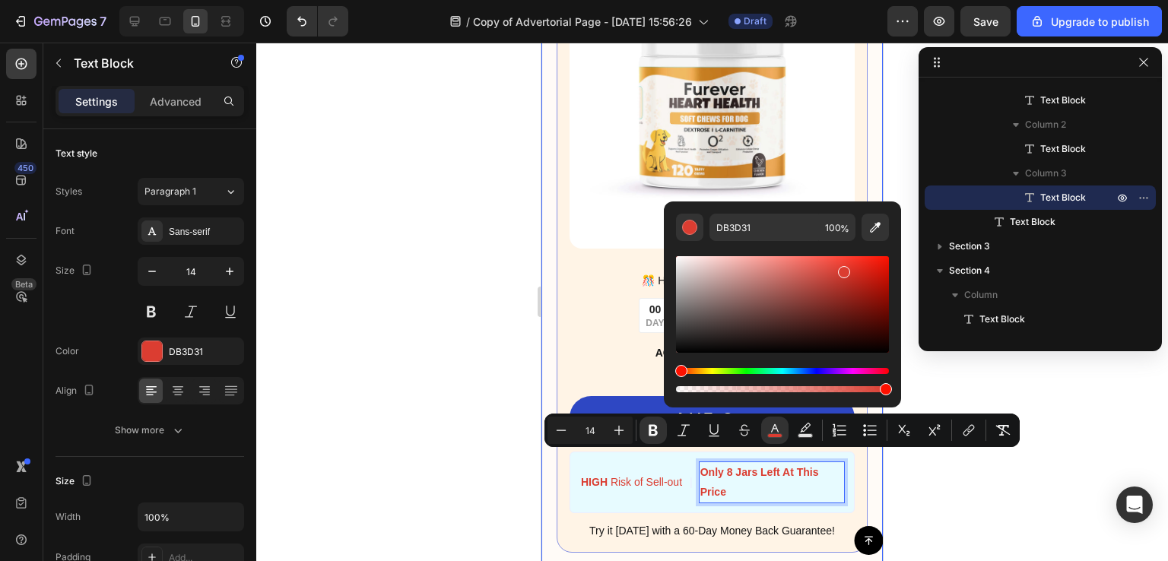
click at [405, 402] on div at bounding box center [712, 302] width 912 height 519
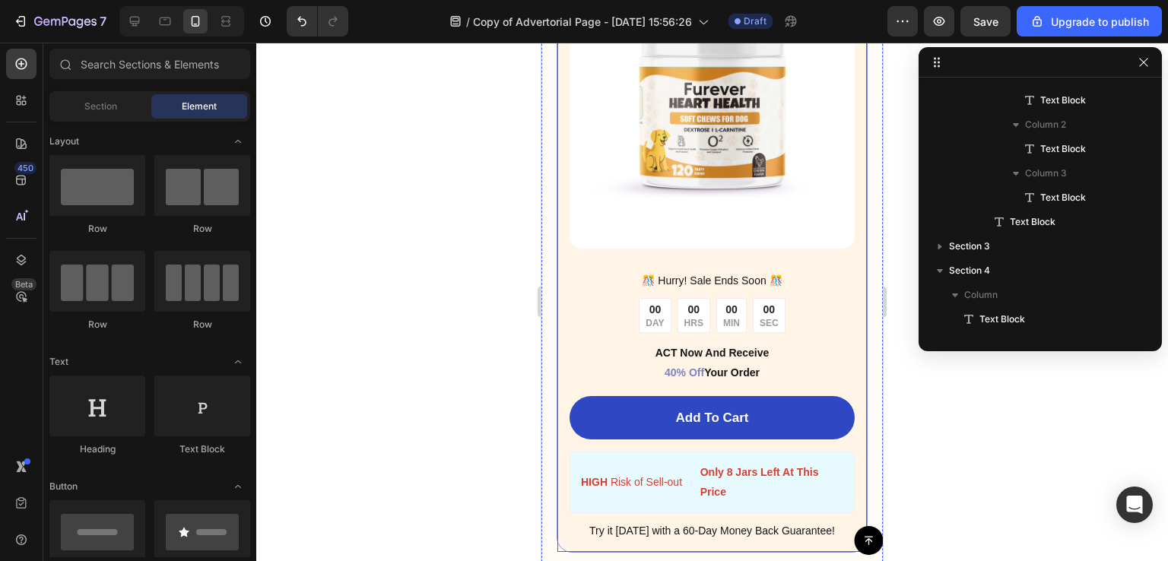
scroll to position [5785, 0]
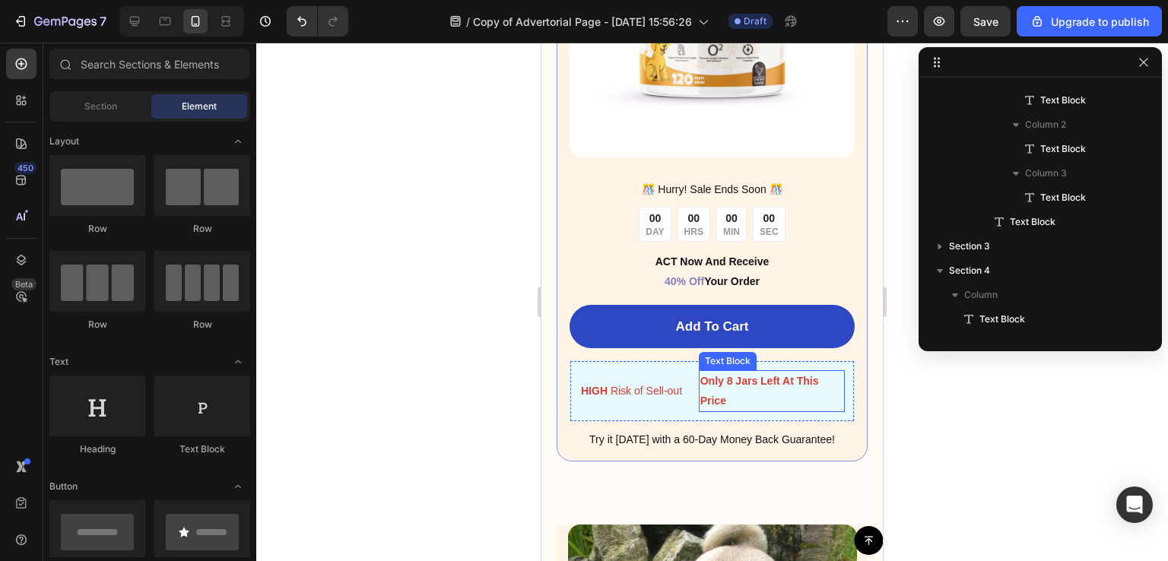
click at [712, 380] on p "Only 8 Jars Left At This Price" at bounding box center [771, 391] width 143 height 38
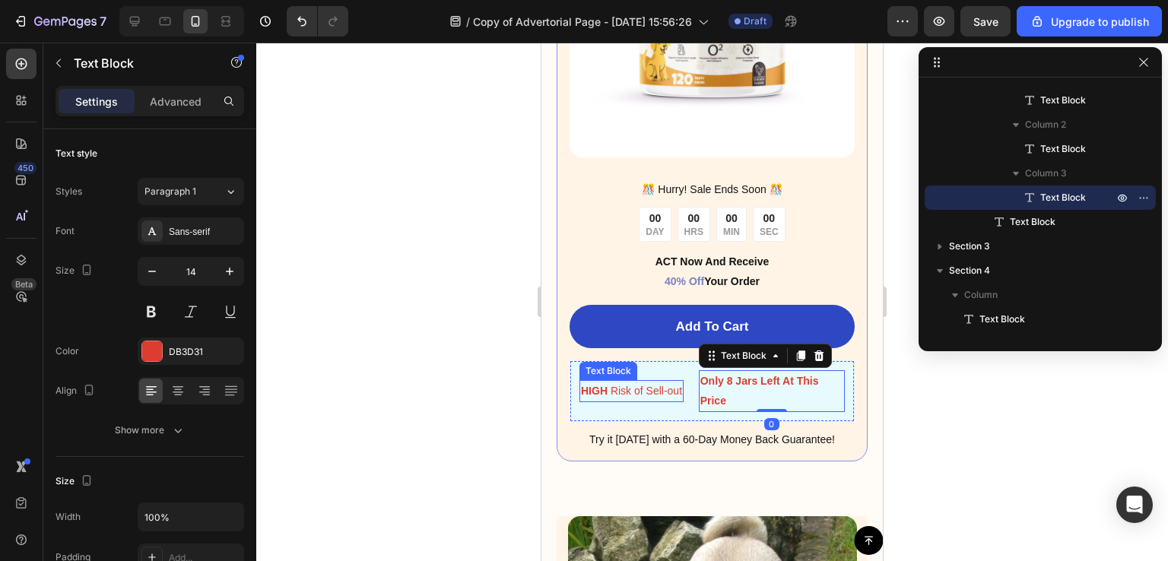
click at [603, 385] on strong "HIGH" at bounding box center [594, 391] width 27 height 12
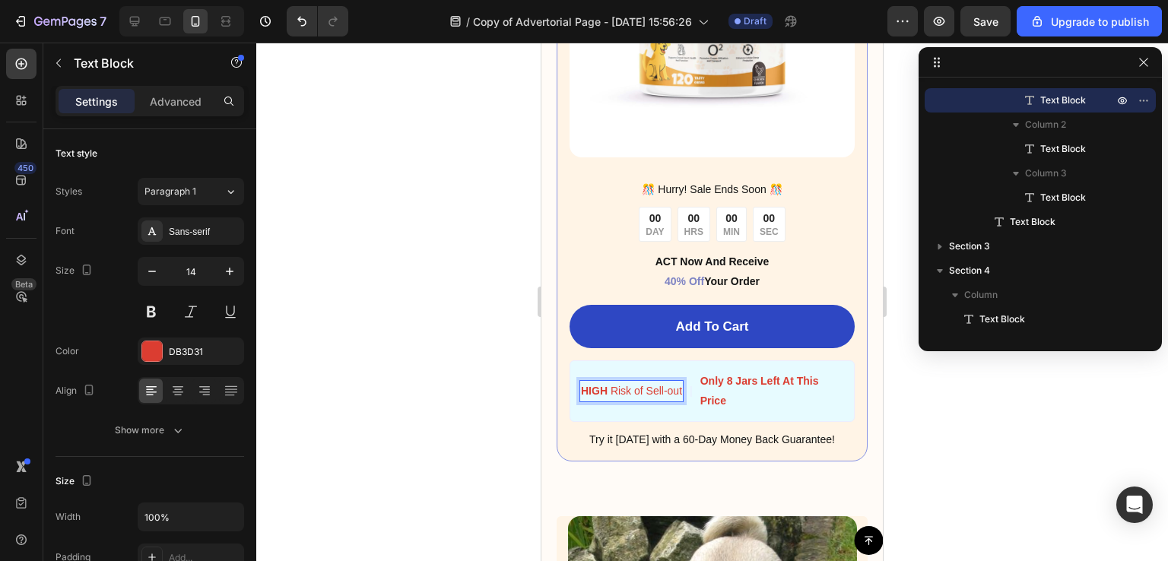
click at [599, 385] on strong "HIGH" at bounding box center [594, 391] width 27 height 12
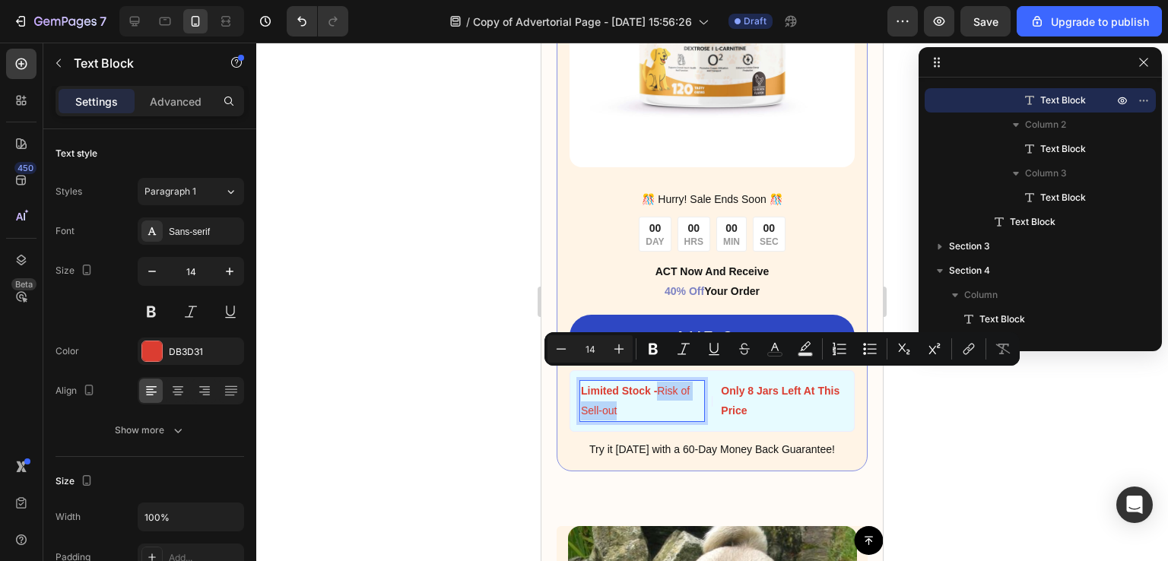
drag, startPoint x: 660, startPoint y: 376, endPoint x: 680, endPoint y: 393, distance: 26.4
click at [680, 393] on p "Limited Stock - Risk of Sell-out" at bounding box center [642, 401] width 122 height 38
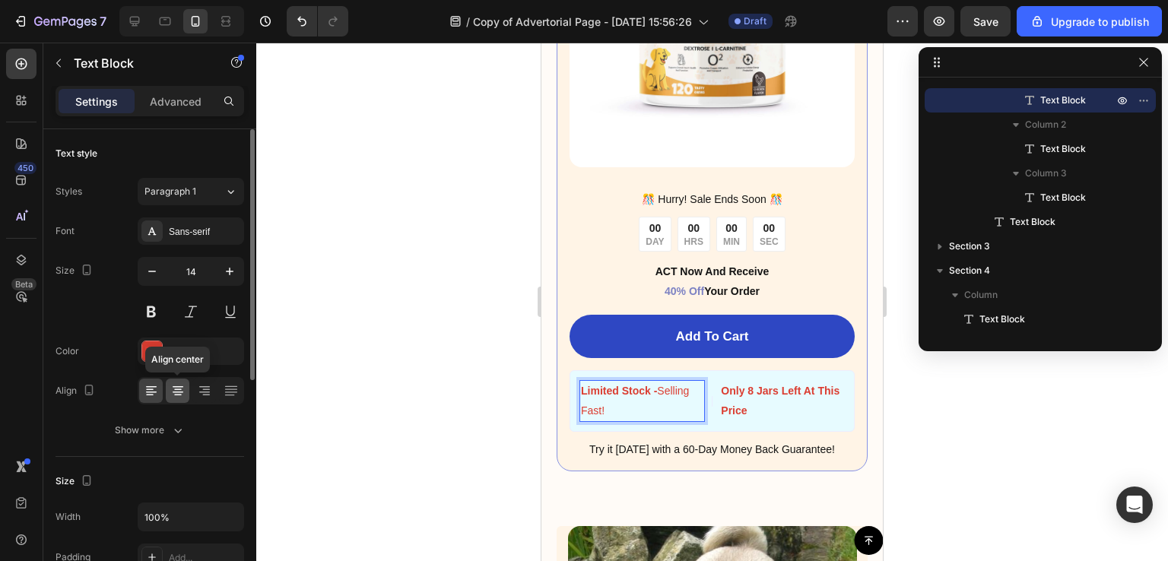
click at [173, 390] on icon at bounding box center [177, 390] width 15 height 15
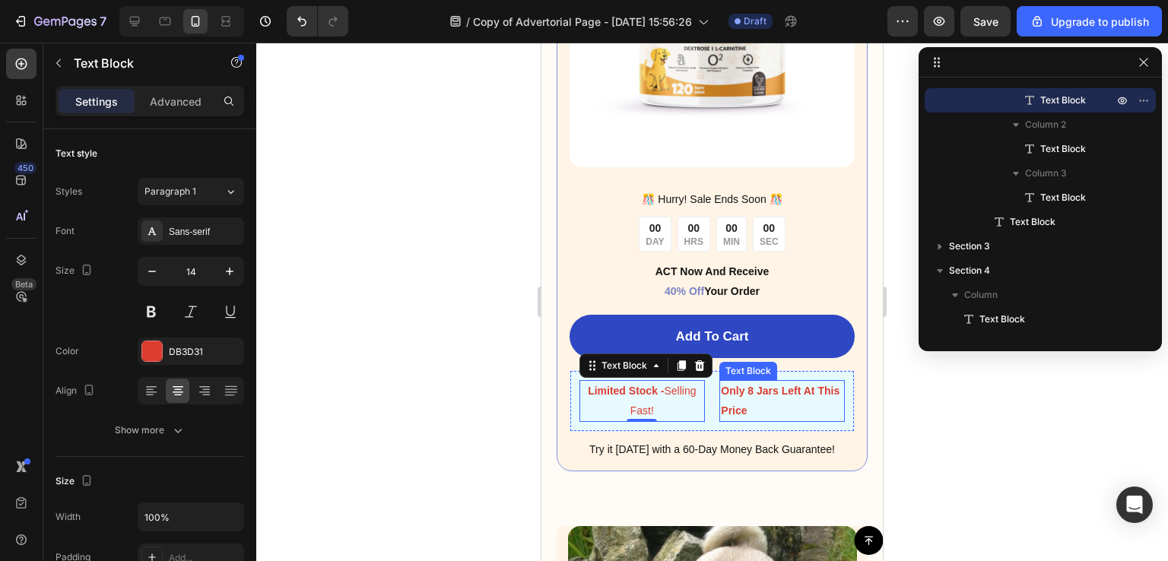
click at [763, 385] on strong "Only 8 Jars Left At This Price" at bounding box center [780, 400] width 119 height 31
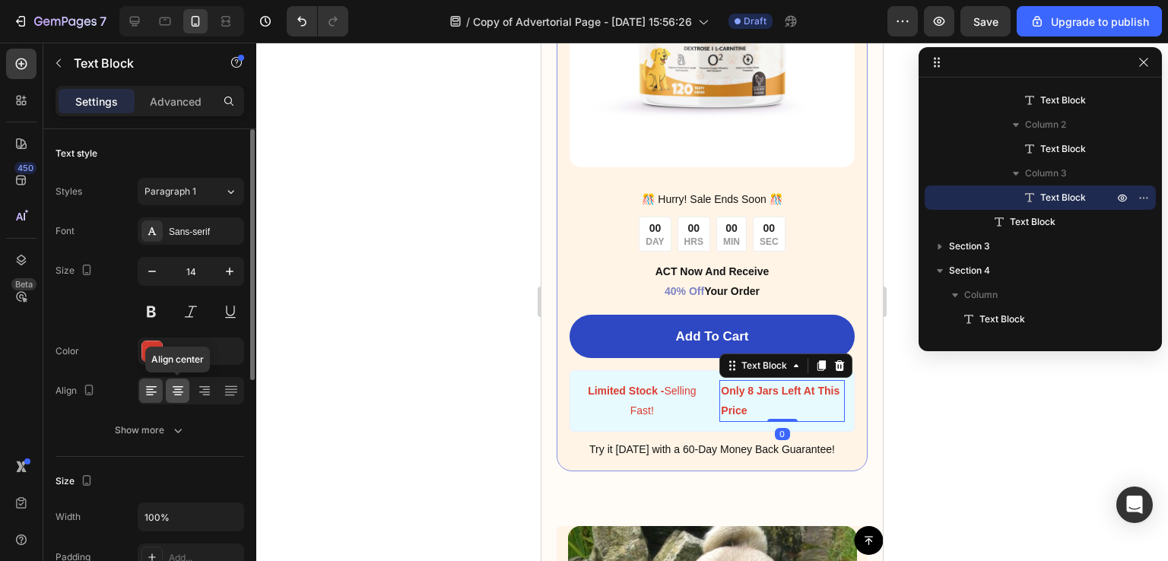
click at [183, 396] on icon at bounding box center [177, 390] width 15 height 15
click at [777, 395] on strong "Only 8 Jars Left At This Price" at bounding box center [782, 400] width 119 height 31
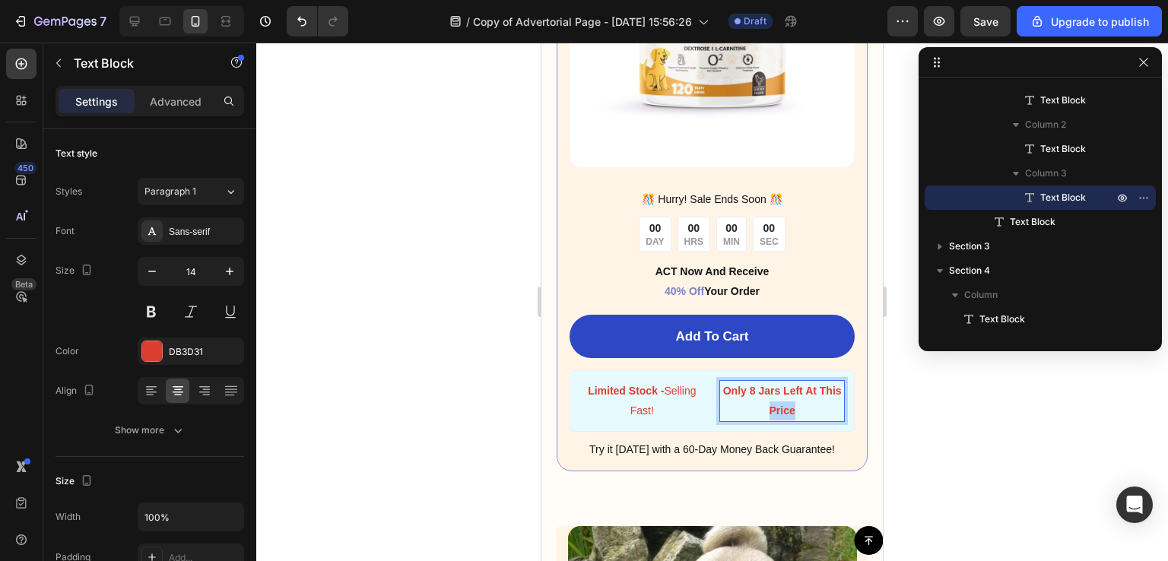
click at [777, 395] on strong "Only 8 Jars Left At This Price" at bounding box center [782, 400] width 119 height 31
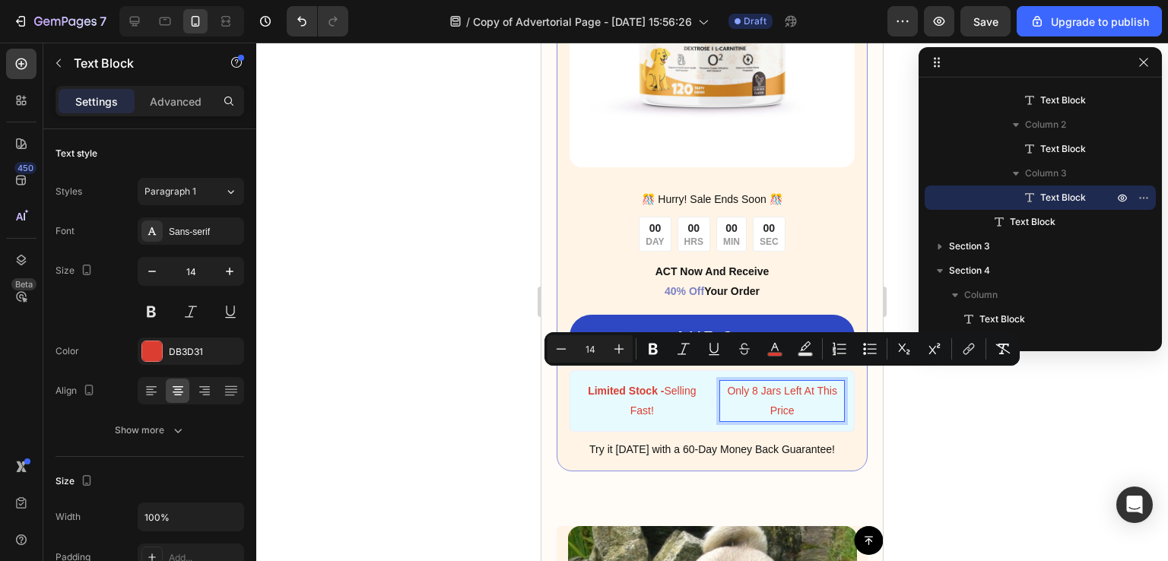
click at [757, 385] on span "Only 8 Jars Left At This Price" at bounding box center [782, 400] width 110 height 31
drag, startPoint x: 719, startPoint y: 378, endPoint x: 770, endPoint y: 384, distance: 51.3
click at [927, 426] on div at bounding box center [712, 302] width 912 height 519
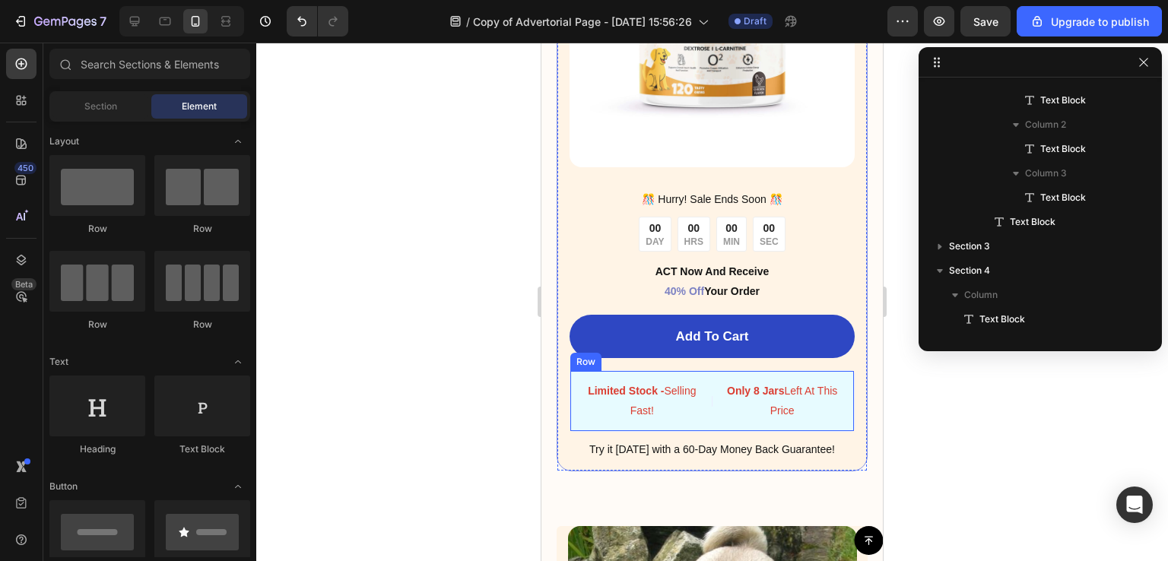
click at [706, 370] on div "Limited Stock - Selling Fast! Text Block | Text Block Only 8 Jars Left At This …" at bounding box center [712, 400] width 285 height 61
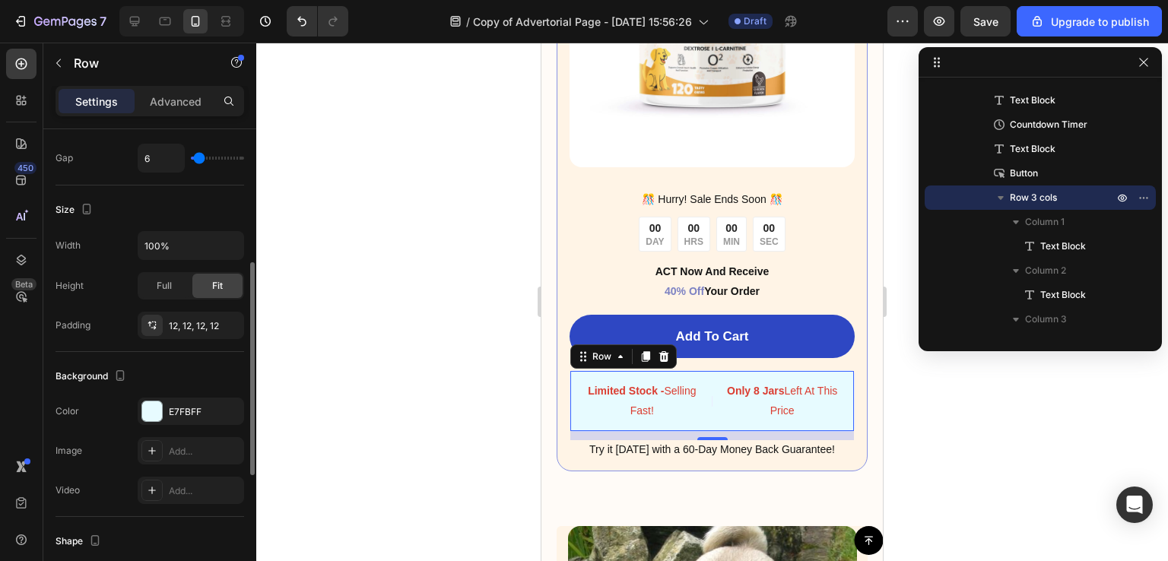
scroll to position [285, 0]
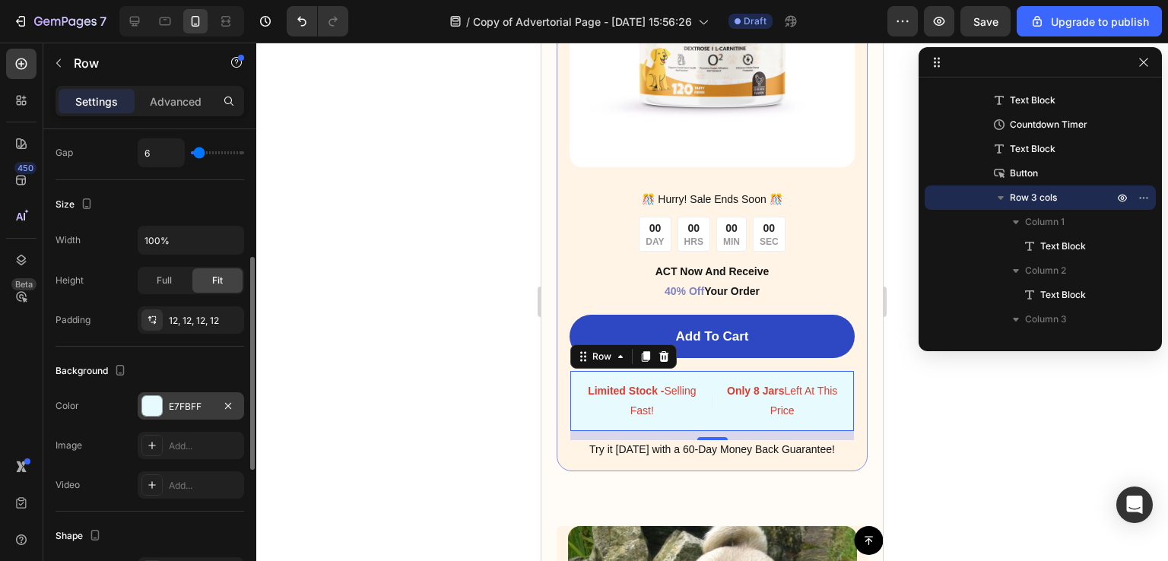
click at [173, 392] on div "E7FBFF" at bounding box center [191, 405] width 106 height 27
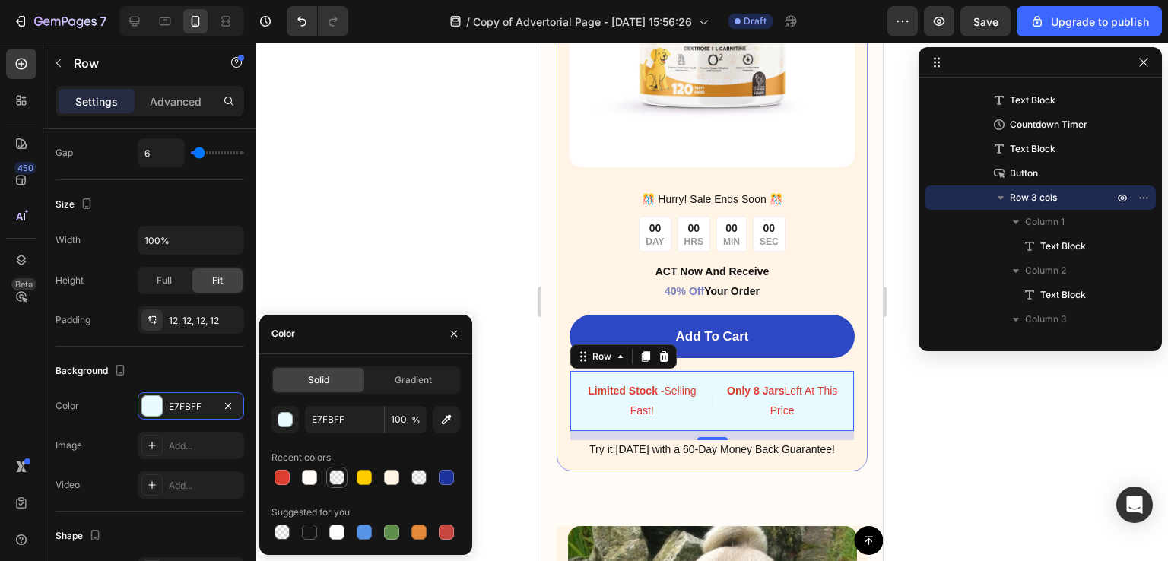
click at [329, 483] on div at bounding box center [337, 477] width 18 height 18
type input "FFFBF7"
type input "0"
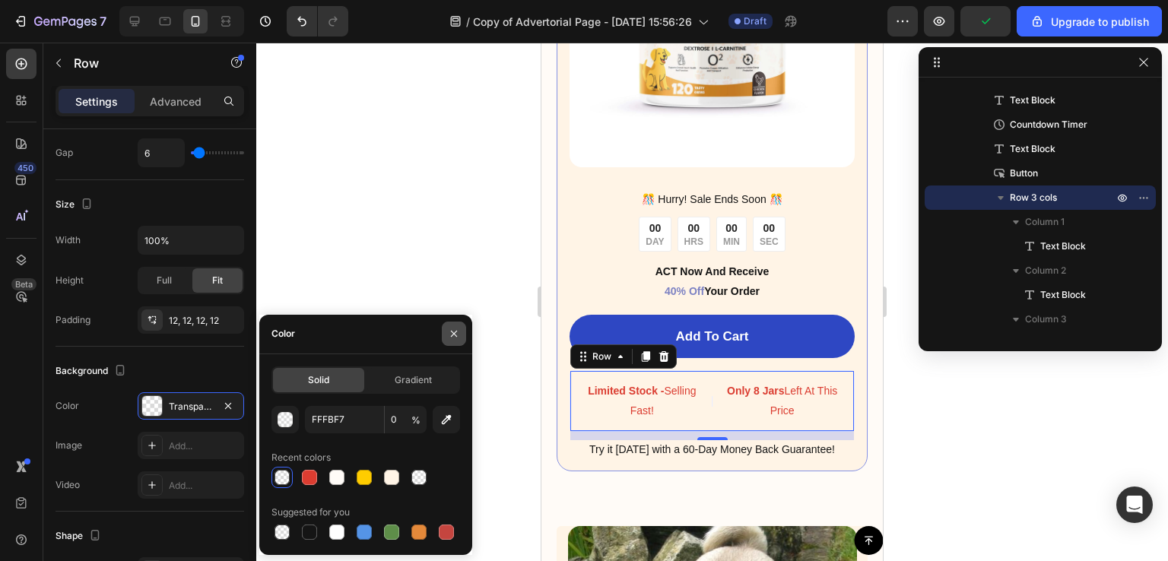
click at [455, 331] on icon "button" at bounding box center [454, 334] width 12 height 12
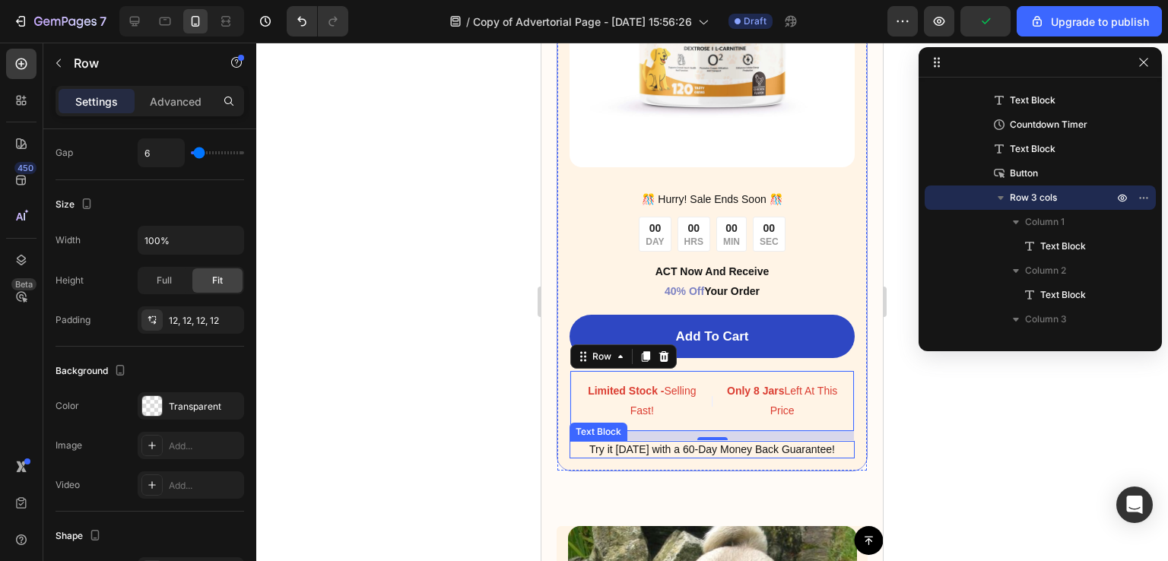
click at [586, 443] on p "Try it [DATE] with a 60-Day Money Back Guarantee!" at bounding box center [712, 450] width 282 height 14
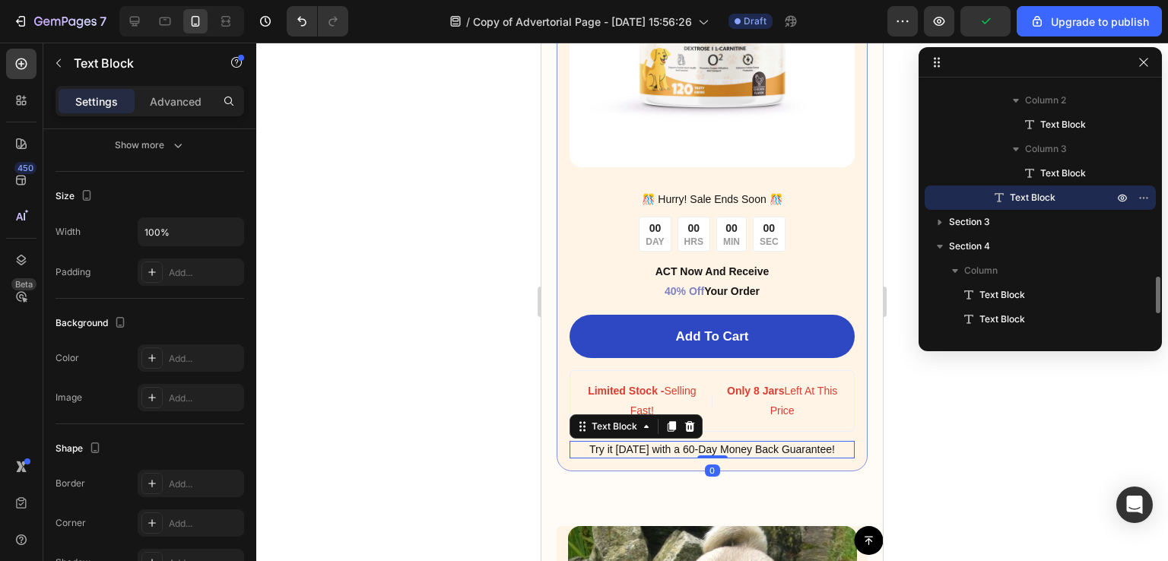
scroll to position [0, 0]
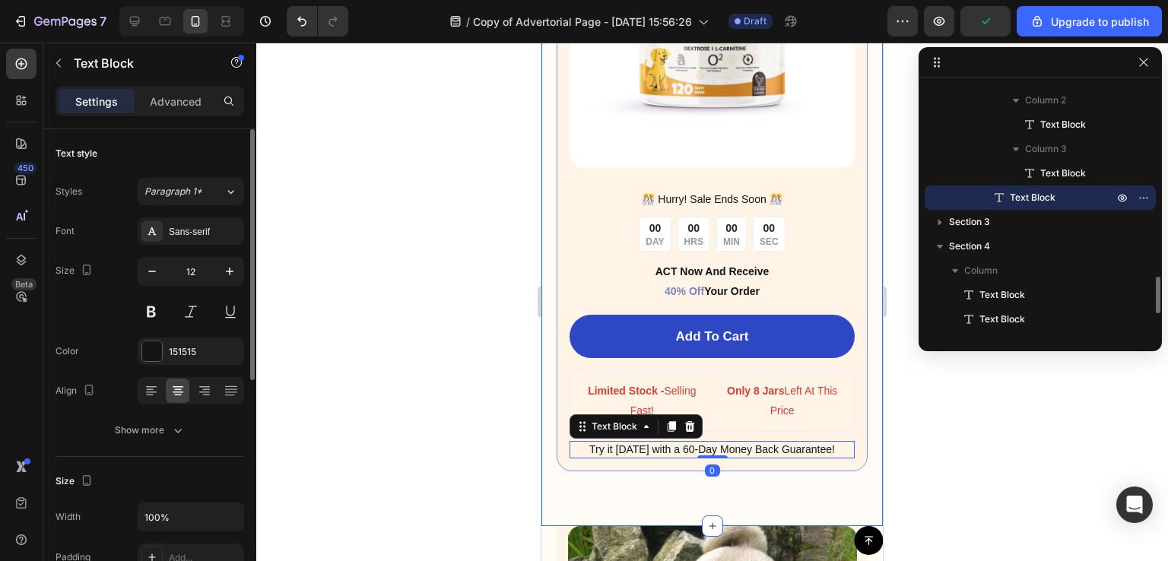
click at [613, 472] on div "Image ️🎊 Hurry! Sale Ends Soon ️🎊 Text Block 00 DAY 00 HRS 00 MIN 00 SEC Countd…" at bounding box center [712, 170] width 341 height 712
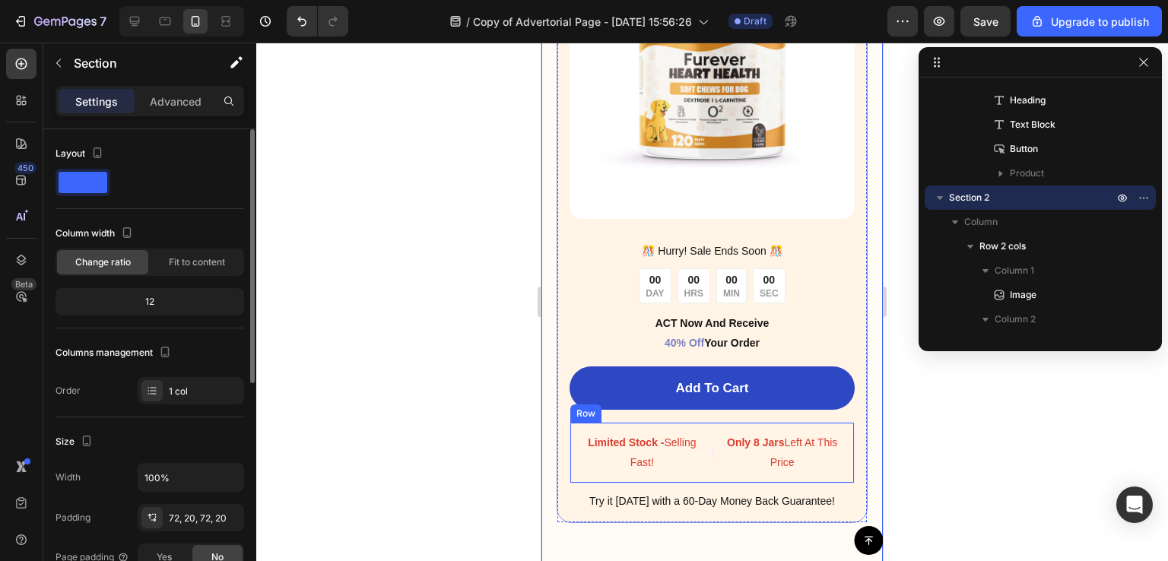
scroll to position [5721, 0]
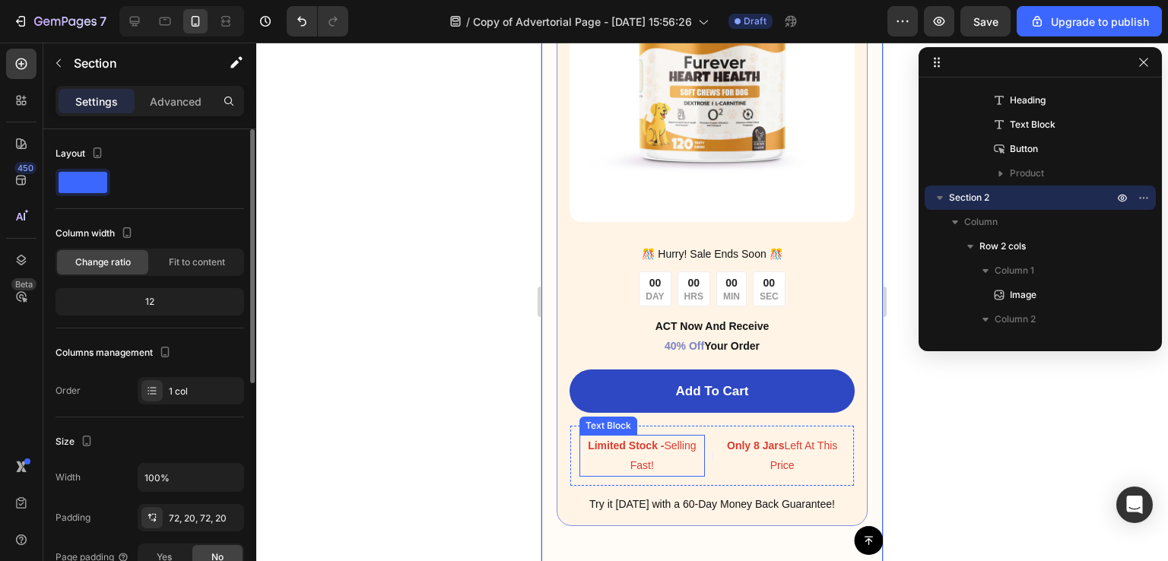
click at [620, 440] on strong "Limited Stock -" at bounding box center [626, 446] width 76 height 12
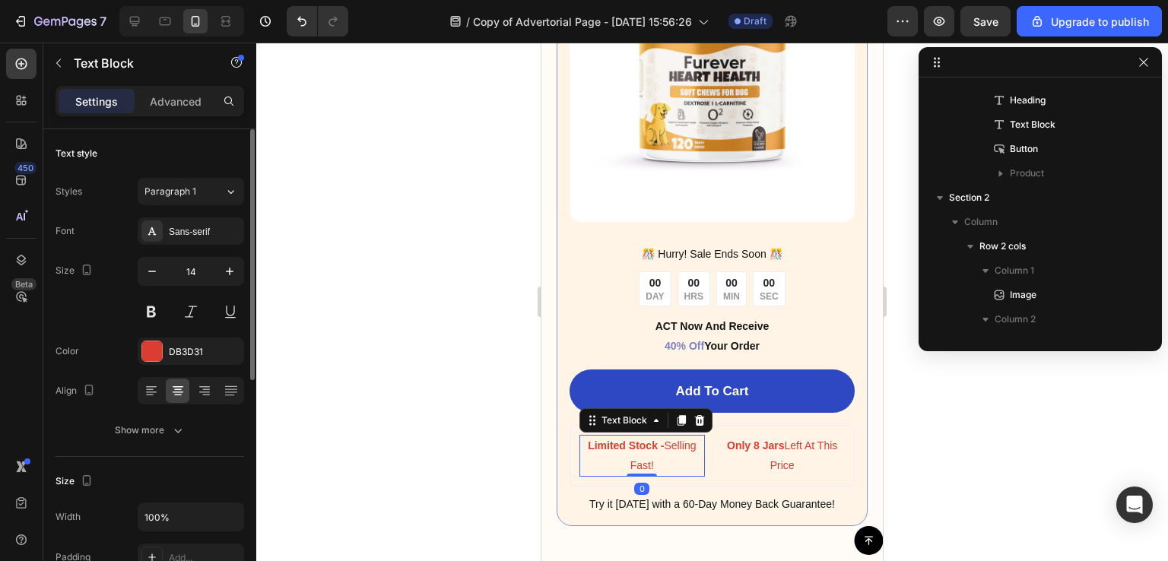
scroll to position [1188, 0]
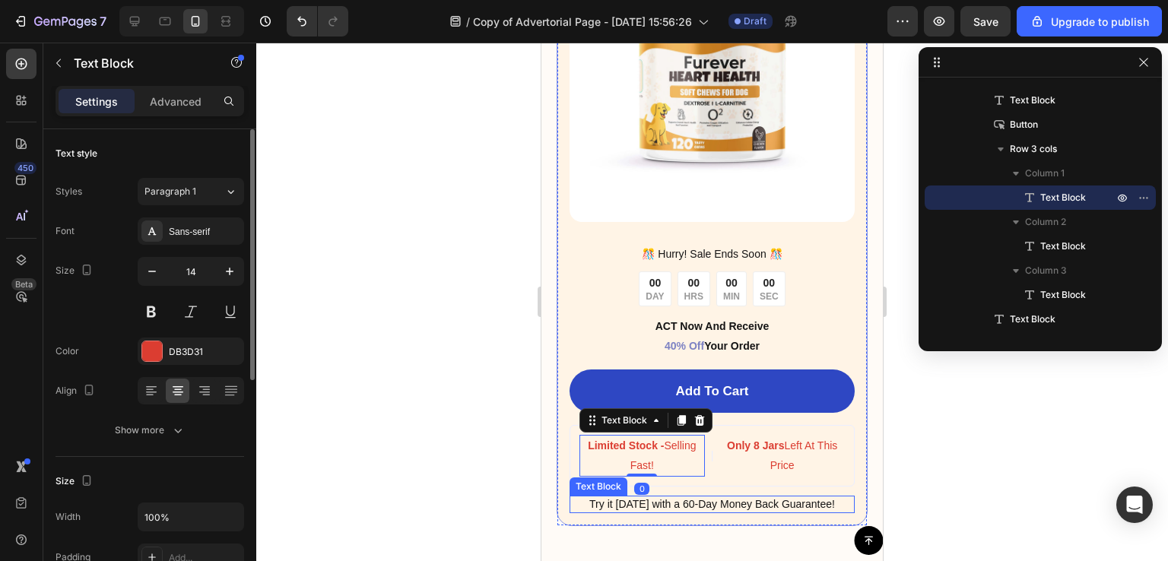
click at [618, 498] on span "Try it [DATE] with a 60-Day Money Back Guarantee!" at bounding box center [712, 504] width 246 height 12
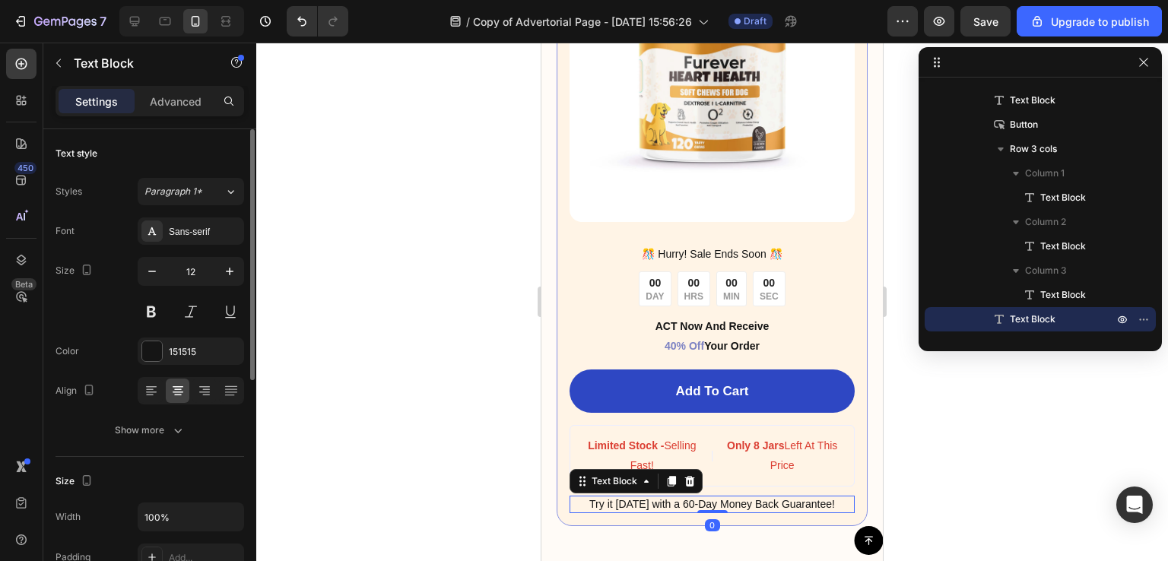
click at [618, 498] on span "Try it [DATE] with a 60-Day Money Back Guarantee!" at bounding box center [712, 504] width 246 height 12
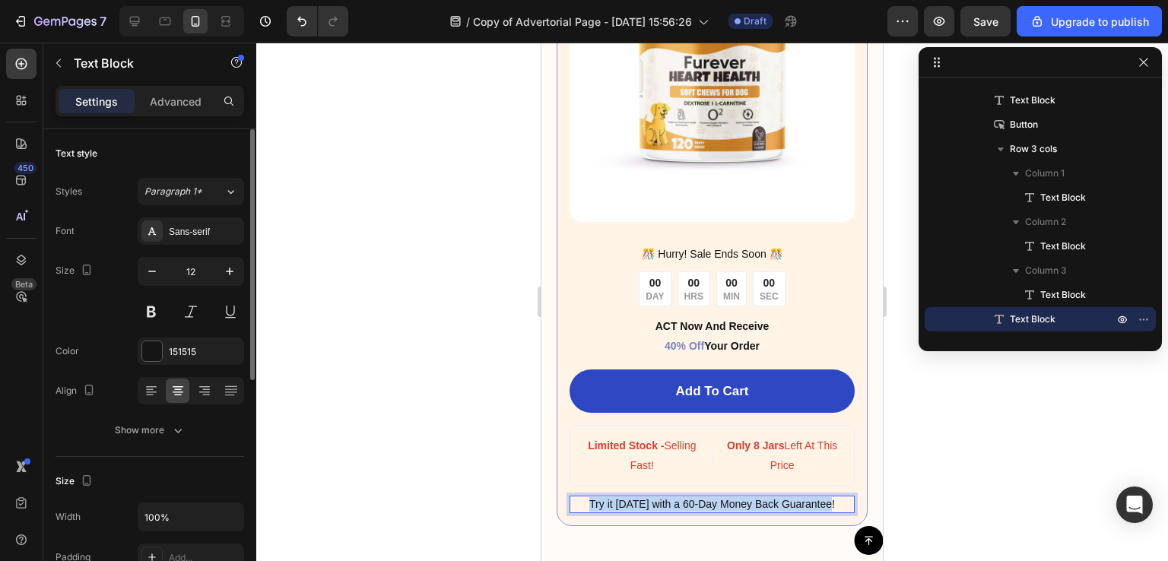
click at [618, 498] on span "Try it [DATE] with a 60-Day Money Back Guarantee!" at bounding box center [712, 504] width 246 height 12
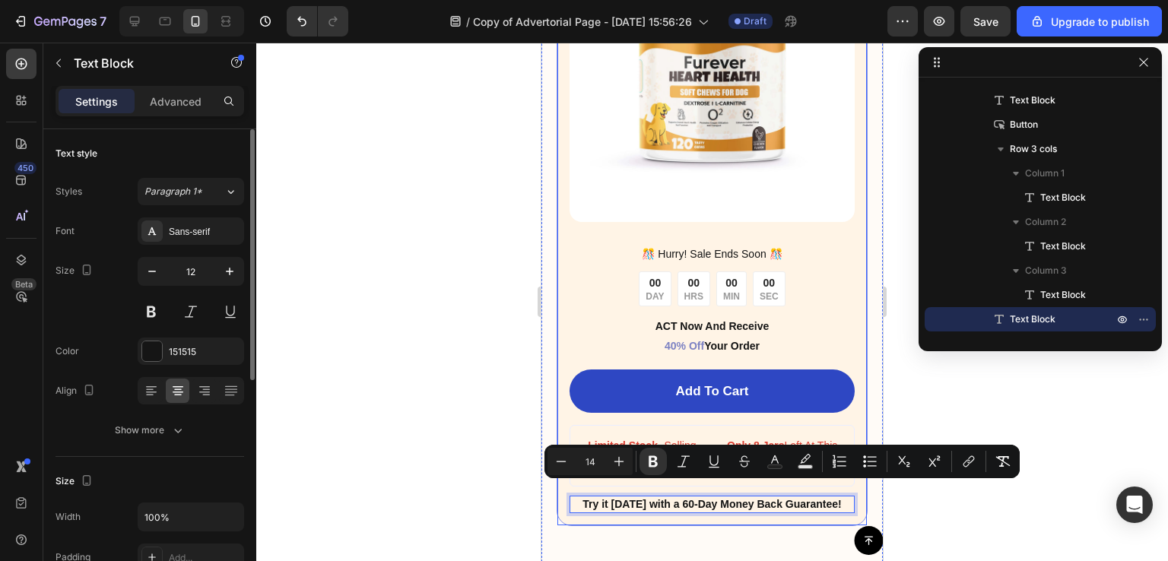
click at [815, 256] on div "️🎊 Hurry! Sale Ends Soon ️🎊 Text Block 00 DAY 00 HRS 00 MIN 00 SEC Countdown Ti…" at bounding box center [712, 378] width 285 height 270
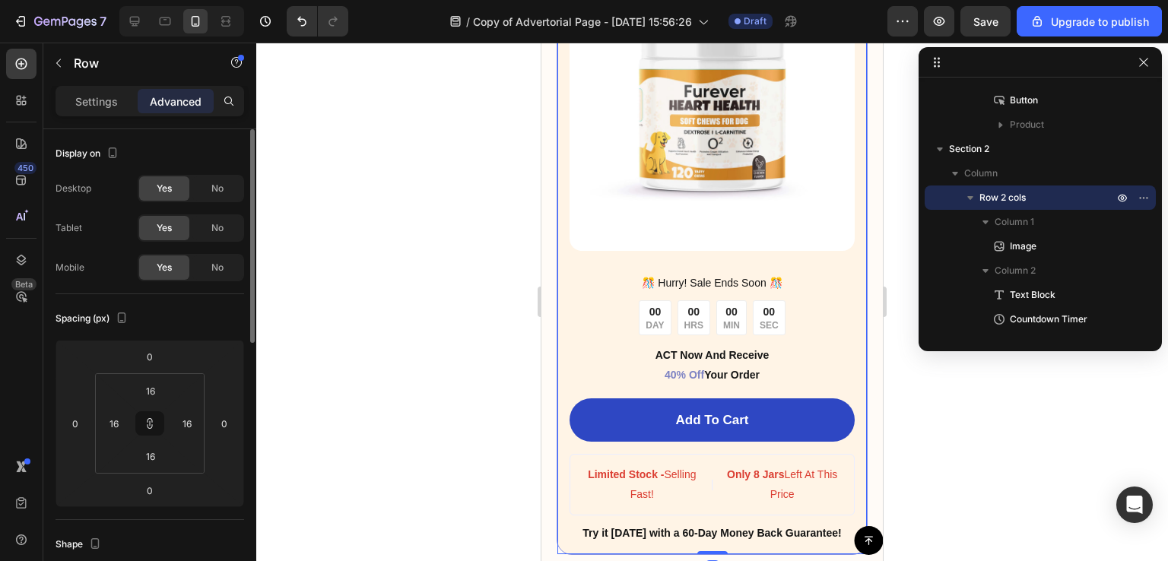
scroll to position [5690, 0]
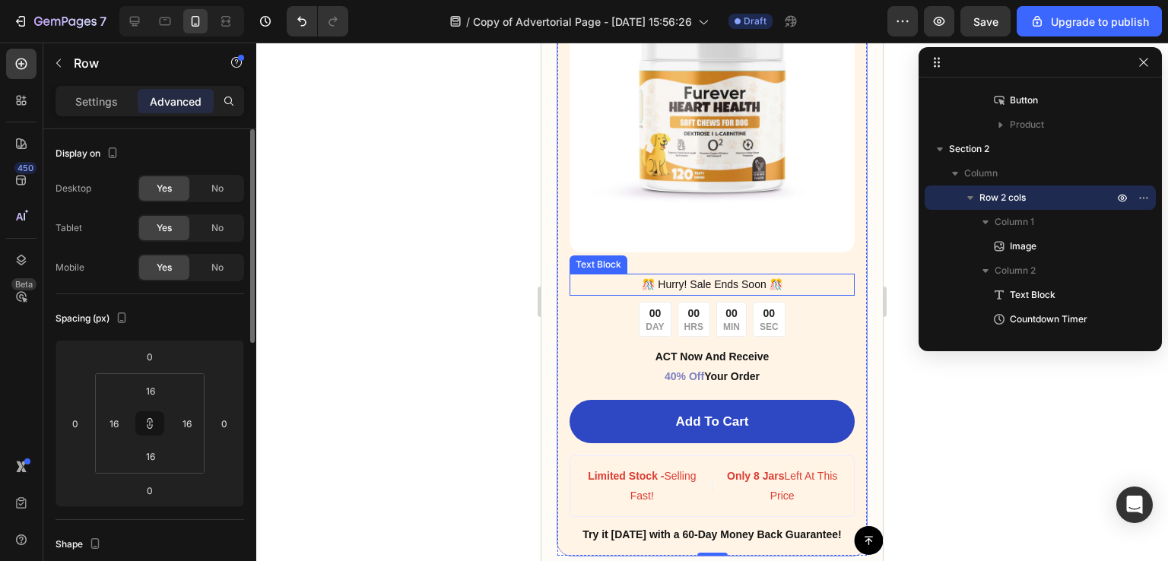
click at [716, 275] on p "️🎊 Hurry! Sale Ends Soon ️🎊" at bounding box center [712, 284] width 282 height 19
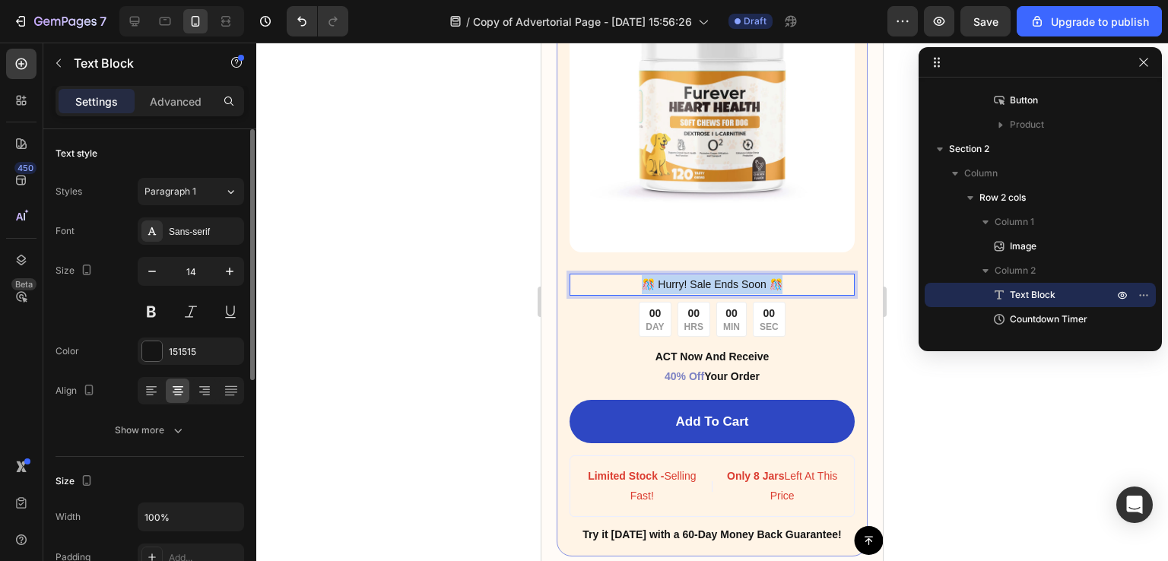
click at [716, 275] on p "️🎊 Hurry! Sale Ends Soon ️🎊" at bounding box center [712, 284] width 282 height 19
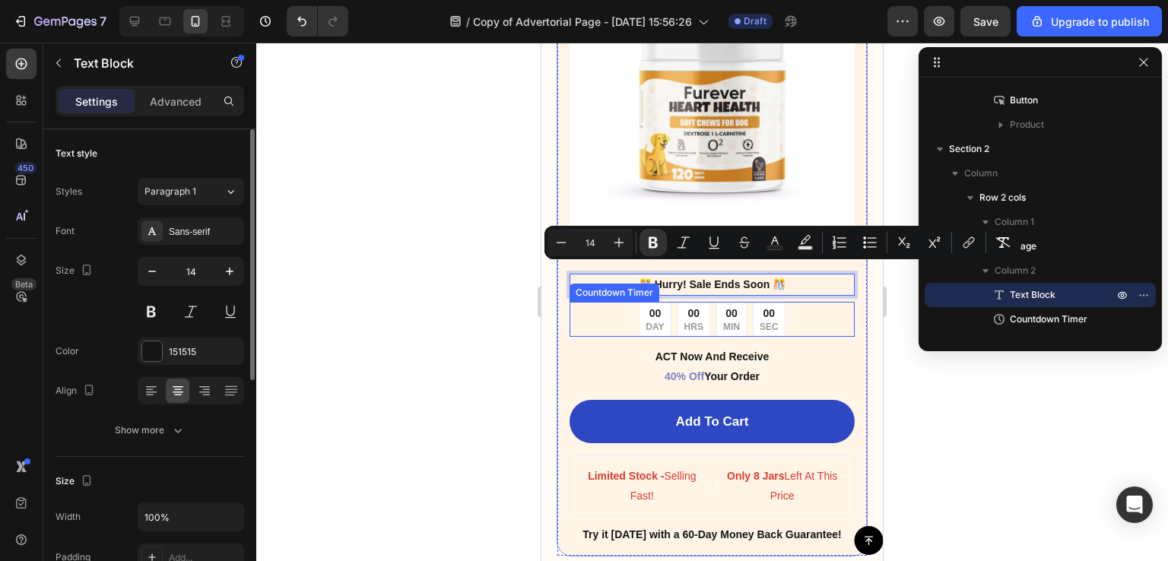
click at [689, 322] on p "HRS" at bounding box center [693, 328] width 19 height 12
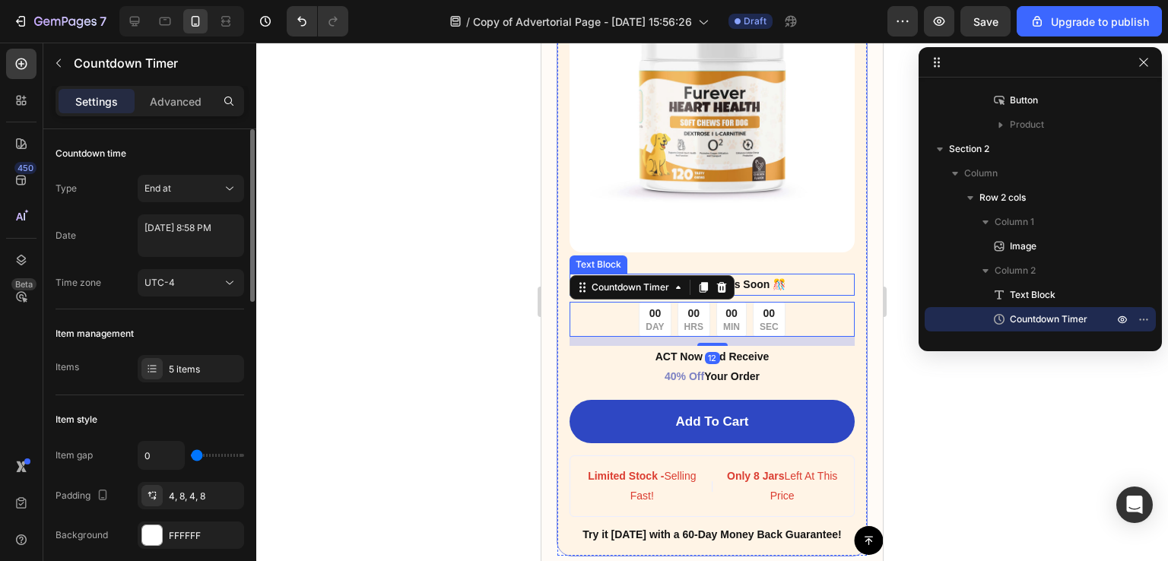
click at [786, 275] on p "️🎊 Hurry! Sale Ends Soon ️🎊" at bounding box center [712, 284] width 282 height 19
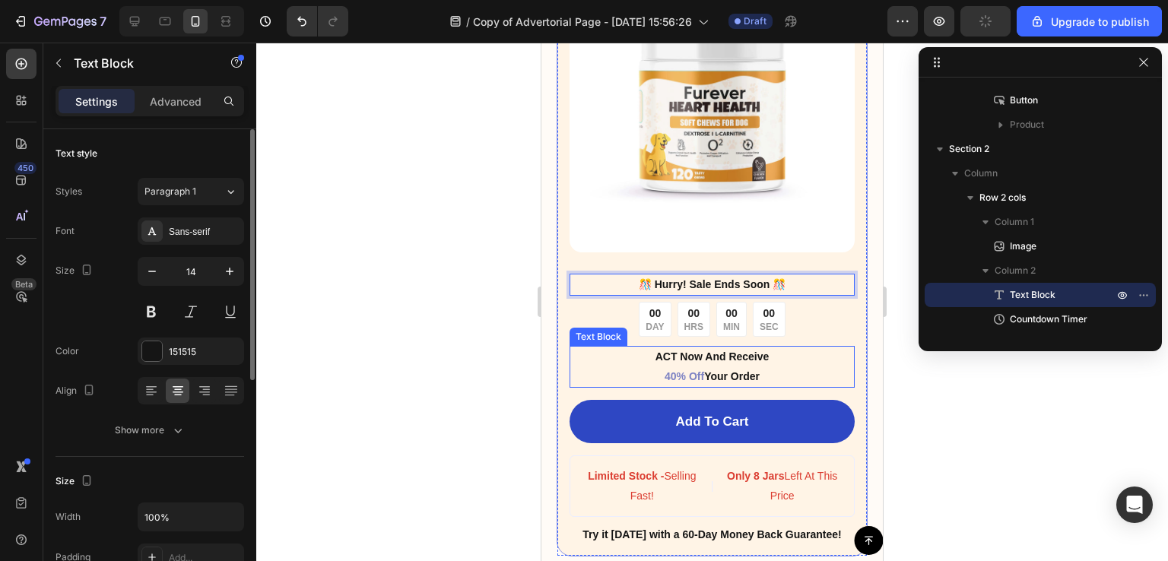
click at [693, 370] on span "40% Off" at bounding box center [685, 376] width 40 height 12
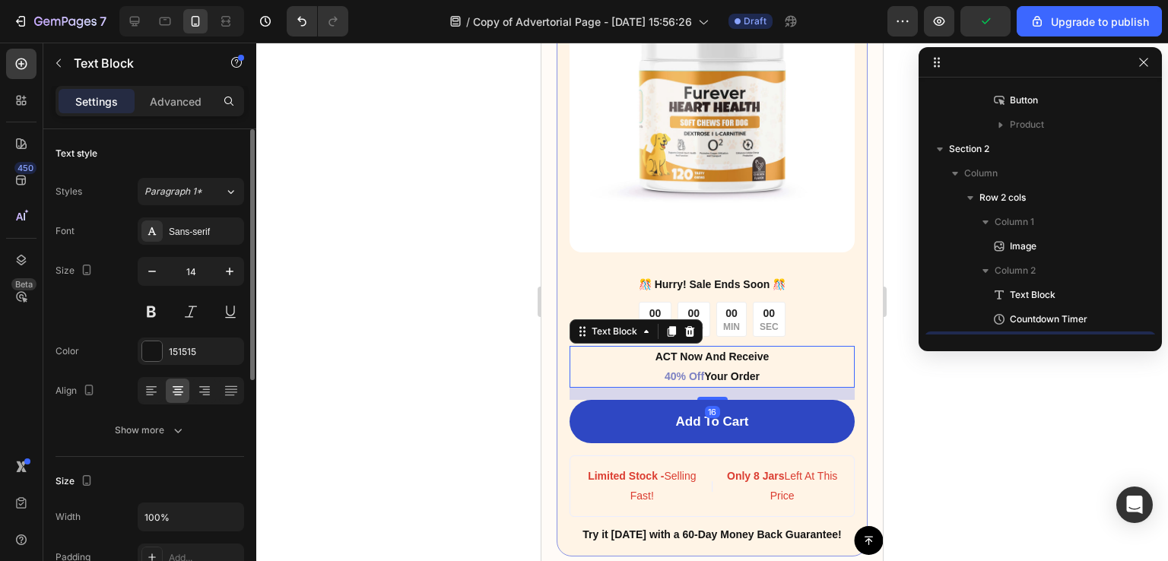
scroll to position [1091, 0]
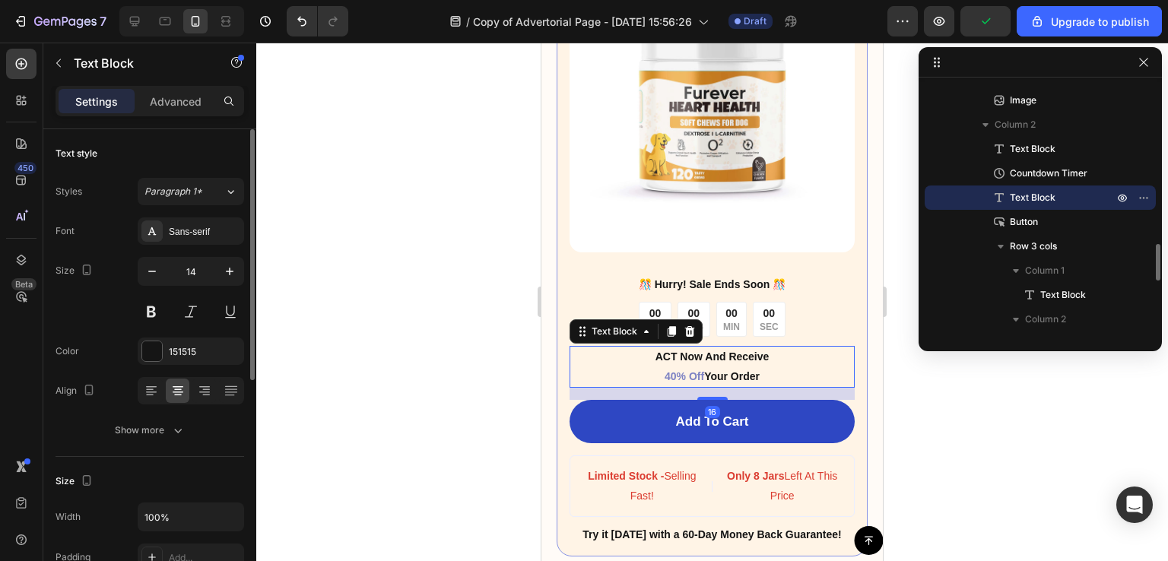
click at [681, 370] on span "40% Off" at bounding box center [685, 376] width 40 height 12
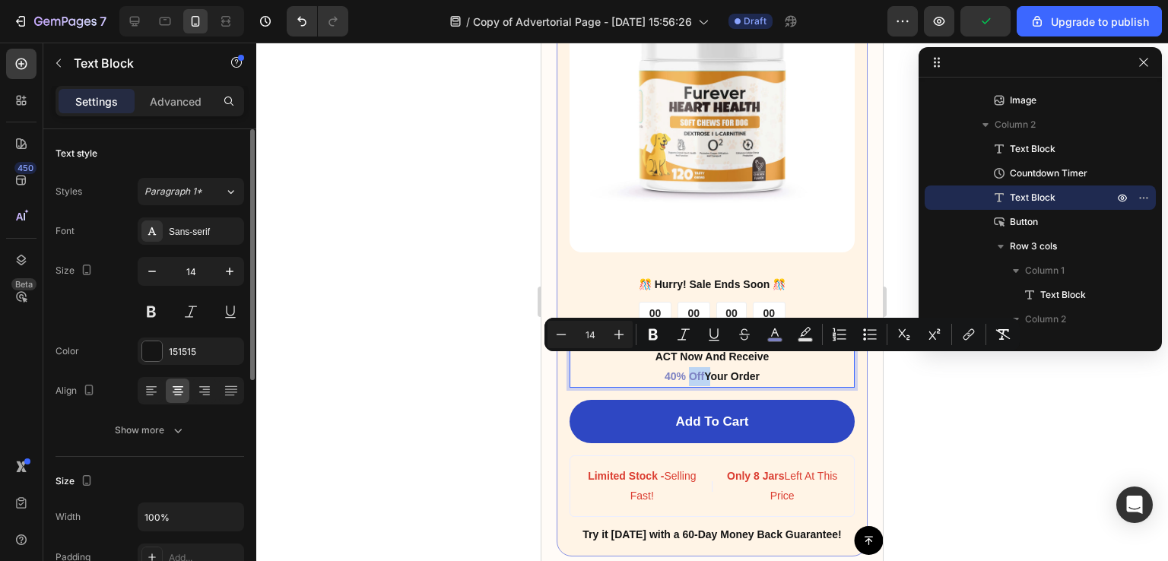
click at [688, 370] on span "40% Off" at bounding box center [685, 376] width 40 height 12
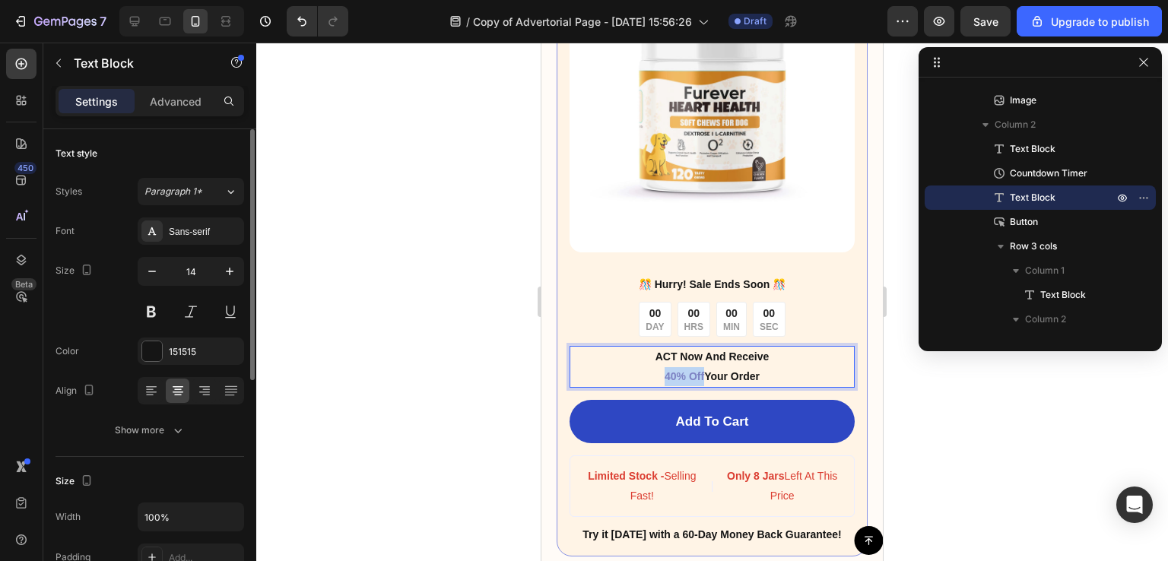
drag, startPoint x: 697, startPoint y: 364, endPoint x: 656, endPoint y: 367, distance: 41.2
click at [656, 367] on p "ACT Now And Receive 40% Off Your Order" at bounding box center [712, 367] width 282 height 38
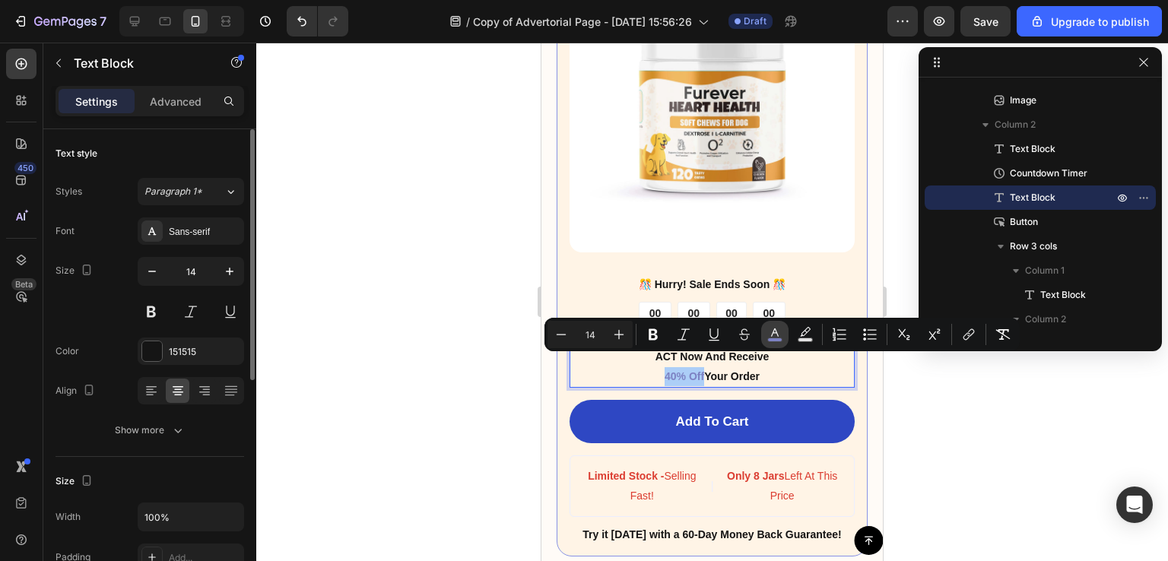
click at [779, 326] on button "color" at bounding box center [774, 334] width 27 height 27
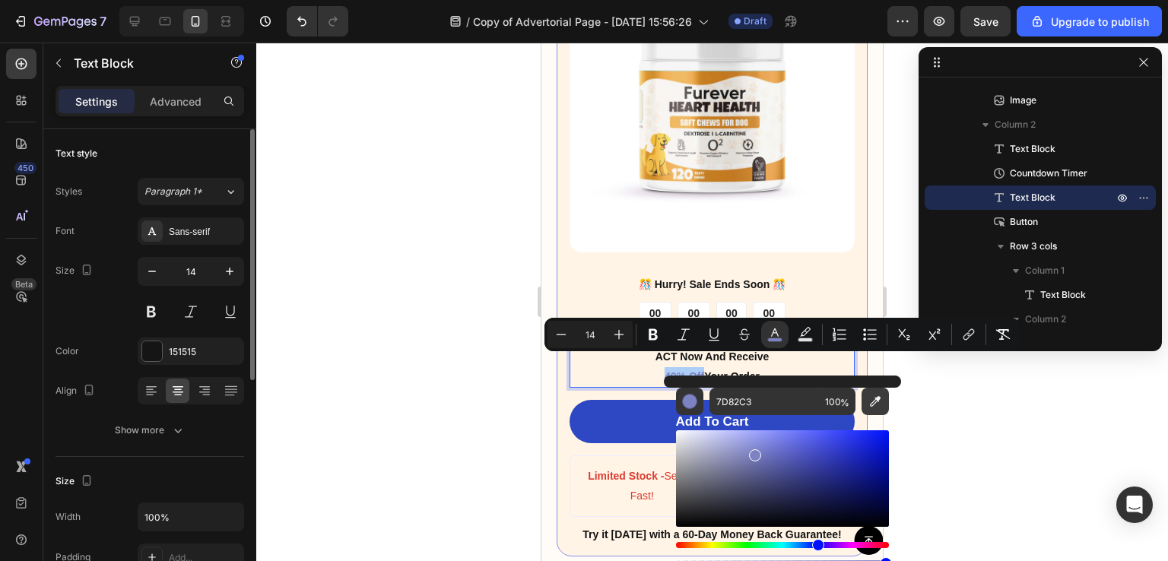
click at [872, 397] on icon "Editor contextual toolbar" at bounding box center [875, 401] width 15 height 15
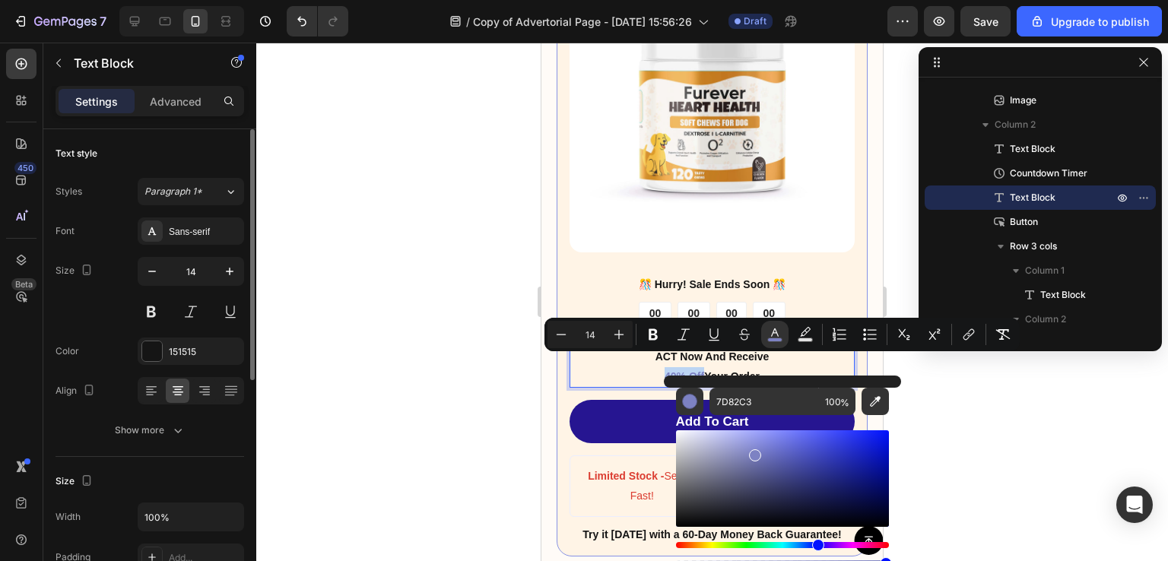
type input "2E47C3"
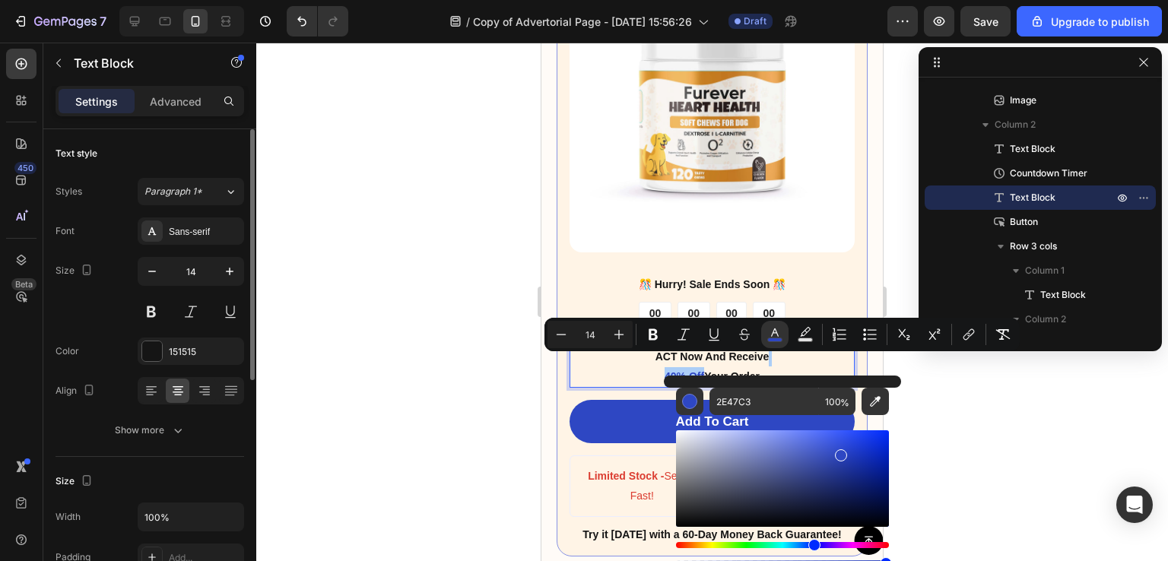
click at [946, 418] on div at bounding box center [712, 302] width 912 height 519
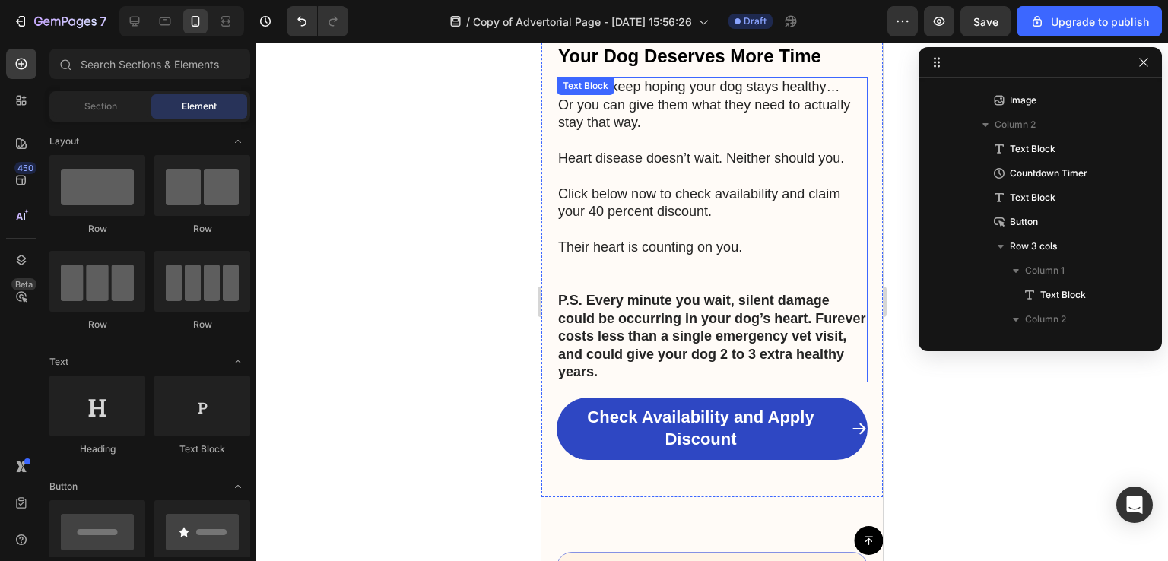
scroll to position [5144, 0]
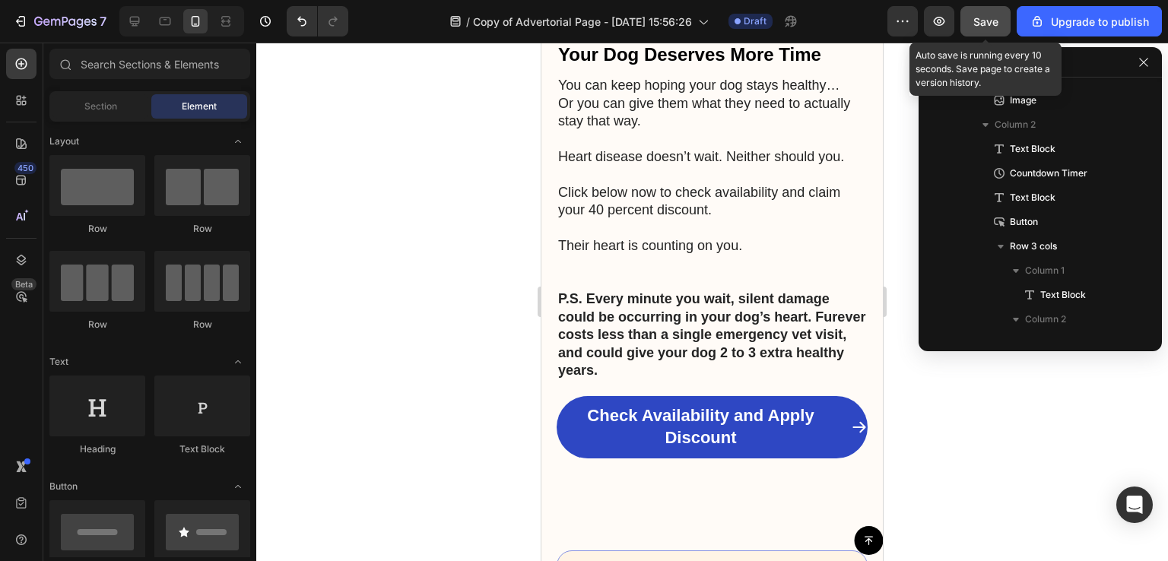
click at [983, 16] on span "Save" at bounding box center [985, 21] width 25 height 13
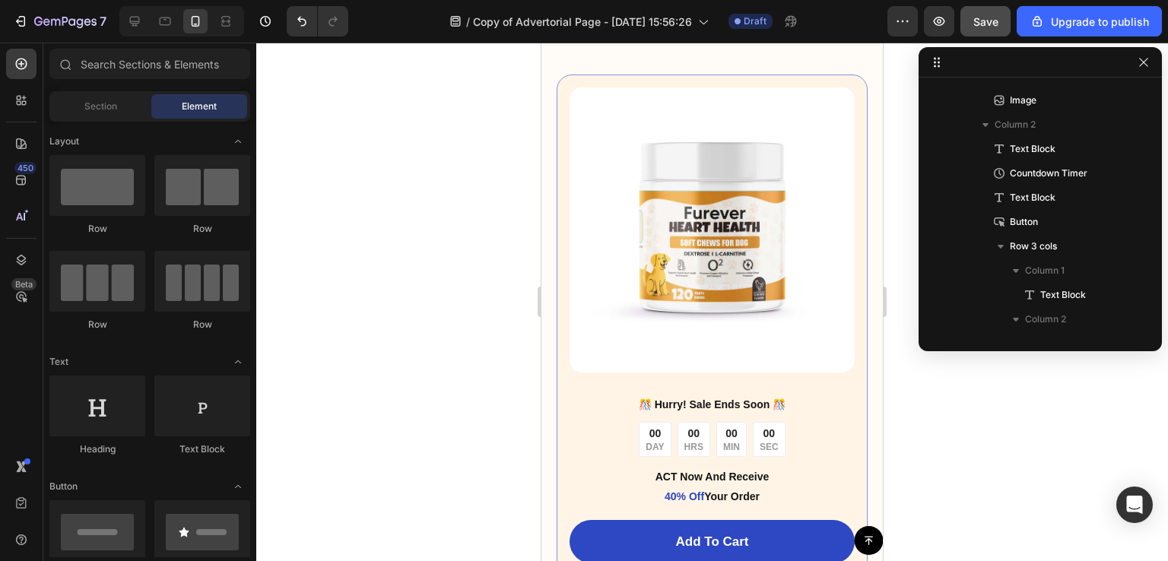
scroll to position [5693, 0]
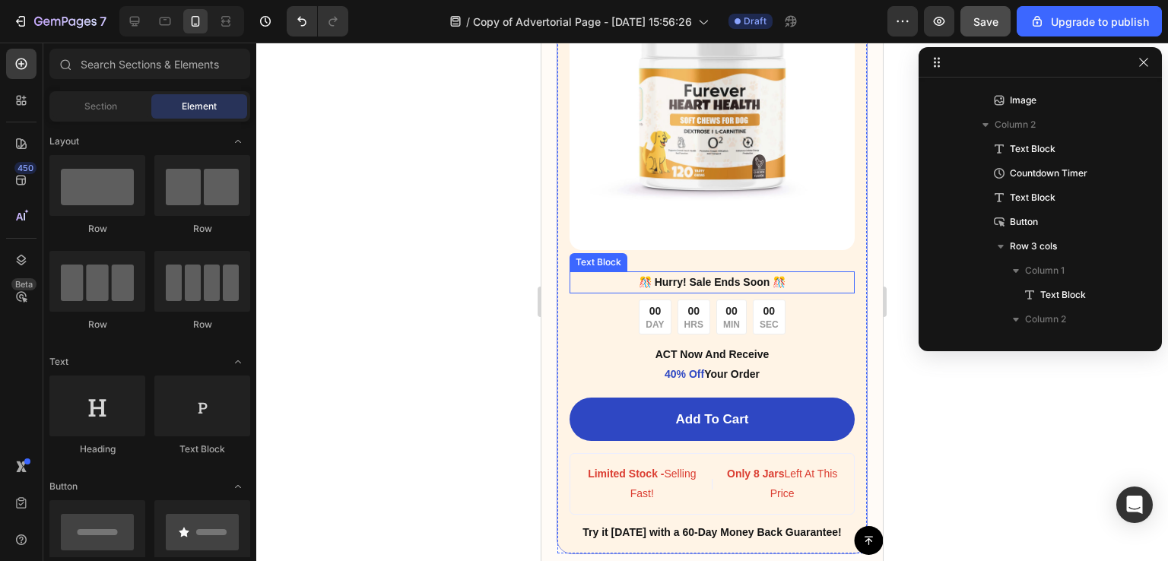
click at [764, 276] on strong "️🎊 Hurry! Sale Ends Soon ️🎊" at bounding box center [712, 282] width 147 height 12
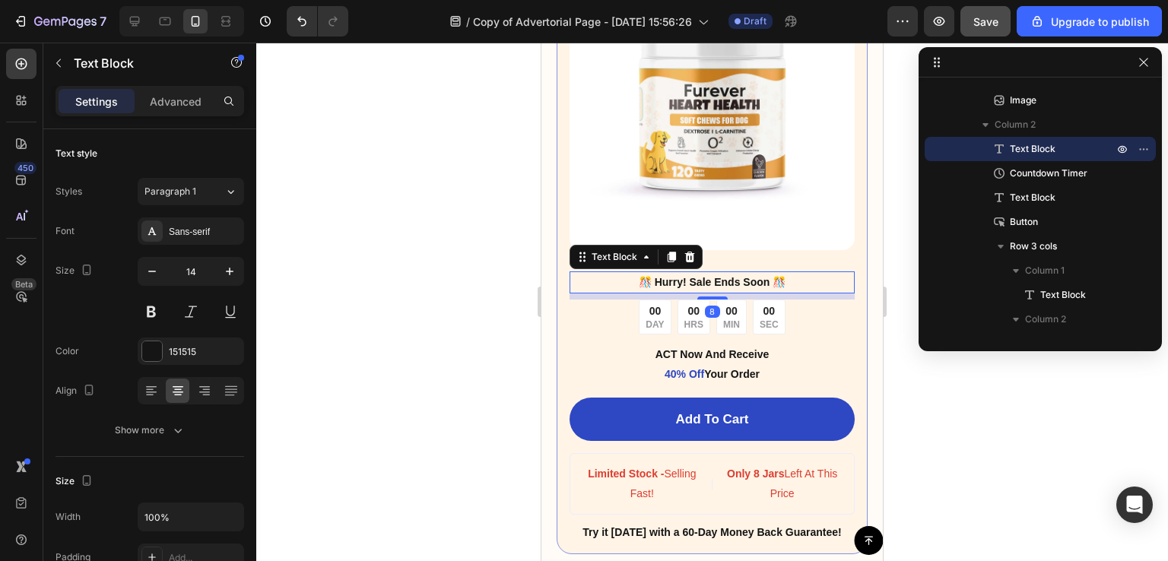
click at [764, 276] on strong "️🎊 Hurry! Sale Ends Soon ️🎊" at bounding box center [712, 282] width 147 height 12
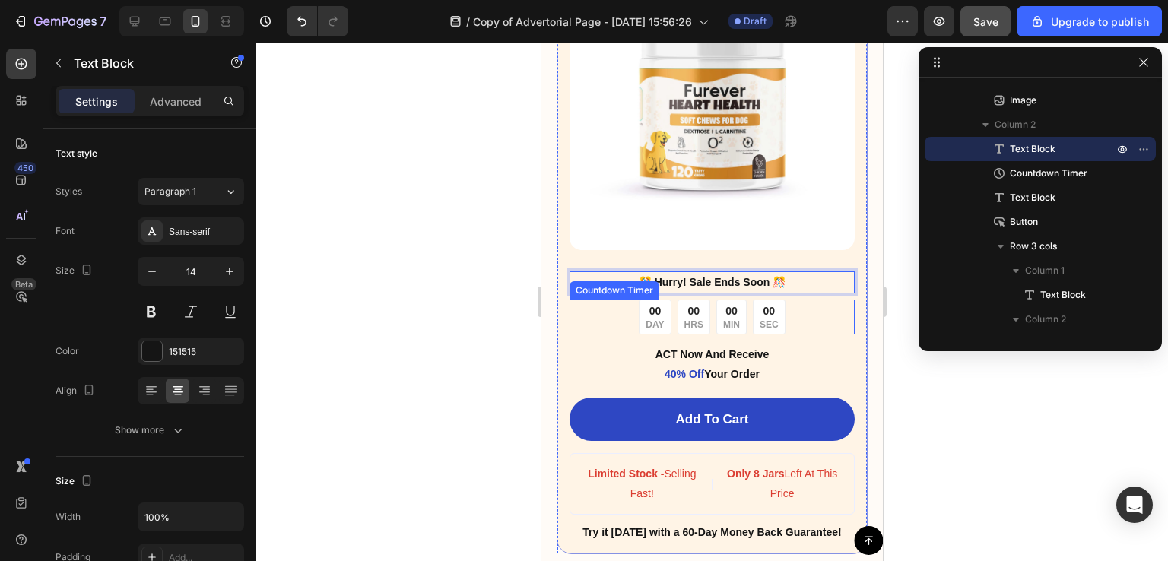
click at [684, 319] on p "HRS" at bounding box center [693, 325] width 19 height 12
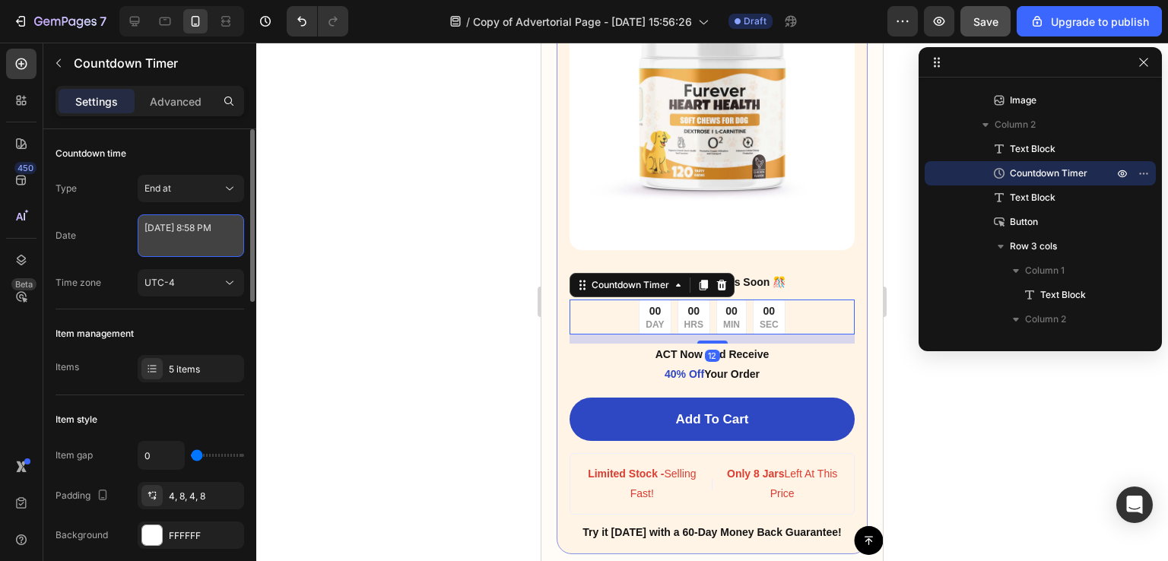
click at [199, 230] on textarea "[DATE] 8:58 PM" at bounding box center [191, 235] width 106 height 43
select select "20"
select select "58"
select select "false"
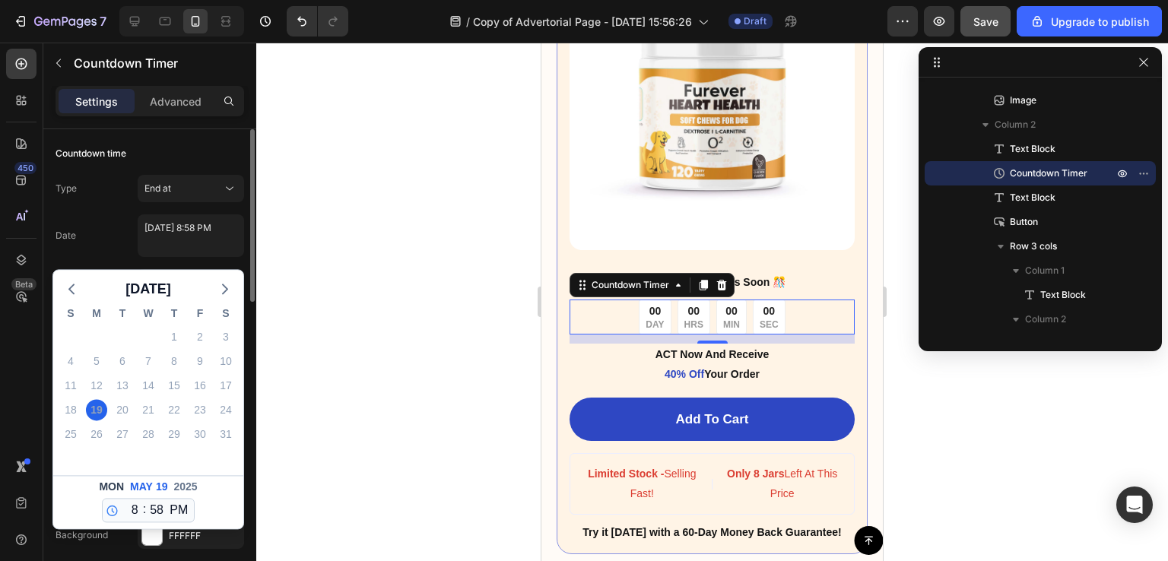
click at [119, 484] on span "Mon" at bounding box center [111, 487] width 25 height 16
click at [157, 484] on div "Mon May 19 2025" at bounding box center [148, 487] width 104 height 16
click at [220, 294] on icon "button" at bounding box center [225, 289] width 18 height 18
click at [205, 345] on div "6" at bounding box center [199, 336] width 21 height 21
click at [67, 294] on icon "button" at bounding box center [71, 289] width 18 height 18
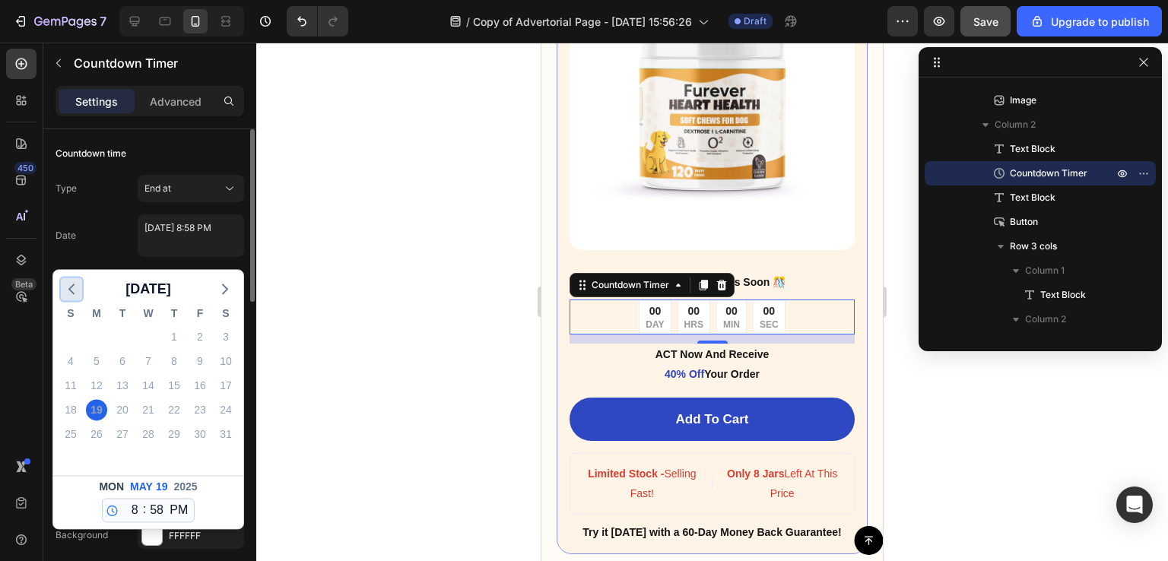
click at [67, 294] on icon "button" at bounding box center [71, 289] width 18 height 18
click at [129, 166] on div "Countdown time Type End at Date May 19 2025 8:58 PM April 2025 S M T W T F S 30…" at bounding box center [150, 219] width 189 height 180
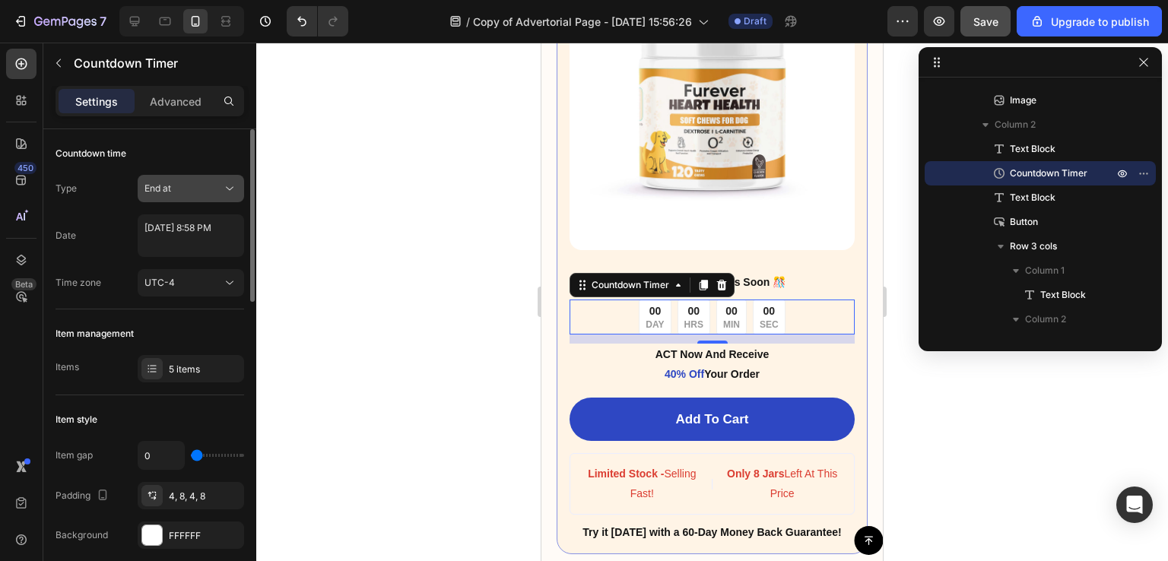
click at [155, 183] on span "End at" at bounding box center [158, 188] width 27 height 11
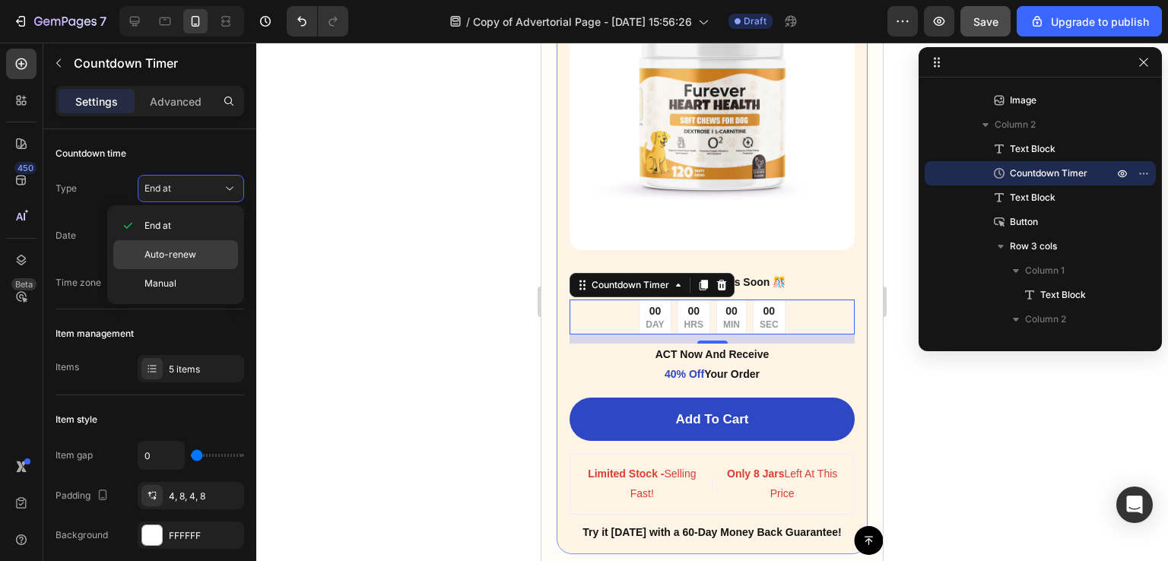
click at [157, 248] on span "Auto-renew" at bounding box center [171, 255] width 52 height 14
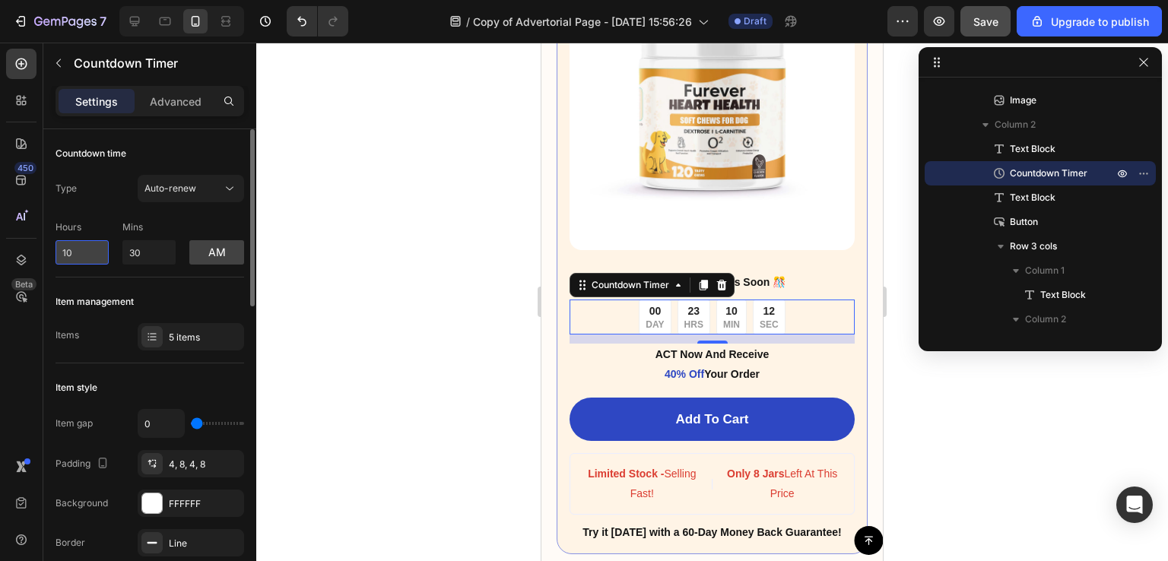
click at [70, 253] on input "10" at bounding box center [82, 252] width 53 height 24
type input "1"
type input "2"
click at [106, 204] on div "Type Auto-renew Hours 2 Mins 30 am" at bounding box center [150, 220] width 189 height 90
click at [202, 246] on button "am" at bounding box center [216, 252] width 55 height 24
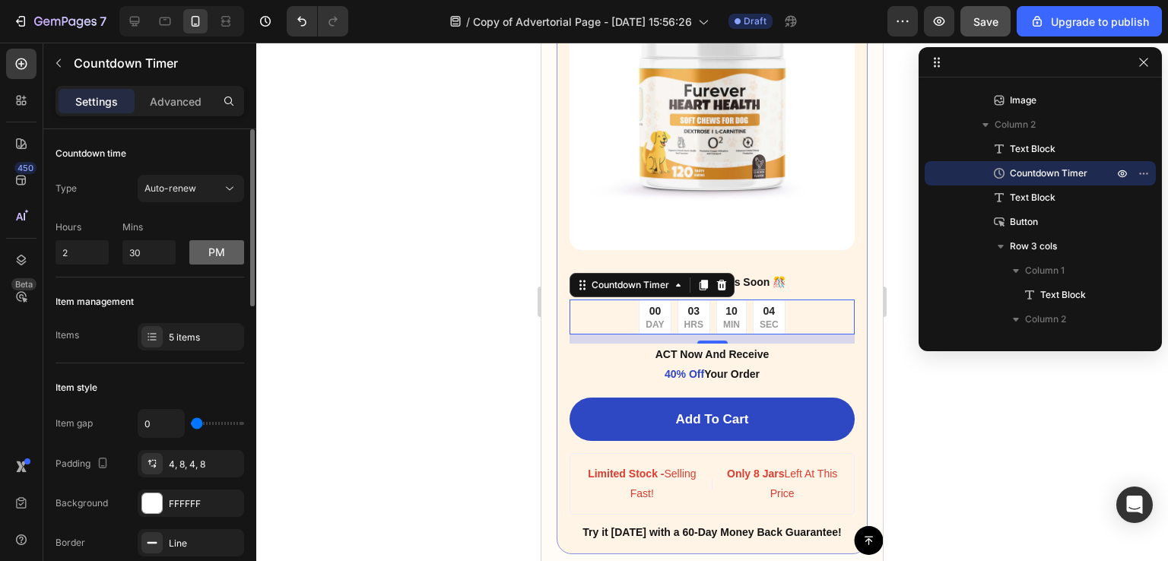
click at [200, 246] on button "pm" at bounding box center [216, 252] width 55 height 24
click at [200, 246] on button "am" at bounding box center [216, 252] width 55 height 24
click at [154, 199] on button "Auto-renew" at bounding box center [191, 188] width 106 height 27
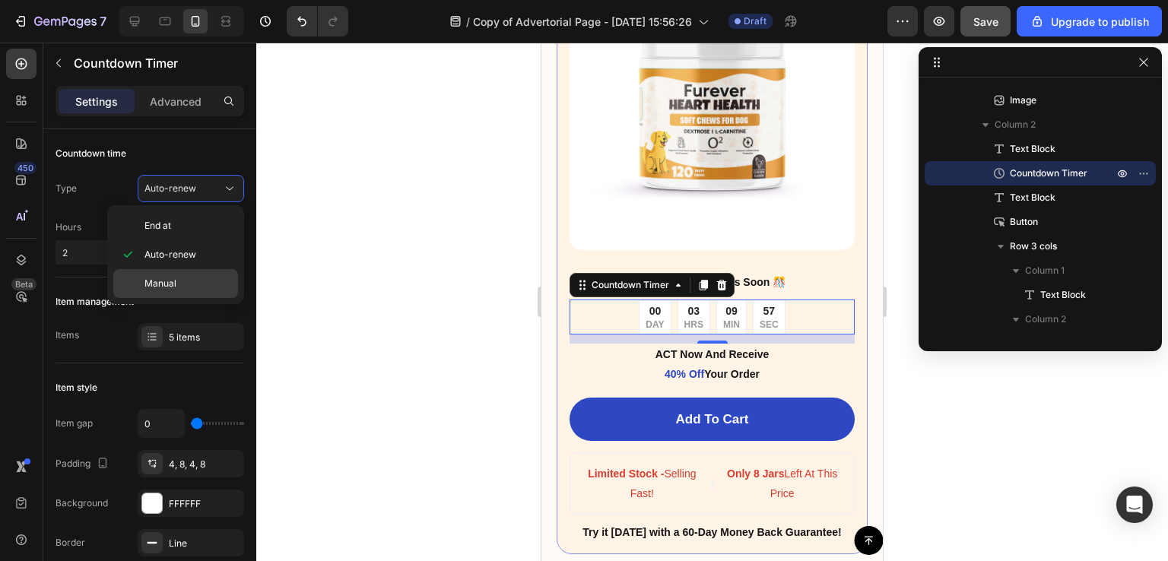
click at [154, 272] on div "Manual" at bounding box center [175, 283] width 125 height 29
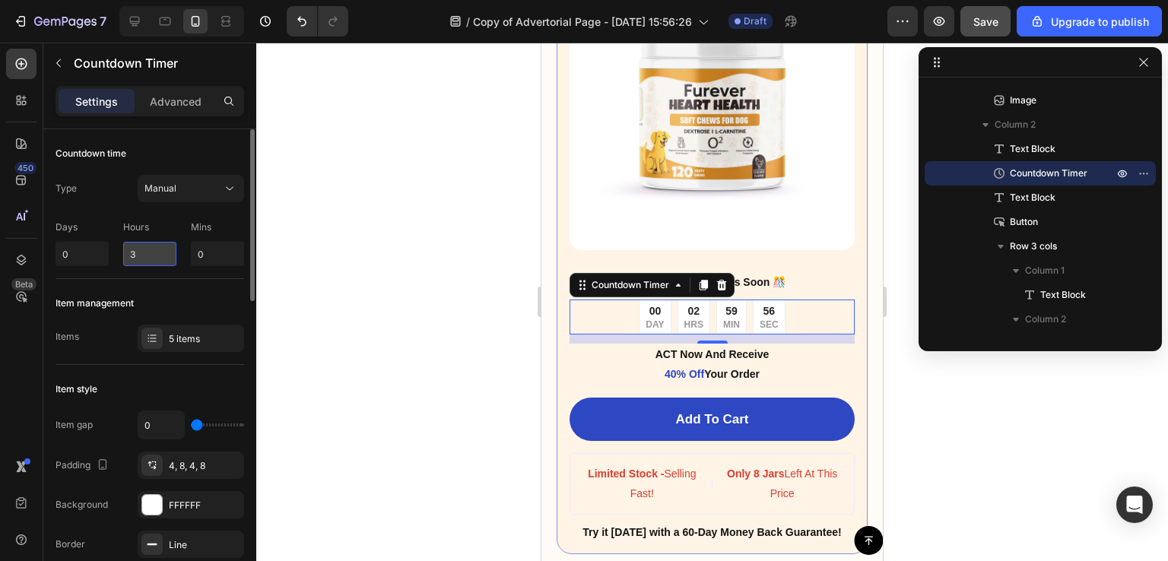
click at [151, 242] on input "3" at bounding box center [149, 254] width 53 height 24
type input "2"
click at [195, 251] on input "0" at bounding box center [217, 254] width 53 height 24
type input "30"
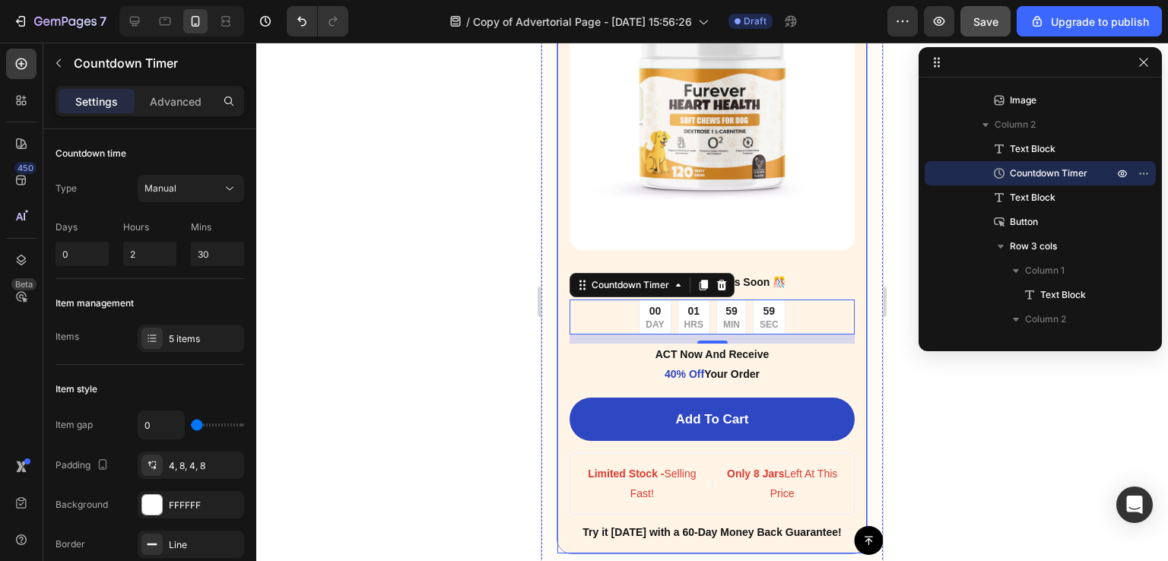
click at [581, 238] on div "Image" at bounding box center [712, 118] width 285 height 306
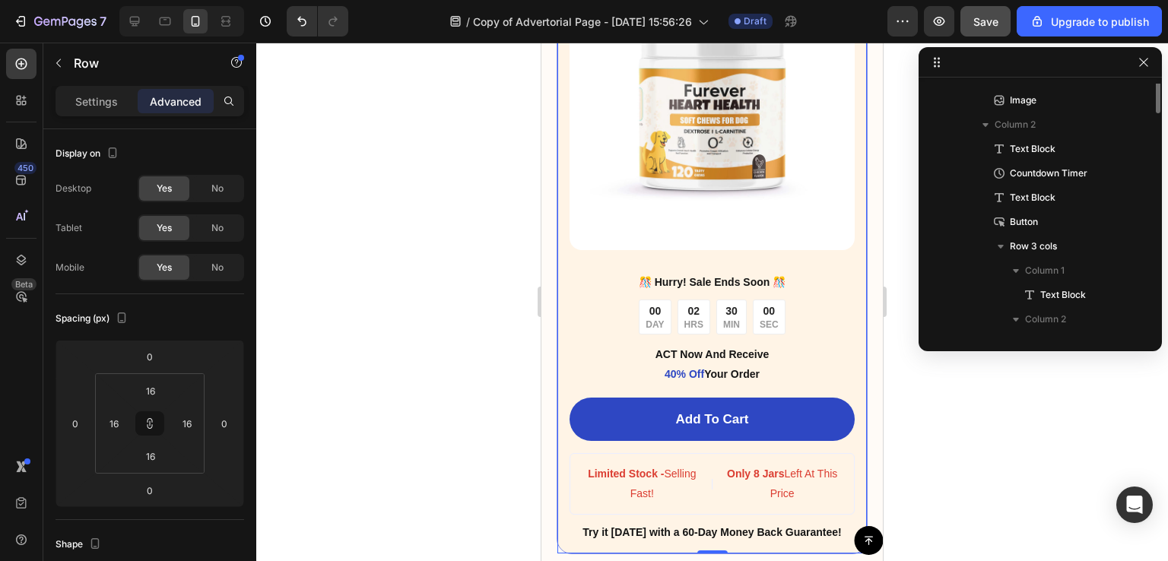
scroll to position [945, 0]
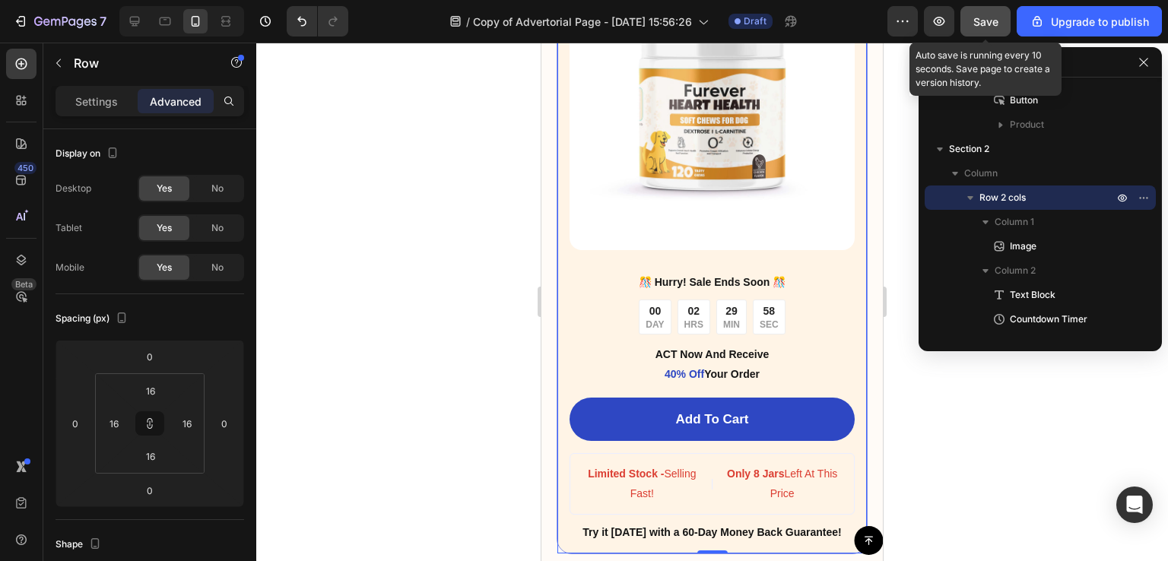
click at [982, 22] on span "Save" at bounding box center [985, 21] width 25 height 13
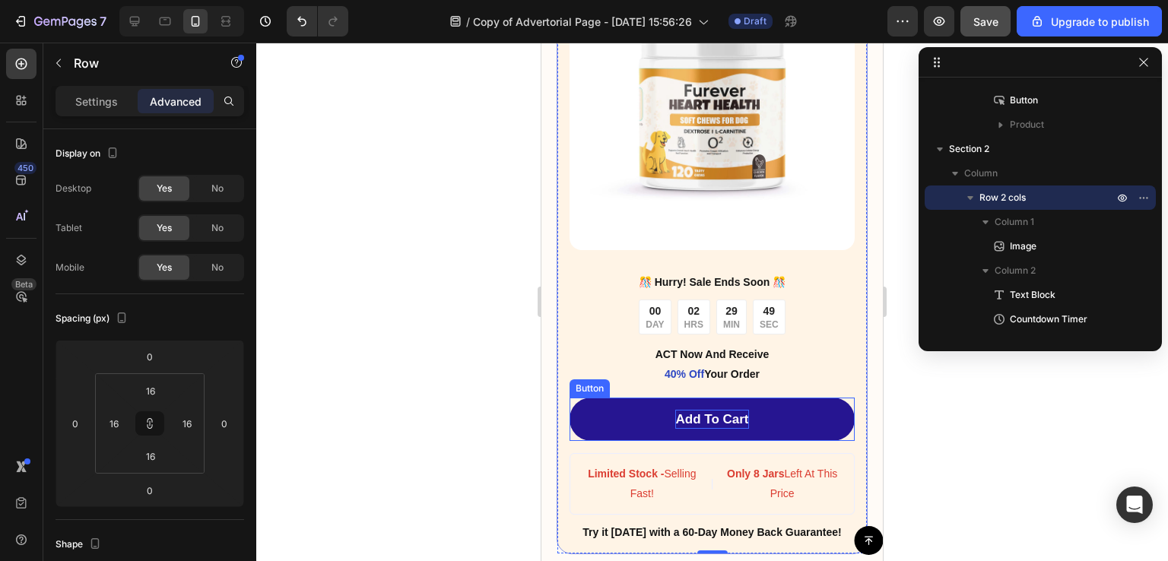
click at [675, 410] on p "Add To Cart" at bounding box center [711, 420] width 73 height 20
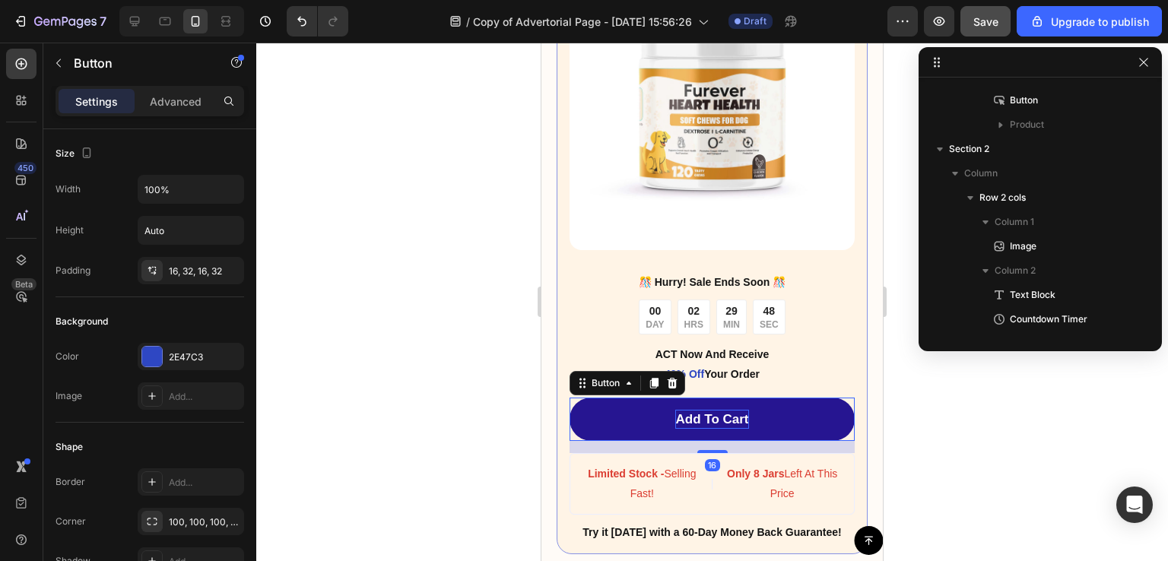
scroll to position [1115, 0]
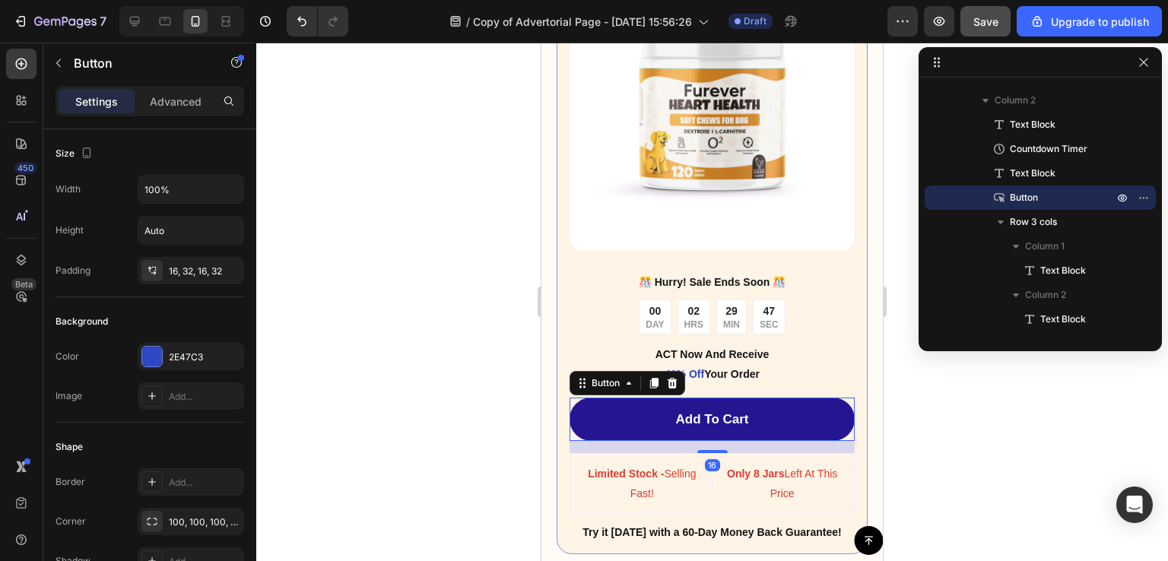
click at [636, 410] on link "Add To Cart" at bounding box center [712, 420] width 285 height 44
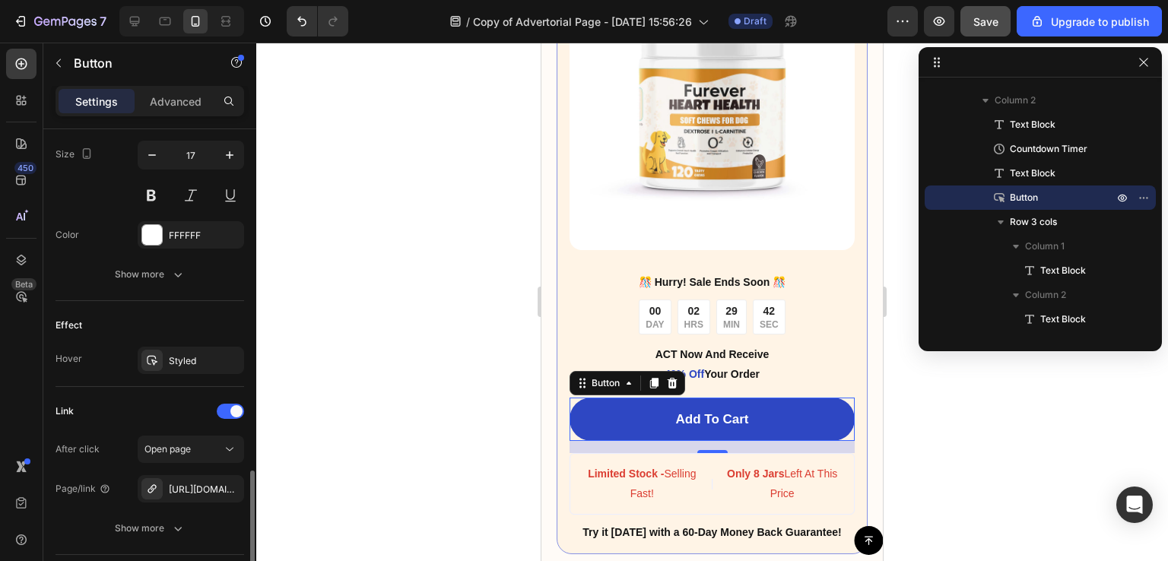
scroll to position [732, 0]
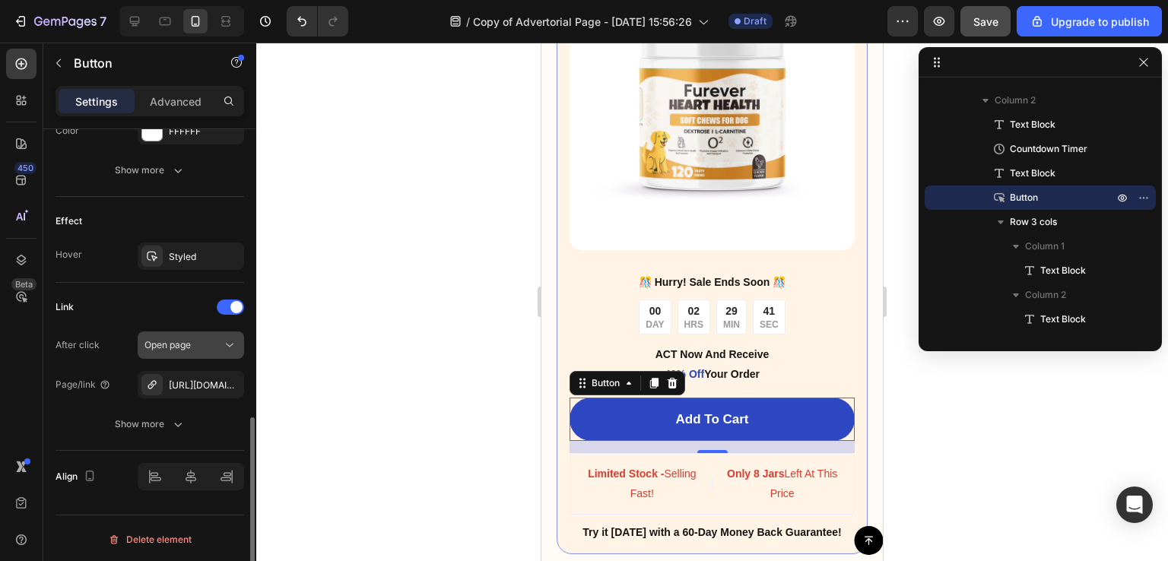
click at [176, 345] on span "Open page" at bounding box center [168, 344] width 46 height 11
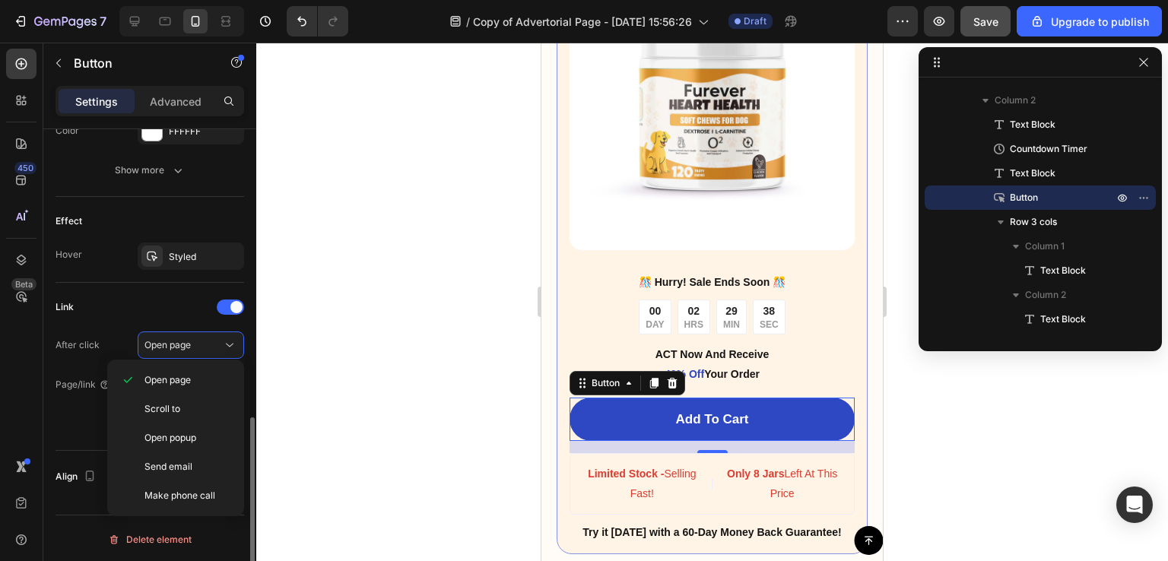
click at [88, 333] on div "After click" at bounding box center [78, 345] width 44 height 24
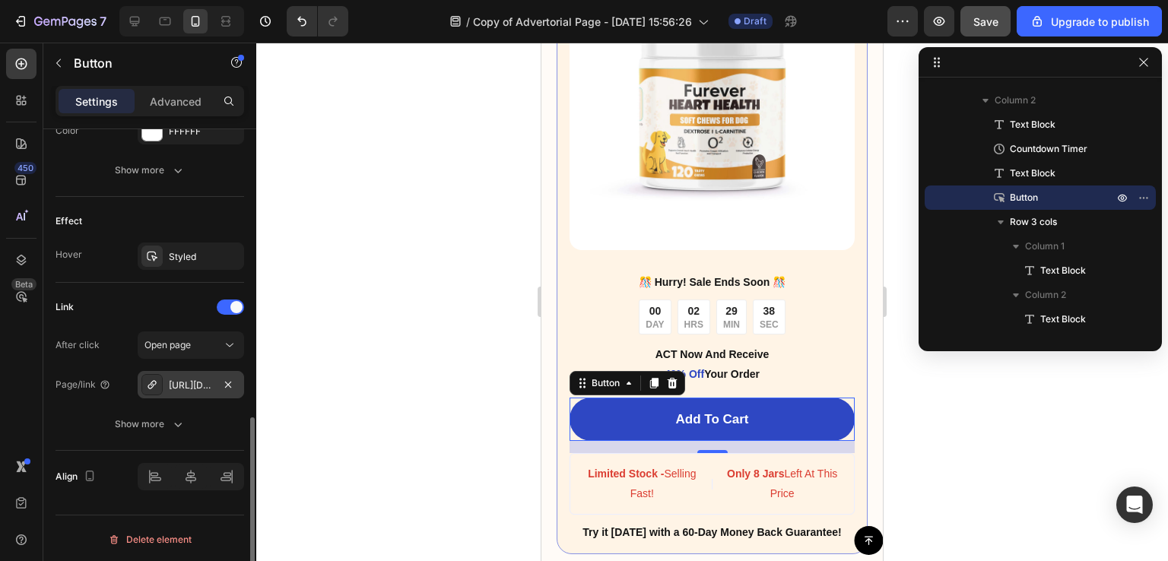
click at [167, 386] on div "[URL][DOMAIN_NAME]" at bounding box center [191, 384] width 106 height 27
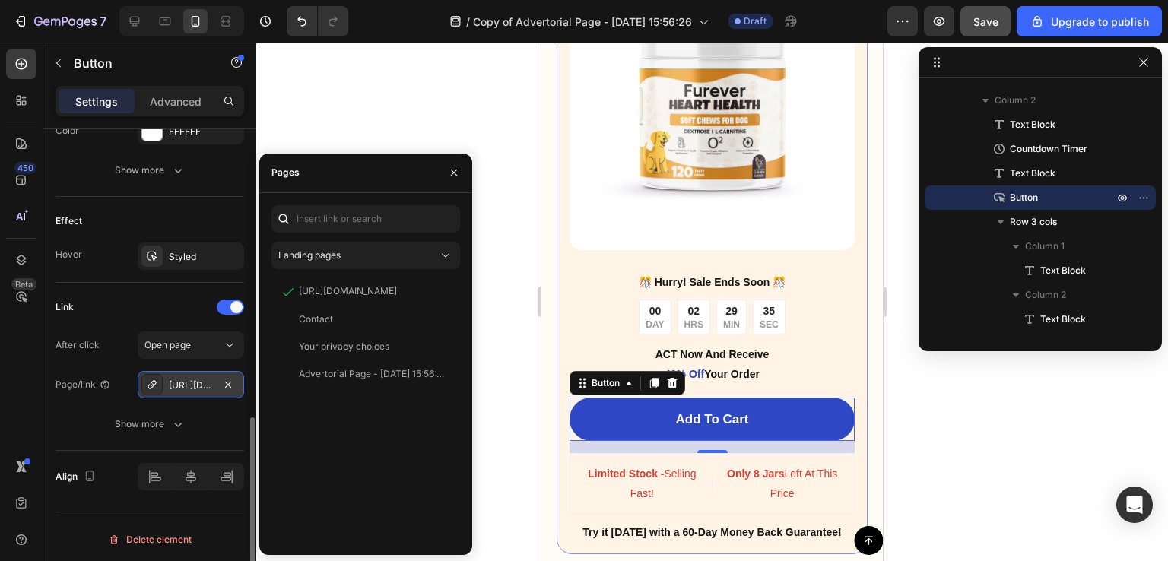
click at [167, 383] on div "[URL][DOMAIN_NAME]" at bounding box center [191, 384] width 106 height 27
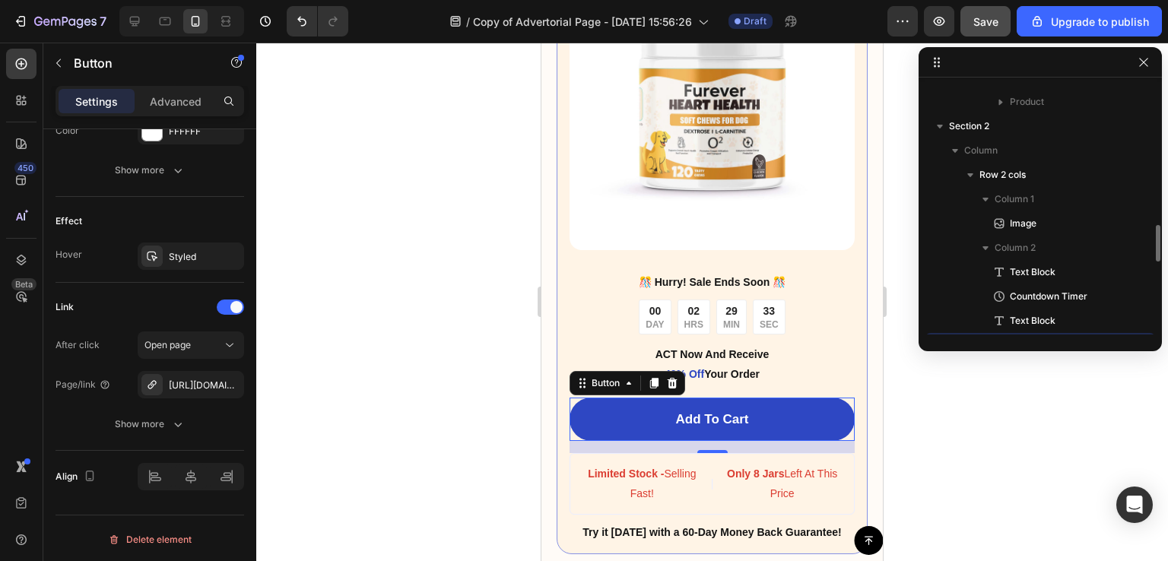
scroll to position [967, 0]
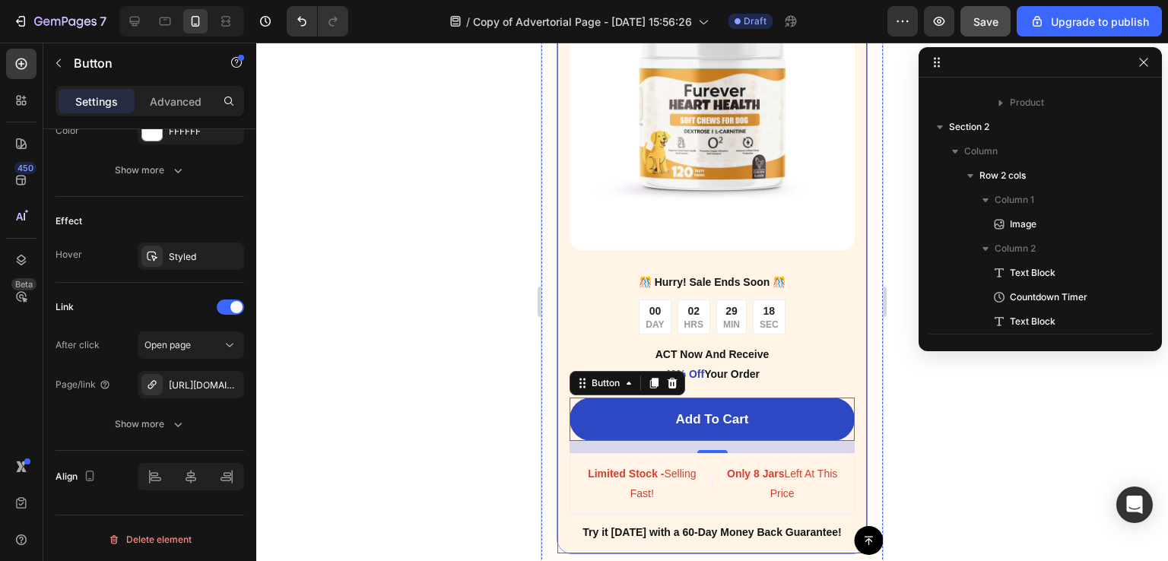
click at [569, 244] on div "Image ️🎊 Hurry! Sale Ends Soon ️🎊 Text Block 00 DAY 02 HRS 29 MIN 18 SEC Countd…" at bounding box center [712, 253] width 311 height 602
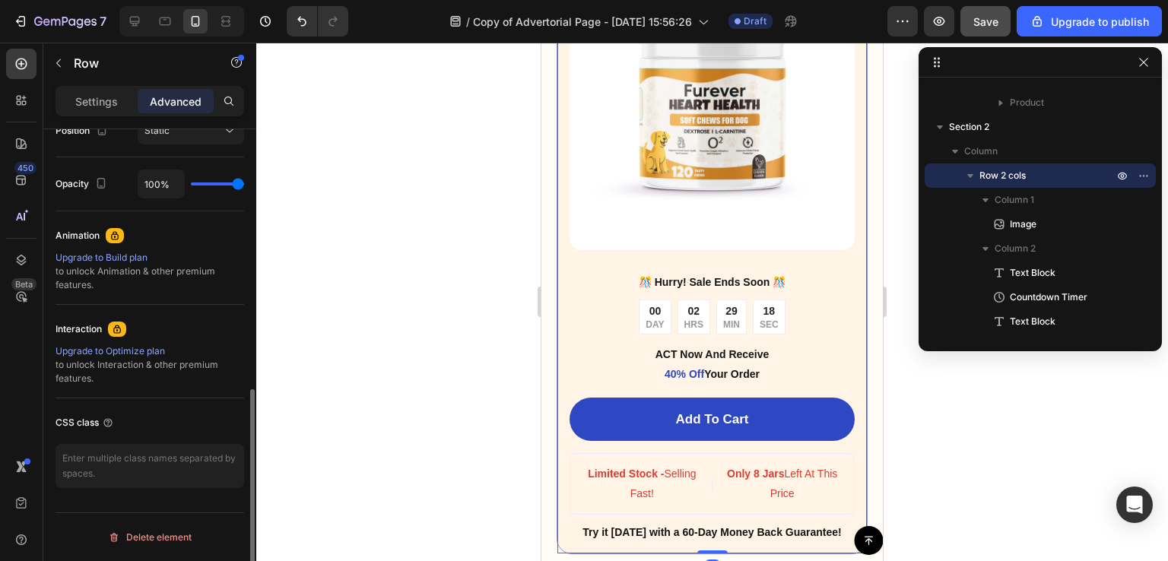
scroll to position [0, 0]
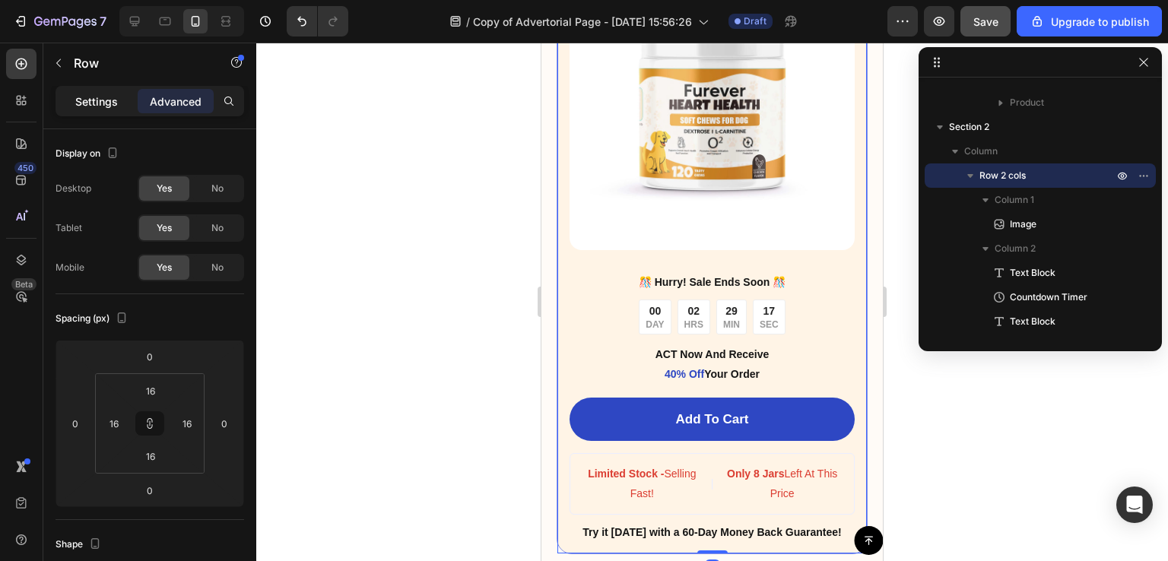
click at [96, 96] on p "Settings" at bounding box center [96, 102] width 43 height 16
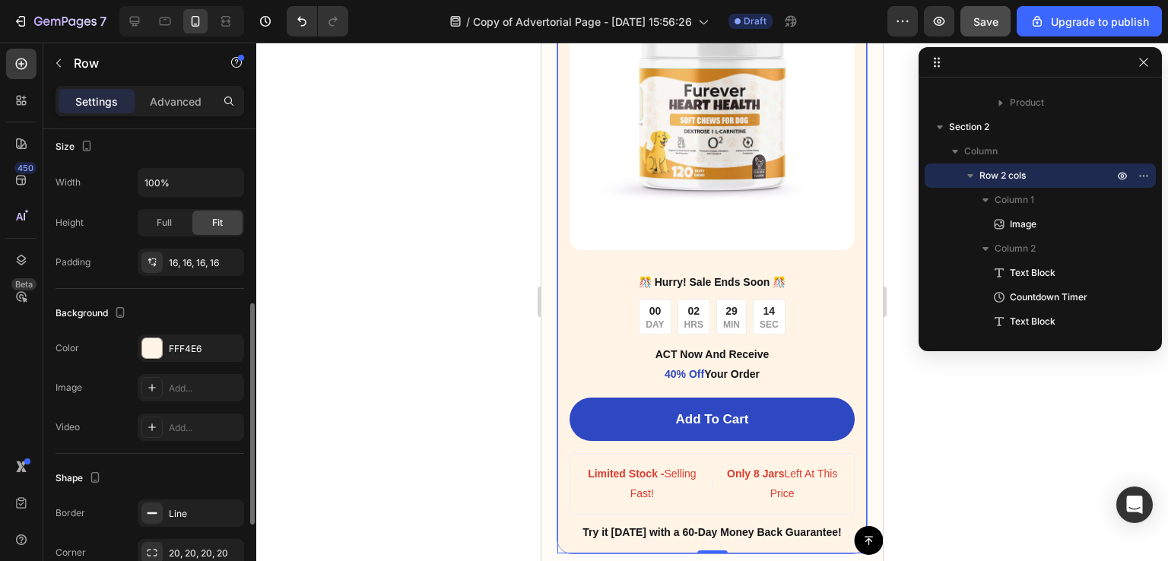
scroll to position [484, 0]
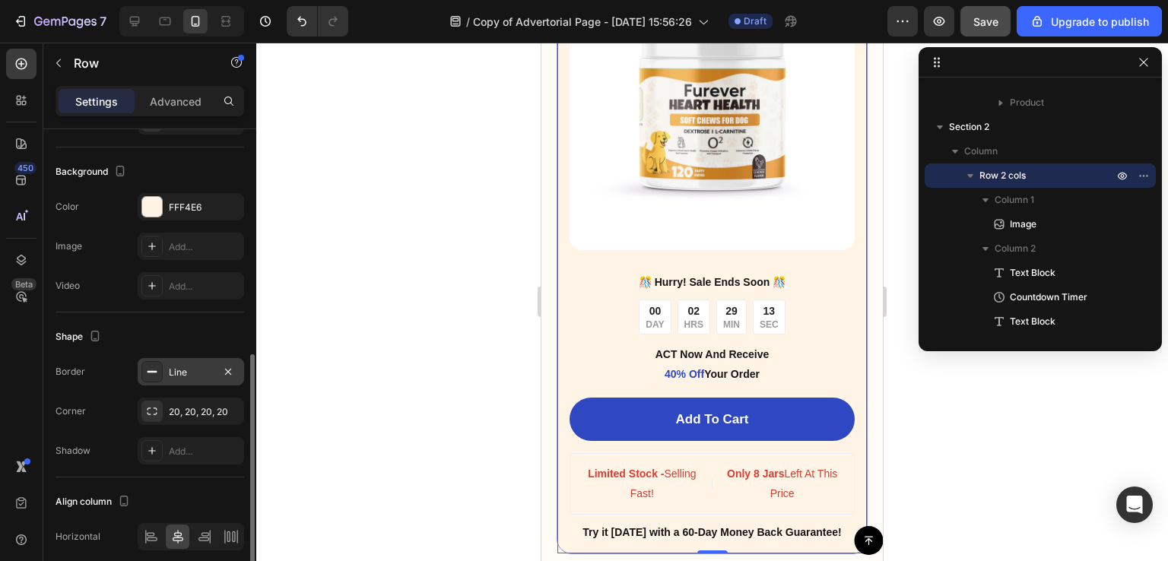
click at [185, 360] on div "Line" at bounding box center [191, 371] width 106 height 27
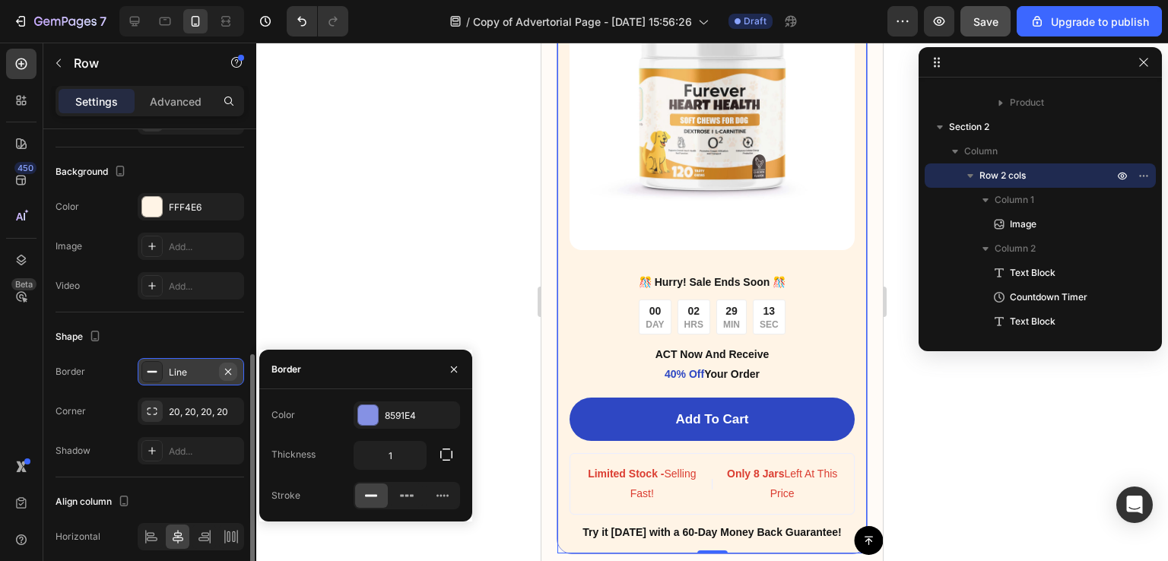
click at [234, 372] on button "button" at bounding box center [228, 372] width 18 height 18
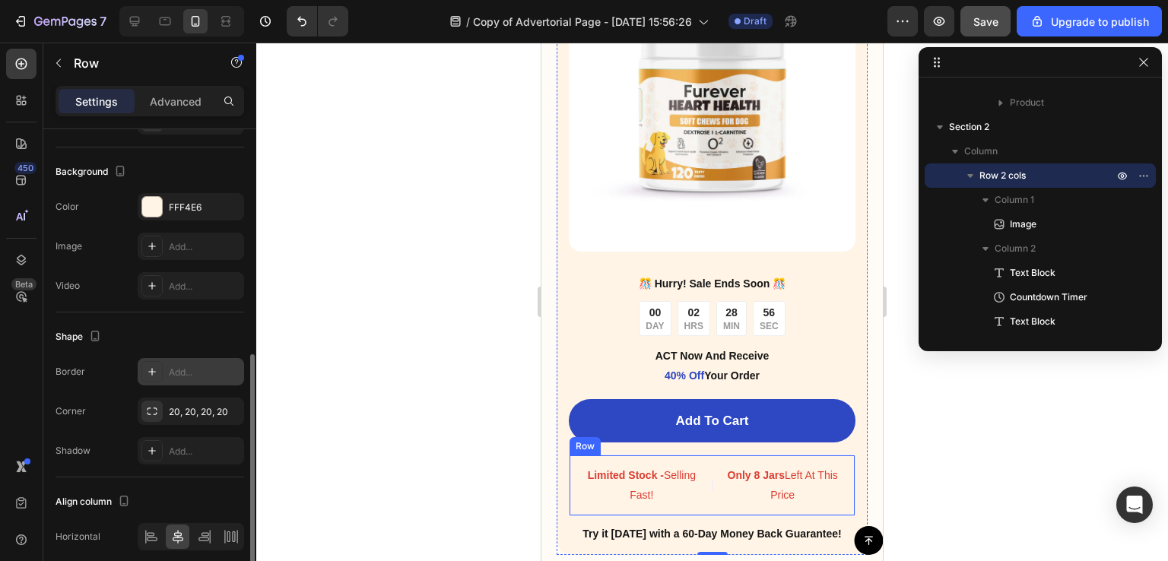
click at [674, 455] on div "Limited Stock - Selling Fast! Text Block | Text Block Only 8 Jars Left At This …" at bounding box center [712, 485] width 287 height 61
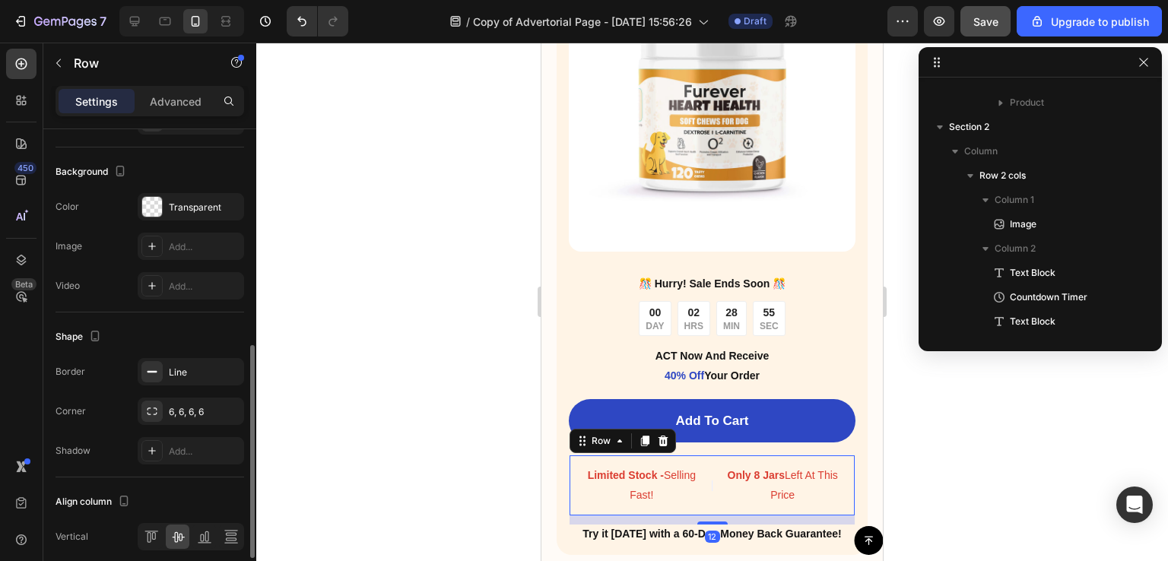
scroll to position [1139, 0]
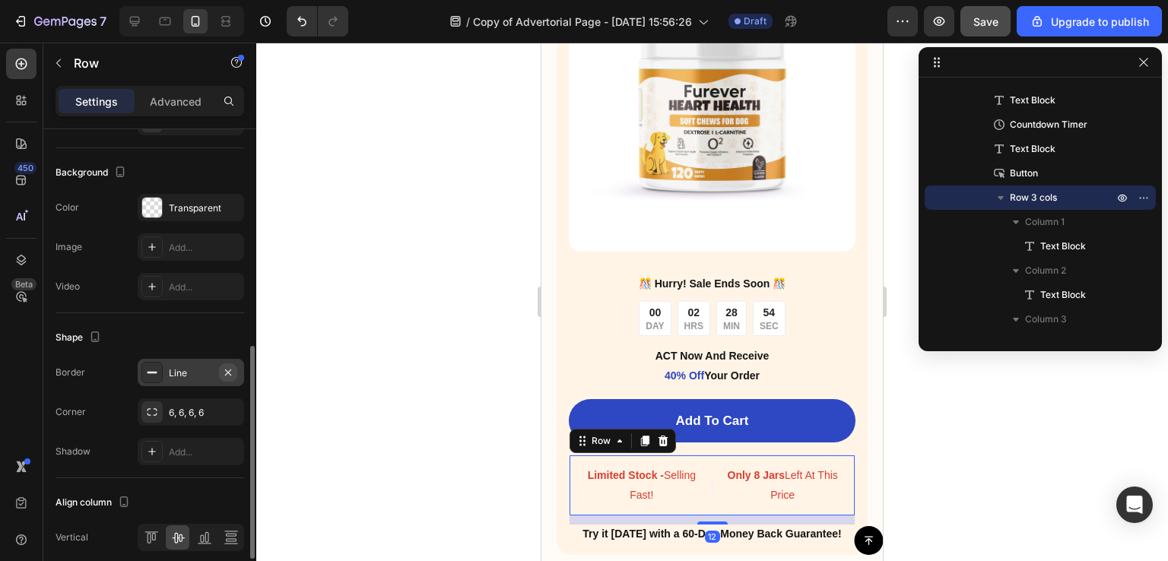
click at [224, 369] on icon "button" at bounding box center [228, 373] width 12 height 12
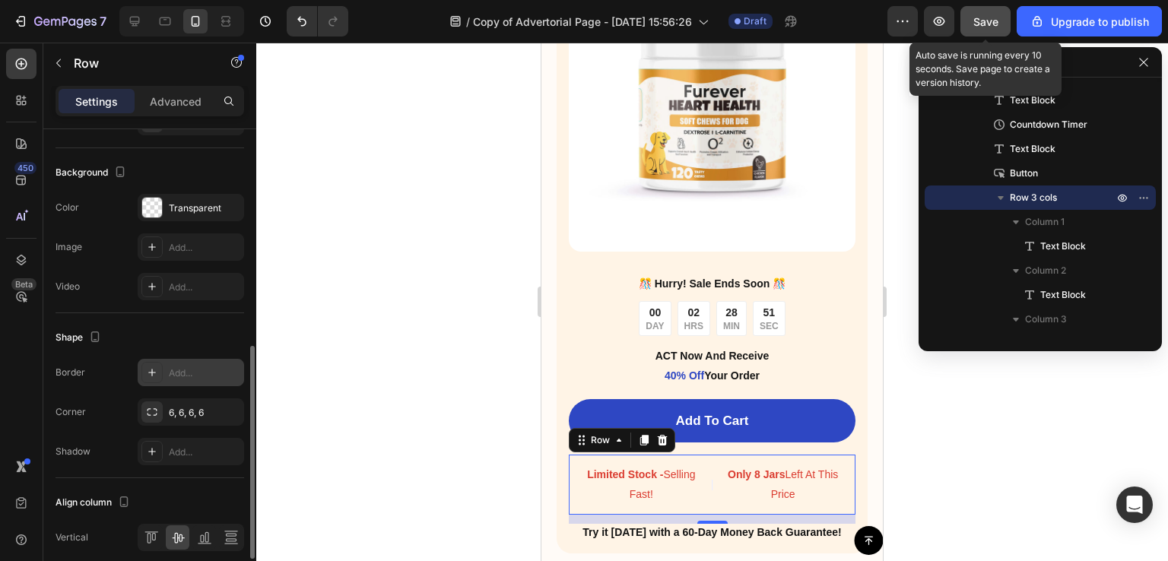
click at [978, 18] on span "Save" at bounding box center [985, 21] width 25 height 13
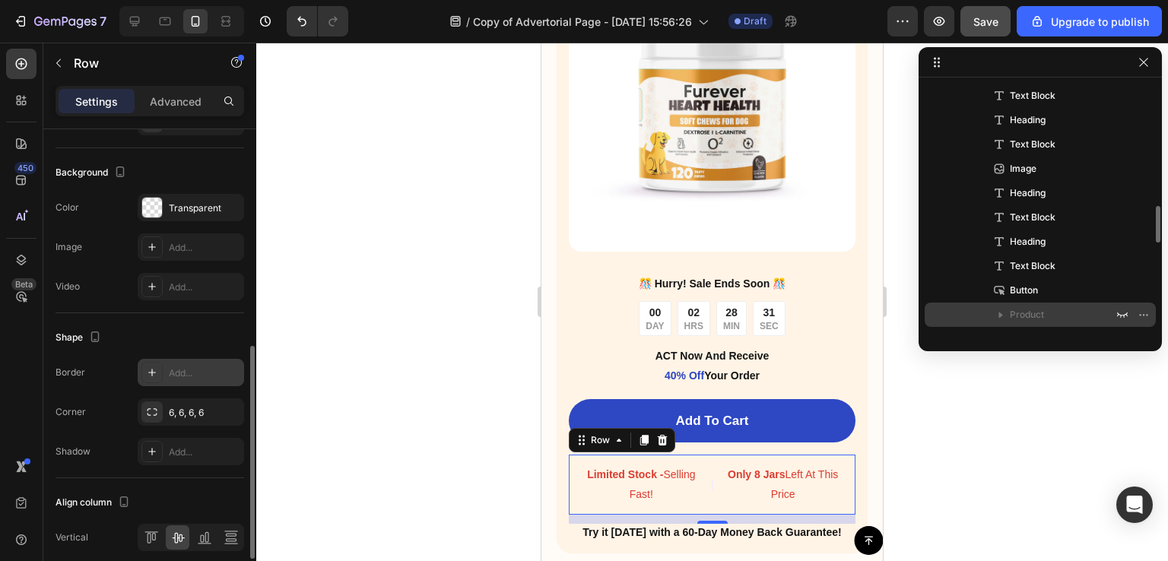
scroll to position [754, 0]
click at [1031, 311] on span "Product" at bounding box center [1027, 315] width 34 height 15
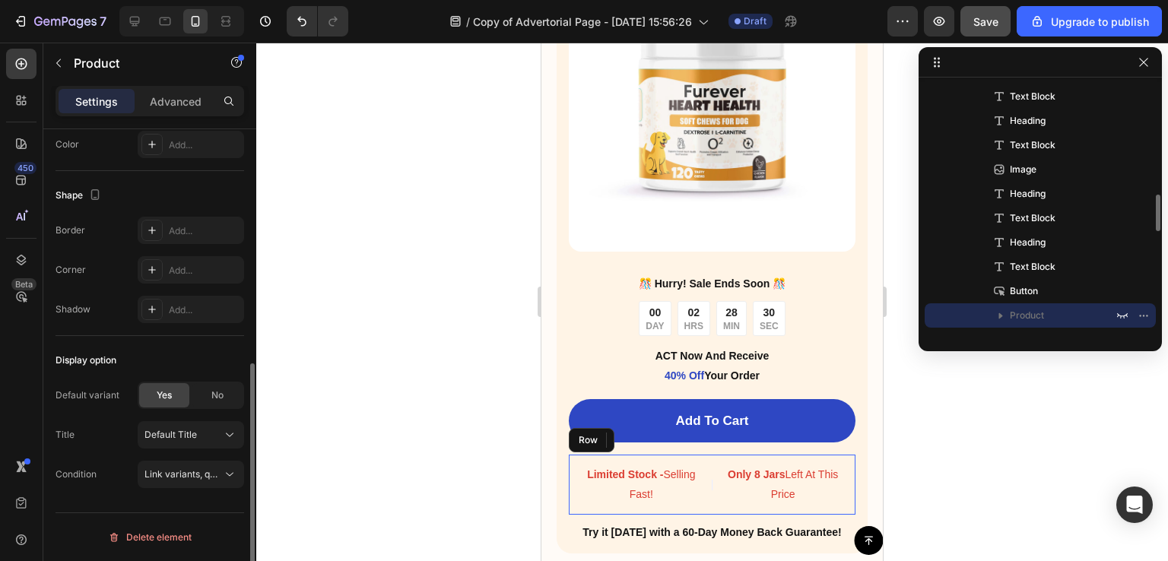
scroll to position [0, 0]
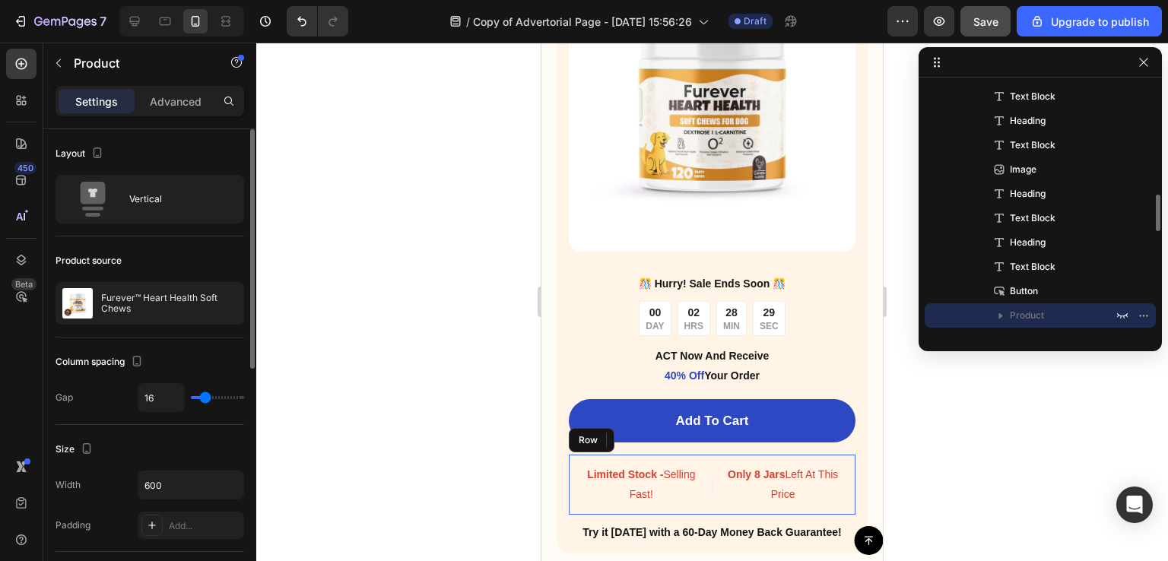
click at [1004, 314] on icon "button" at bounding box center [1000, 315] width 15 height 15
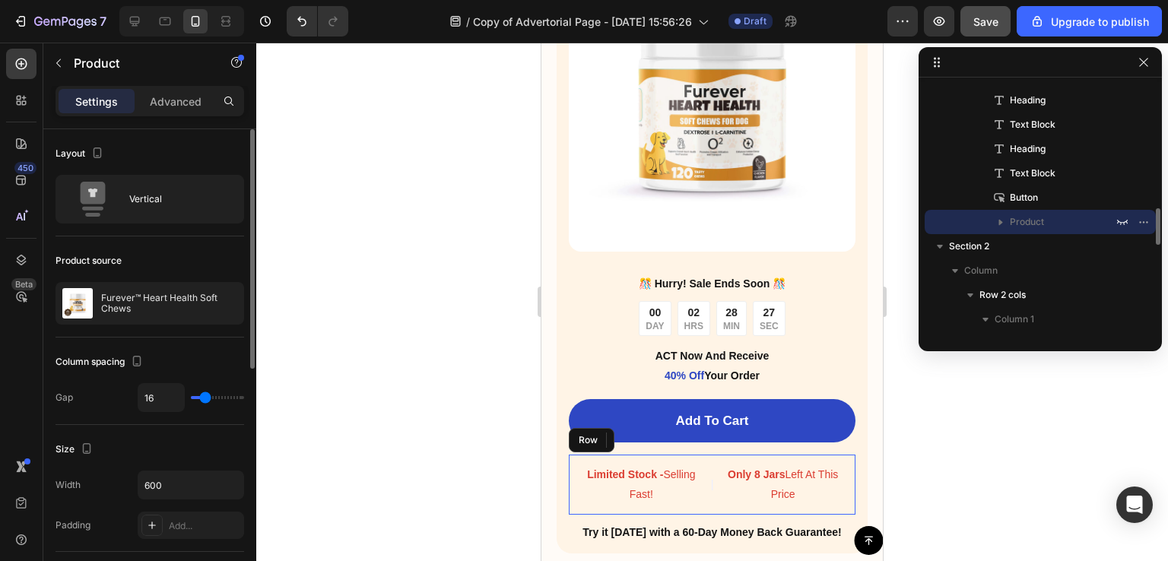
click at [1001, 223] on icon "button" at bounding box center [1001, 223] width 4 height 6
click at [1123, 225] on icon "button" at bounding box center [1122, 222] width 12 height 12
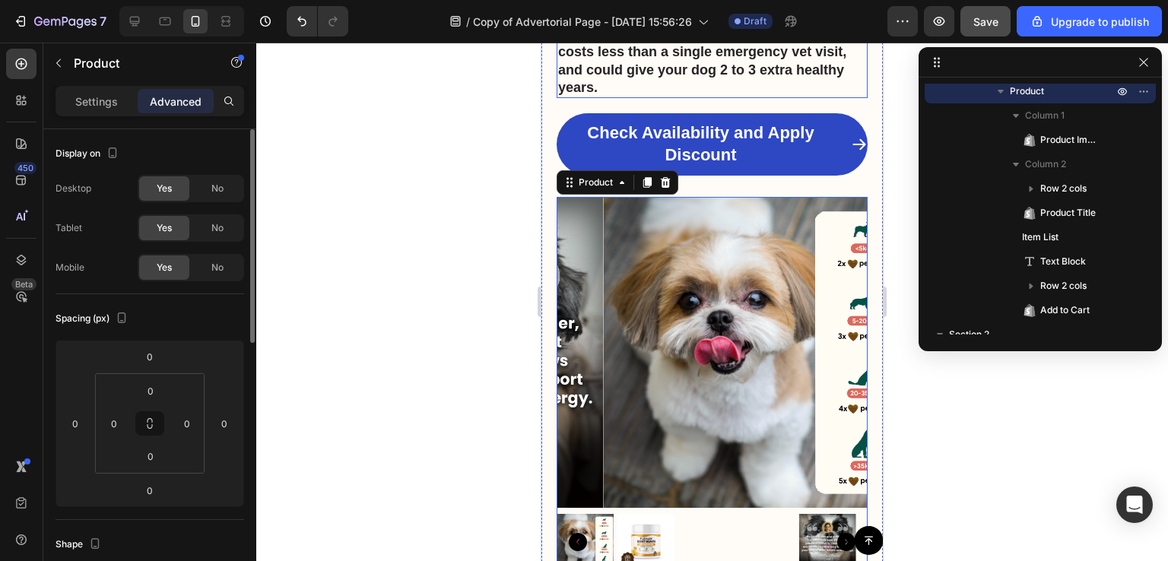
scroll to position [5674, 0]
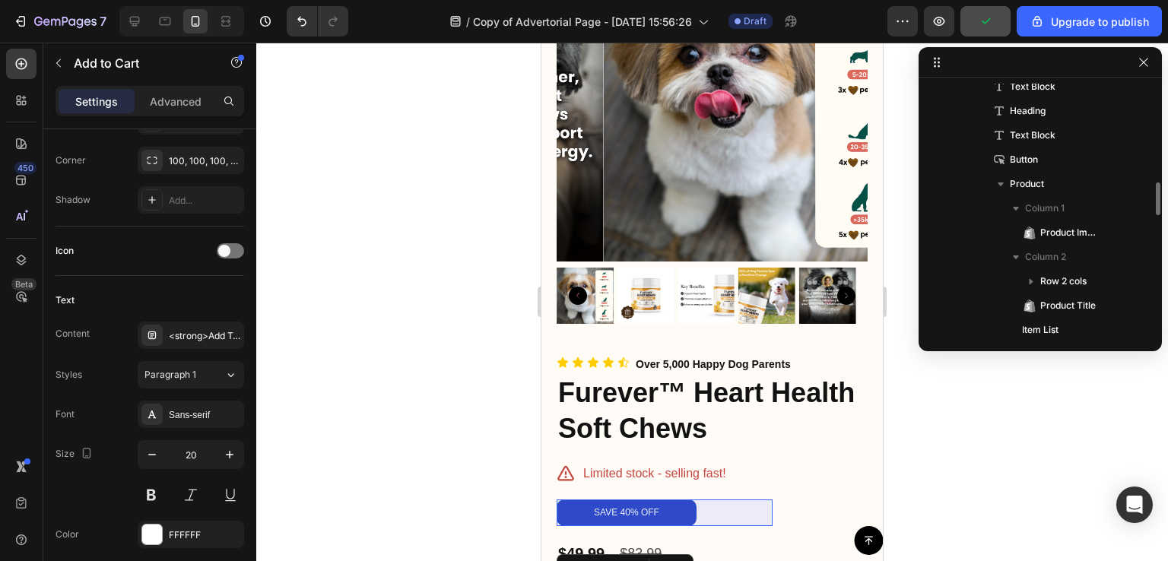
scroll to position [863, 0]
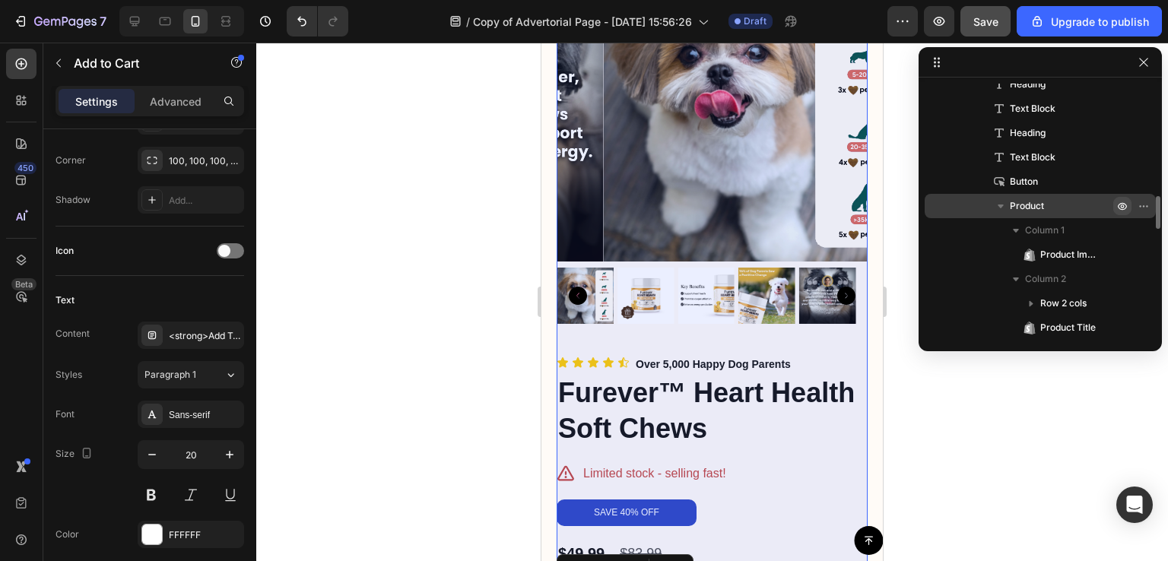
click at [1118, 208] on icon "button" at bounding box center [1122, 206] width 12 height 12
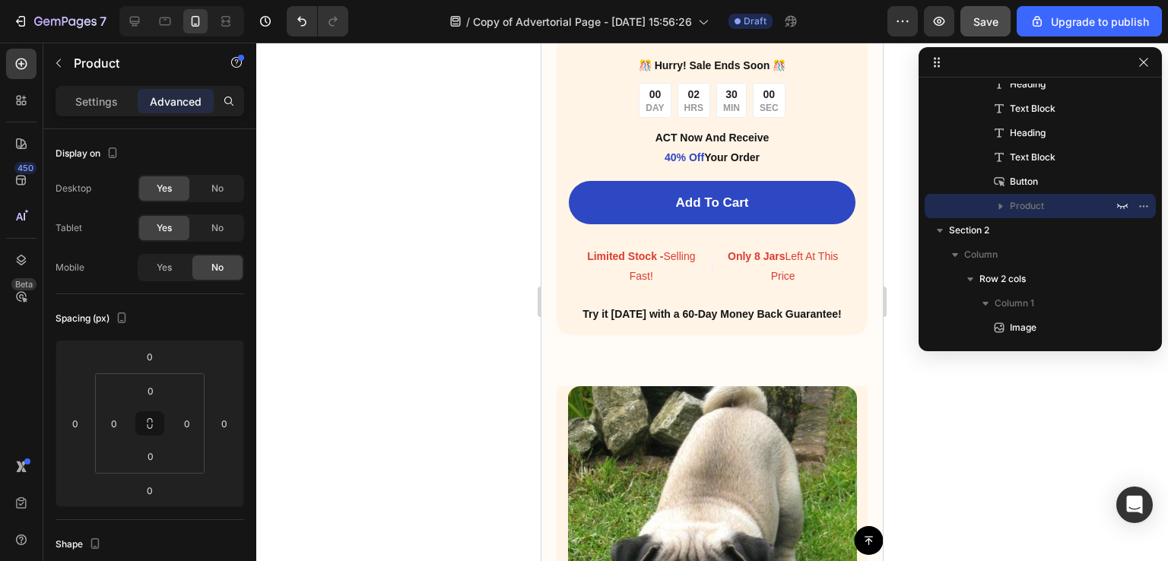
scroll to position [5909, 0]
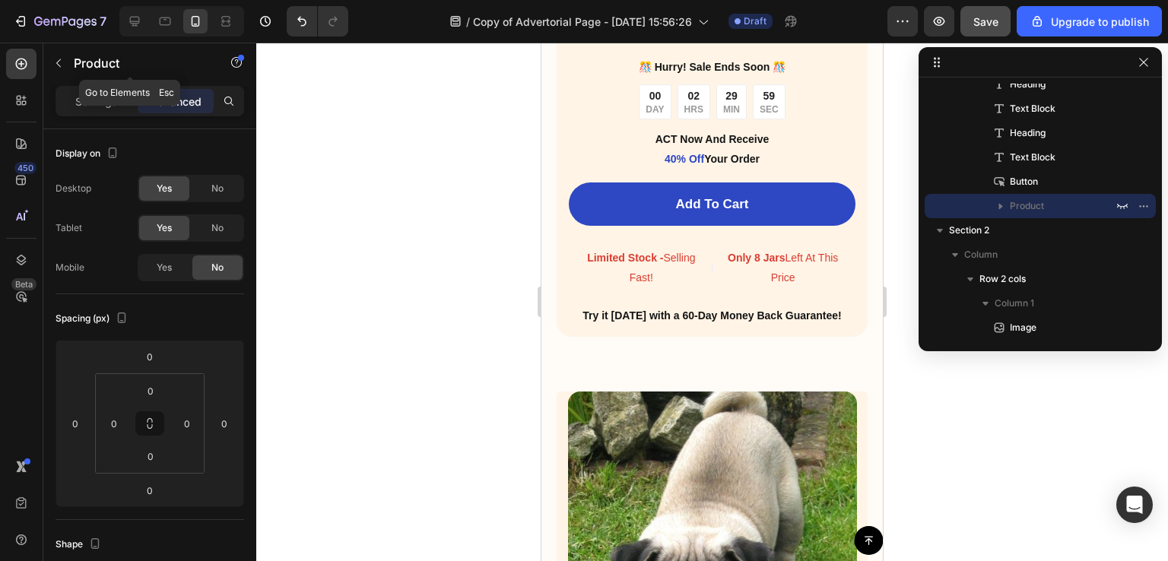
click at [50, 62] on button "button" at bounding box center [58, 63] width 24 height 24
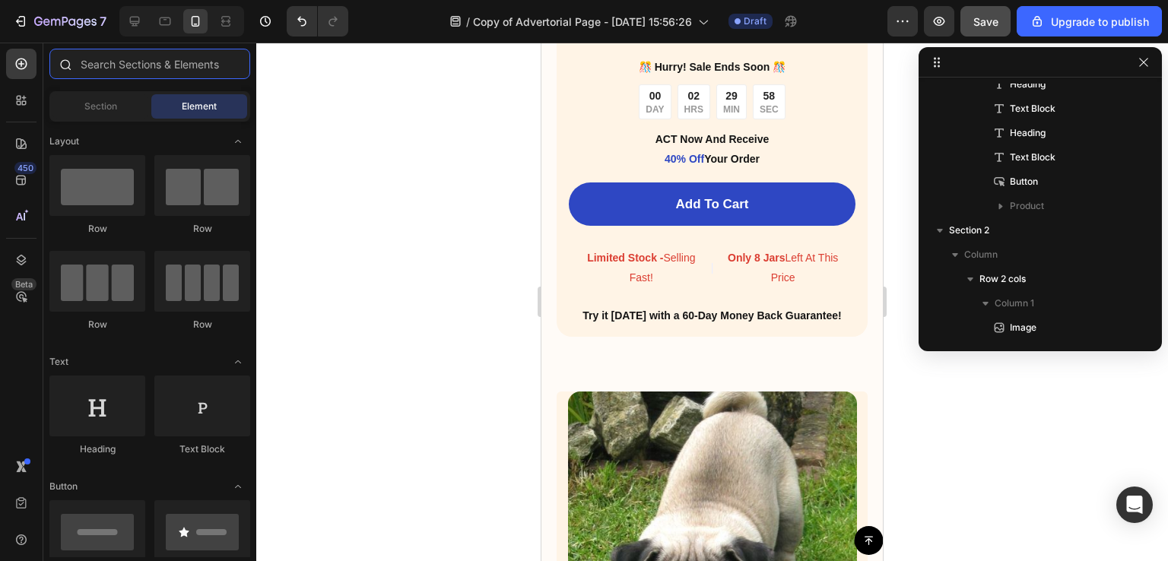
click at [122, 59] on input "text" at bounding box center [149, 64] width 201 height 30
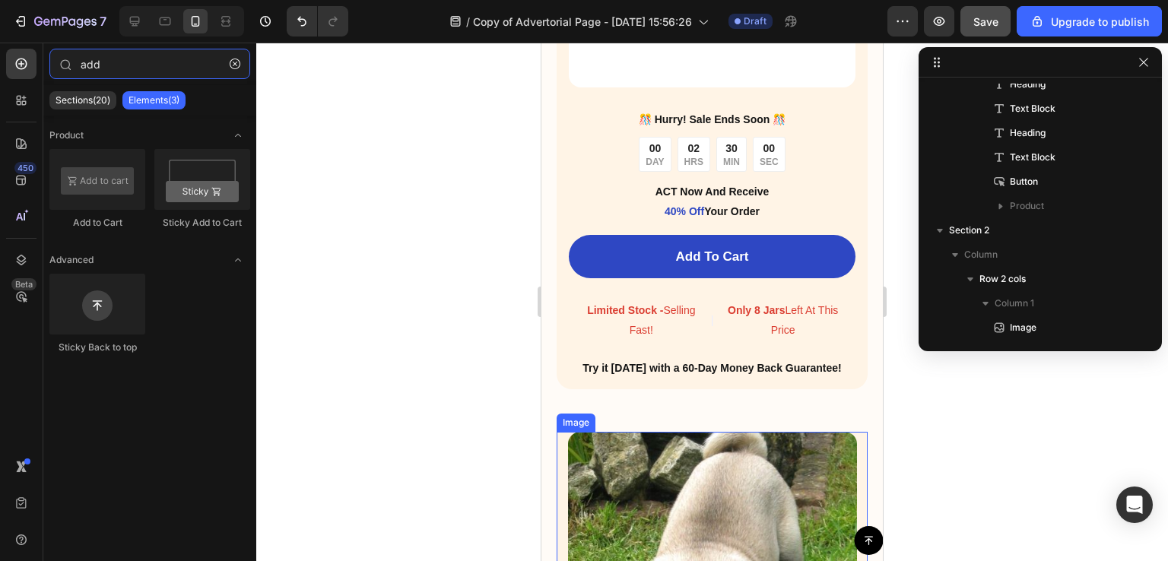
scroll to position [5850, 0]
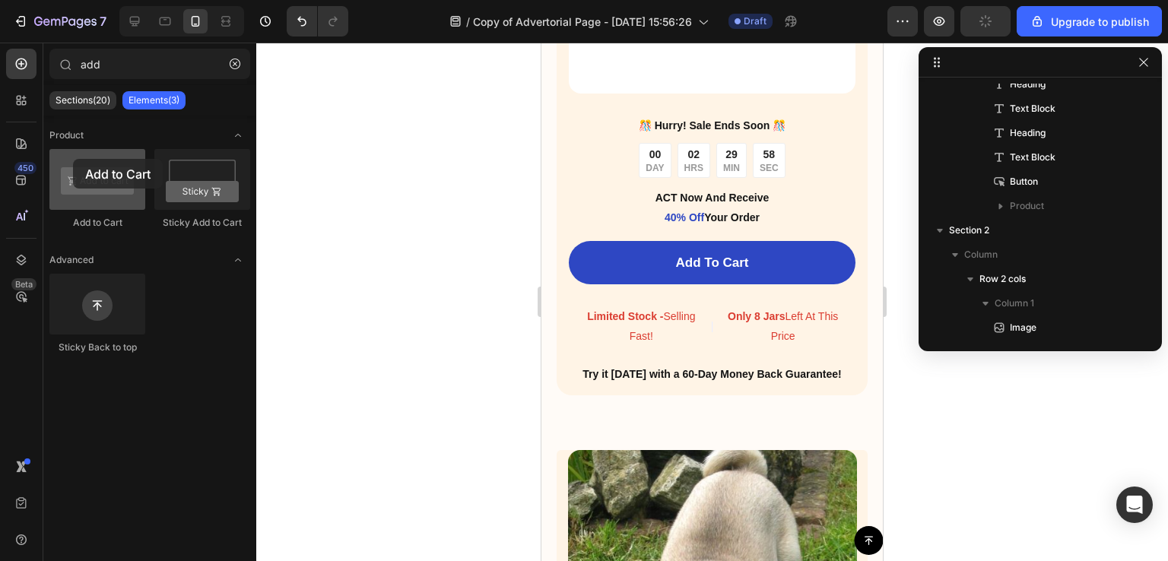
drag, startPoint x: 73, startPoint y: 186, endPoint x: 75, endPoint y: 171, distance: 14.6
click at [64, 169] on div at bounding box center [97, 179] width 96 height 61
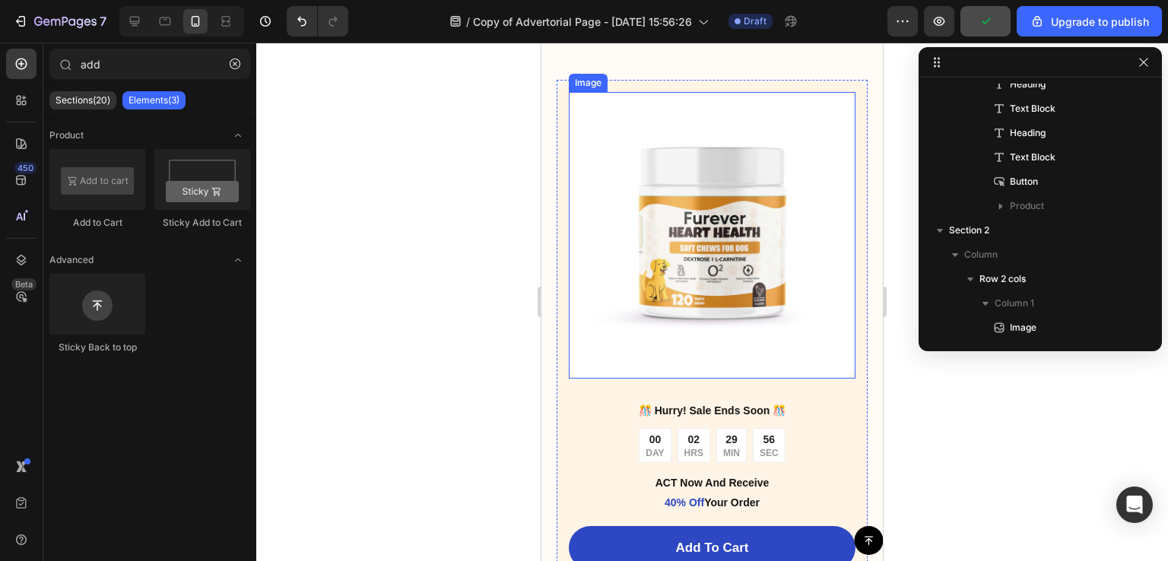
scroll to position [5185, 0]
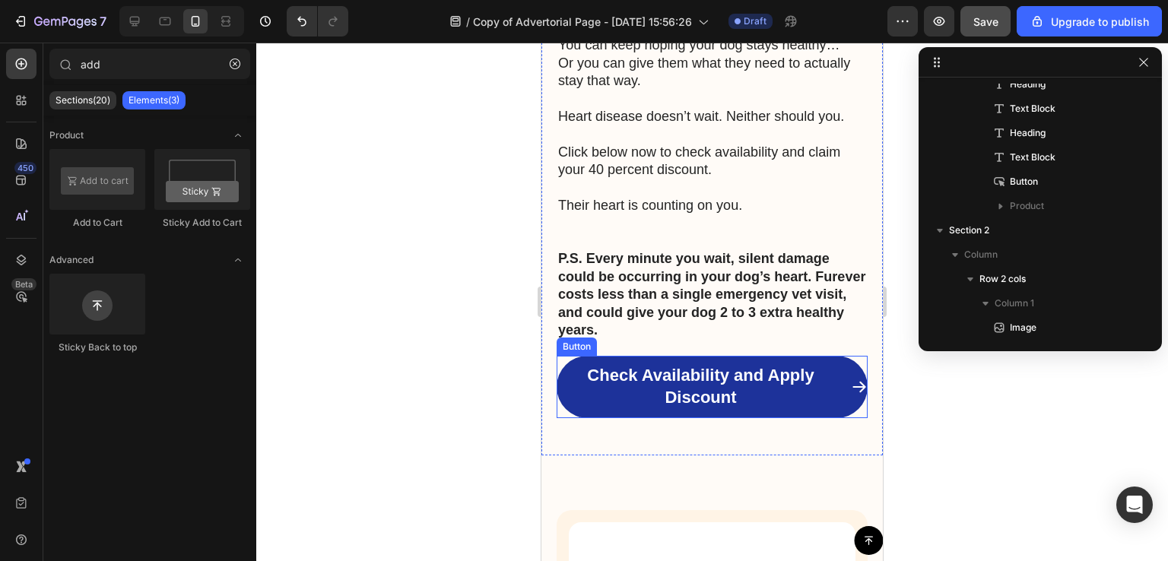
click at [589, 360] on link "Check Availability and Apply Discount" at bounding box center [712, 387] width 311 height 62
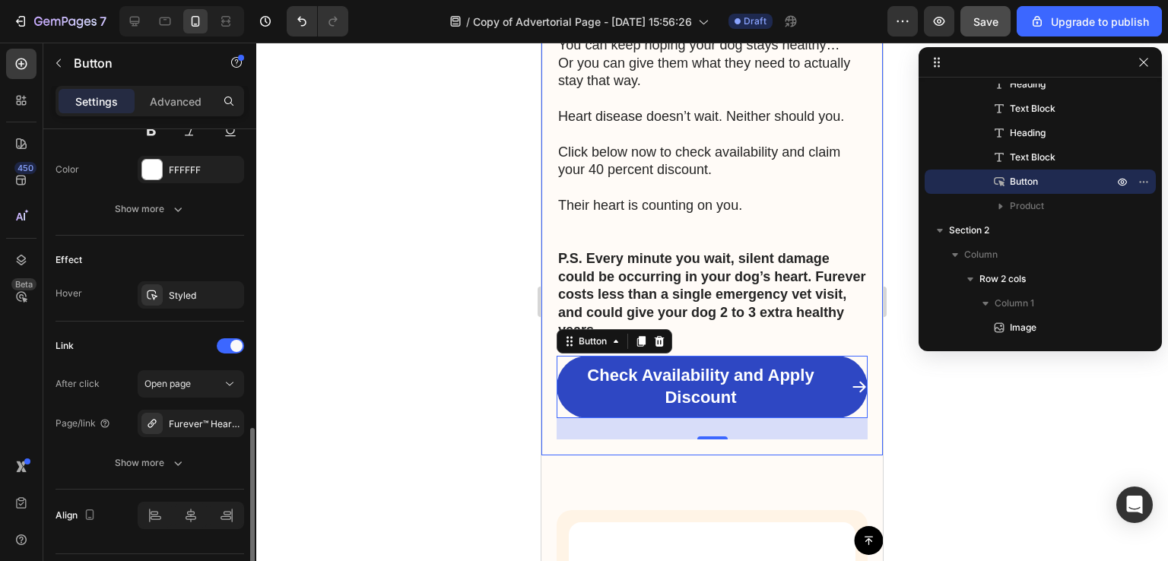
scroll to position [821, 0]
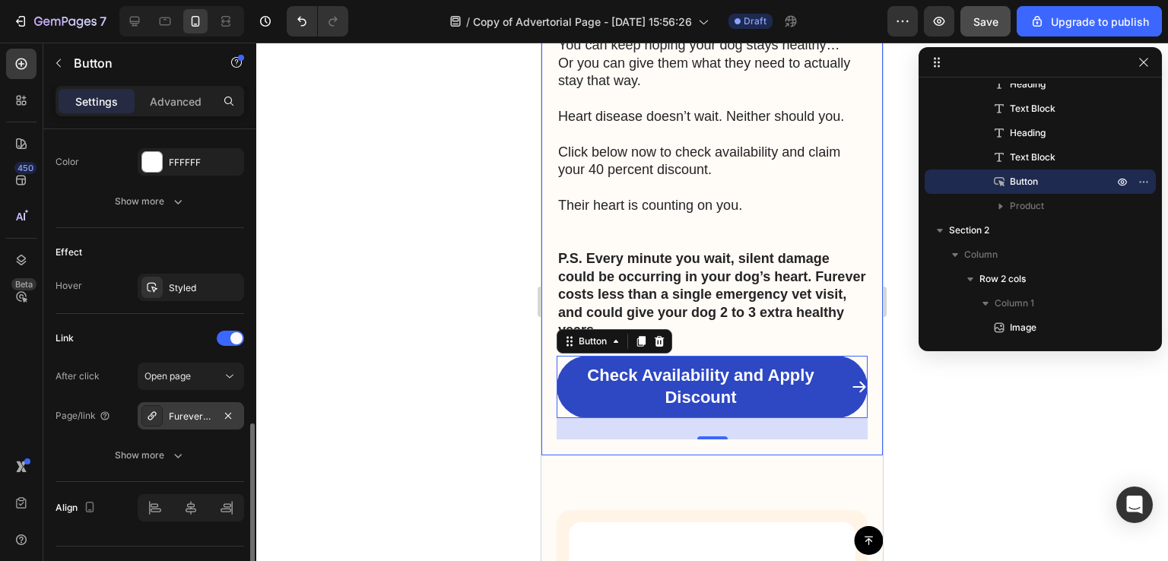
click at [189, 410] on div "Furever™ Heart Health Soft Chews" at bounding box center [191, 417] width 44 height 14
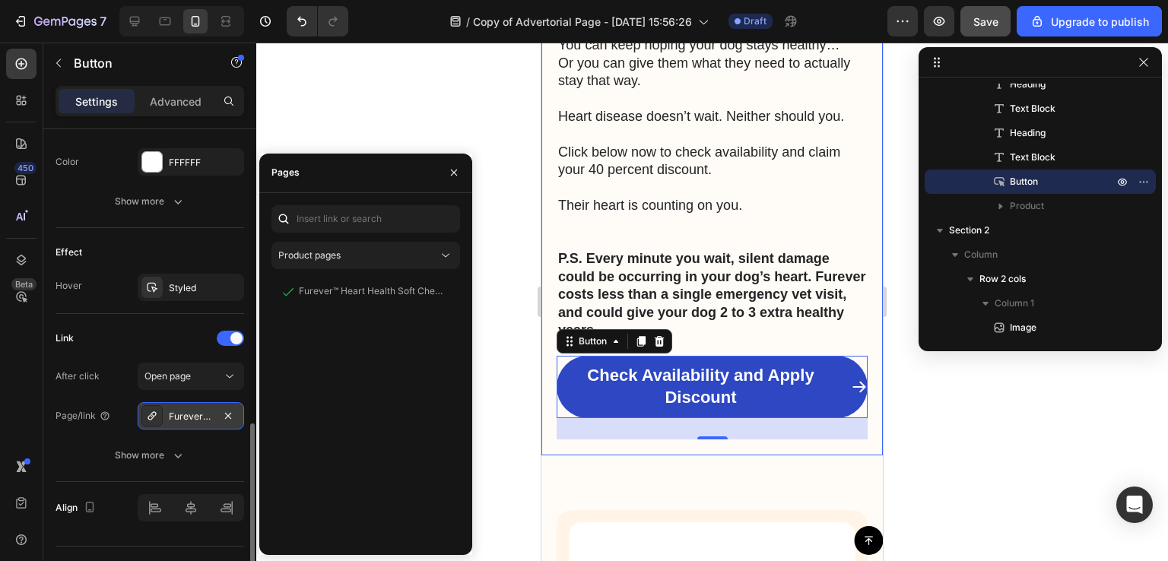
click at [189, 410] on div "Furever™ Heart Health Soft Chews" at bounding box center [191, 417] width 44 height 14
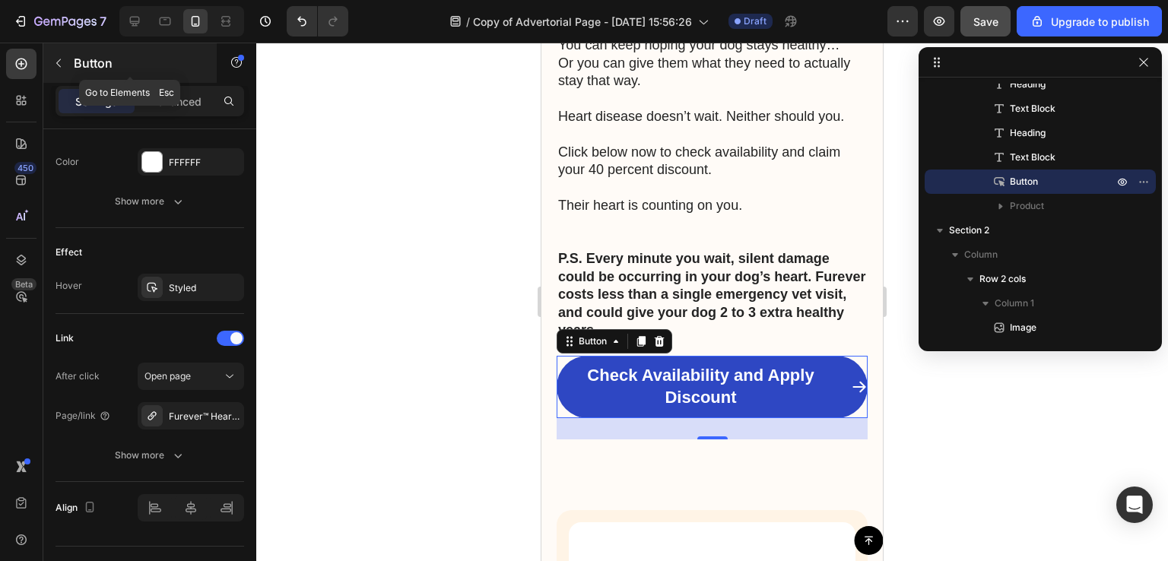
click at [59, 61] on icon "button" at bounding box center [58, 63] width 5 height 8
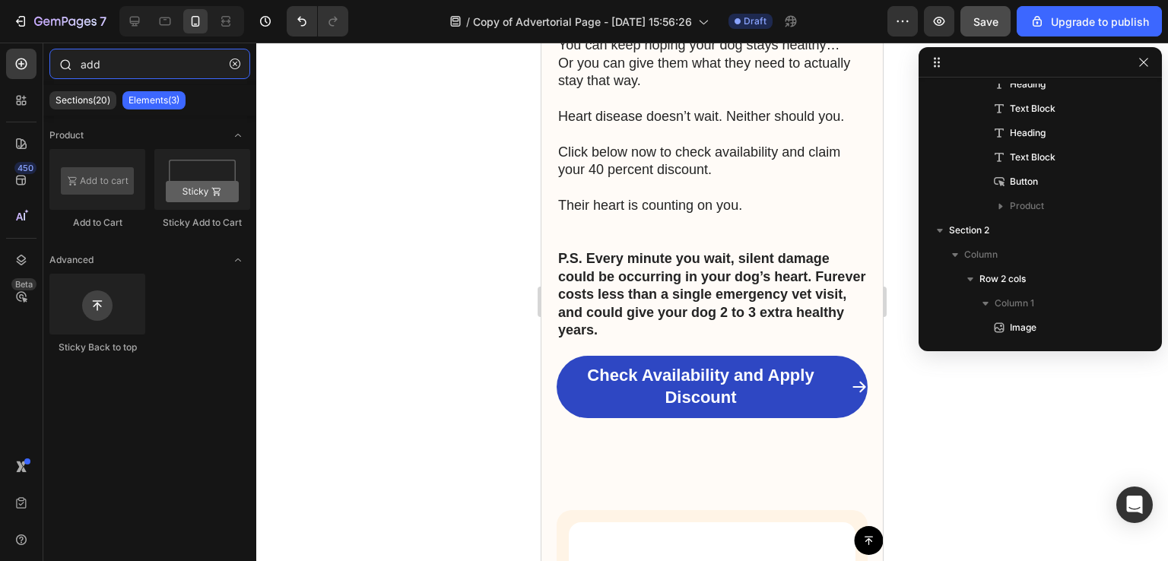
click at [112, 66] on input "add" at bounding box center [149, 64] width 201 height 30
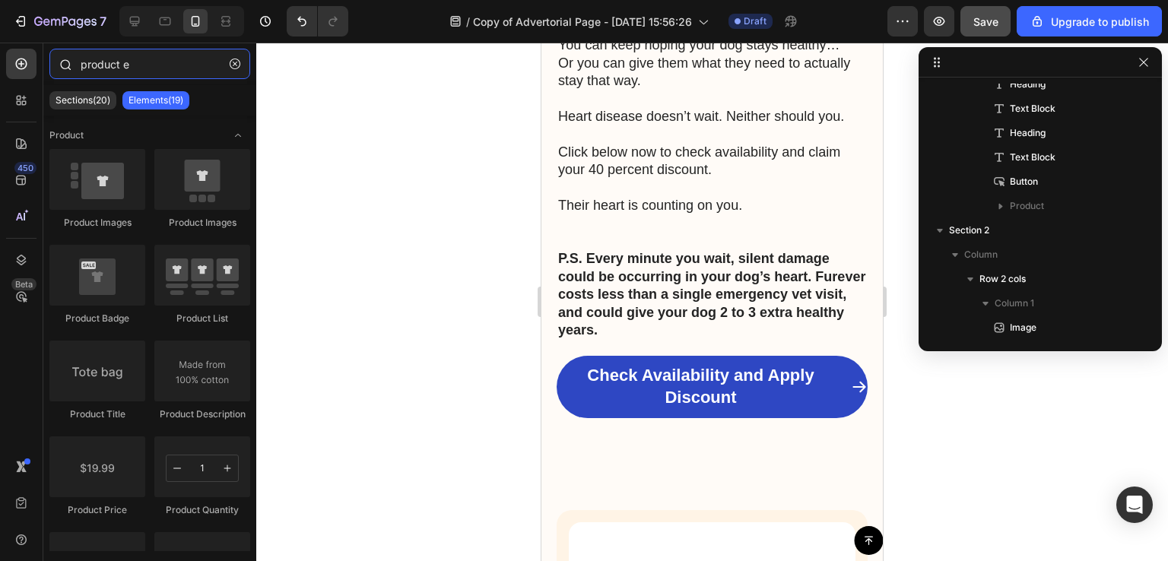
type input "product el"
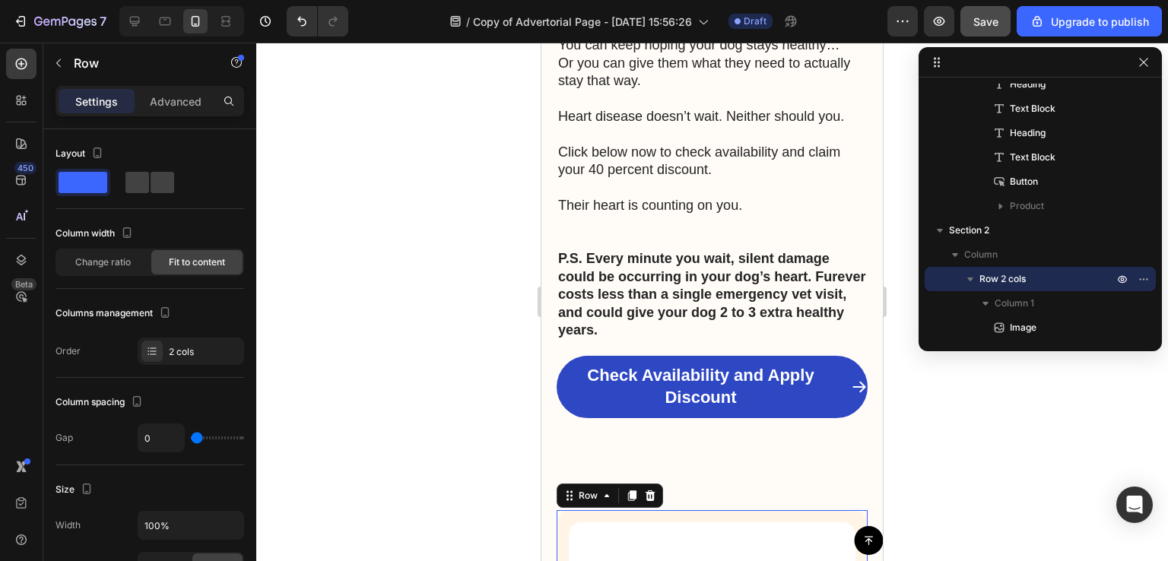
click at [195, 116] on div "Settings Advanced" at bounding box center [150, 101] width 189 height 30
click at [166, 101] on p "Advanced" at bounding box center [176, 102] width 52 height 16
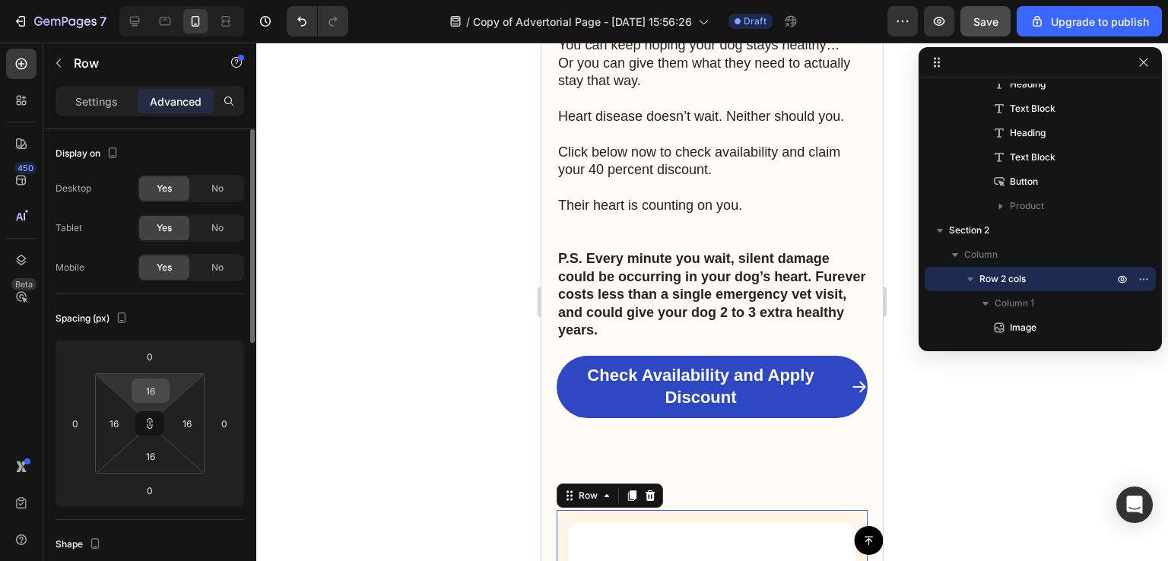
click at [152, 397] on input "16" at bounding box center [150, 391] width 30 height 23
type input "0"
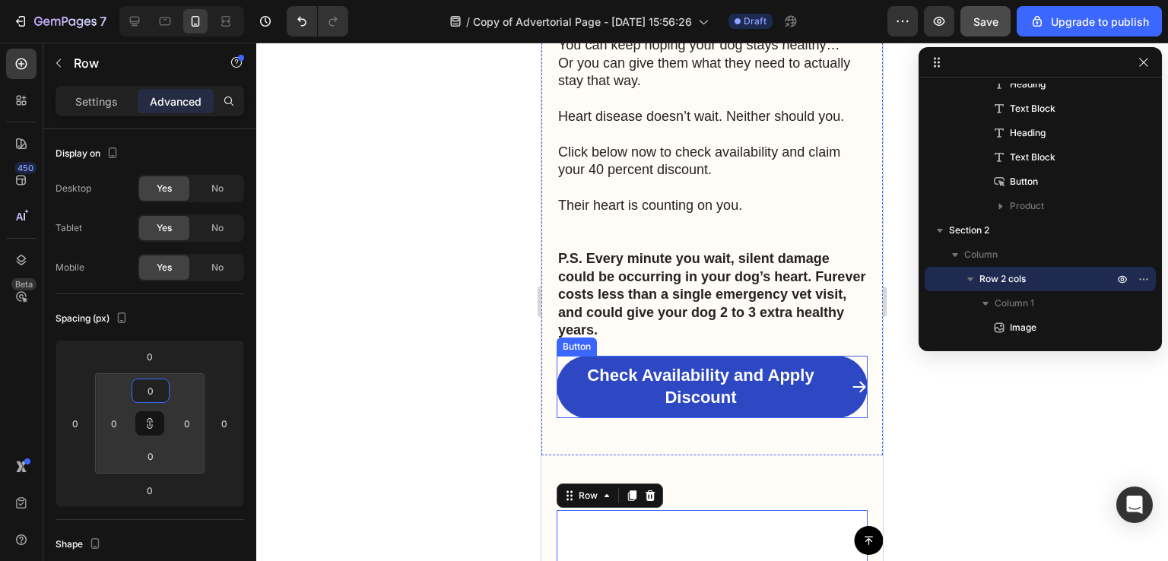
type input "16"
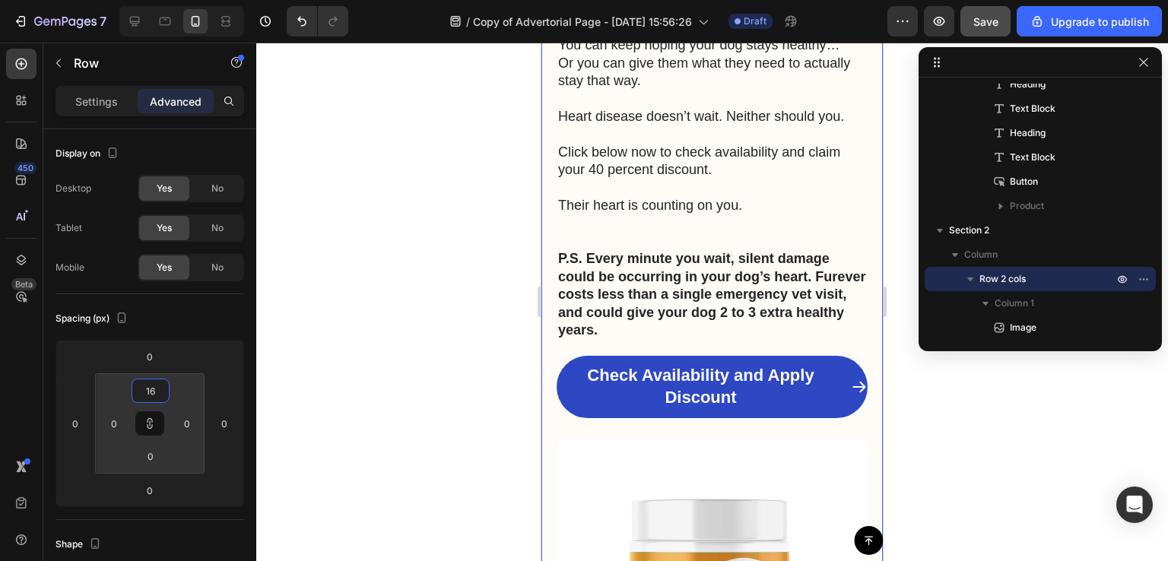
type input "16"
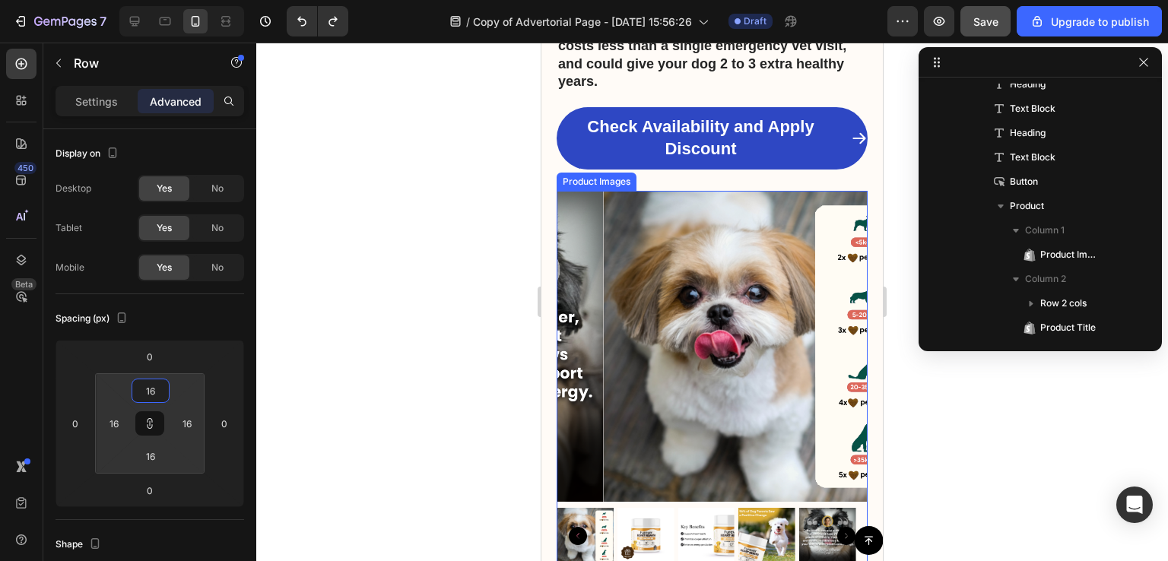
scroll to position [5639, 0]
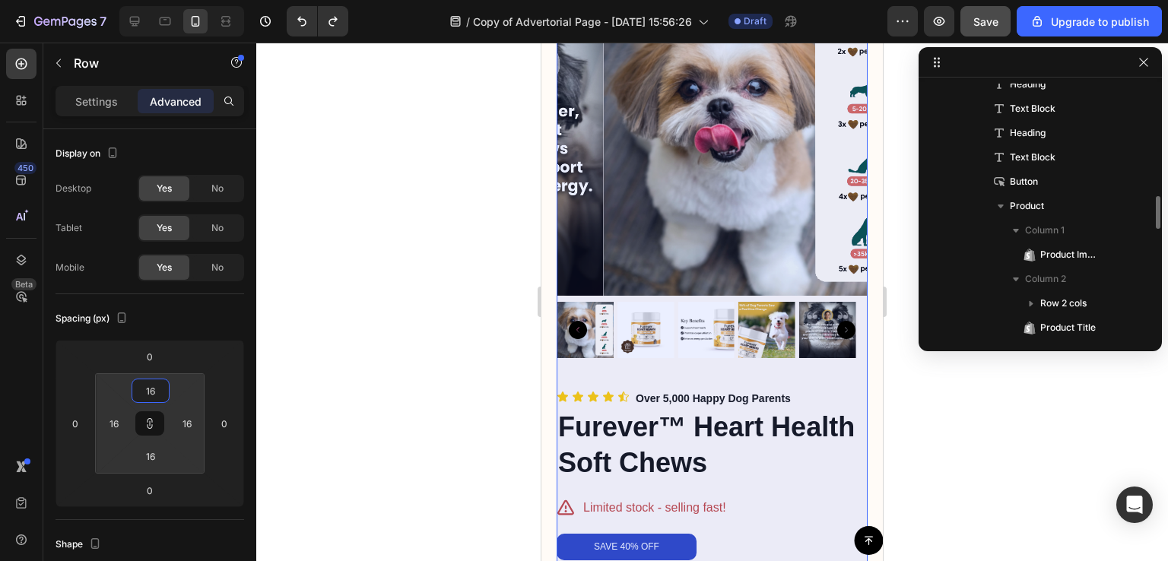
drag, startPoint x: 174, startPoint y: 253, endPoint x: 961, endPoint y: 252, distance: 786.4
click at [1126, 208] on icon "button" at bounding box center [1122, 206] width 12 height 12
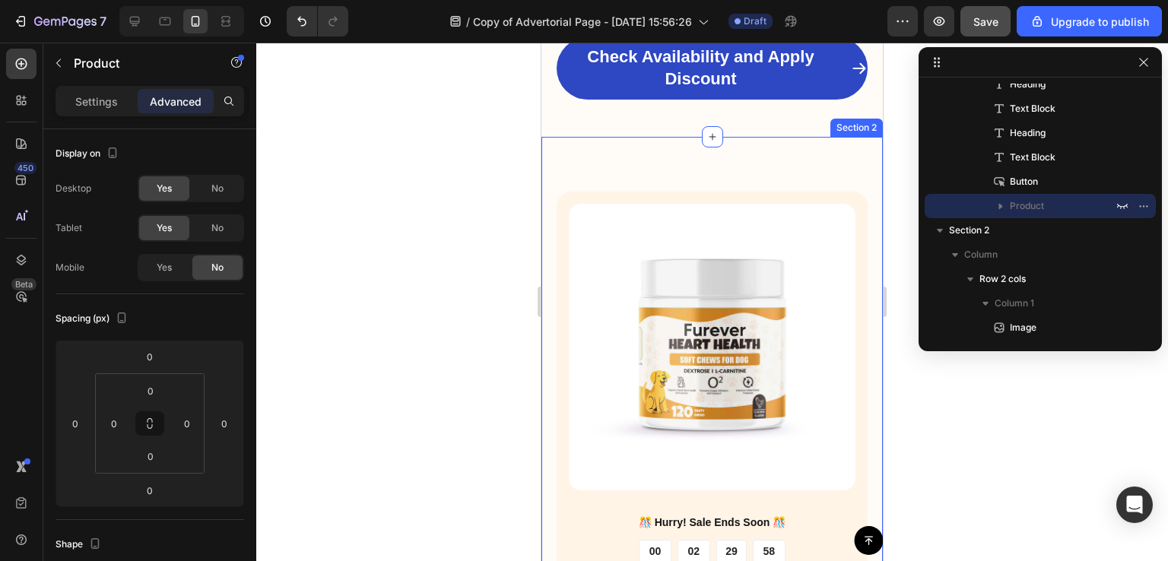
scroll to position [5424, 0]
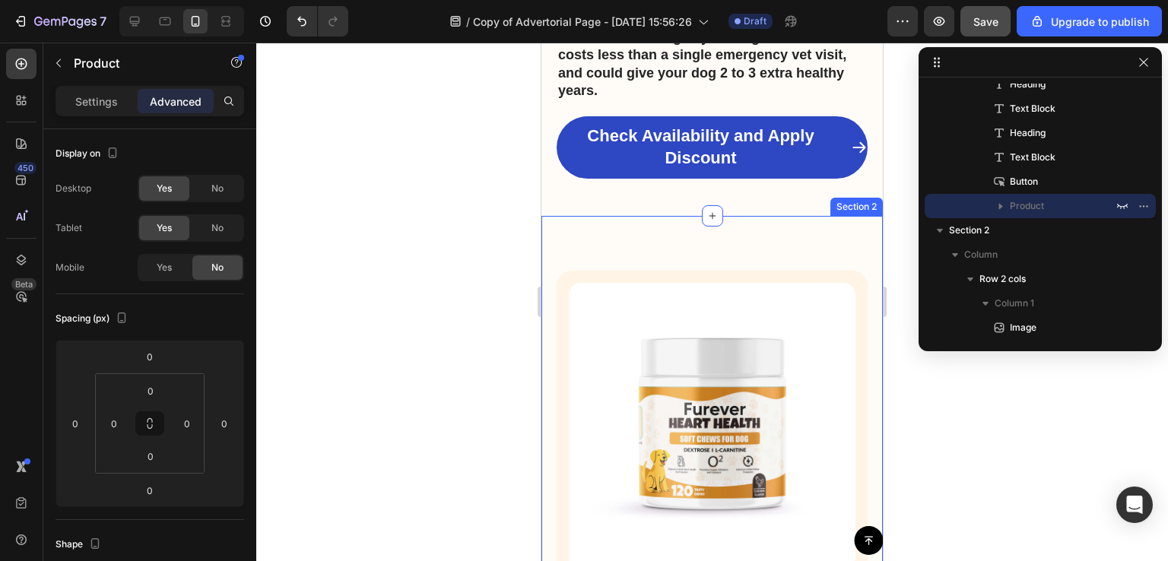
click at [644, 216] on div "Image ️🎊 Hurry! Sale Ends Soon ️🎊 Text Block 00 DAY 02 HRS 29 MIN 57 SEC Countd…" at bounding box center [712, 571] width 341 height 710
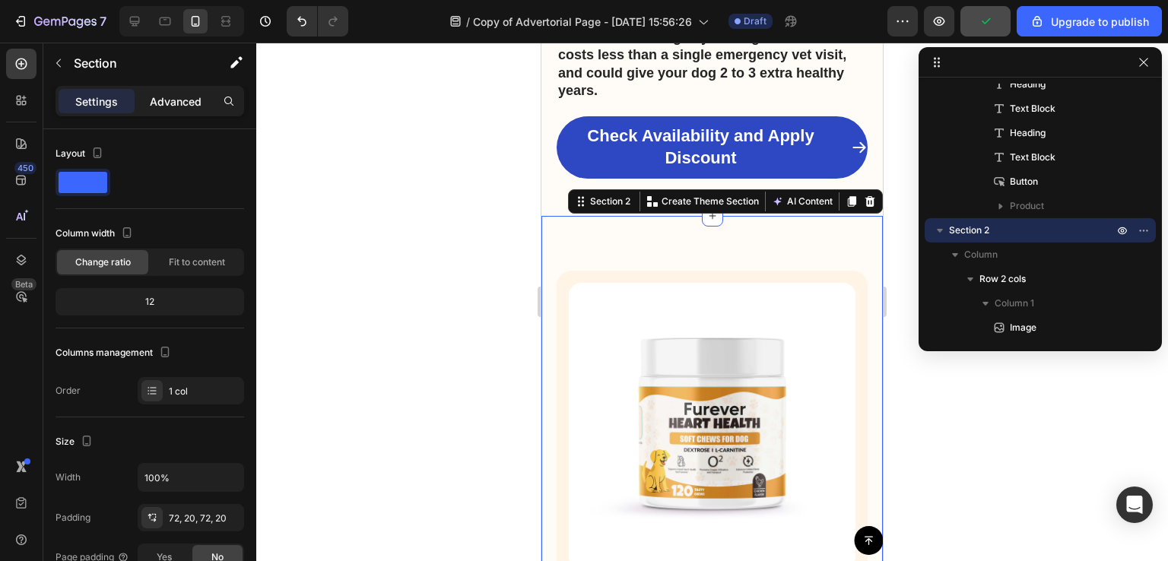
click at [195, 100] on p "Advanced" at bounding box center [176, 102] width 52 height 16
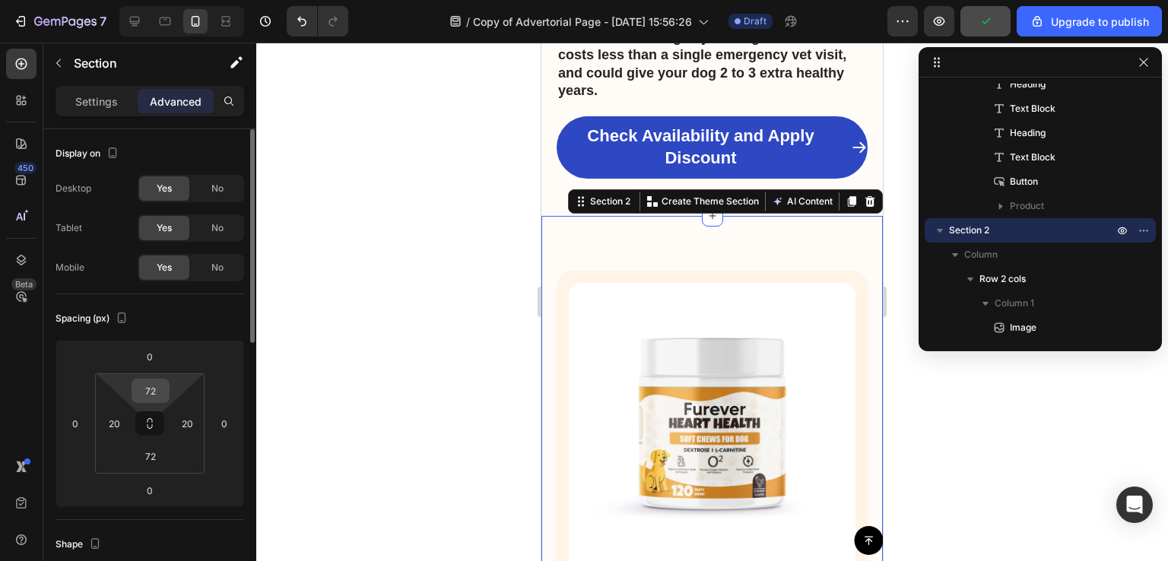
click at [146, 394] on input "72" at bounding box center [150, 391] width 30 height 23
